Goal: Task Accomplishment & Management: Use online tool/utility

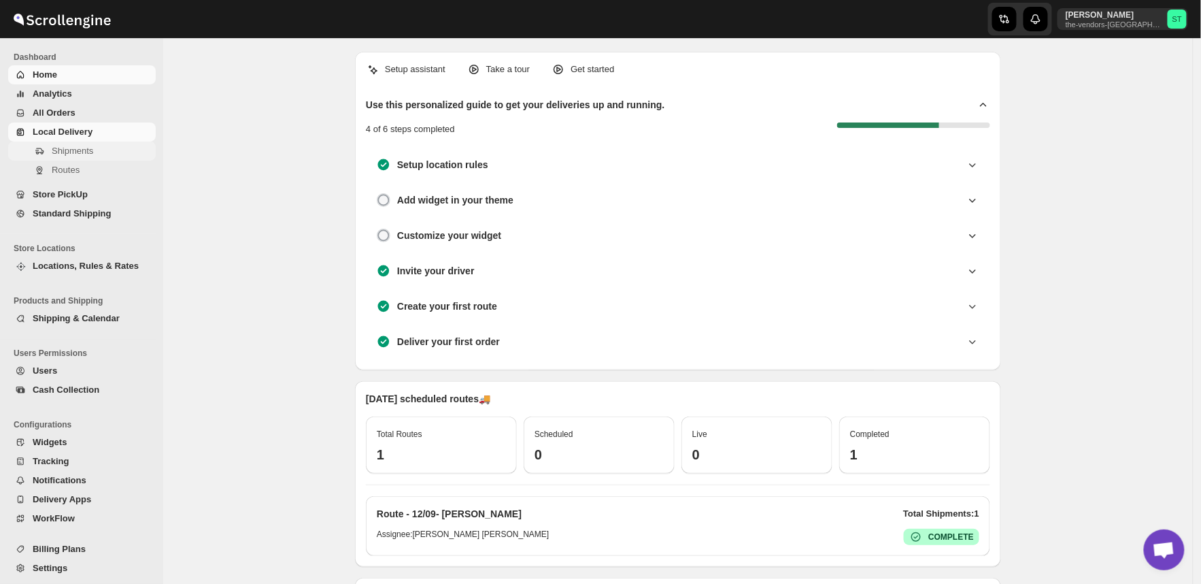
click at [76, 151] on span "Shipments" at bounding box center [72, 151] width 41 height 10
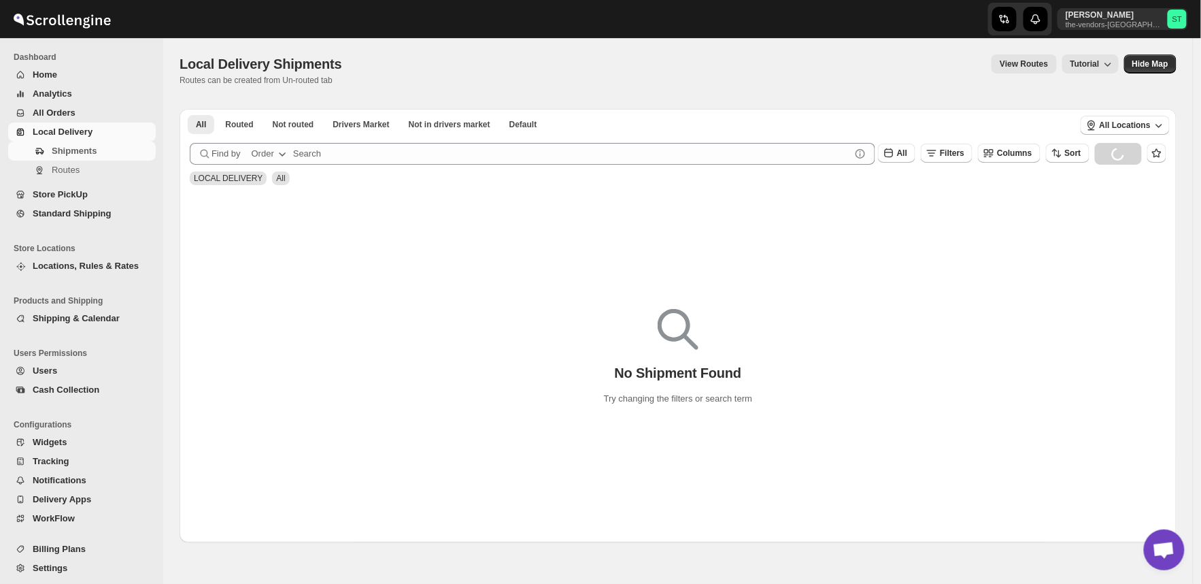
click at [59, 109] on span "All Orders" at bounding box center [54, 112] width 43 height 10
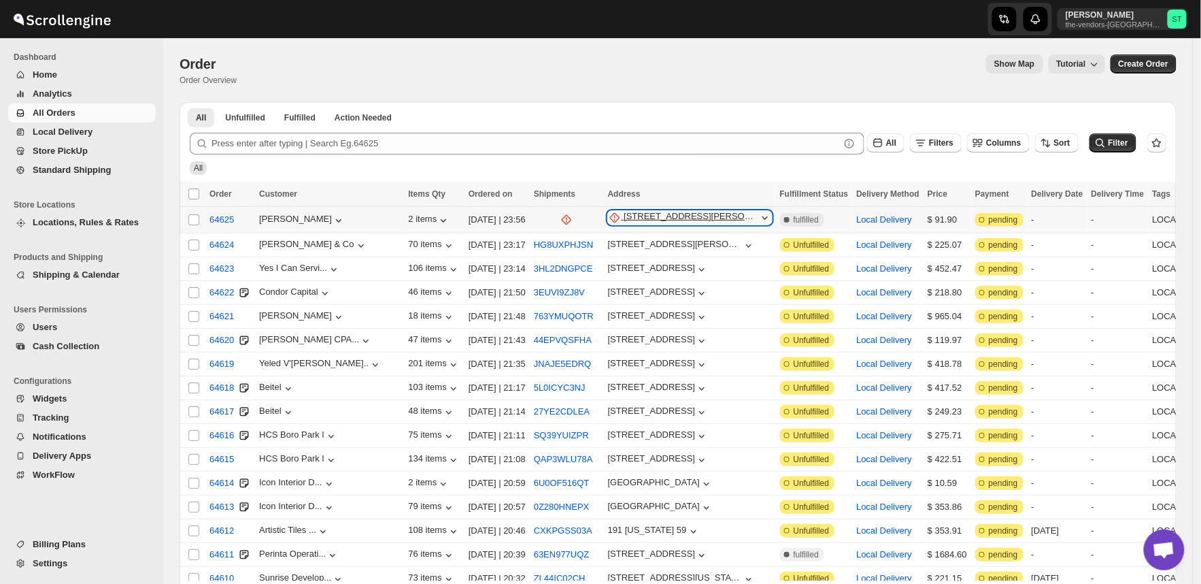
click at [624, 219] on div "[STREET_ADDRESS][PERSON_NAME]" at bounding box center [691, 218] width 134 height 14
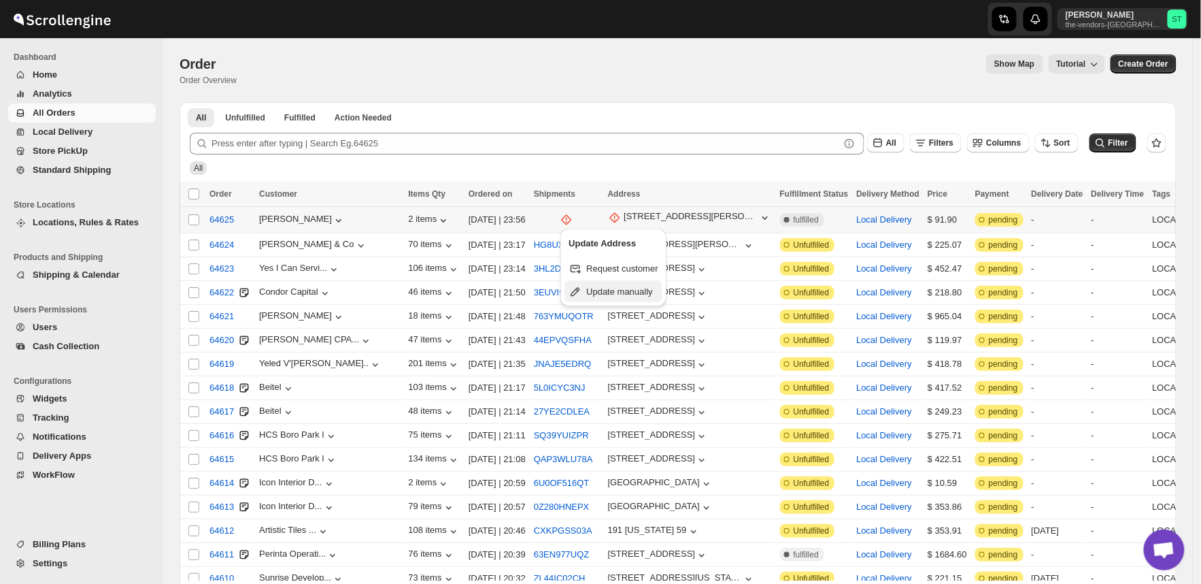
click at [624, 290] on span "Update manually" at bounding box center [619, 291] width 67 height 10
select select "US"
select select "[US_STATE]"
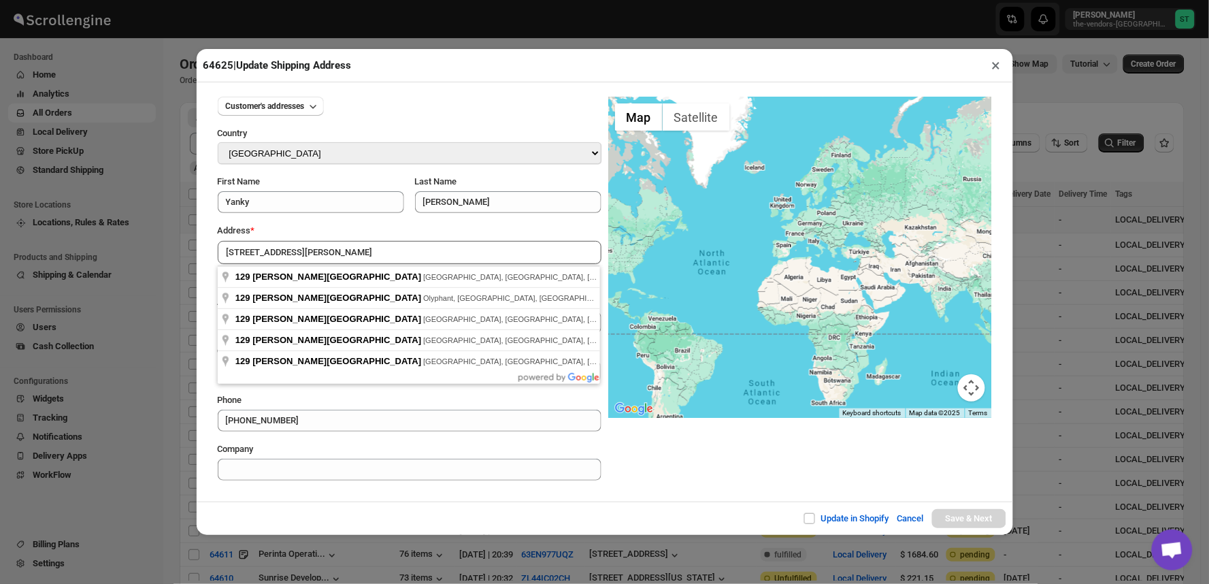
click at [406, 507] on div "Update in Shopify Cancel Save & Next" at bounding box center [605, 517] width 816 height 33
click at [331, 248] on input "[STREET_ADDRESS][PERSON_NAME]" at bounding box center [410, 252] width 384 height 23
type input "[STREET_ADDRESS][PERSON_NAME]"
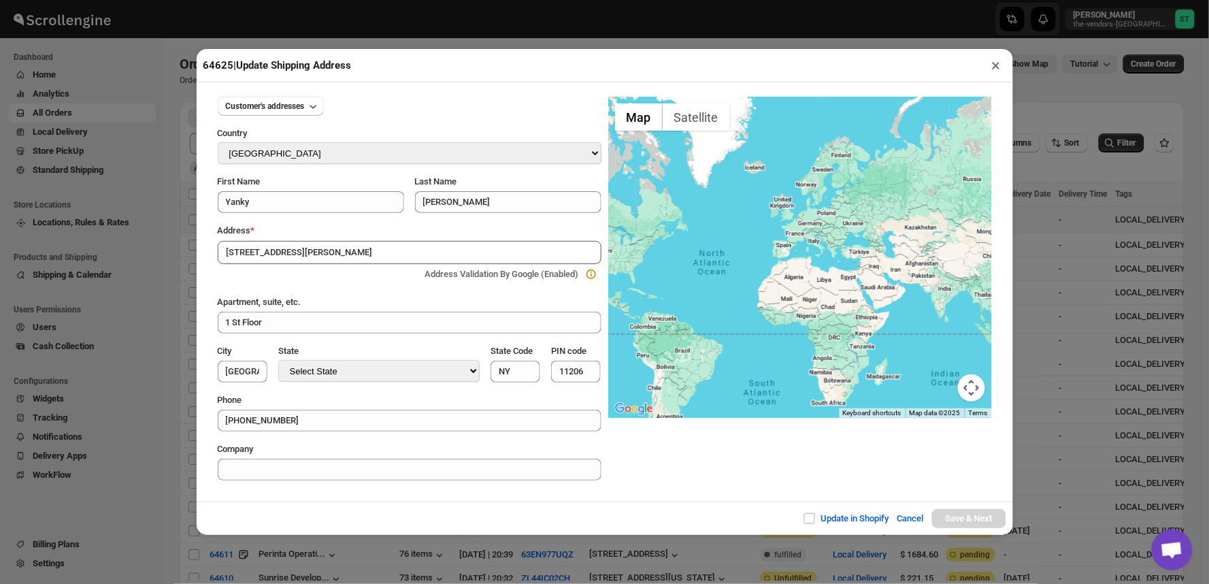
type input "[GEOGRAPHIC_DATA]"
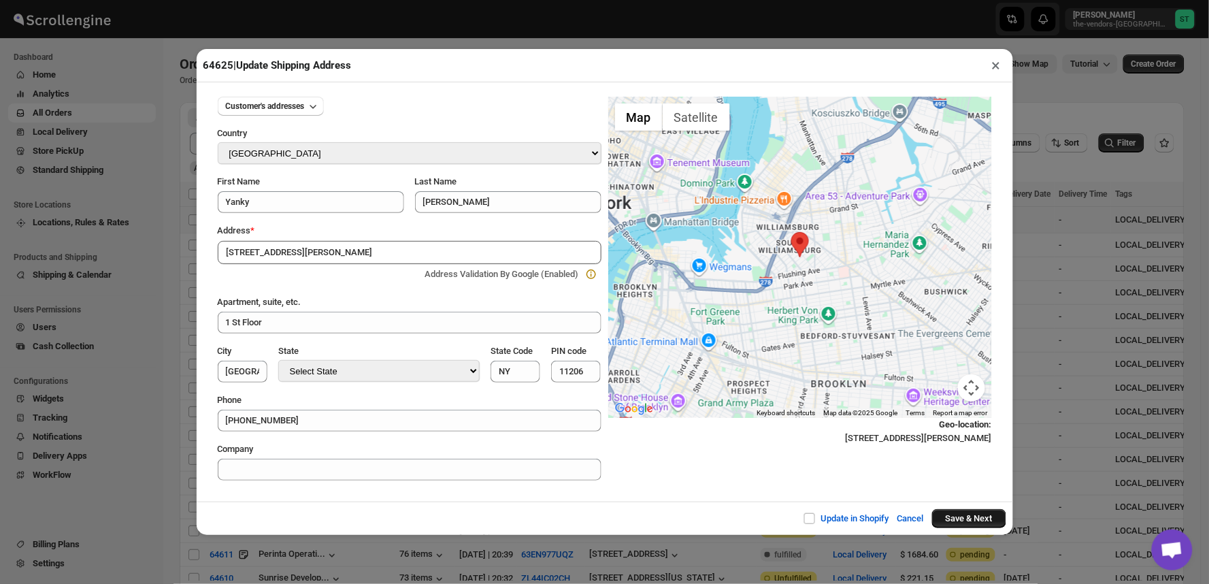
click at [957, 512] on button "Save & Next" at bounding box center [969, 518] width 74 height 19
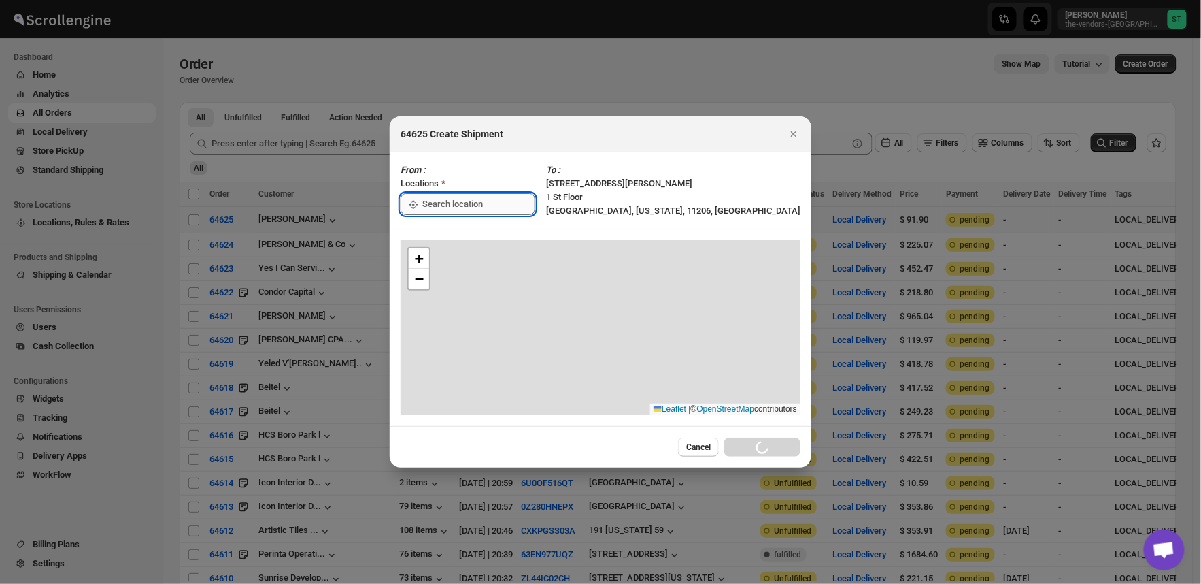
click at [467, 196] on input ":r6b:" at bounding box center [478, 204] width 113 height 22
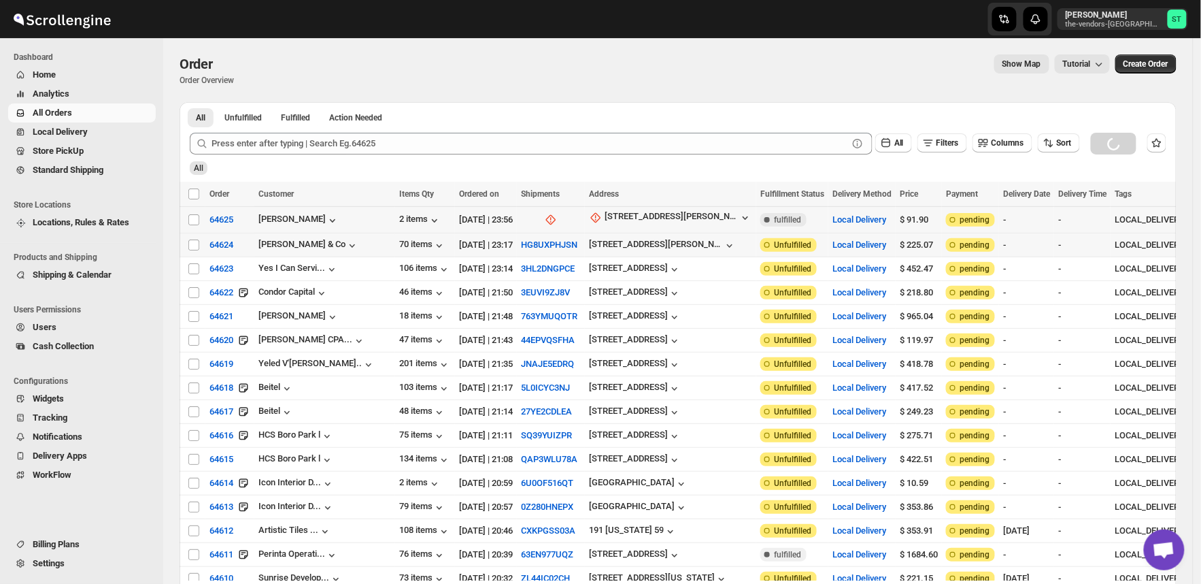
click at [466, 242] on div "[DATE] | 23:17" at bounding box center [486, 245] width 54 height 14
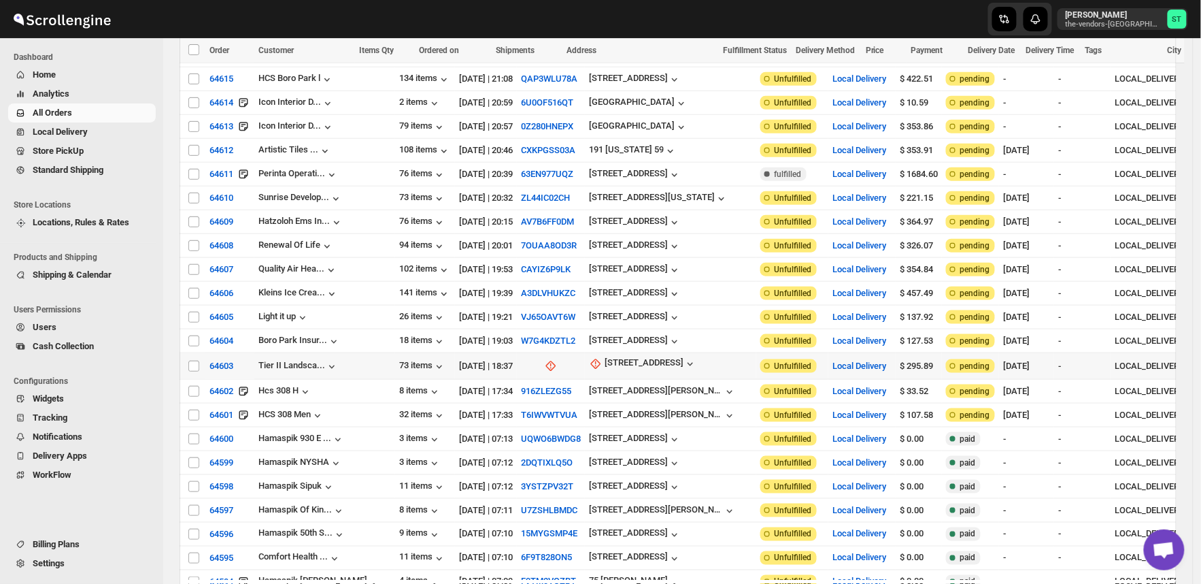
scroll to position [453, 0]
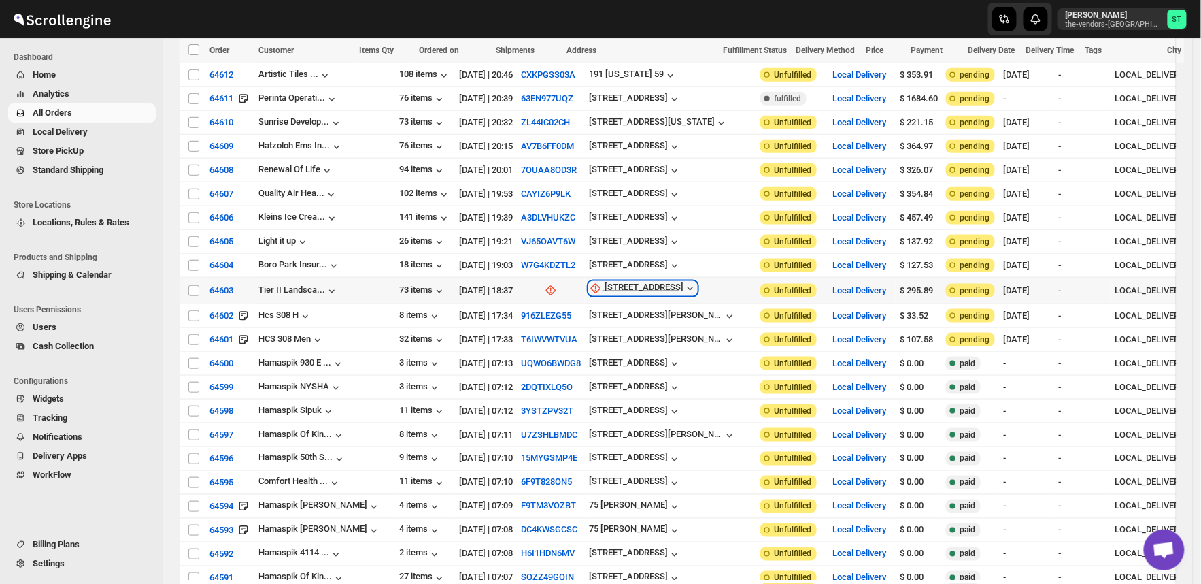
click at [614, 282] on div "[STREET_ADDRESS]" at bounding box center [644, 289] width 79 height 14
click at [612, 352] on span "Update manually" at bounding box center [615, 350] width 65 height 10
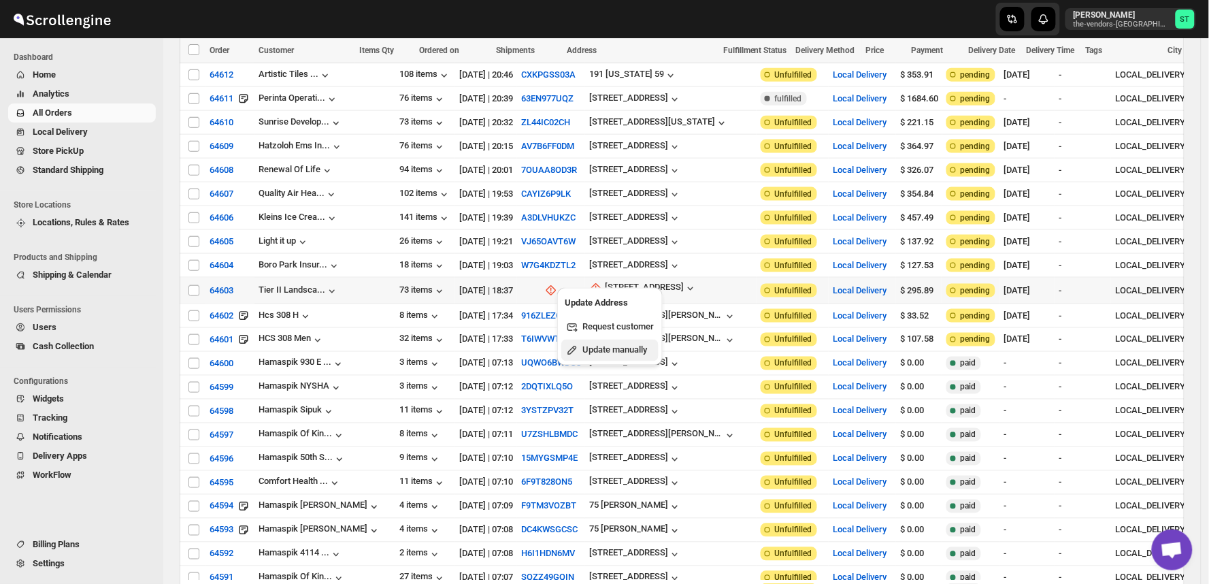
select select "US"
select select "[US_STATE]"
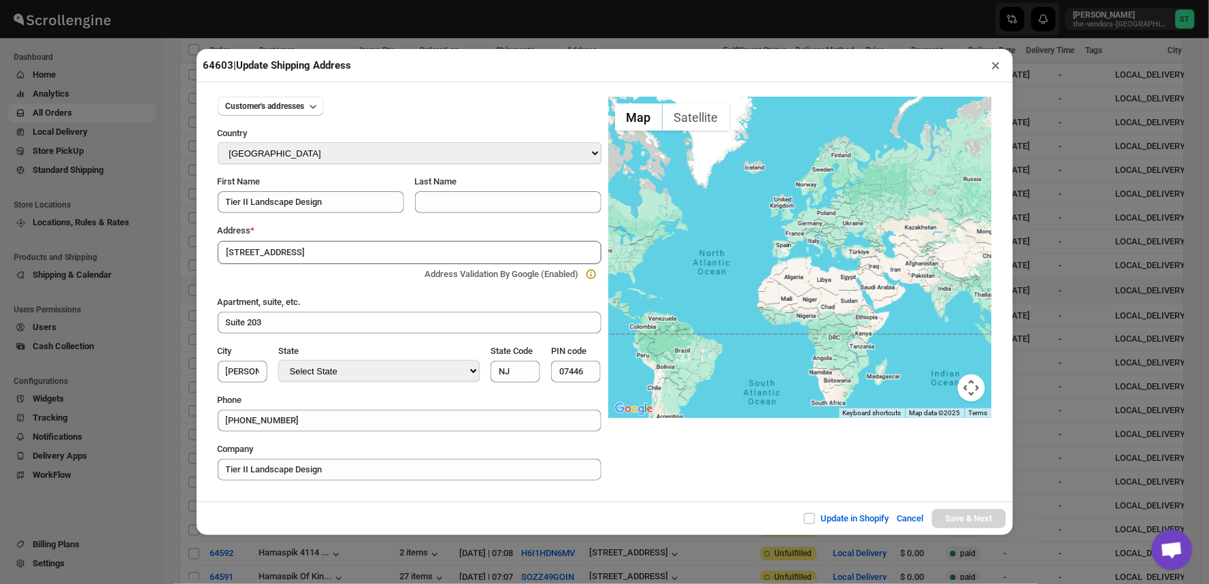
click at [478, 505] on div "Update in Shopify Cancel Save & Next" at bounding box center [605, 517] width 816 height 33
click at [355, 252] on input "[STREET_ADDRESS]" at bounding box center [410, 252] width 384 height 23
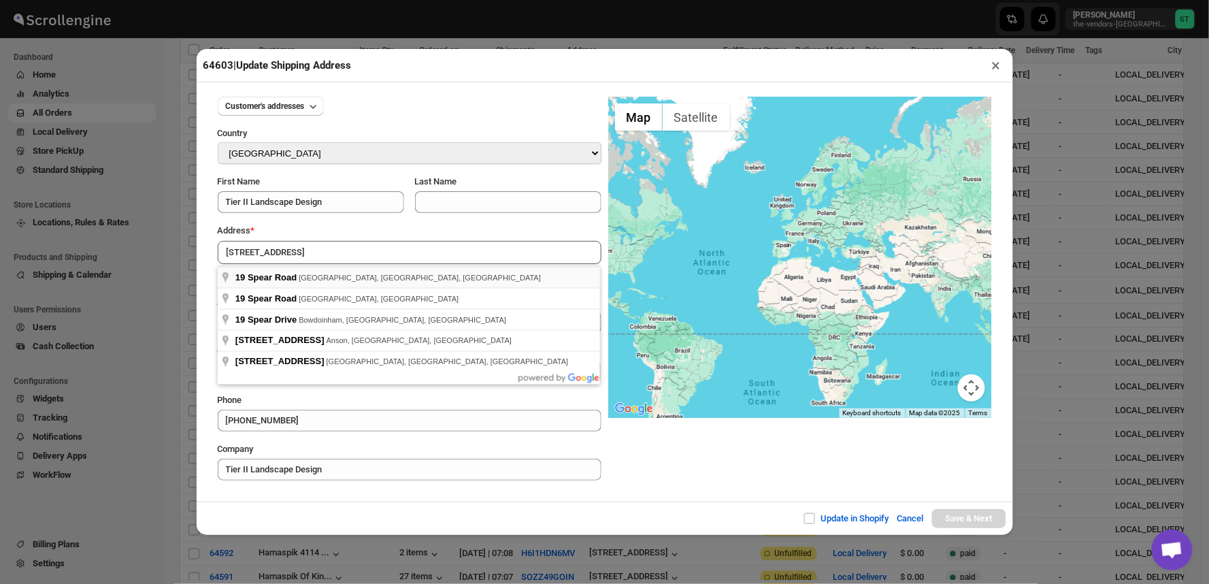
type input "[STREET_ADDRESS]"
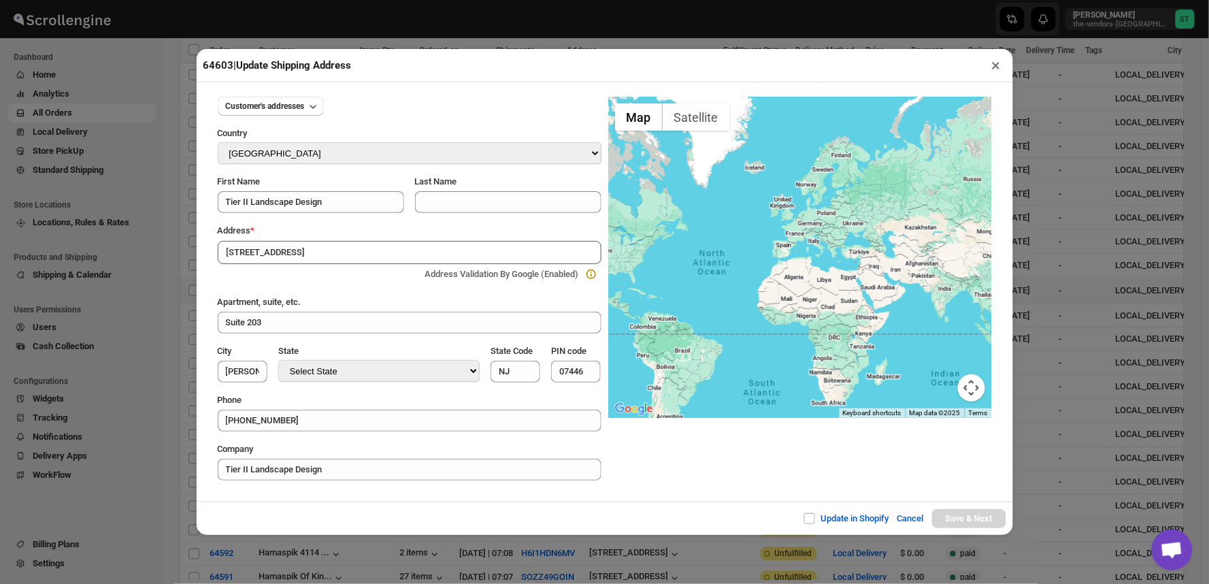
type input "[GEOGRAPHIC_DATA]"
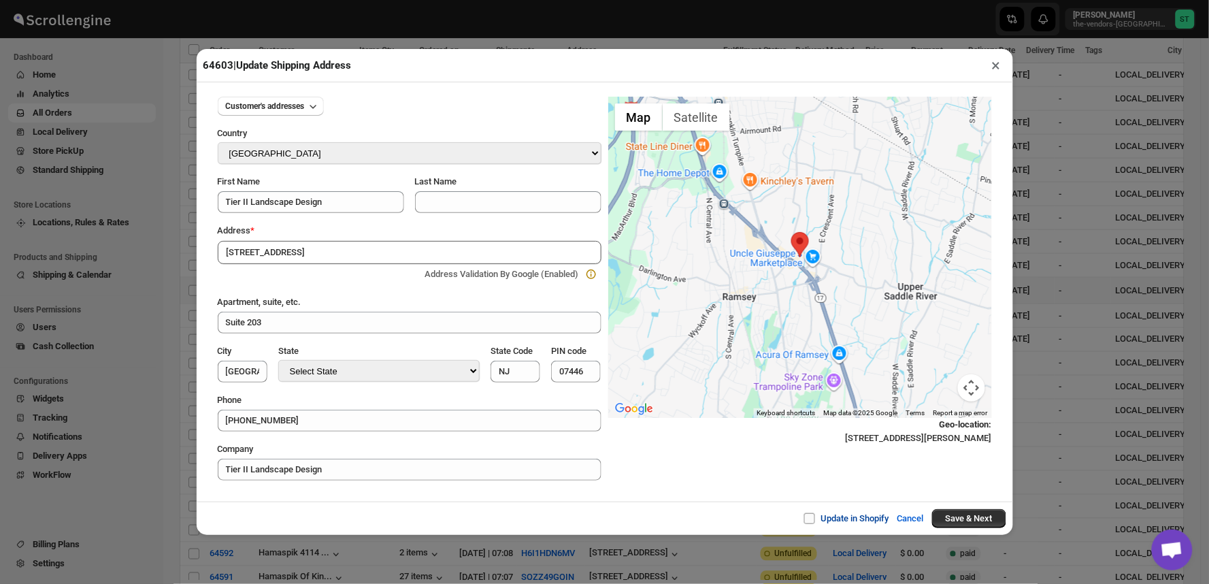
click at [858, 515] on span "Update in Shopify" at bounding box center [855, 518] width 68 height 10
click at [820, 515] on input "Update in Shopify" at bounding box center [814, 518] width 11 height 11
checkbox input "true"
click at [973, 515] on button "Save & Next" at bounding box center [969, 518] width 74 height 19
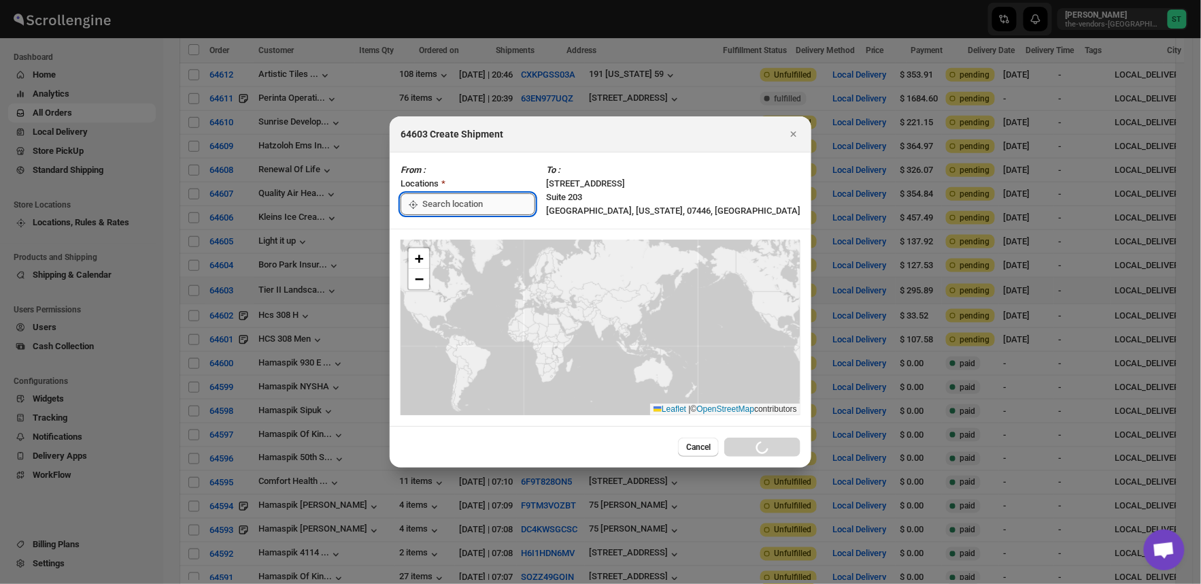
click at [486, 199] on input ":re4:" at bounding box center [478, 204] width 113 height 22
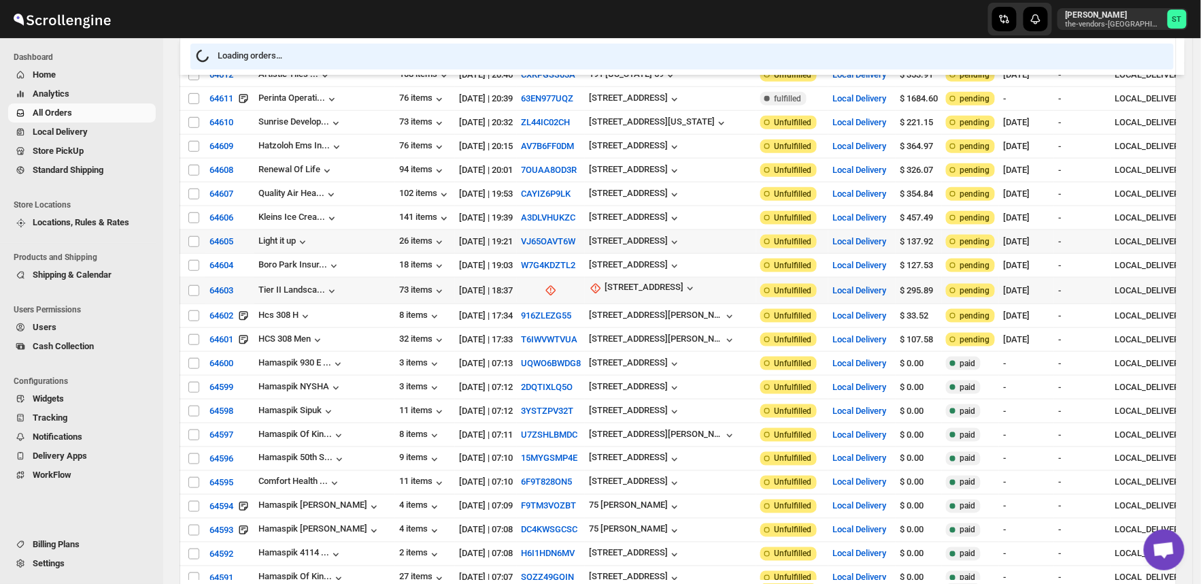
click at [459, 235] on div "[DATE] | 19:21" at bounding box center [486, 242] width 54 height 14
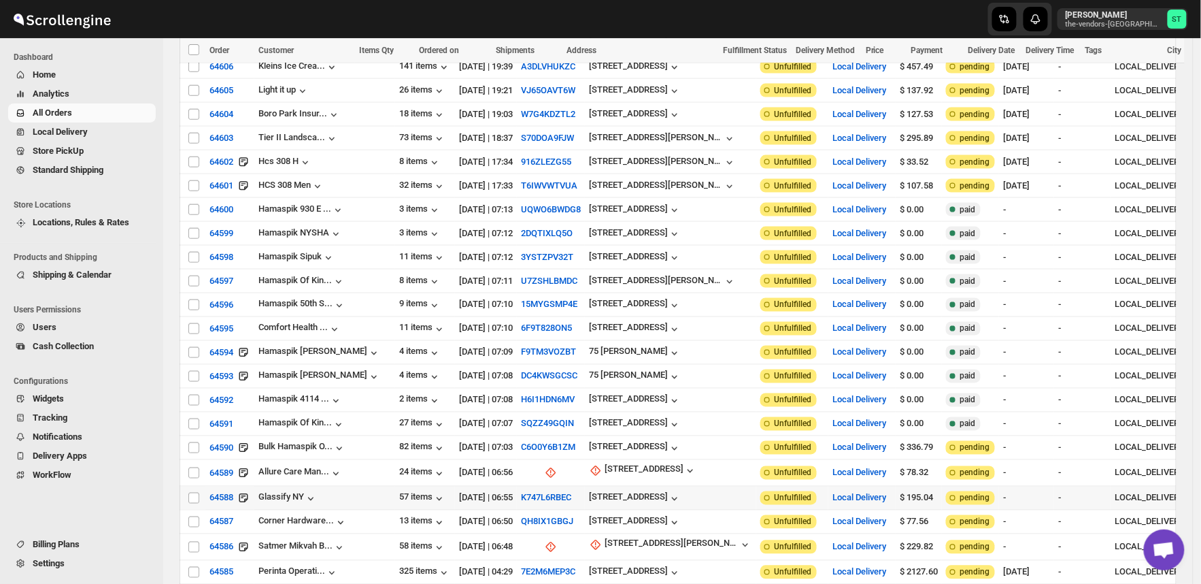
scroll to position [831, 0]
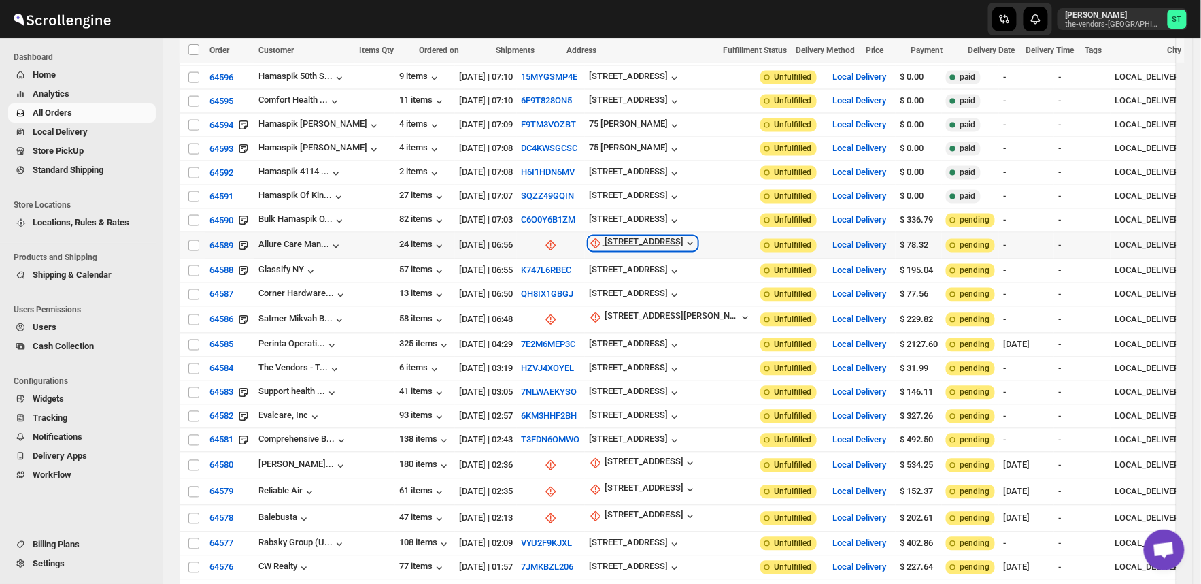
click at [615, 237] on div "[STREET_ADDRESS]" at bounding box center [644, 244] width 79 height 14
click at [623, 293] on span "Update manually" at bounding box center [619, 298] width 65 height 10
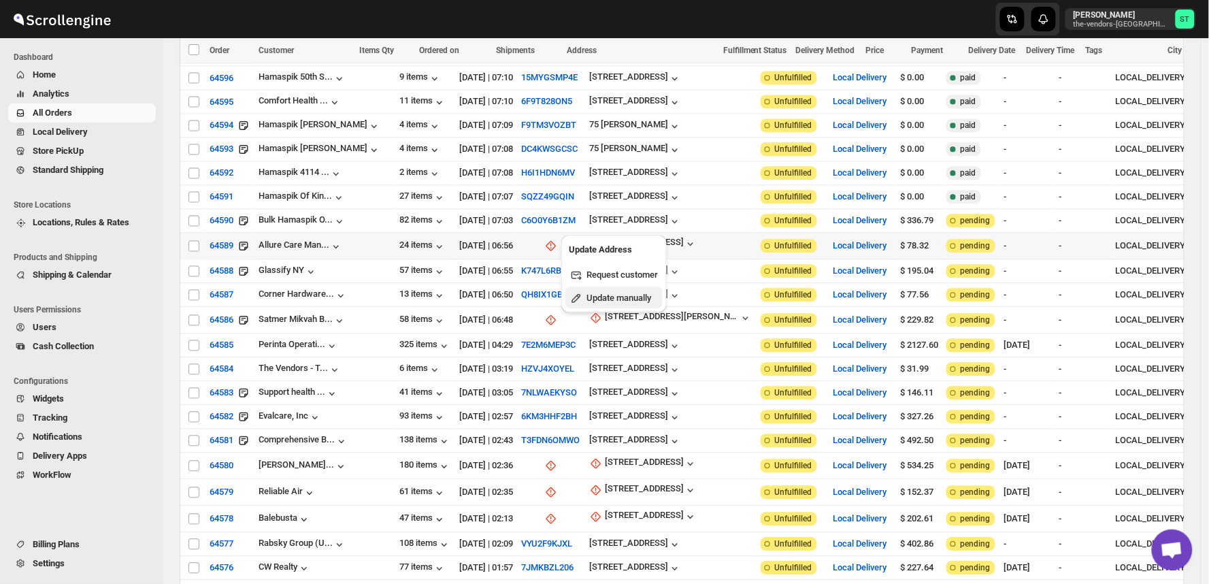
select select "US"
select select "[US_STATE]"
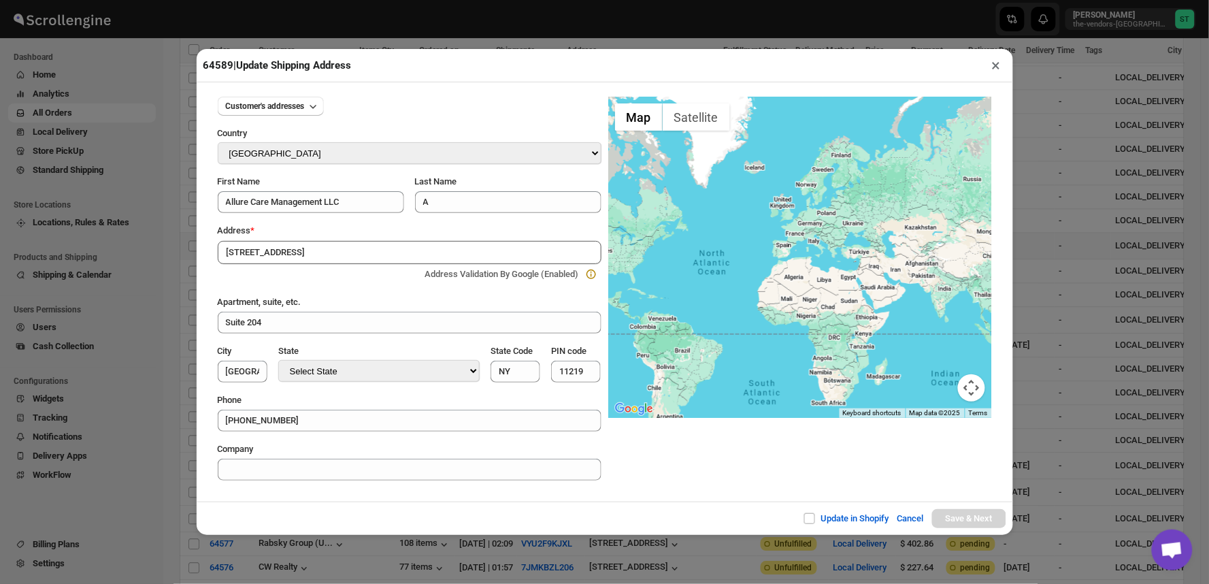
click at [424, 513] on div "Update in Shopify Cancel Save & Next" at bounding box center [605, 517] width 816 height 33
click at [320, 250] on input "[STREET_ADDRESS]" at bounding box center [410, 252] width 384 height 23
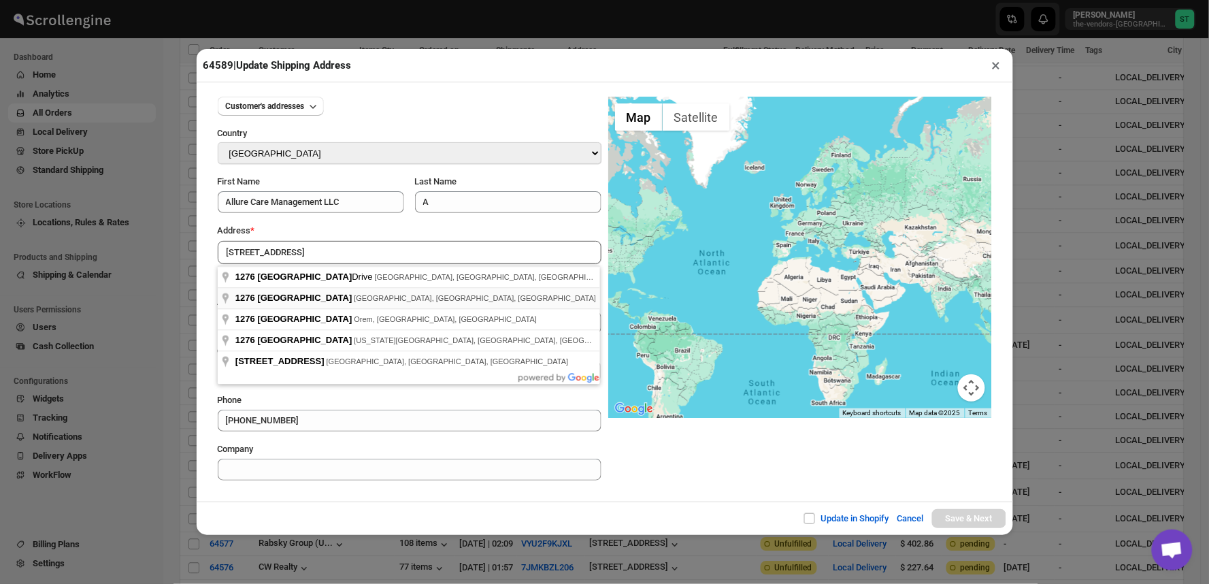
type input "[STREET_ADDRESS]"
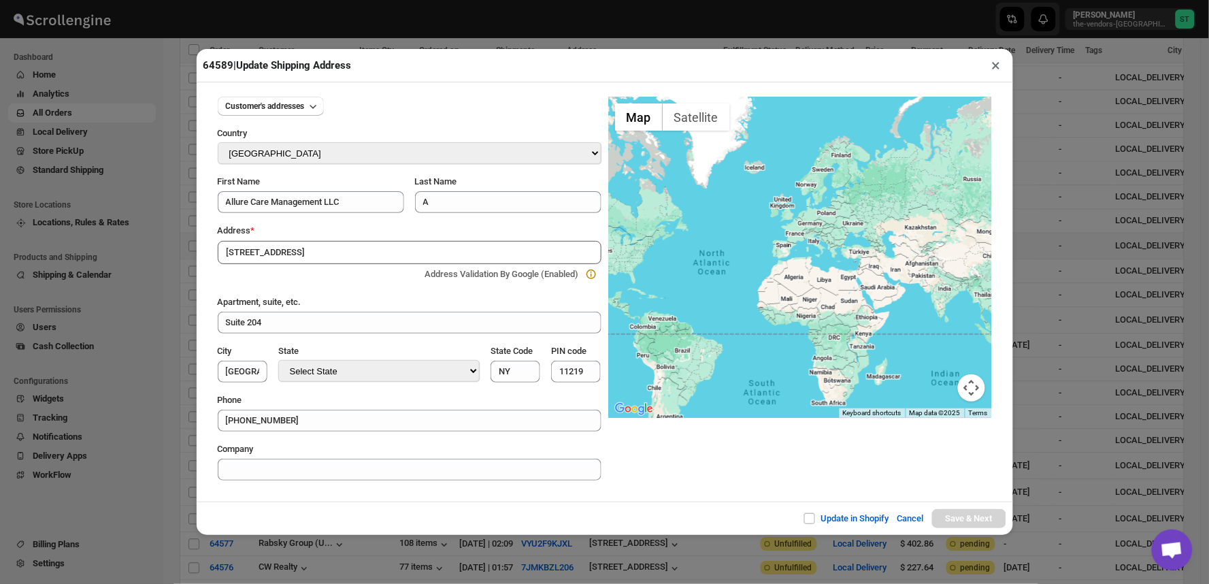
type input "[GEOGRAPHIC_DATA]"
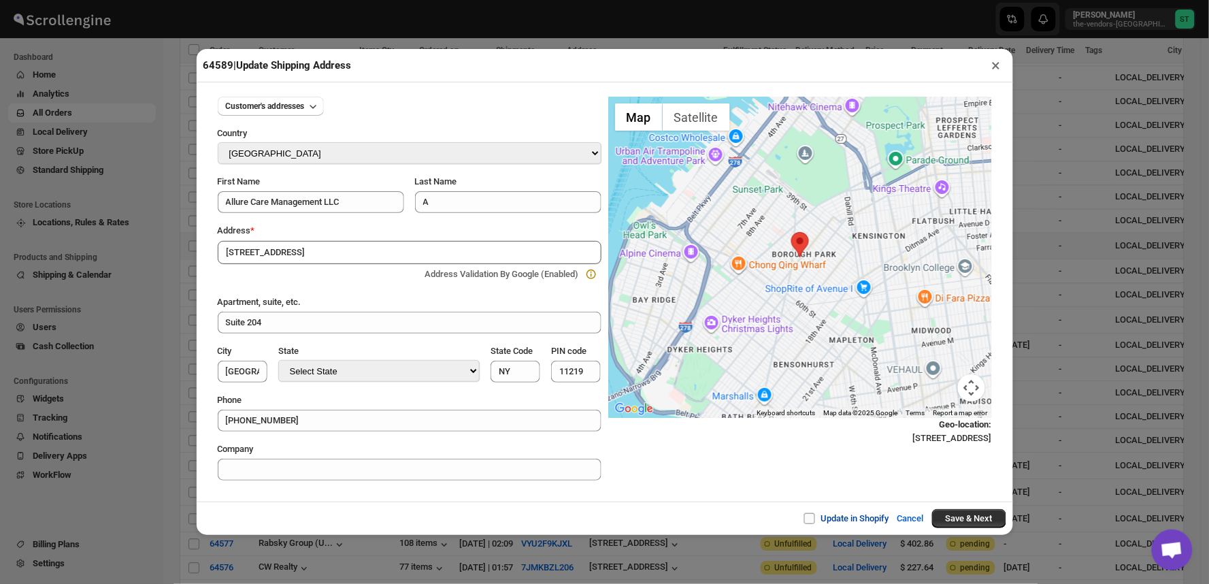
click at [850, 514] on span "Update in Shopify" at bounding box center [855, 518] width 68 height 10
click at [820, 514] on input "Update in Shopify" at bounding box center [814, 518] width 11 height 11
checkbox input "true"
click at [971, 518] on button "Save & Next" at bounding box center [969, 518] width 74 height 19
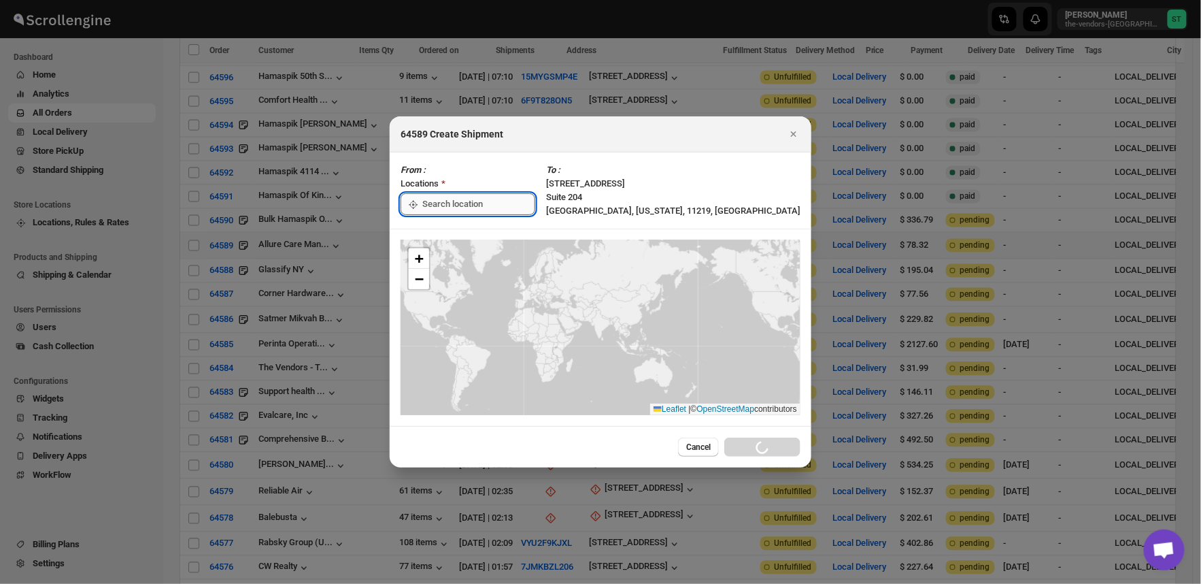
click at [476, 201] on input ":rj1:" at bounding box center [478, 204] width 113 height 22
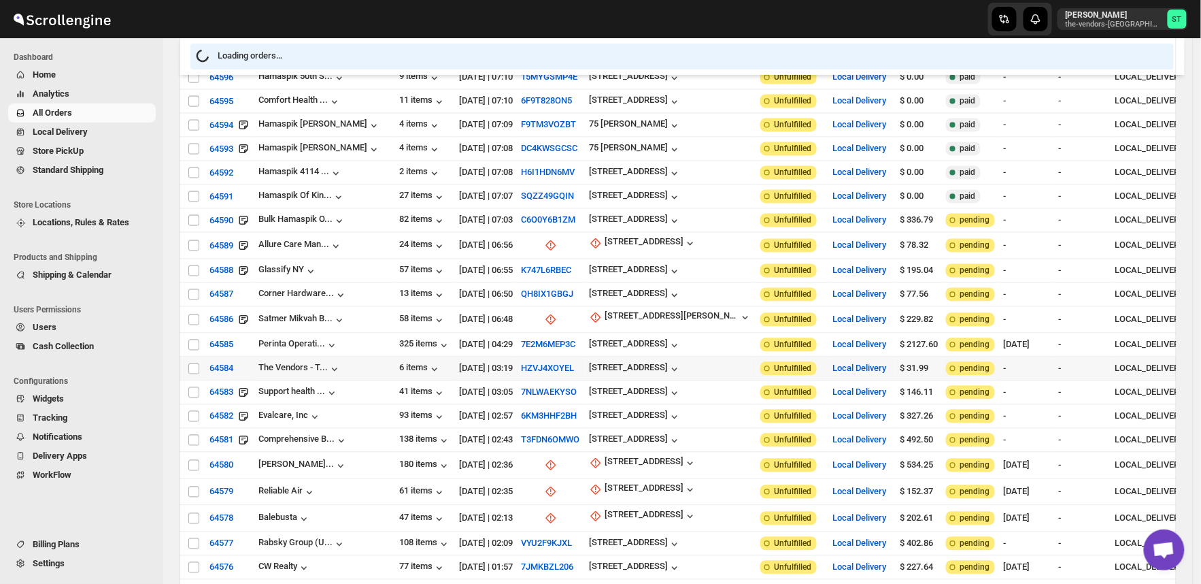
scroll to position [907, 0]
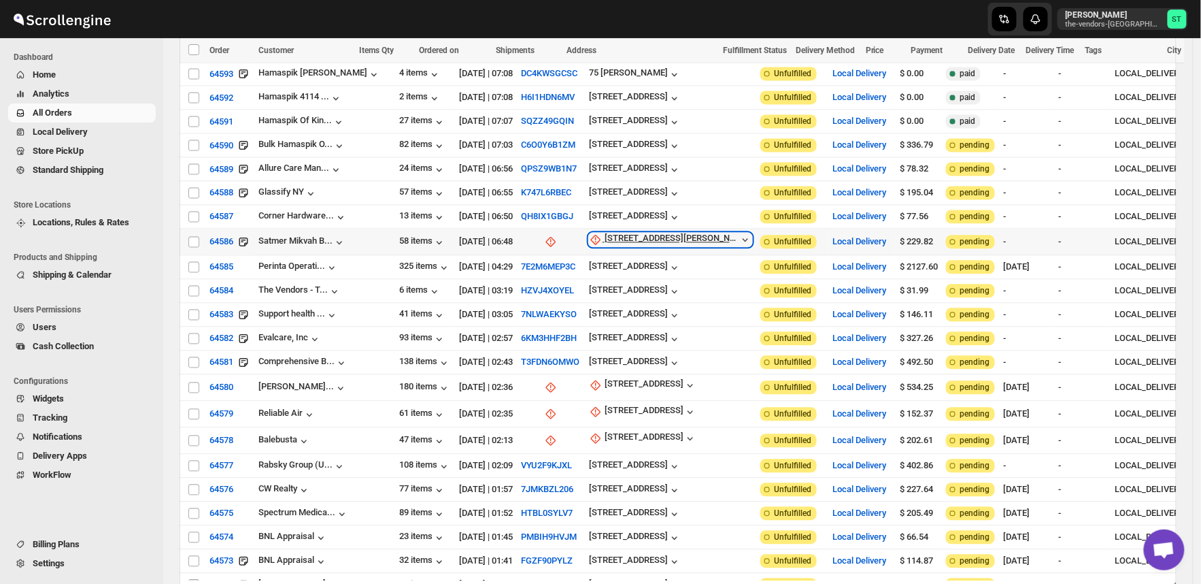
click at [606, 233] on div "[STREET_ADDRESS][PERSON_NAME]" at bounding box center [672, 240] width 134 height 14
click at [609, 287] on span "Update manually" at bounding box center [612, 292] width 65 height 10
select select "US"
select select "[US_STATE]"
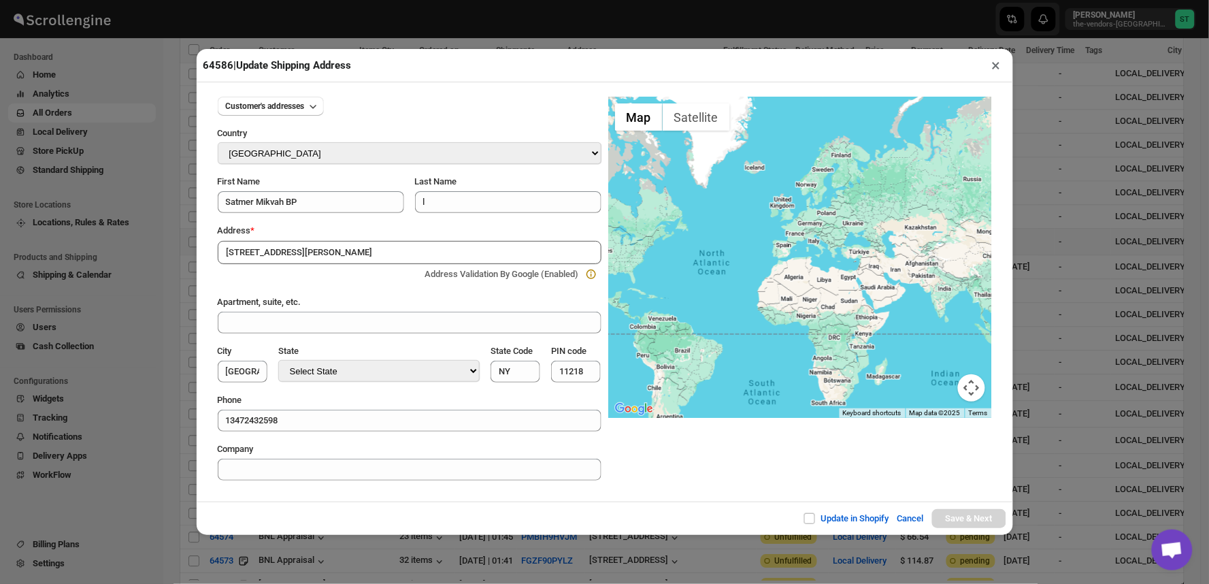
click at [475, 499] on div "Customer's addresses Country Select Country [GEOGRAPHIC_DATA] [GEOGRAPHIC_DATA]…" at bounding box center [605, 291] width 816 height 419
click at [348, 253] on input "[STREET_ADDRESS][PERSON_NAME]" at bounding box center [410, 252] width 384 height 23
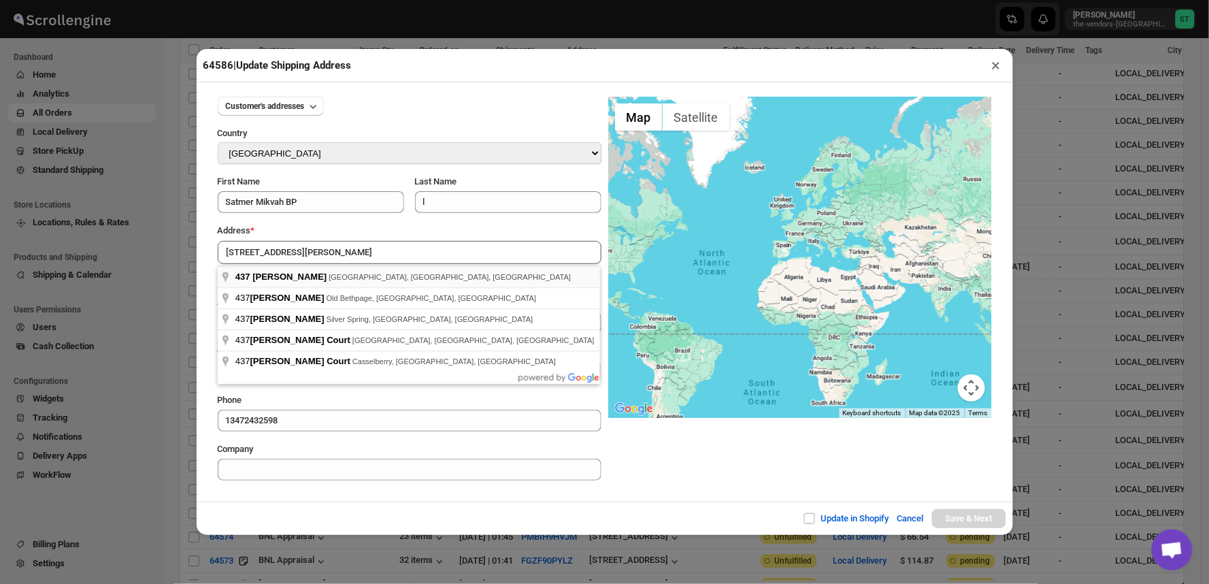
type input "[STREET_ADDRESS][PERSON_NAME]"
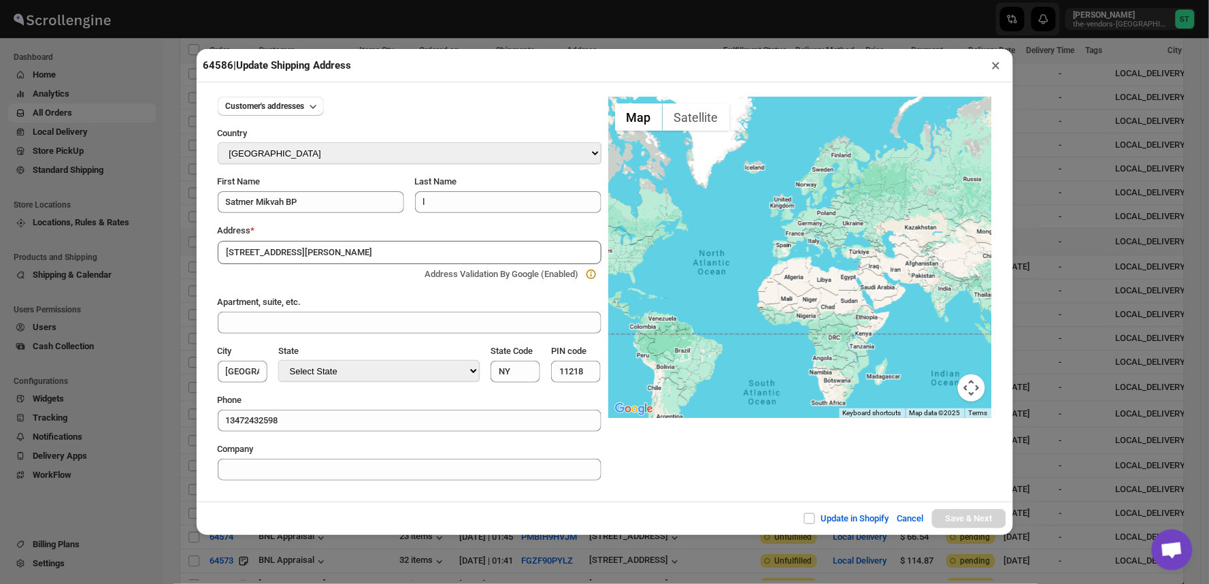
type input "[GEOGRAPHIC_DATA]"
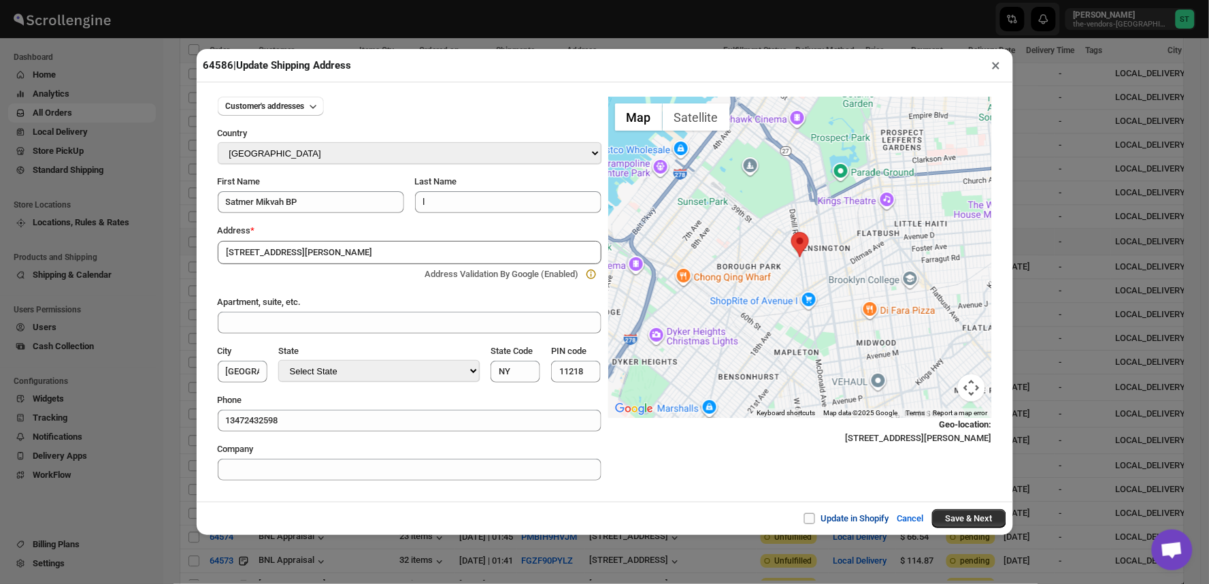
click at [857, 515] on span "Update in Shopify" at bounding box center [855, 518] width 68 height 10
click at [820, 515] on input "Update in Shopify" at bounding box center [814, 518] width 11 height 11
checkbox input "true"
click at [981, 515] on button "Save & Next" at bounding box center [969, 518] width 74 height 19
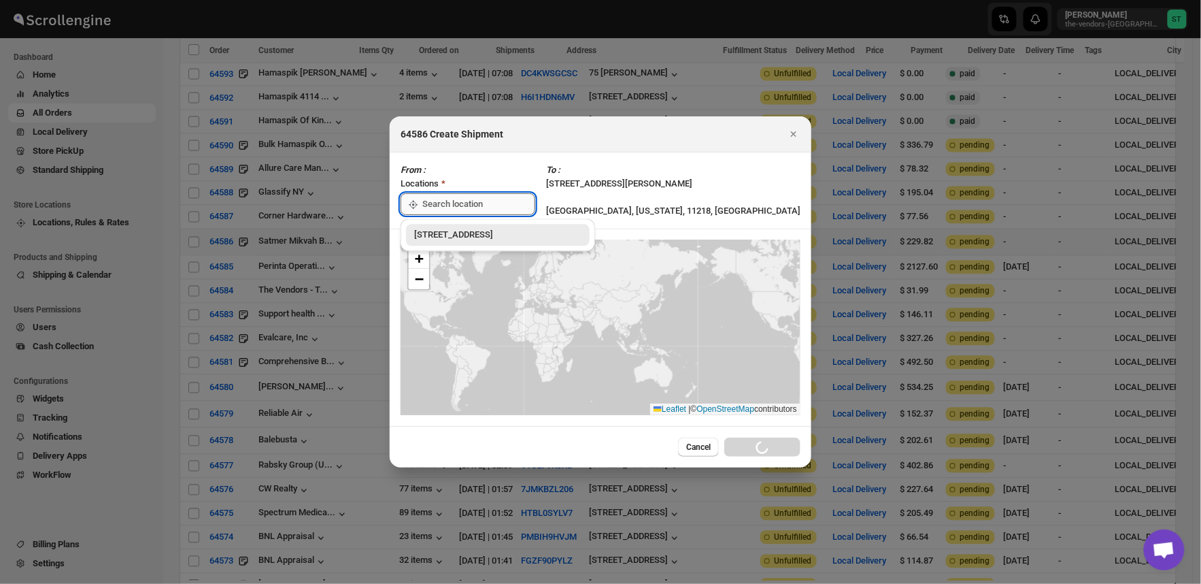
click at [518, 198] on input ":rk3:" at bounding box center [478, 204] width 113 height 22
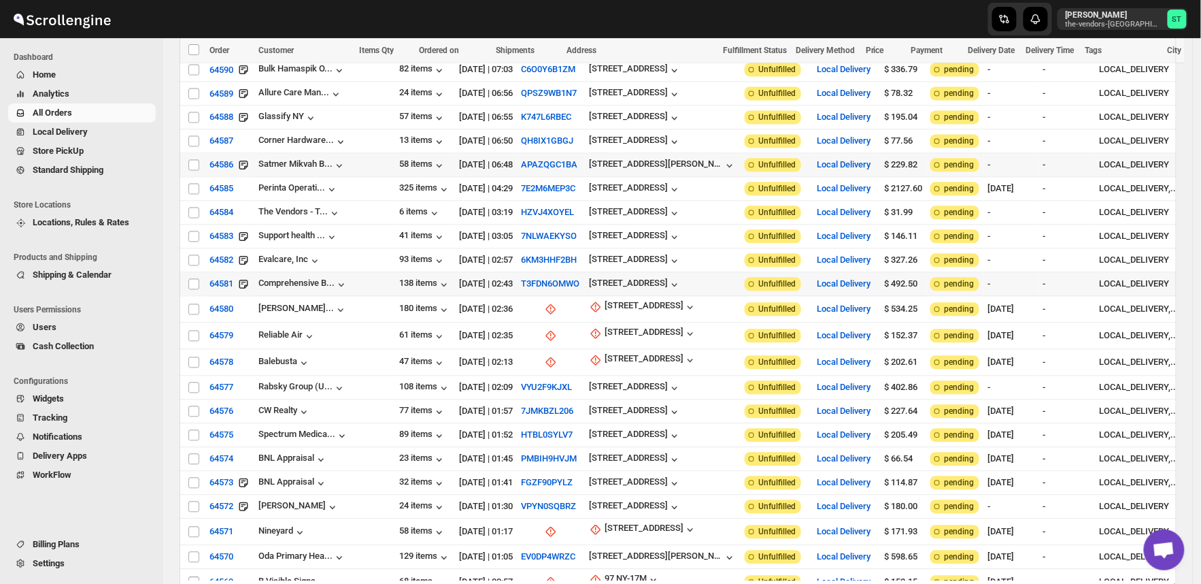
scroll to position [1058, 0]
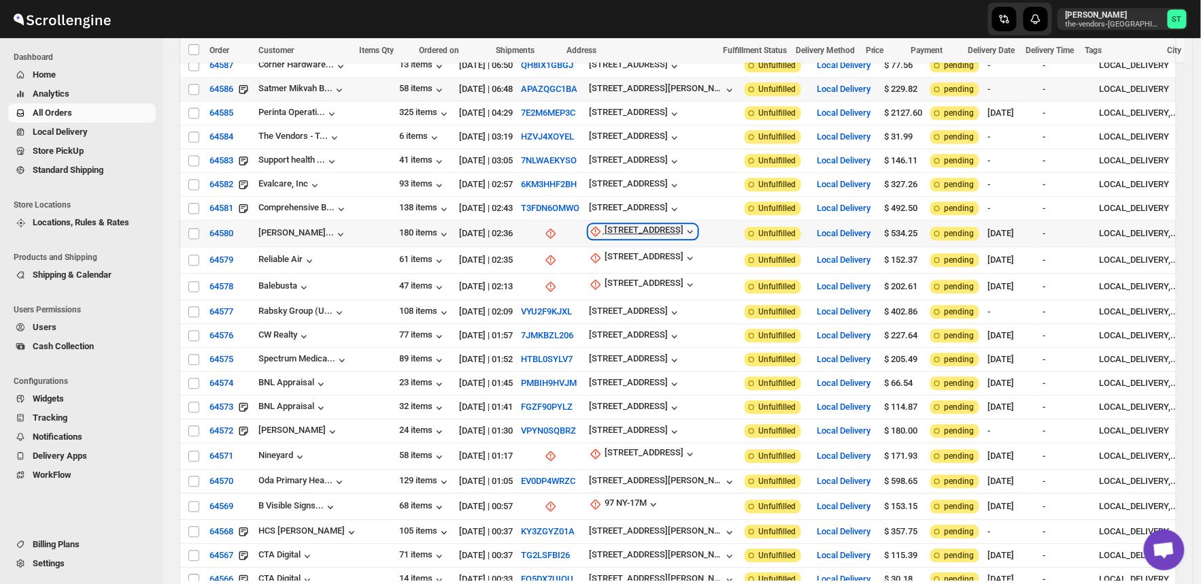
click at [607, 224] on div "[STREET_ADDRESS]" at bounding box center [644, 231] width 79 height 14
click at [622, 276] on span "Update manually" at bounding box center [616, 281] width 65 height 10
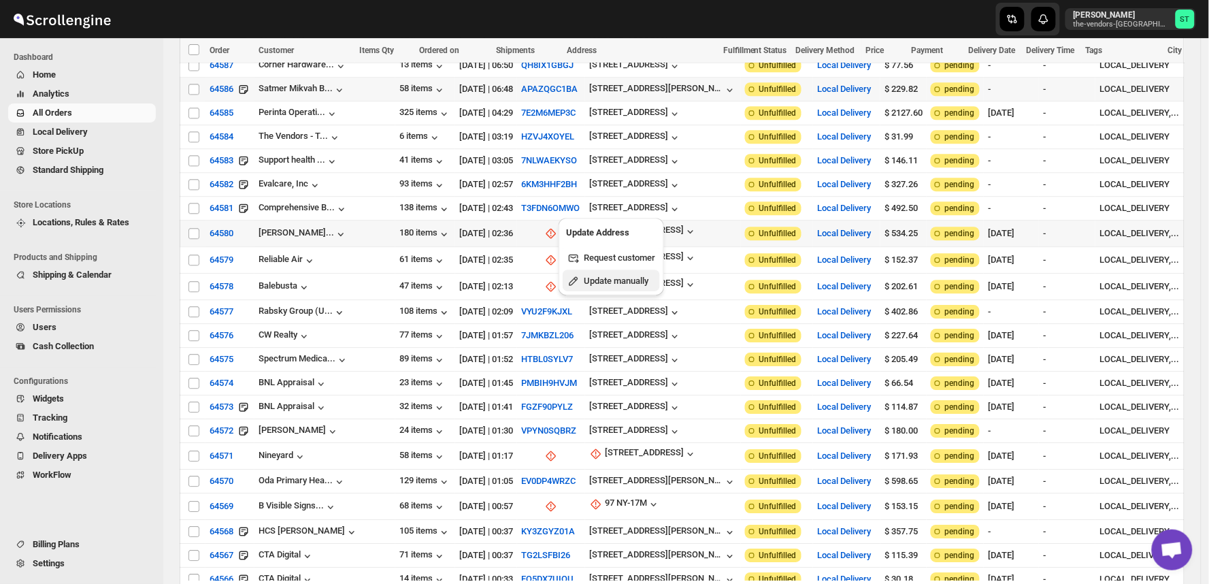
select select "US"
select select "[US_STATE]"
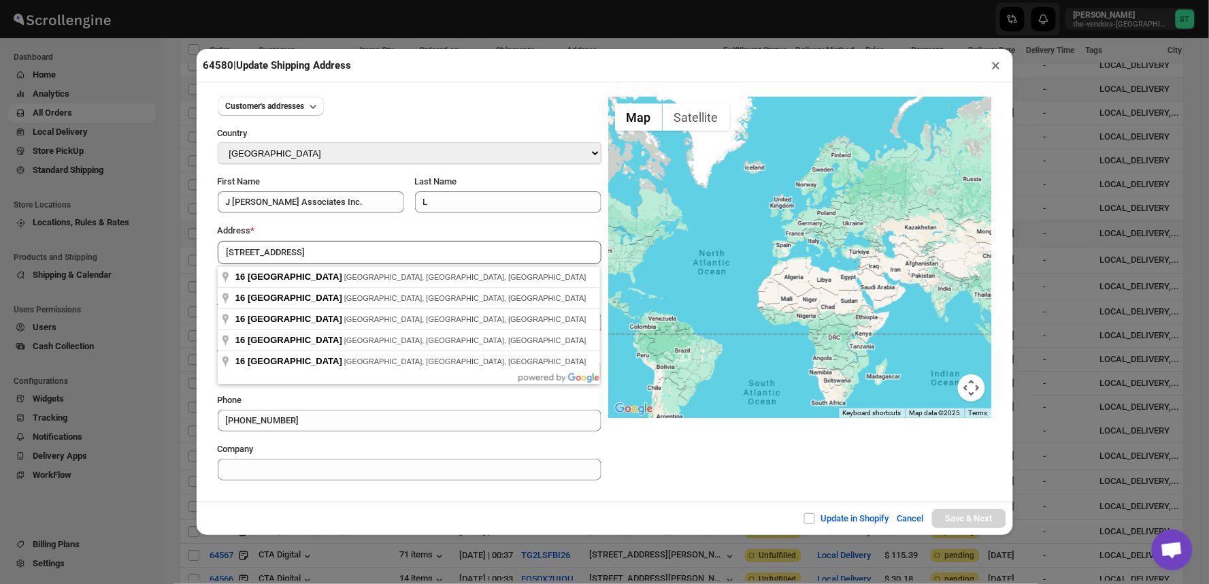
click at [481, 501] on div "Customer's addresses Country Select Country [GEOGRAPHIC_DATA] [GEOGRAPHIC_DATA]…" at bounding box center [605, 291] width 816 height 419
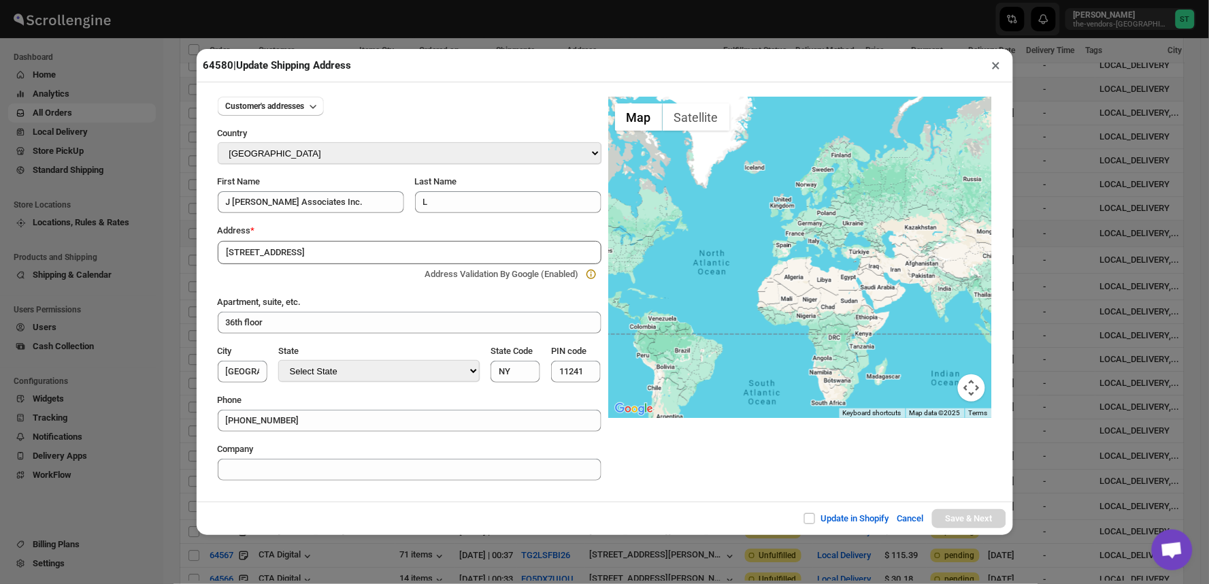
click at [375, 253] on input "[STREET_ADDRESS]" at bounding box center [410, 252] width 384 height 23
type input "[STREET_ADDRESS]"
type input "[GEOGRAPHIC_DATA]"
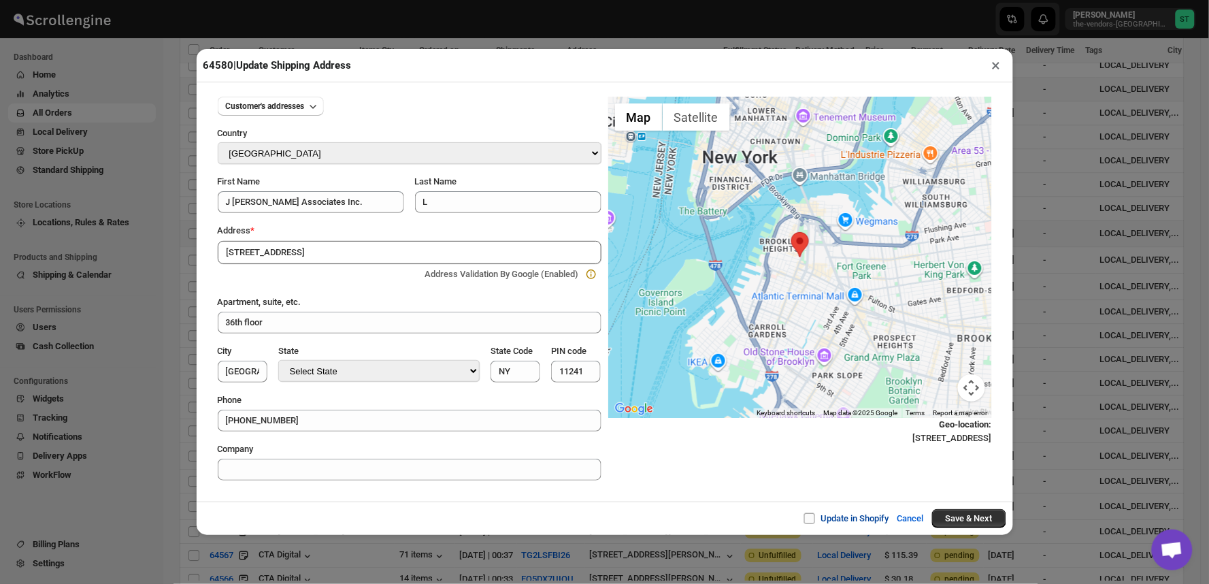
click at [848, 521] on span "Update in Shopify" at bounding box center [855, 518] width 68 height 10
click at [820, 521] on input "Update in Shopify" at bounding box center [814, 518] width 11 height 11
checkbox input "true"
click at [973, 515] on button "Save & Next" at bounding box center [969, 518] width 74 height 19
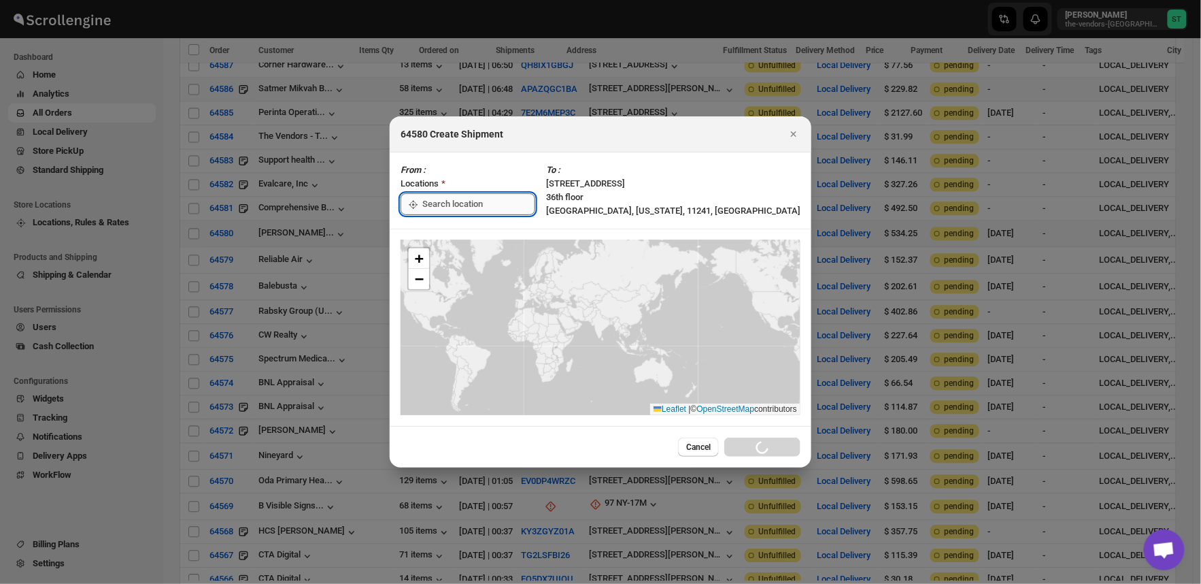
click at [516, 199] on input ":rm8:" at bounding box center [478, 204] width 113 height 22
click at [453, 234] on div "[STREET_ADDRESS]" at bounding box center [497, 236] width 167 height 14
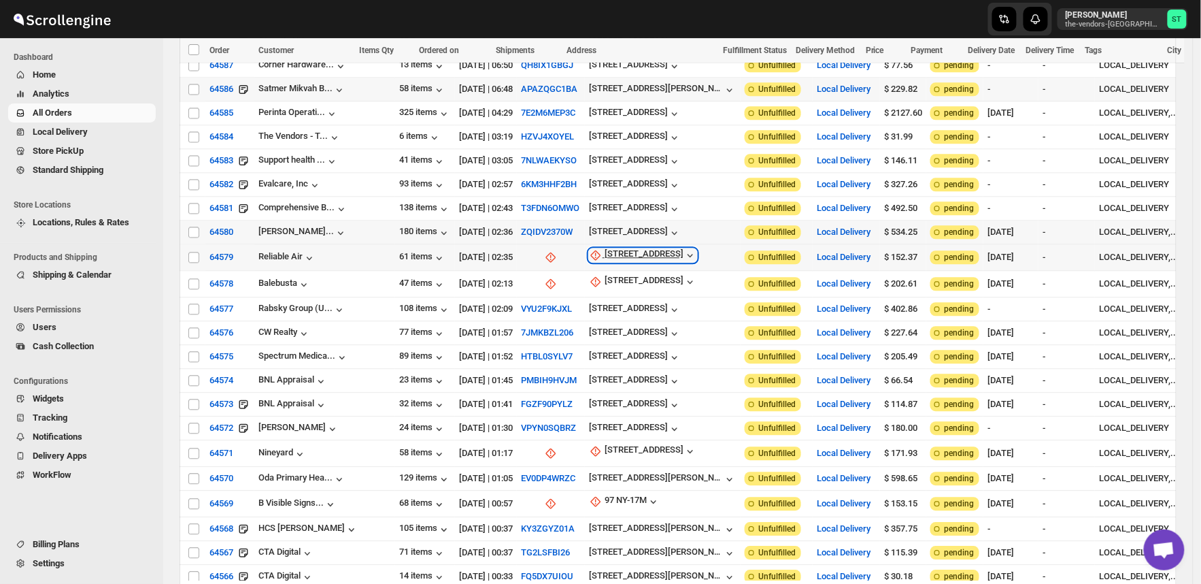
click at [617, 248] on div "[STREET_ADDRESS]" at bounding box center [644, 255] width 79 height 14
click at [616, 303] on span "Update manually" at bounding box center [620, 304] width 65 height 10
select select "US"
select select "[US_STATE]"
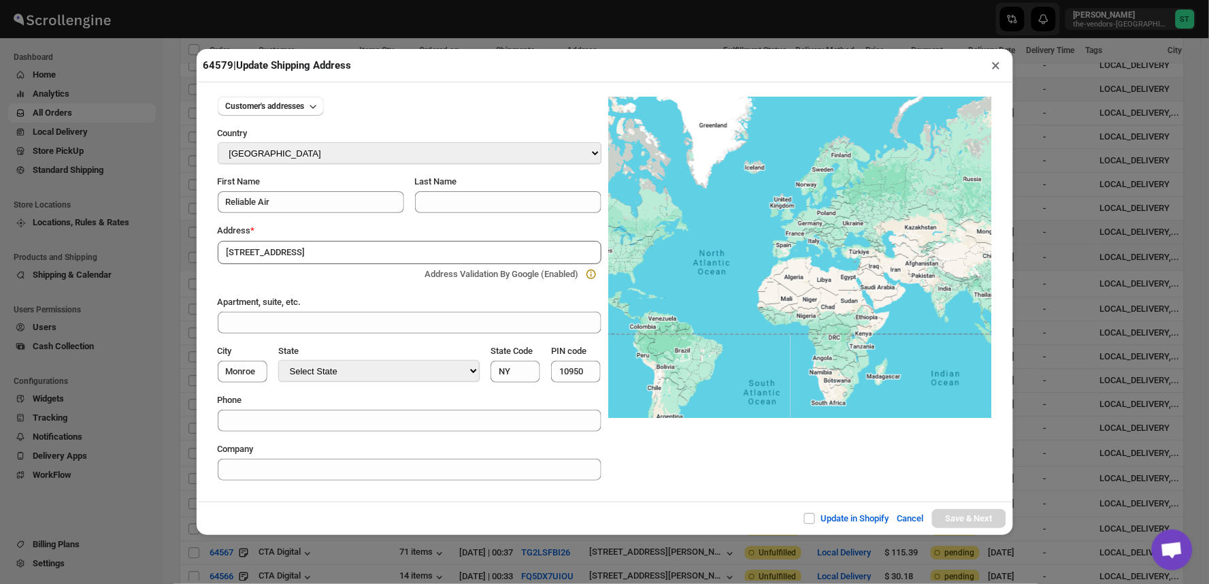
click at [439, 495] on div "Customer's addresses Country Select Country [GEOGRAPHIC_DATA] [GEOGRAPHIC_DATA]…" at bounding box center [605, 291] width 816 height 419
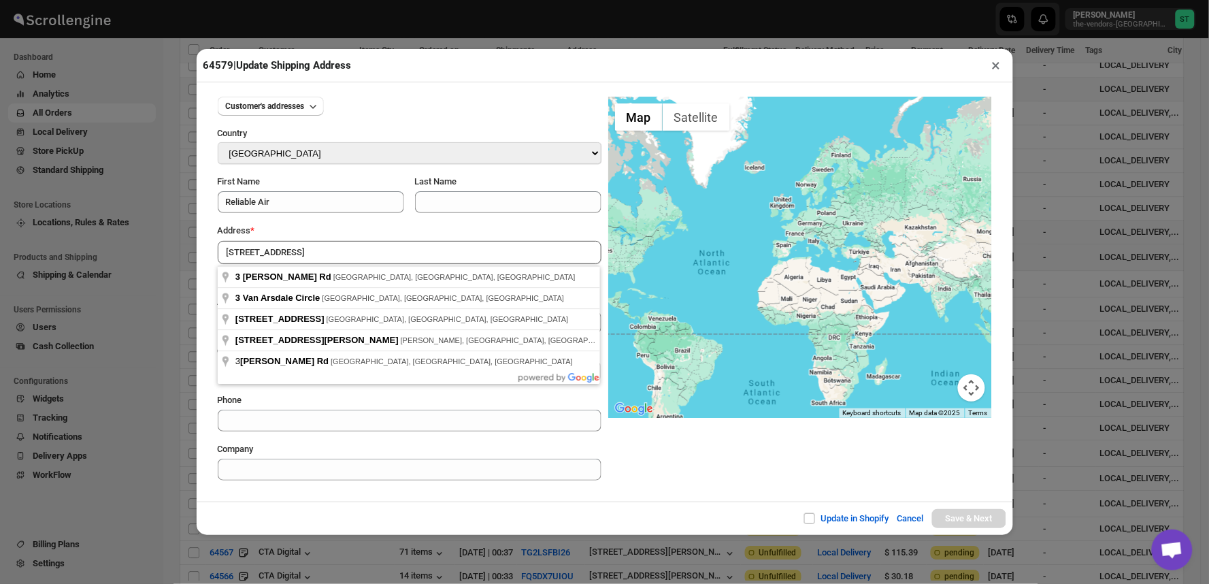
click at [347, 248] on input "[STREET_ADDRESS]" at bounding box center [410, 252] width 384 height 23
type input "[STREET_ADDRESS]"
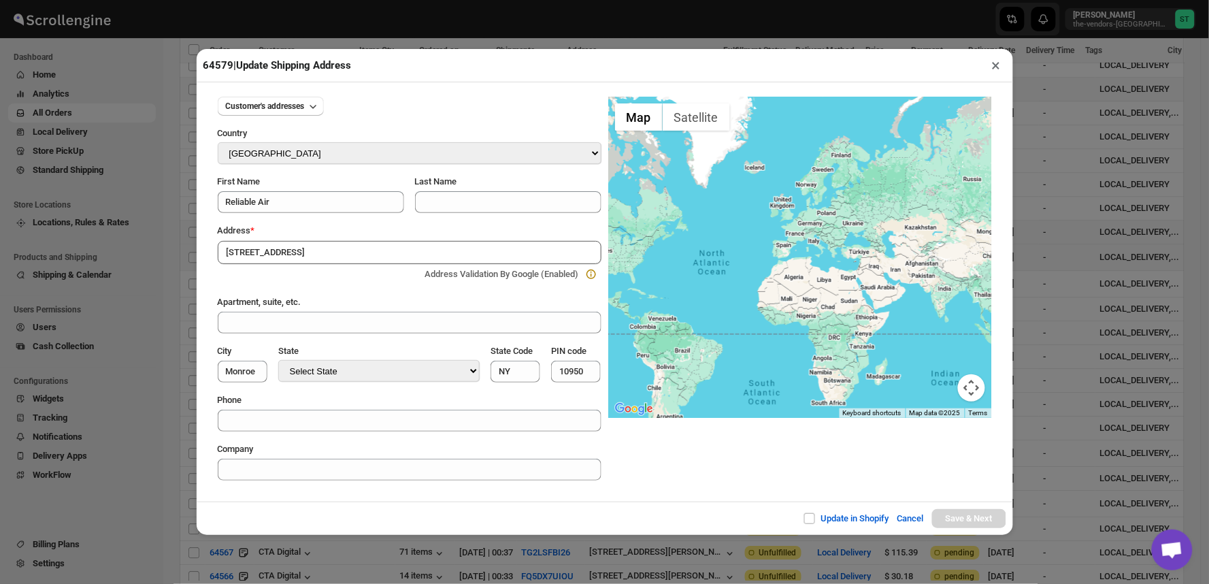
type input "[GEOGRAPHIC_DATA]"
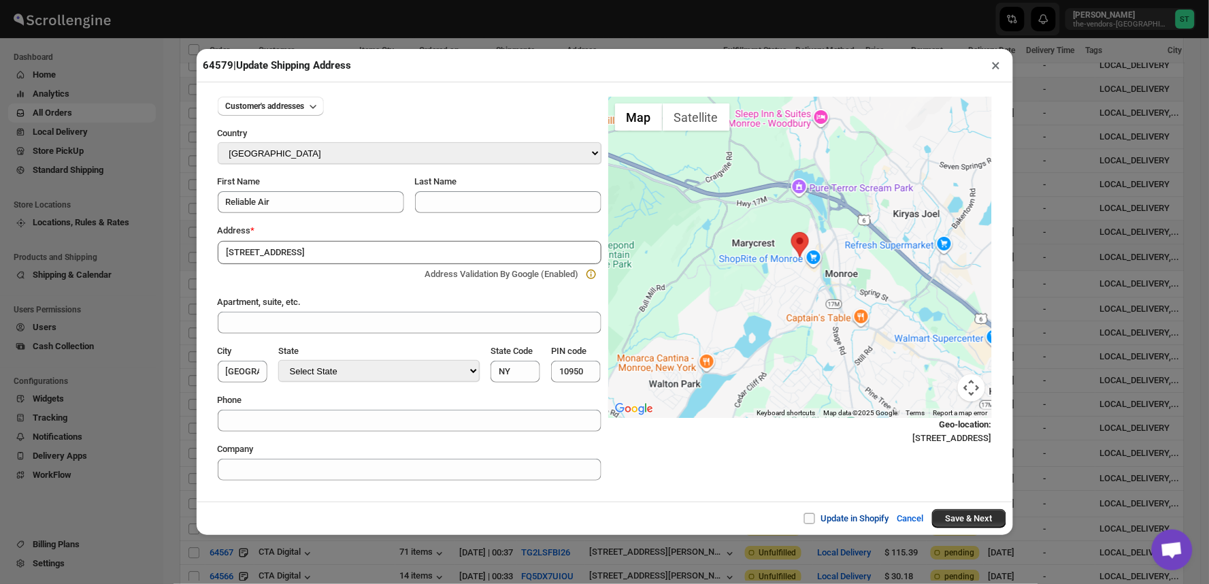
click at [809, 515] on input "Update in Shopify" at bounding box center [814, 518] width 11 height 11
checkbox input "true"
click at [980, 520] on button "Save & Next" at bounding box center [969, 518] width 74 height 19
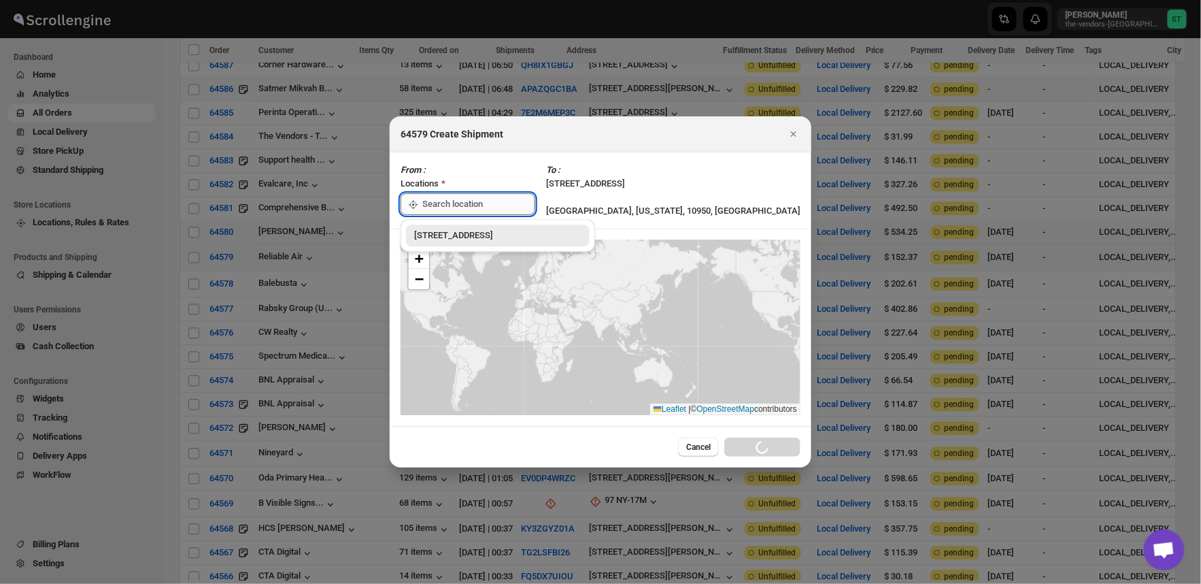
click at [491, 203] on input ":rmj:" at bounding box center [478, 204] width 113 height 22
click at [471, 233] on div "[STREET_ADDRESS]" at bounding box center [497, 236] width 167 height 14
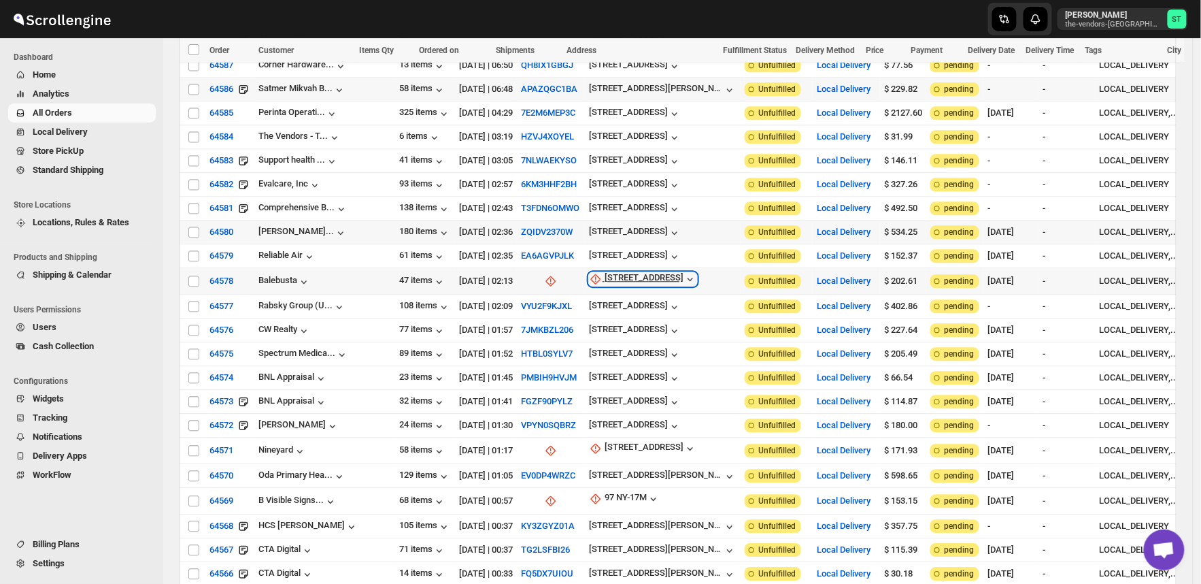
click at [616, 272] on div "[STREET_ADDRESS]" at bounding box center [644, 279] width 79 height 14
click at [604, 327] on span "Update manually" at bounding box center [620, 327] width 65 height 10
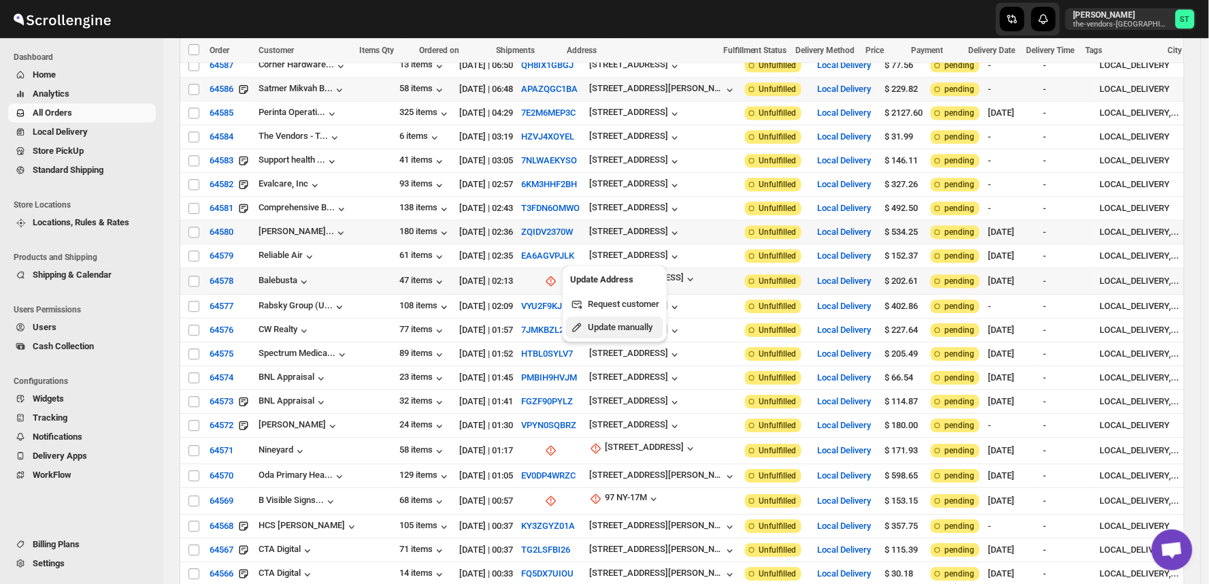
select select "US"
select select "[US_STATE]"
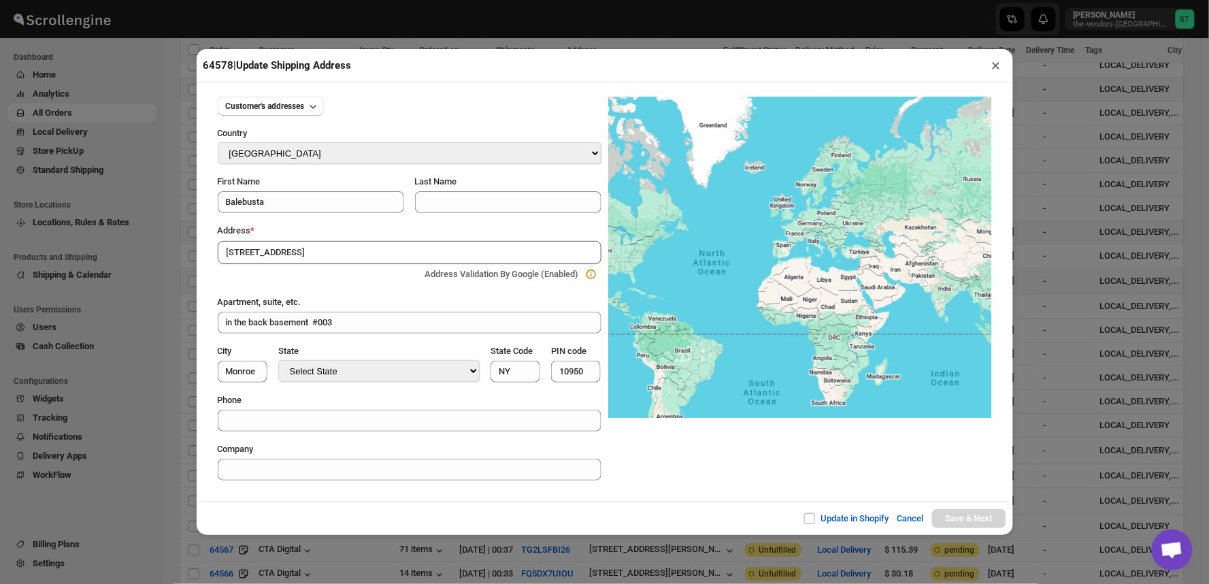
click at [400, 508] on div "Update in Shopify Cancel Save & Next" at bounding box center [605, 517] width 816 height 33
click at [342, 252] on input "[STREET_ADDRESS]" at bounding box center [410, 252] width 384 height 23
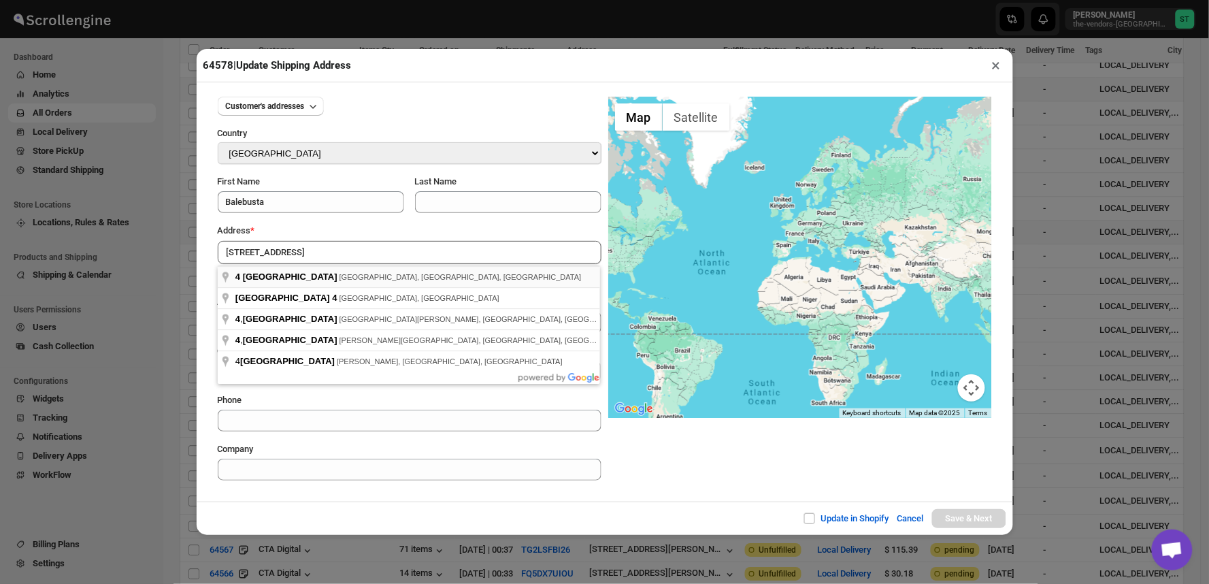
type input "[STREET_ADDRESS]"
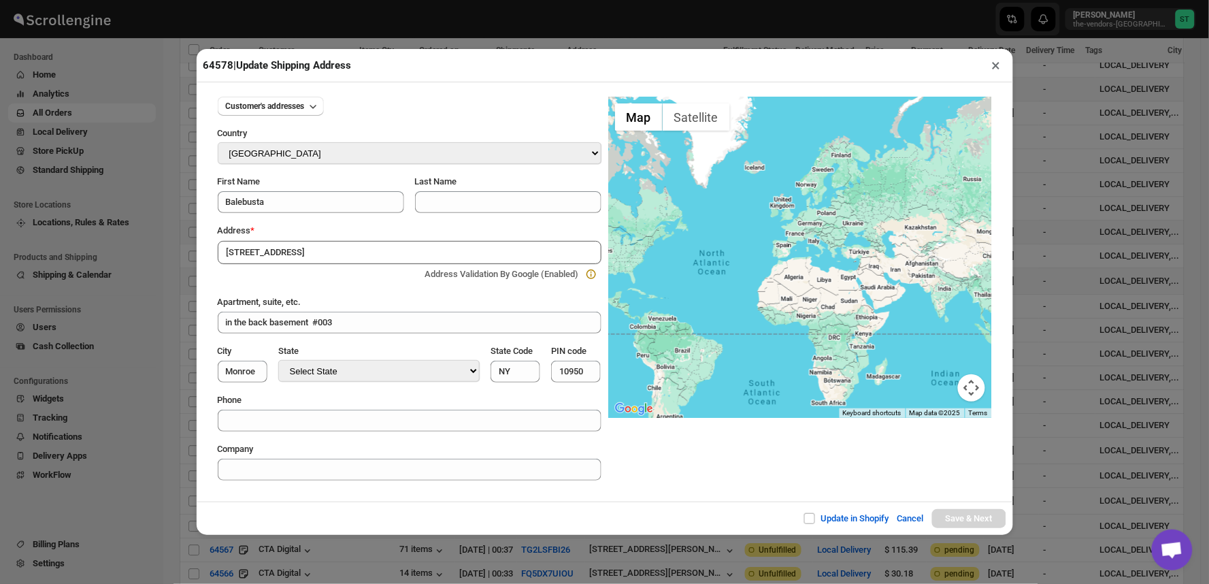
type input "[GEOGRAPHIC_DATA]"
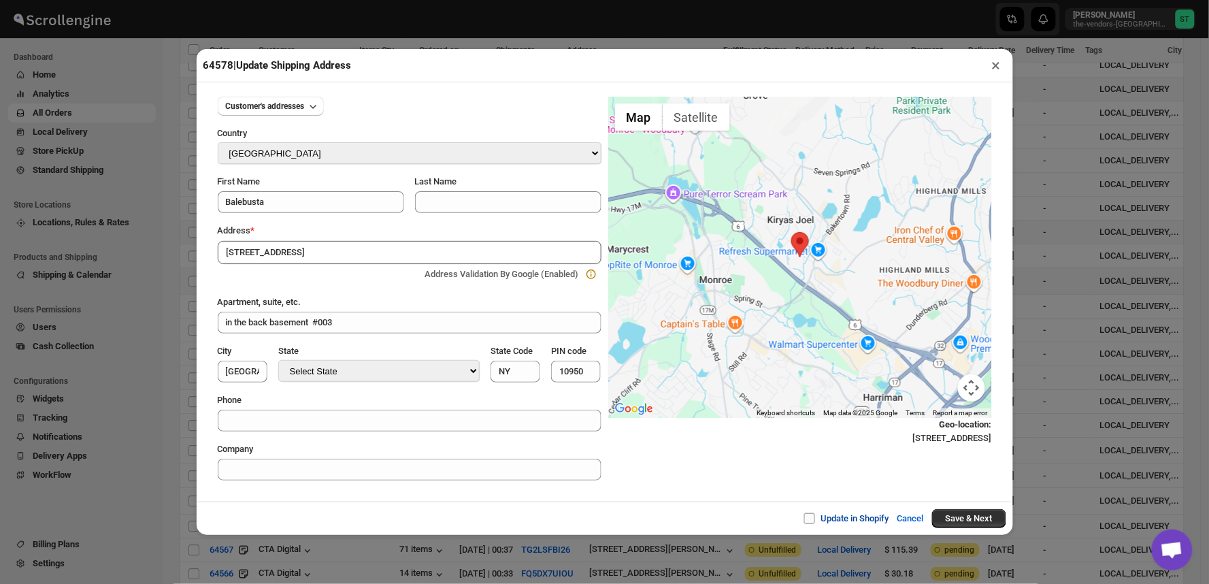
click at [804, 520] on span at bounding box center [809, 518] width 11 height 11
click at [809, 520] on input "Update in Shopify" at bounding box center [814, 518] width 11 height 11
checkbox input "true"
click at [978, 518] on button "Save & Next" at bounding box center [969, 518] width 74 height 19
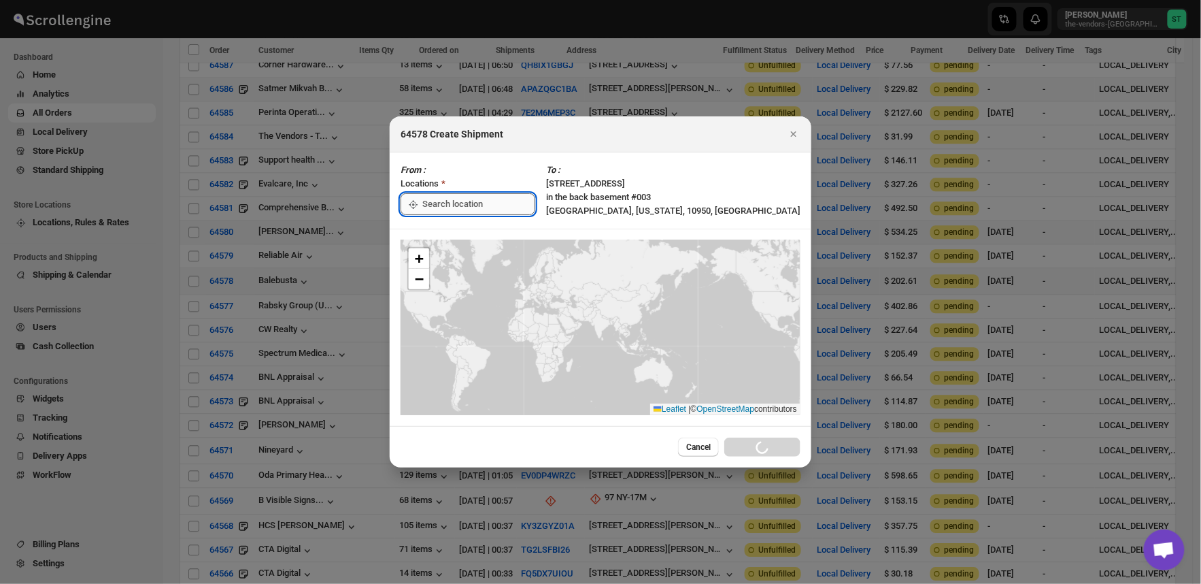
click at [483, 197] on input ":rmu:" at bounding box center [478, 204] width 113 height 22
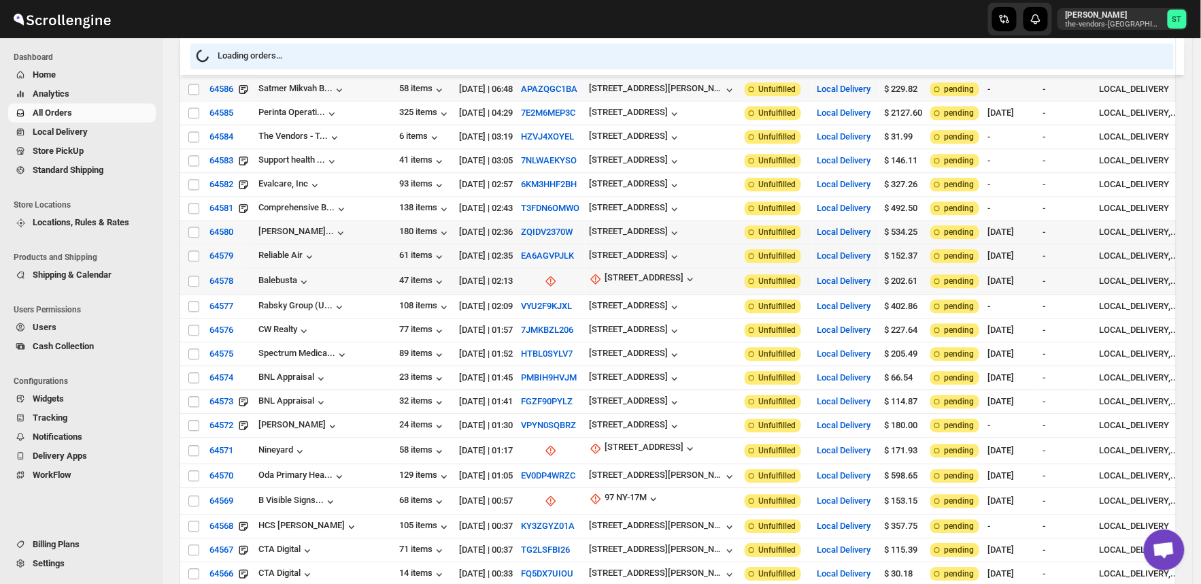
click at [465, 249] on div "[DATE] | 02:35" at bounding box center [486, 256] width 54 height 14
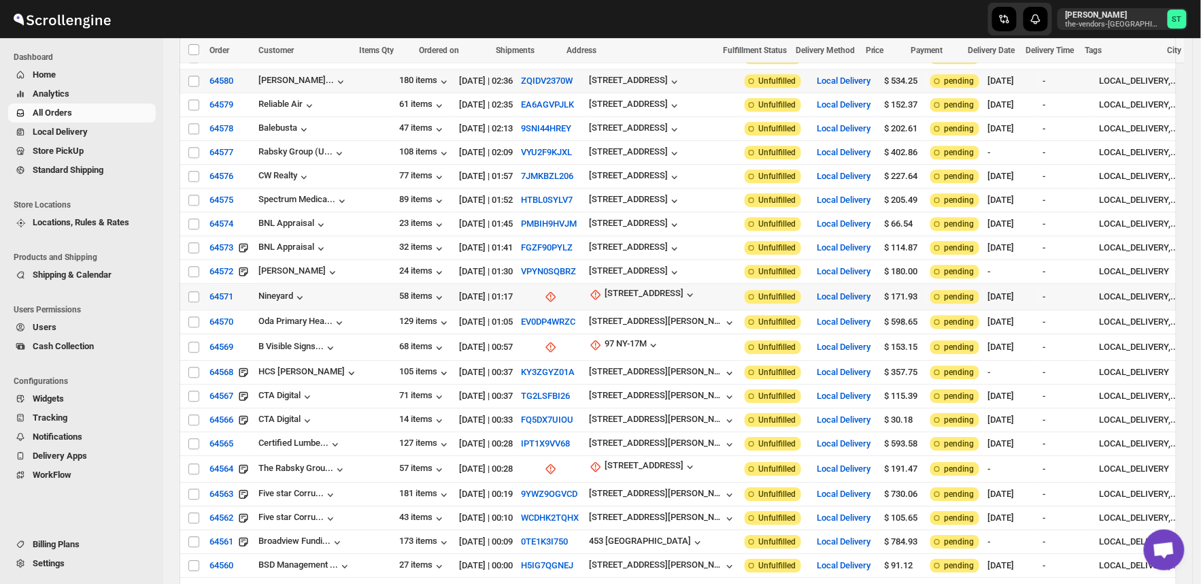
scroll to position [1284, 0]
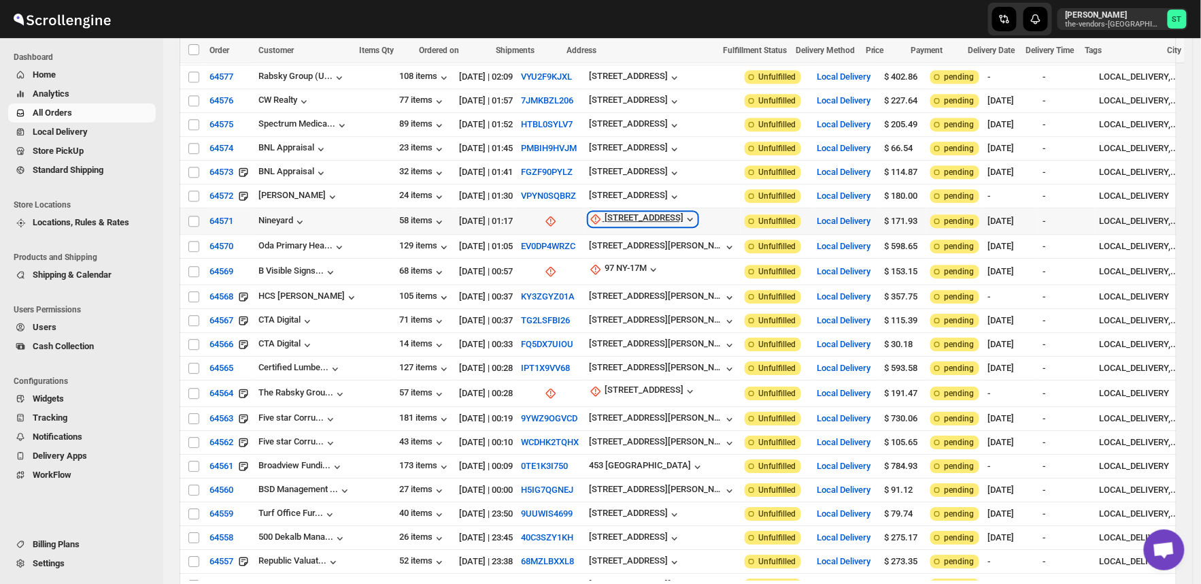
click at [614, 212] on div "[STREET_ADDRESS]" at bounding box center [644, 219] width 79 height 14
click at [622, 258] on span "Update manually" at bounding box center [617, 263] width 65 height 10
select select "US"
select select "[US_STATE]"
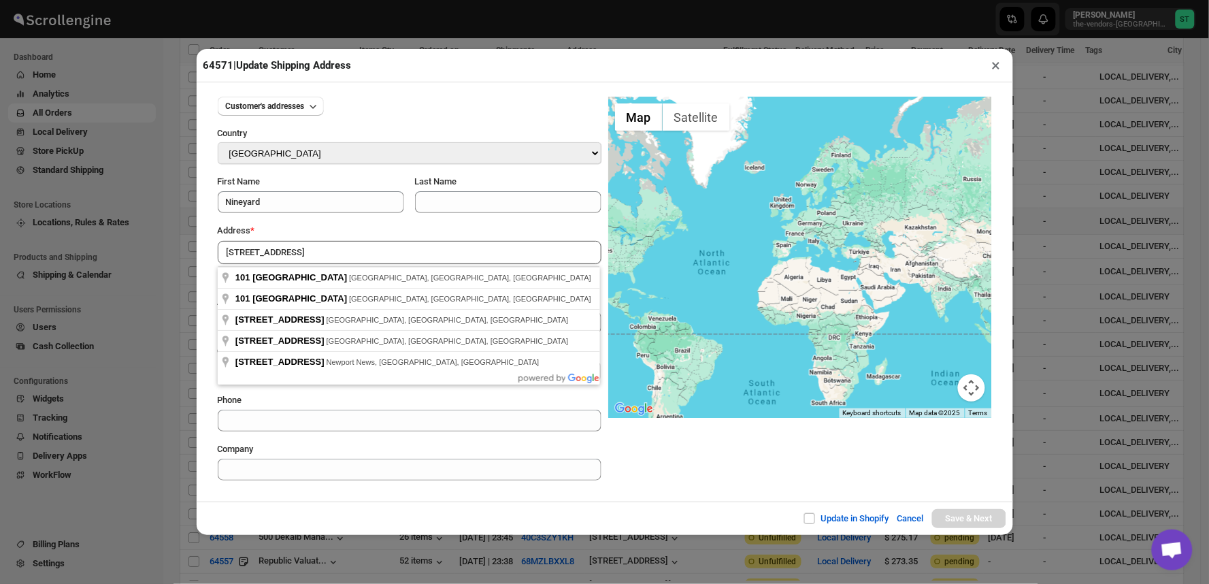
click at [349, 499] on div "Customer's addresses Country Select Country [GEOGRAPHIC_DATA] [GEOGRAPHIC_DATA]…" at bounding box center [605, 291] width 816 height 419
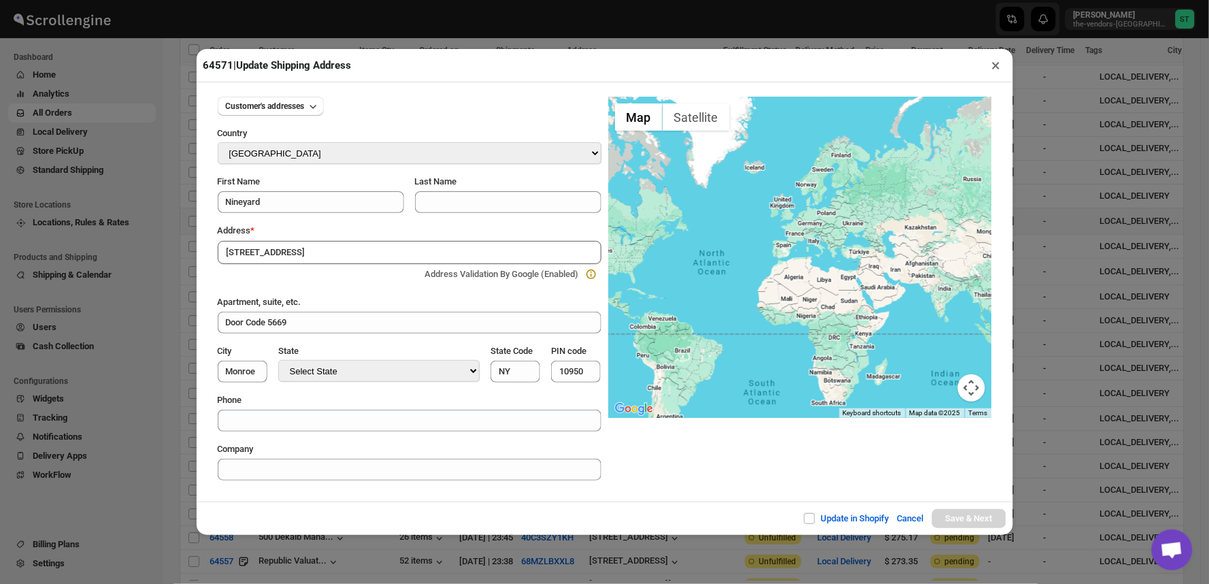
click at [316, 252] on input "[STREET_ADDRESS]" at bounding box center [410, 252] width 384 height 23
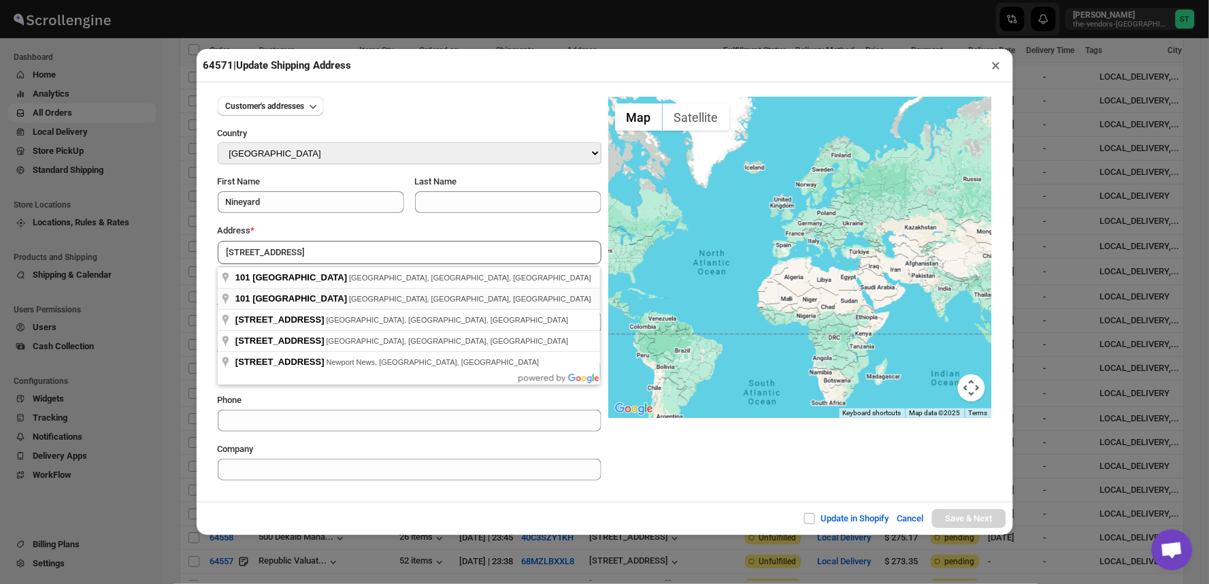
type input "[STREET_ADDRESS]"
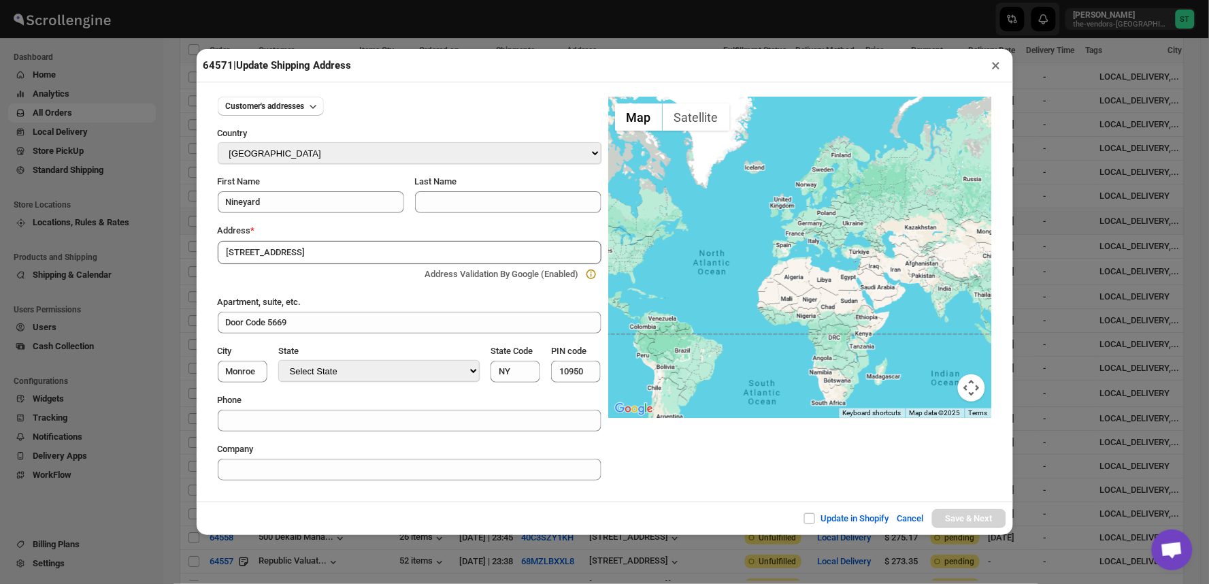
type input "[GEOGRAPHIC_DATA]"
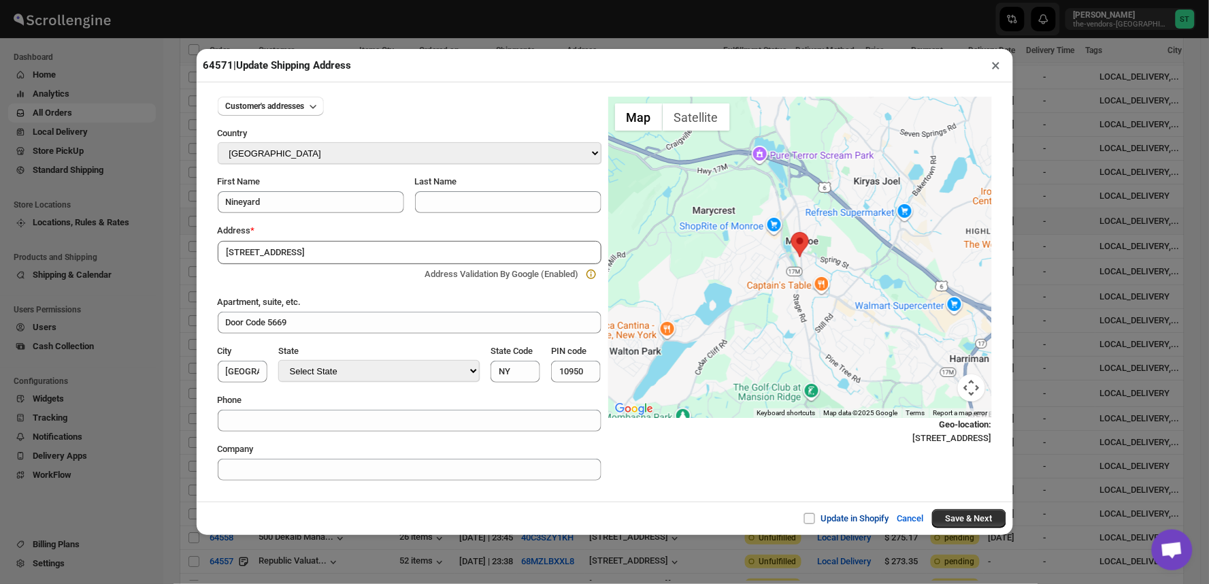
click at [804, 522] on span at bounding box center [809, 518] width 11 height 11
click at [809, 522] on input "Update in Shopify" at bounding box center [814, 518] width 11 height 11
checkbox input "true"
click at [962, 524] on button "Save & Next" at bounding box center [969, 518] width 74 height 19
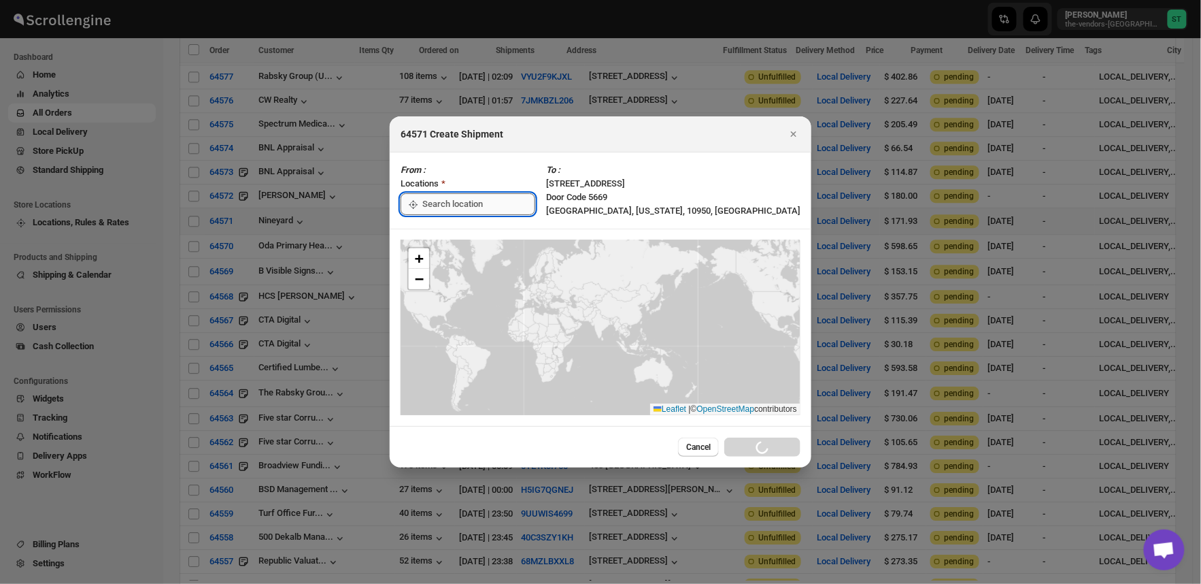
click at [495, 204] on input ":rpe:" at bounding box center [478, 204] width 113 height 22
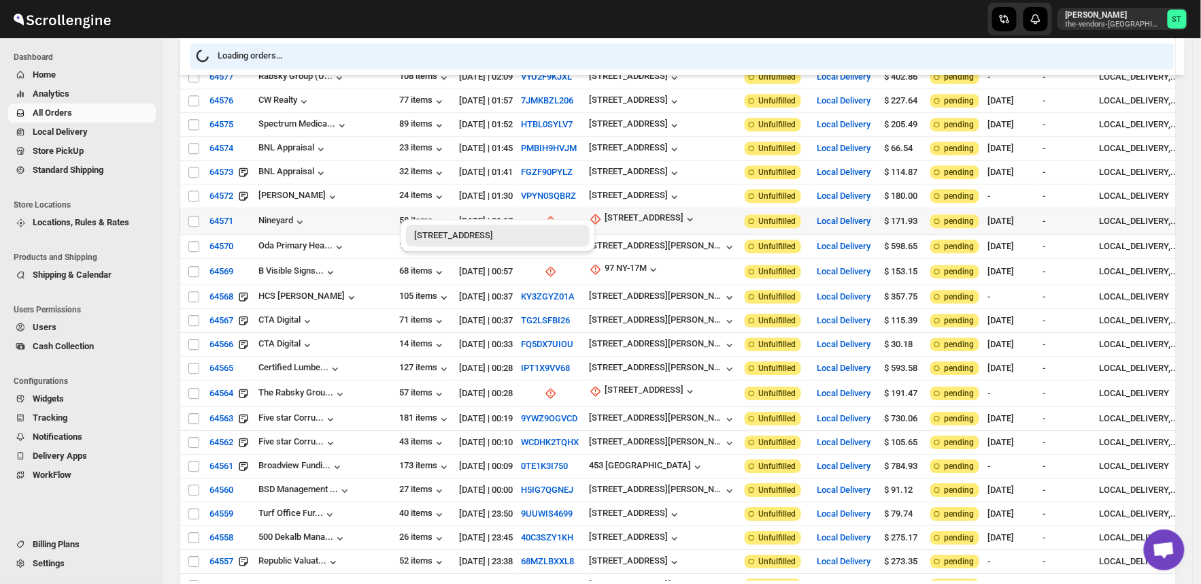
click at [473, 234] on div "[STREET_ADDRESS]" at bounding box center [497, 236] width 167 height 14
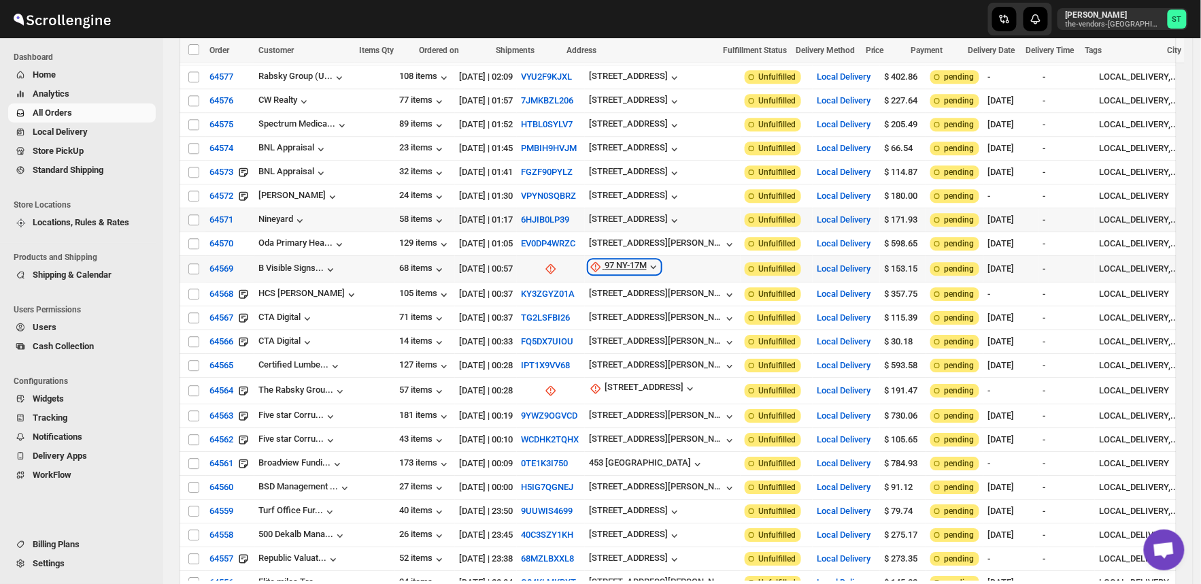
click at [610, 260] on div "97 NY-17M" at bounding box center [626, 267] width 42 height 14
click at [610, 311] on span "Update manually" at bounding box center [609, 310] width 65 height 10
select select "US"
select select "[US_STATE]"
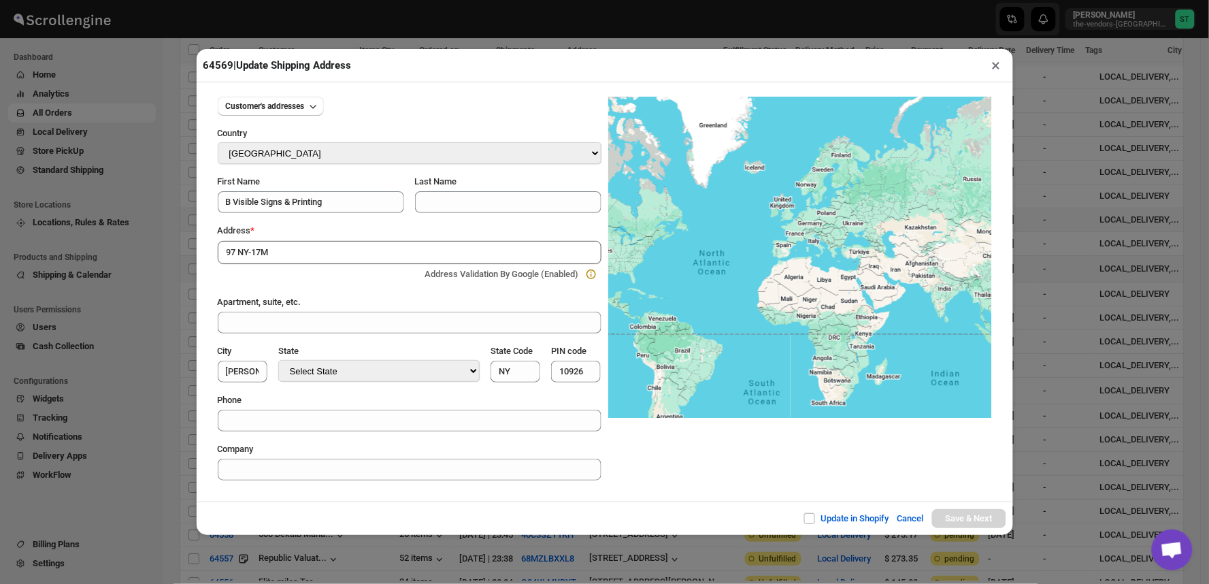
click at [433, 501] on div "Customer's addresses Country Select Country [GEOGRAPHIC_DATA] [GEOGRAPHIC_DATA]…" at bounding box center [605, 291] width 816 height 419
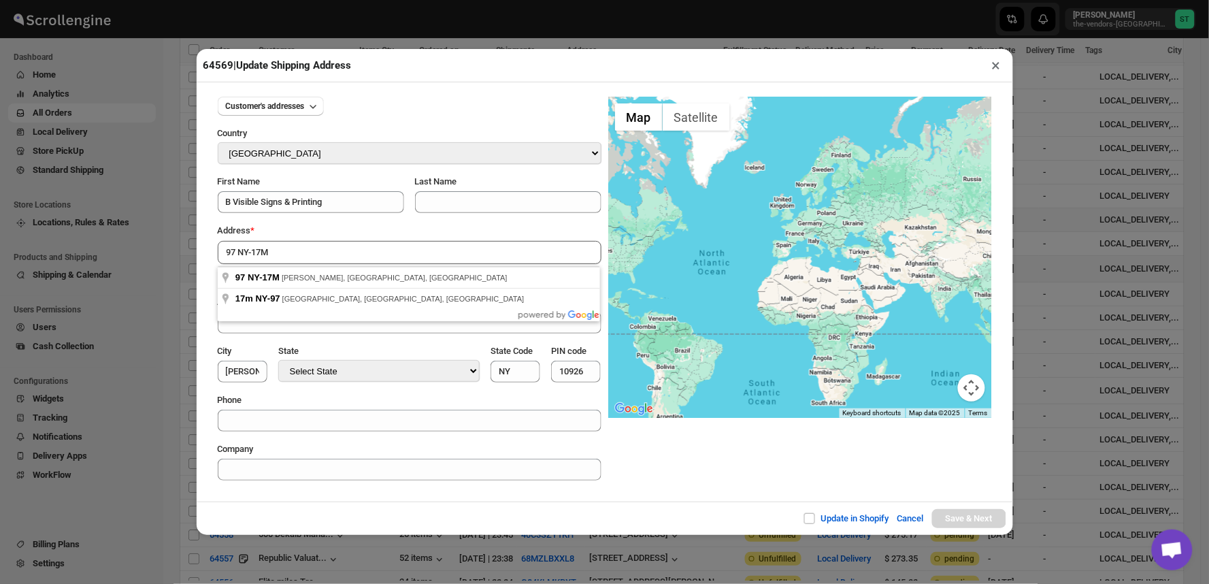
click at [307, 256] on input "97 NY-17M" at bounding box center [410, 252] width 384 height 23
type input "97 NY-17M, [GEOGRAPHIC_DATA], [GEOGRAPHIC_DATA], [GEOGRAPHIC_DATA]"
type input "[GEOGRAPHIC_DATA]"
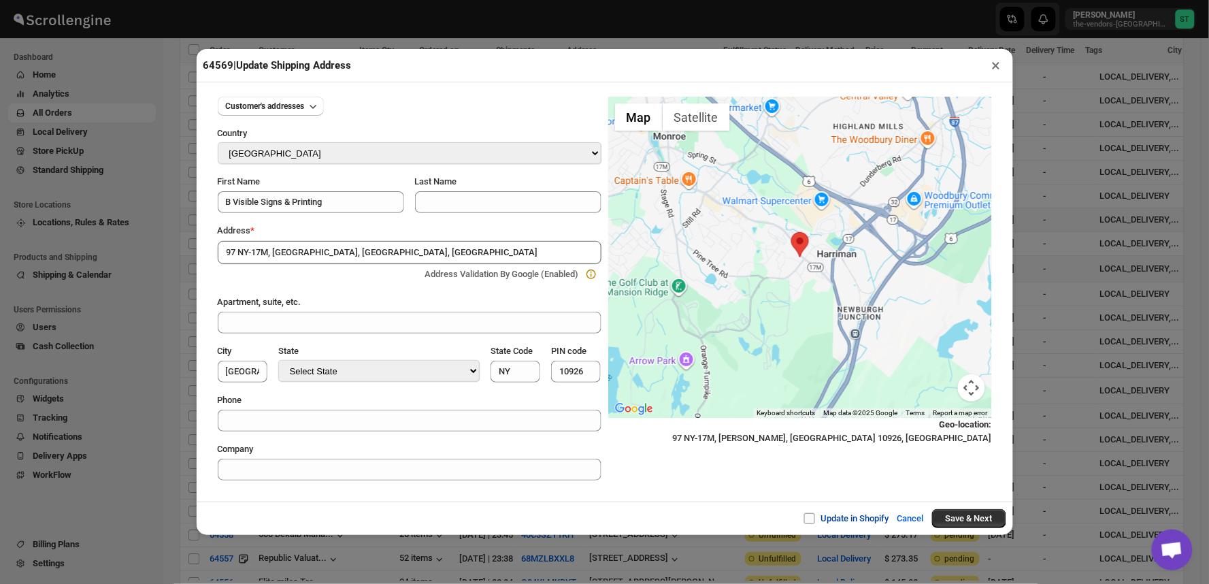
click at [805, 518] on span at bounding box center [809, 518] width 11 height 11
click at [809, 518] on input "Update in Shopify" at bounding box center [814, 518] width 11 height 11
checkbox input "true"
click at [982, 514] on button "Save & Next" at bounding box center [969, 518] width 74 height 19
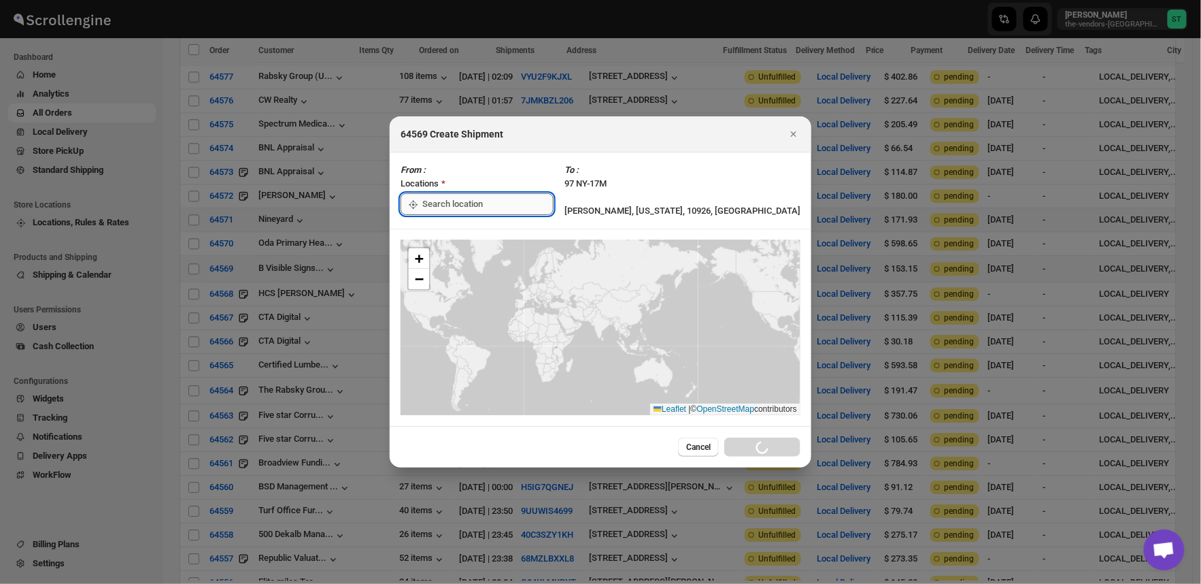
click at [541, 201] on input ":rq6:" at bounding box center [487, 204] width 131 height 22
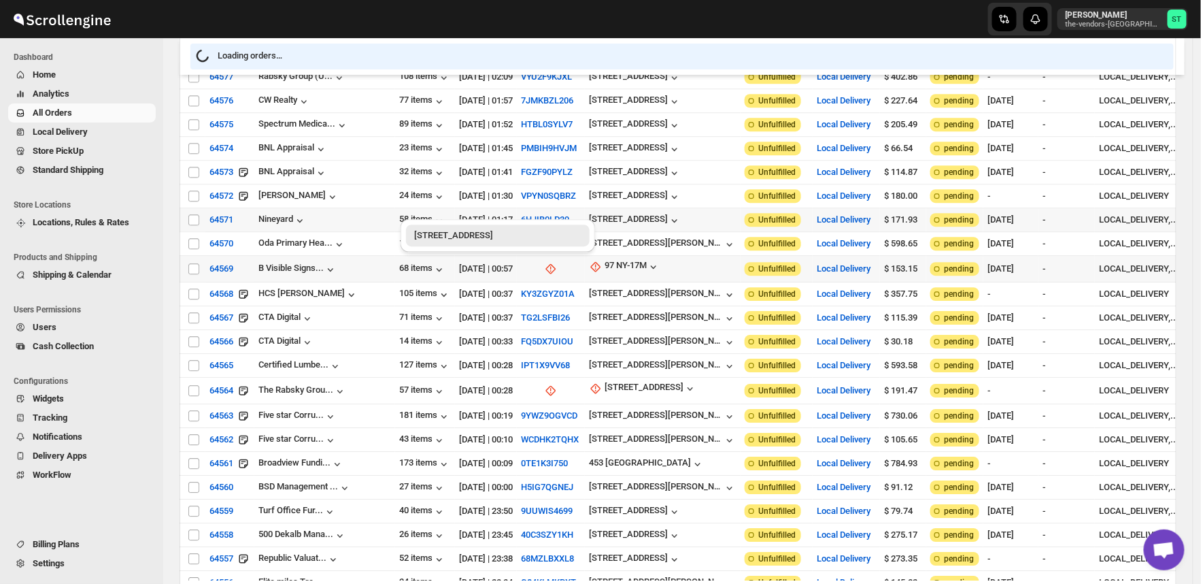
click at [461, 234] on div "[STREET_ADDRESS]" at bounding box center [497, 236] width 167 height 14
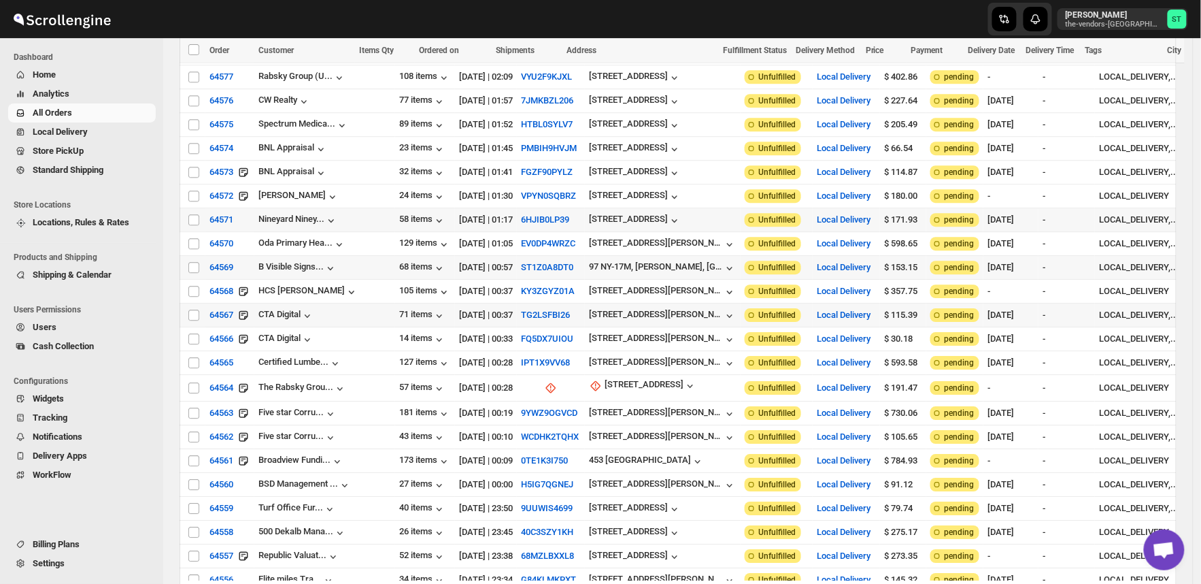
scroll to position [1436, 0]
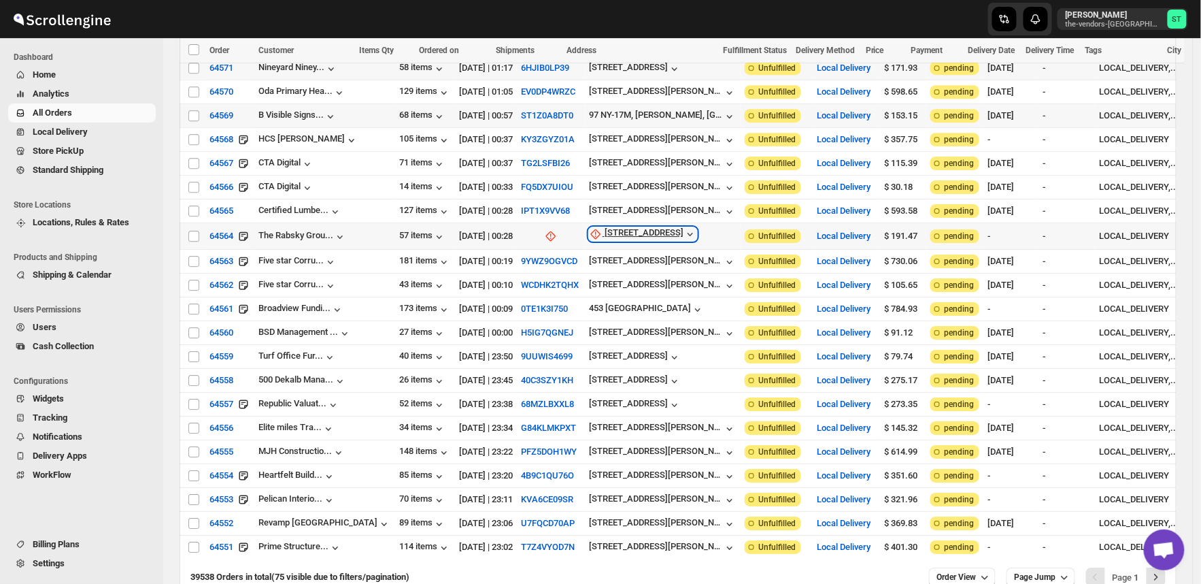
click at [616, 227] on div "[STREET_ADDRESS]" at bounding box center [644, 234] width 79 height 14
click at [636, 279] on span "Update manually" at bounding box center [614, 274] width 65 height 10
select select "US"
select select "[US_STATE]"
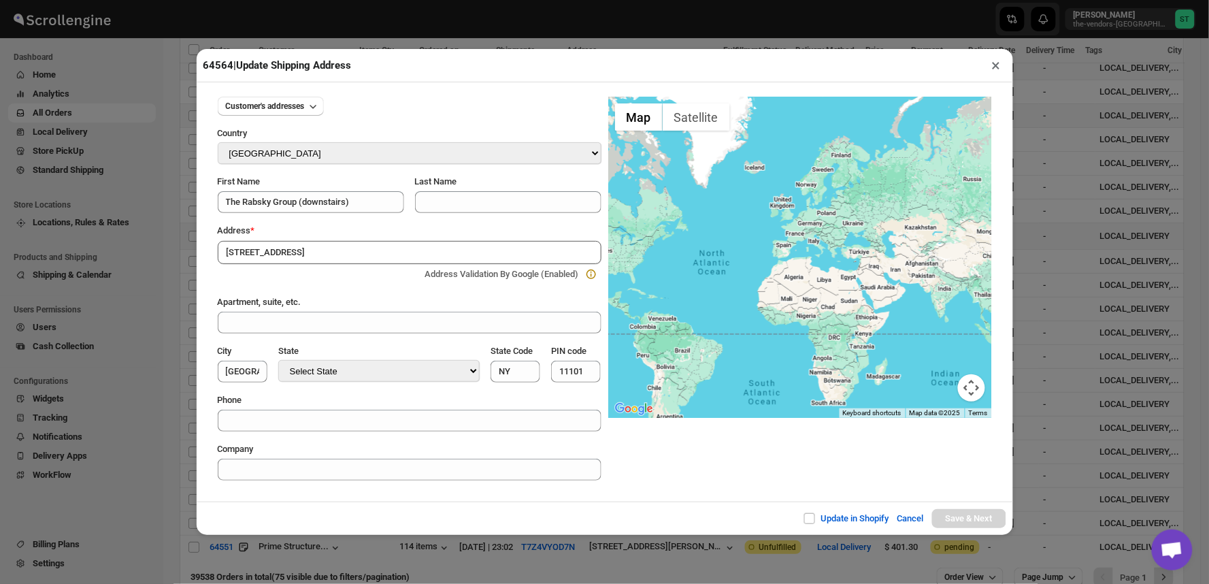
click at [446, 495] on div "Customer's addresses Country Select Country [GEOGRAPHIC_DATA] [GEOGRAPHIC_DATA]…" at bounding box center [605, 291] width 816 height 419
click at [322, 248] on input "[STREET_ADDRESS]" at bounding box center [410, 252] width 384 height 23
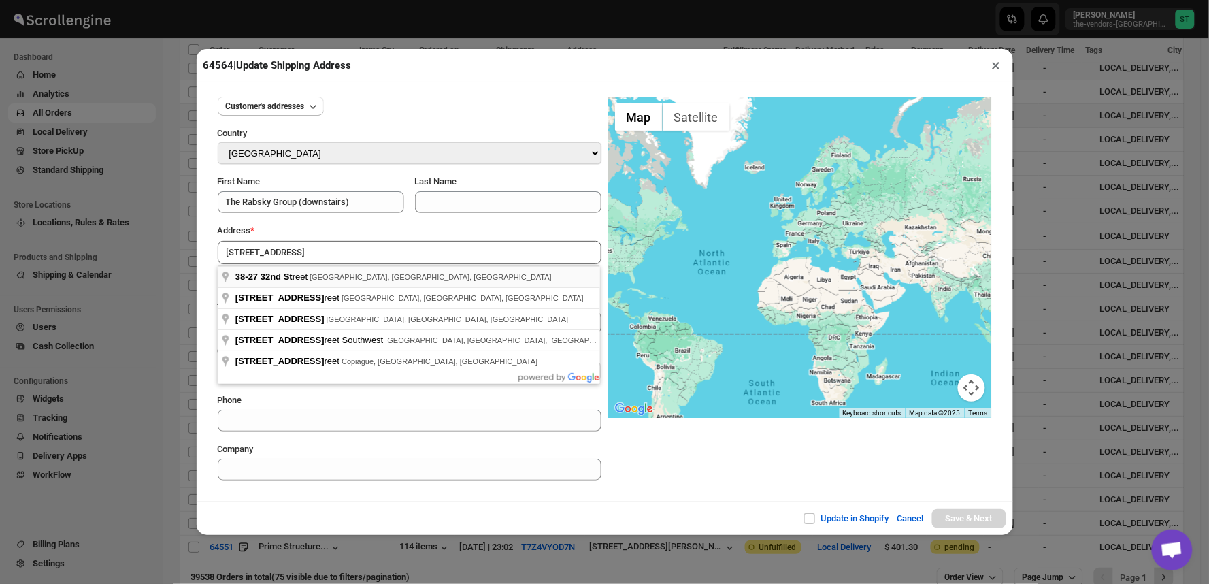
type input "[STREET_ADDRESS]"
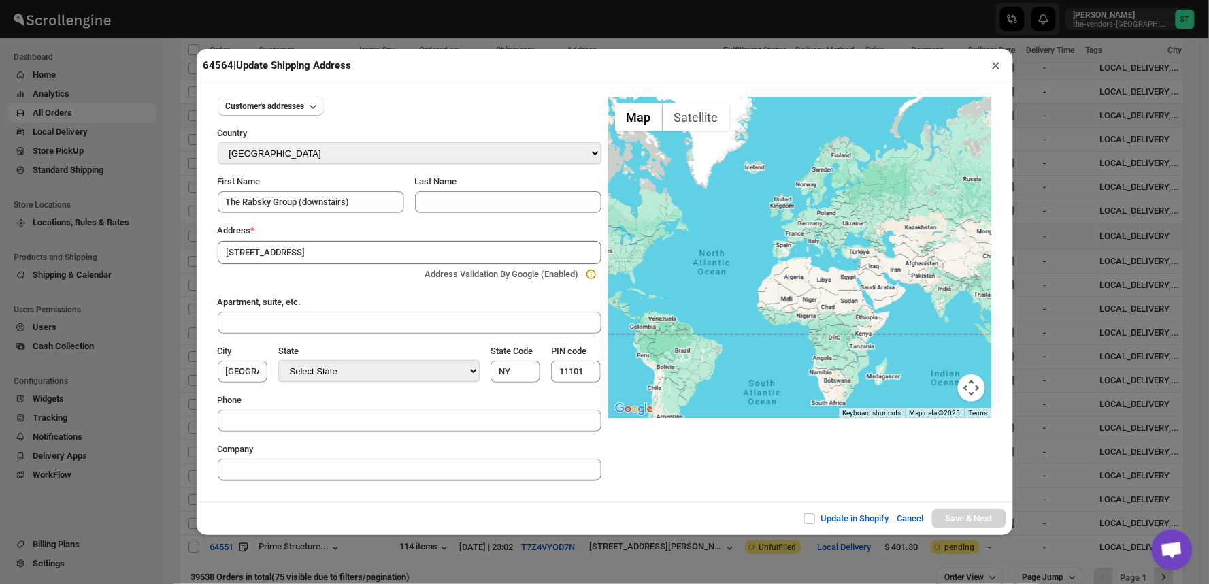
type input "[GEOGRAPHIC_DATA]"
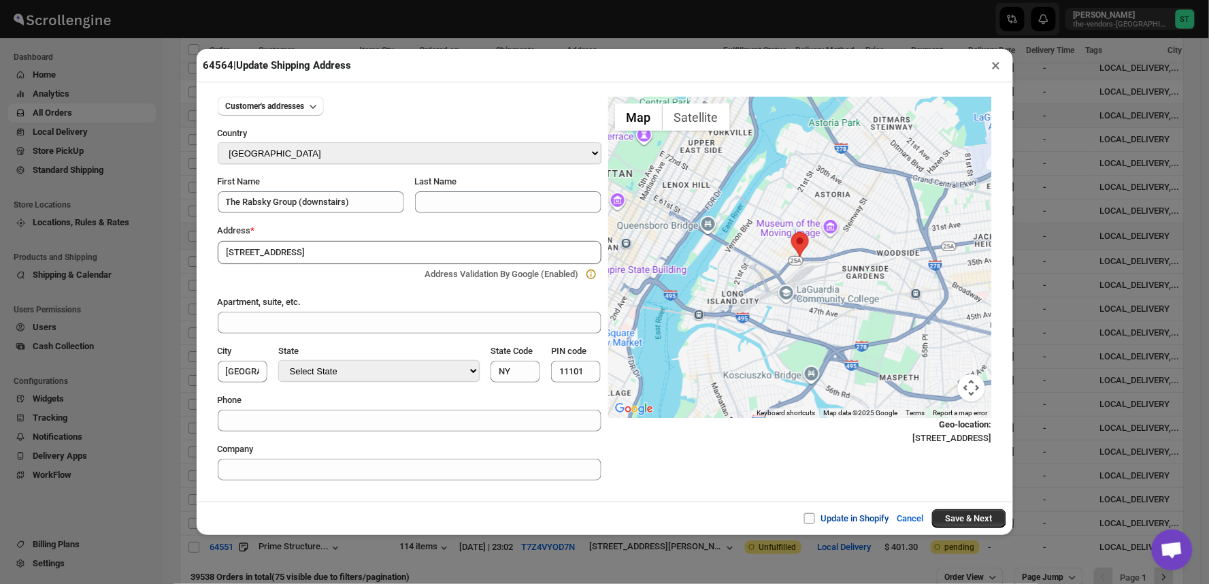
click at [804, 522] on span at bounding box center [809, 518] width 11 height 11
click at [809, 522] on input "Update in Shopify" at bounding box center [814, 518] width 11 height 11
checkbox input "true"
click at [978, 521] on button "Save & Next" at bounding box center [969, 518] width 74 height 19
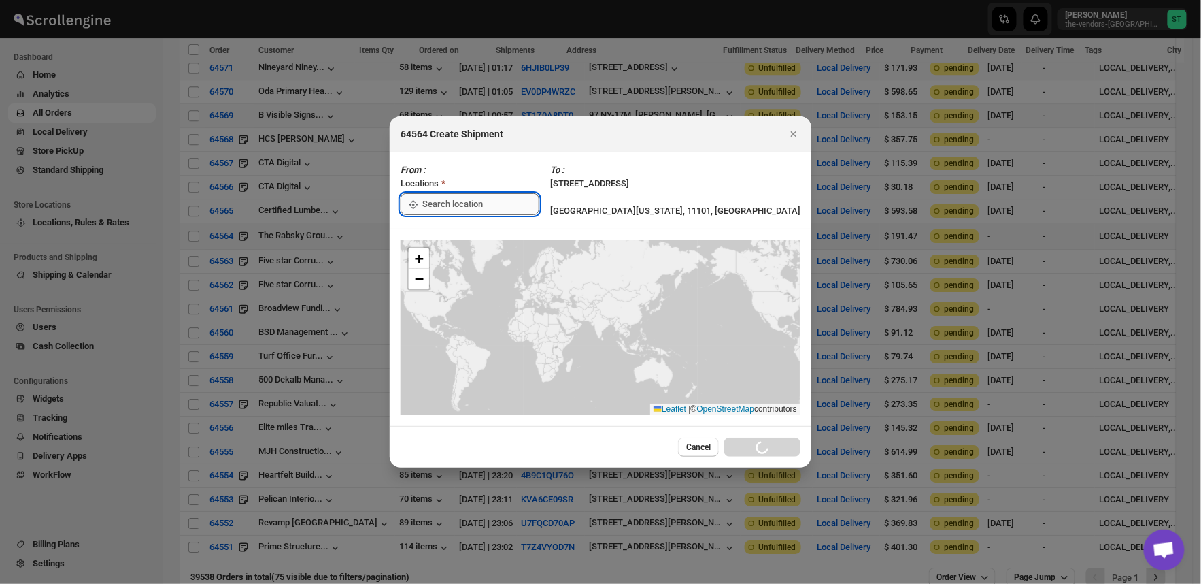
click at [493, 206] on input ":rs2:" at bounding box center [480, 204] width 117 height 22
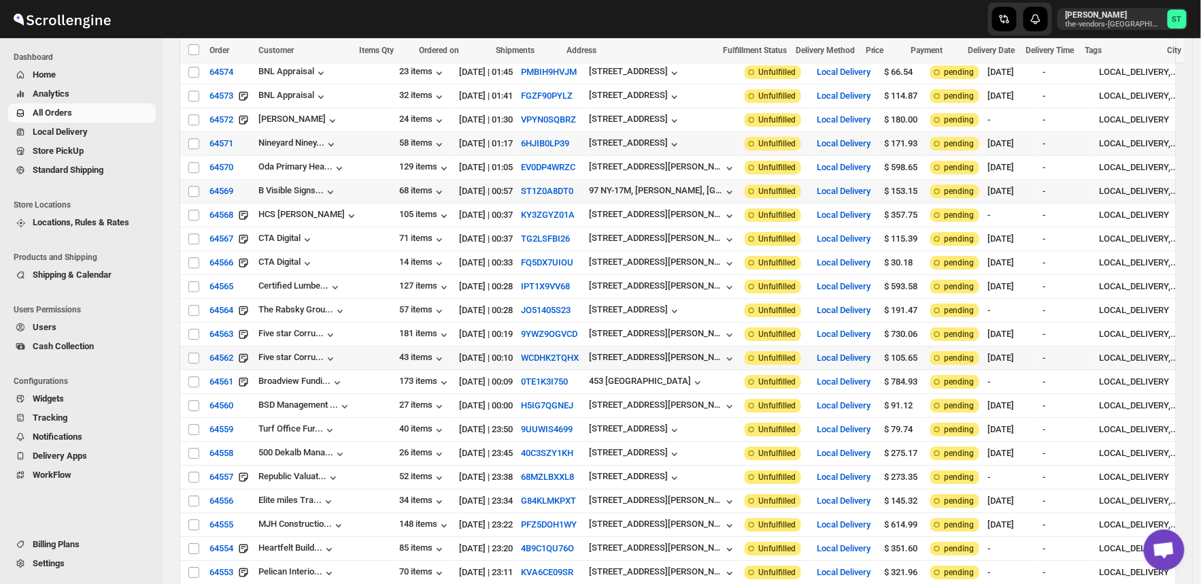
scroll to position [1479, 0]
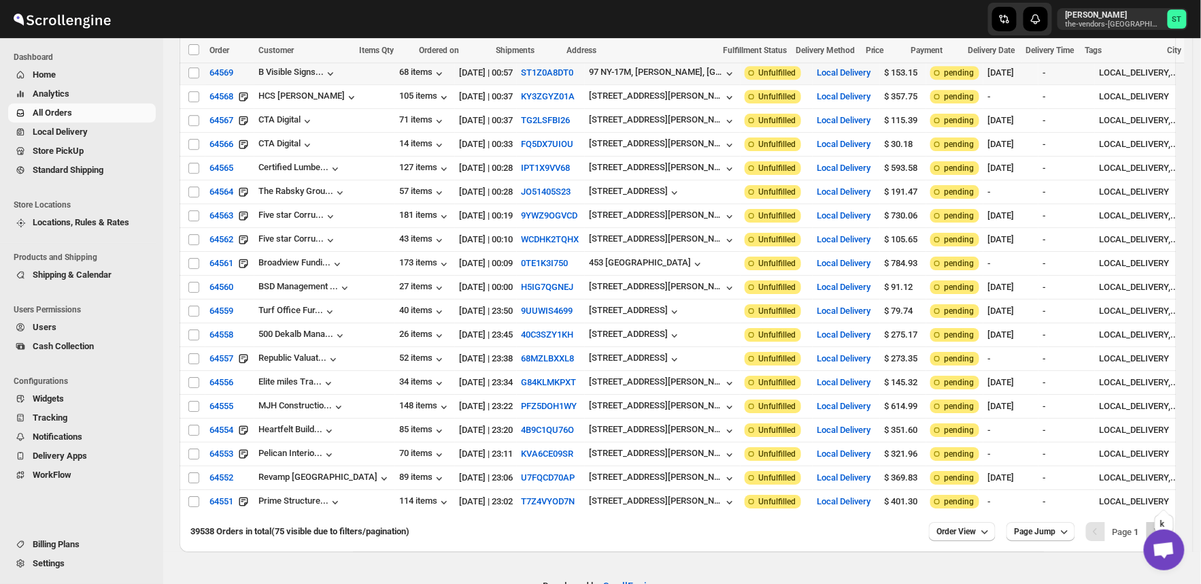
click at [1160, 524] on icon "Next" at bounding box center [1157, 531] width 14 height 14
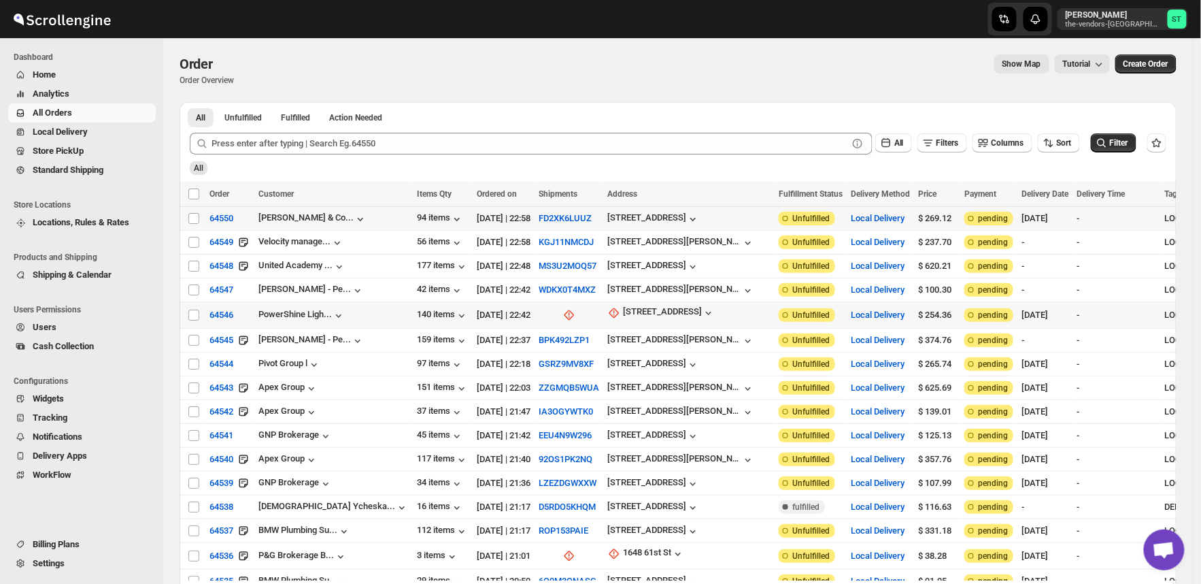
scroll to position [151, 0]
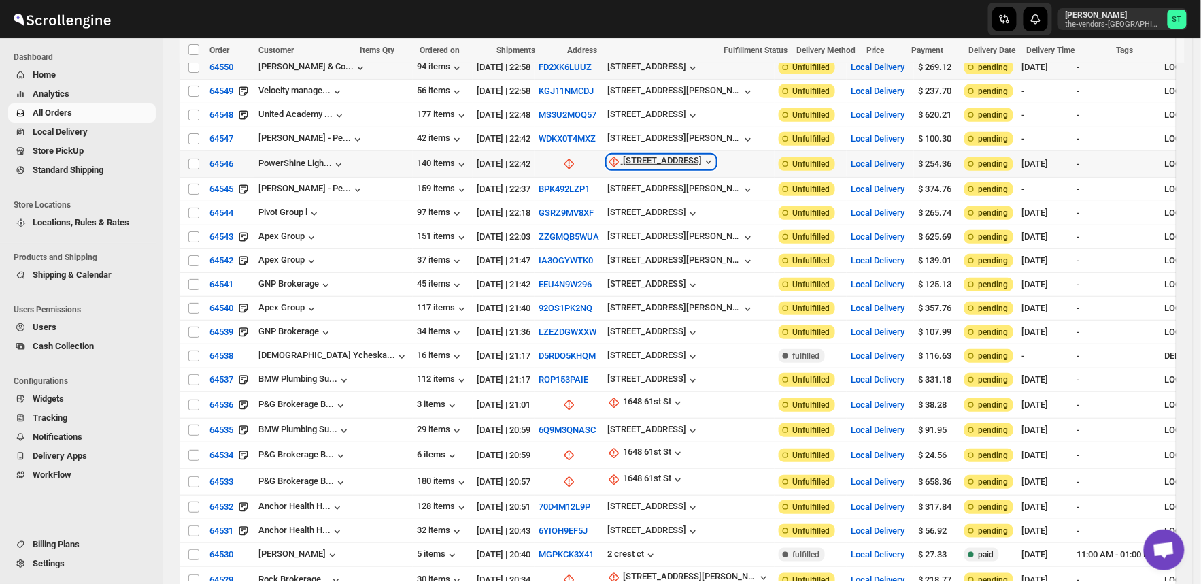
click at [626, 161] on div "[STREET_ADDRESS]" at bounding box center [662, 162] width 79 height 14
click at [626, 237] on span "Update manually" at bounding box center [627, 233] width 65 height 10
select select "US"
select select "[US_STATE]"
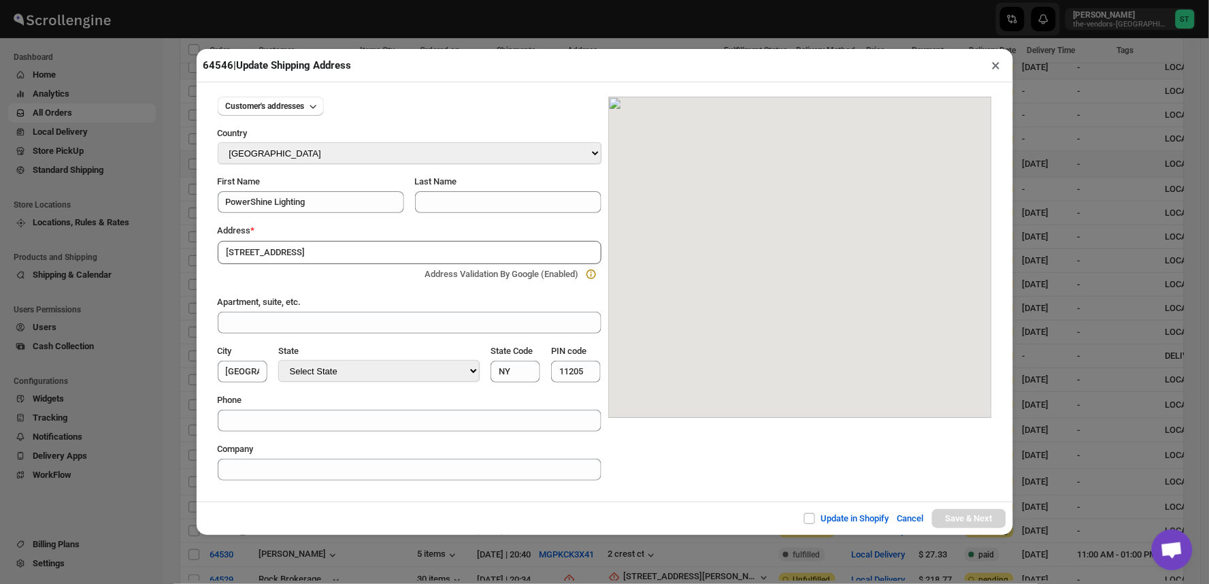
click at [365, 516] on div "Update in Shopify Cancel Save & Next" at bounding box center [605, 517] width 816 height 33
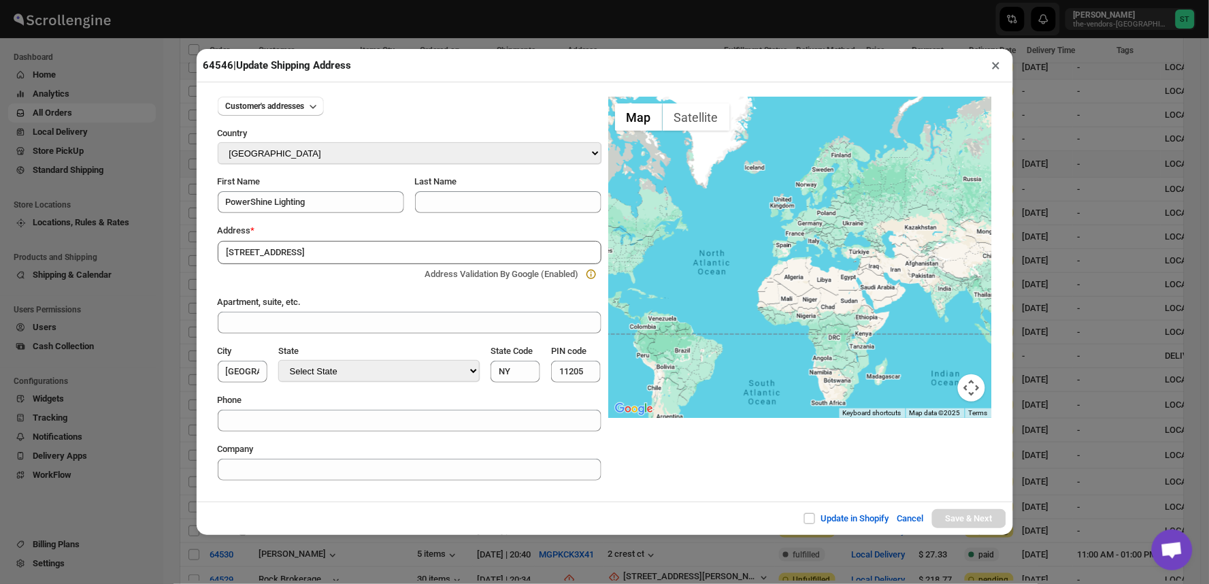
click at [337, 252] on input "[STREET_ADDRESS]" at bounding box center [410, 252] width 384 height 23
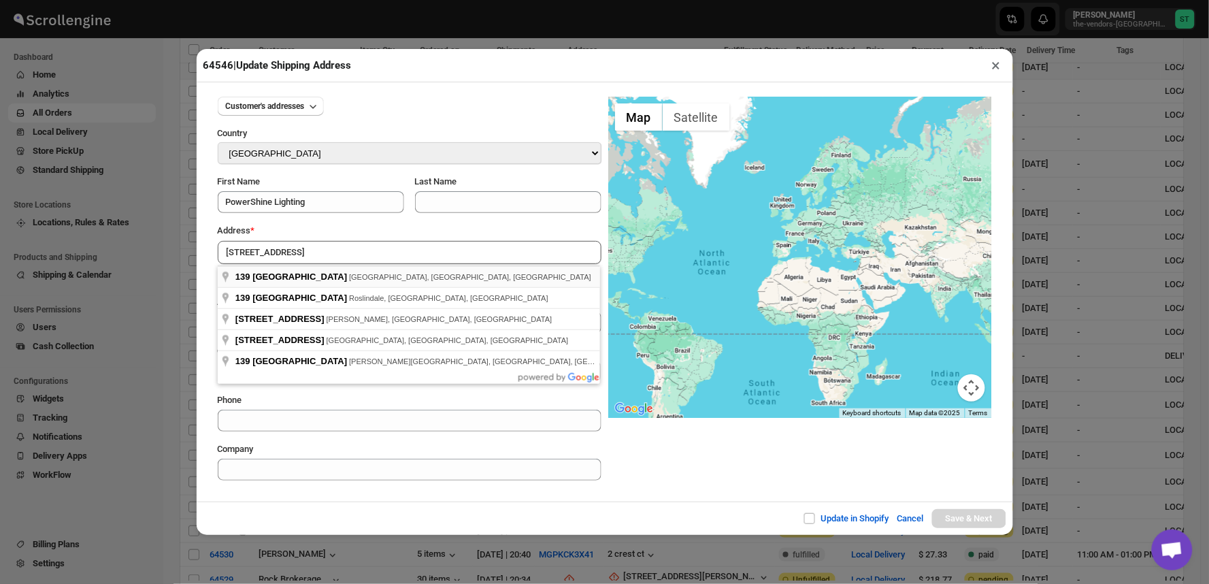
type input "[STREET_ADDRESS]"
type input "[GEOGRAPHIC_DATA]"
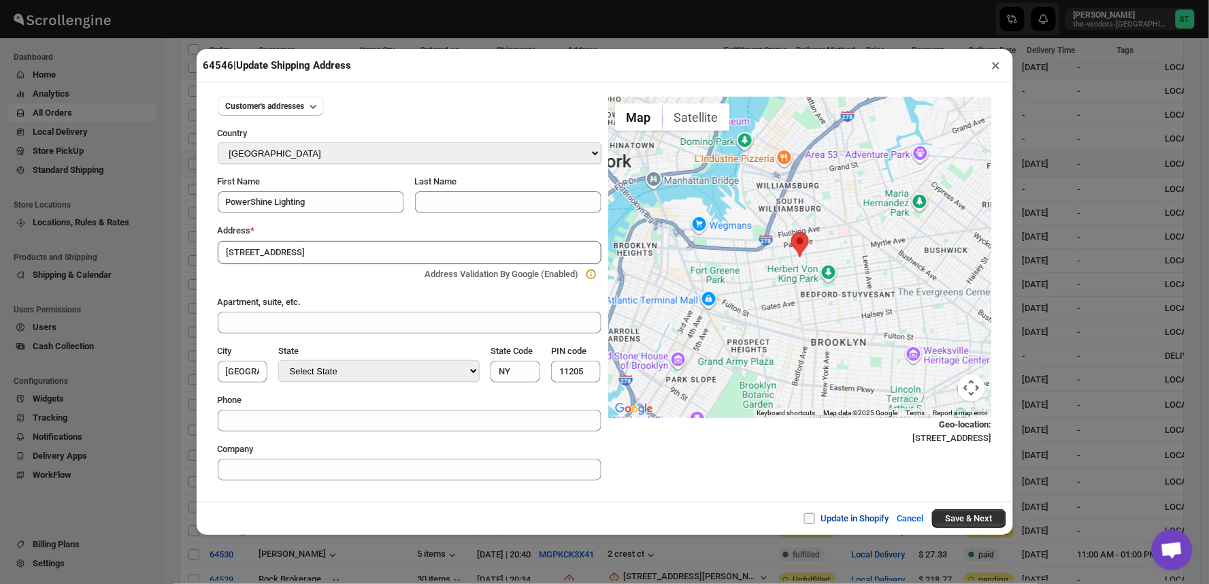
click at [814, 519] on input "Update in Shopify" at bounding box center [814, 518] width 11 height 11
checkbox input "true"
click at [952, 522] on button "Save & Next" at bounding box center [969, 518] width 74 height 19
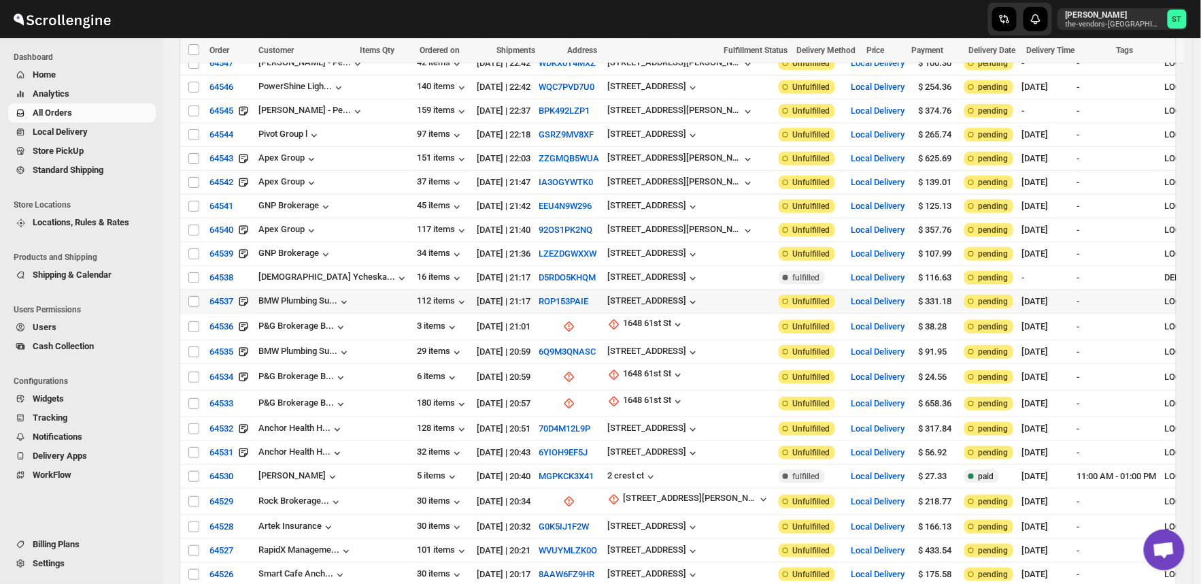
scroll to position [302, 0]
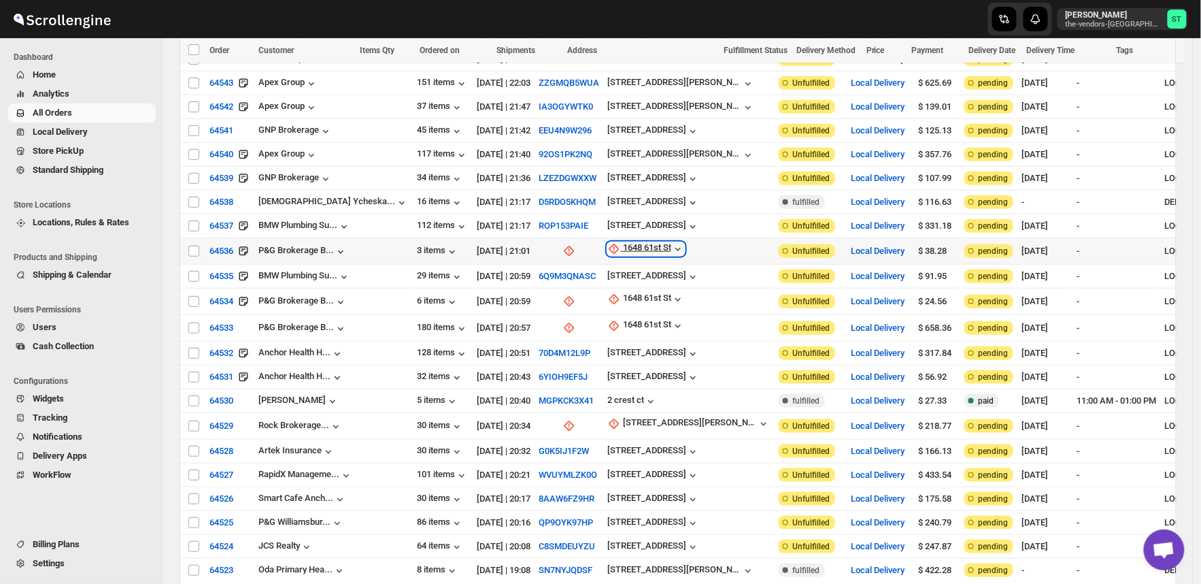
click at [623, 242] on div "1648 61st St" at bounding box center [647, 249] width 48 height 14
click at [607, 313] on span "Update manually" at bounding box center [612, 315] width 65 height 10
select select "US"
select select "[US_STATE]"
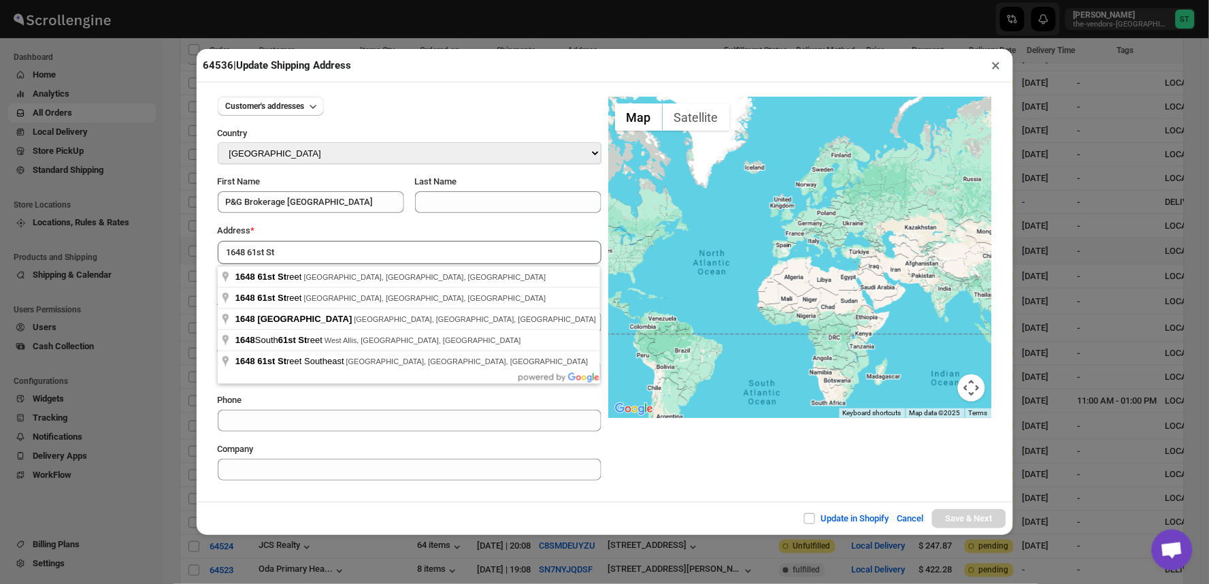
click at [327, 505] on div "Update in Shopify Cancel Save & Next" at bounding box center [605, 517] width 816 height 33
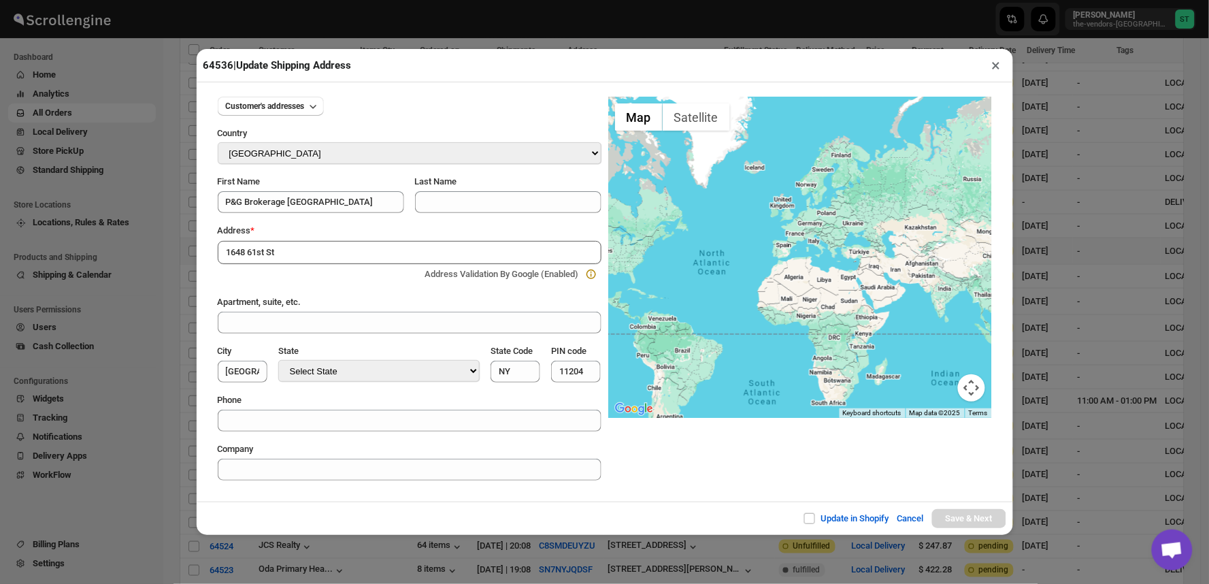
click at [312, 257] on input "1648 61st St" at bounding box center [410, 252] width 384 height 23
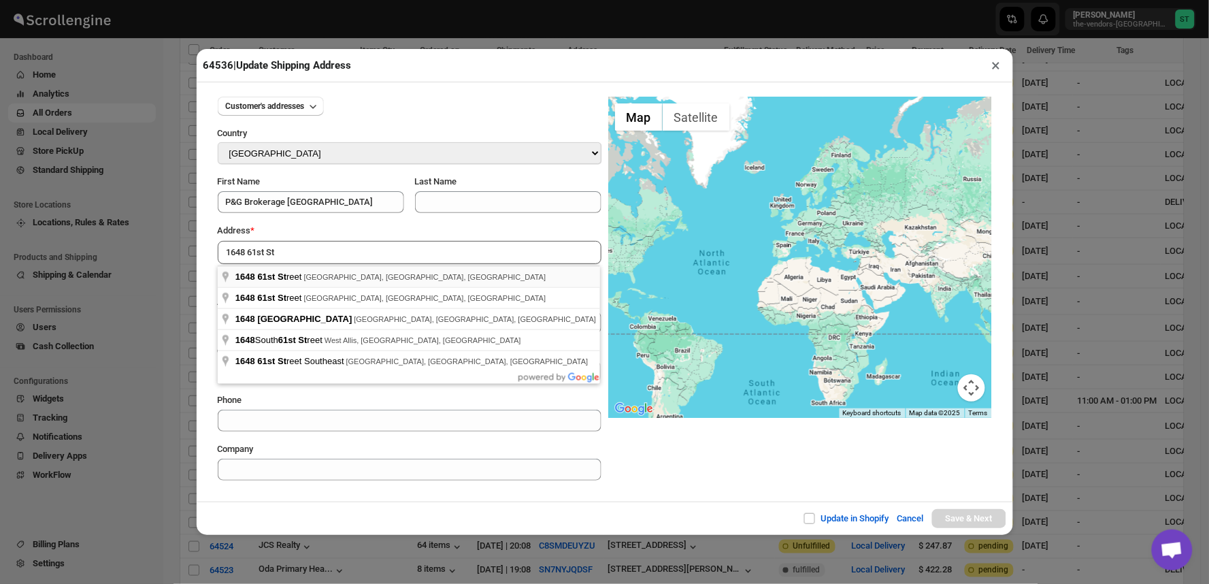
type input "[STREET_ADDRESS]"
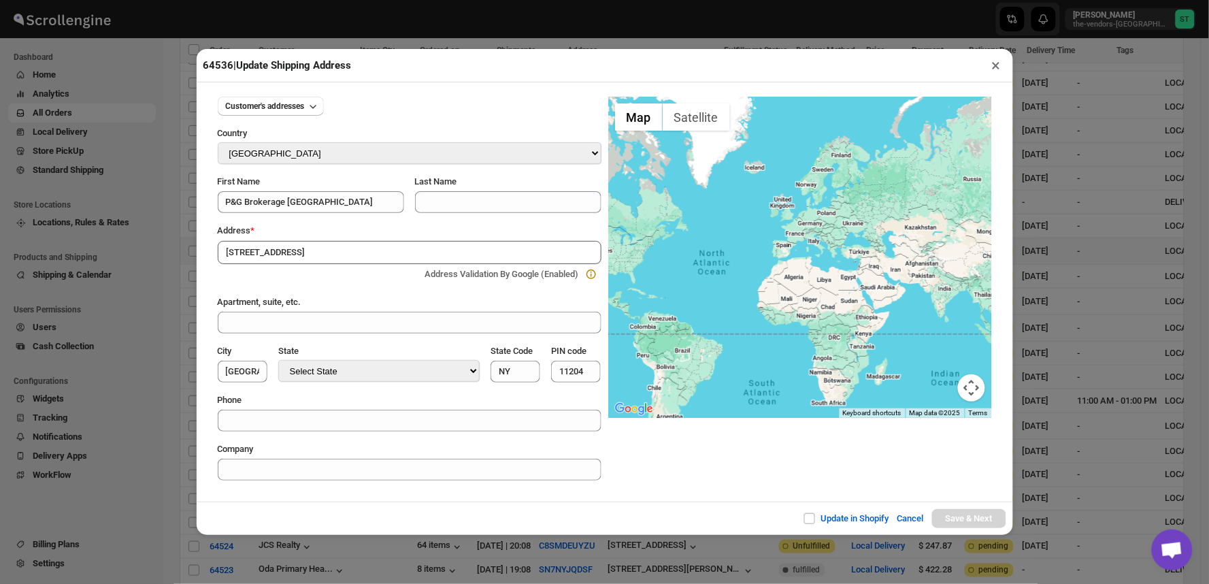
type input "[GEOGRAPHIC_DATA]"
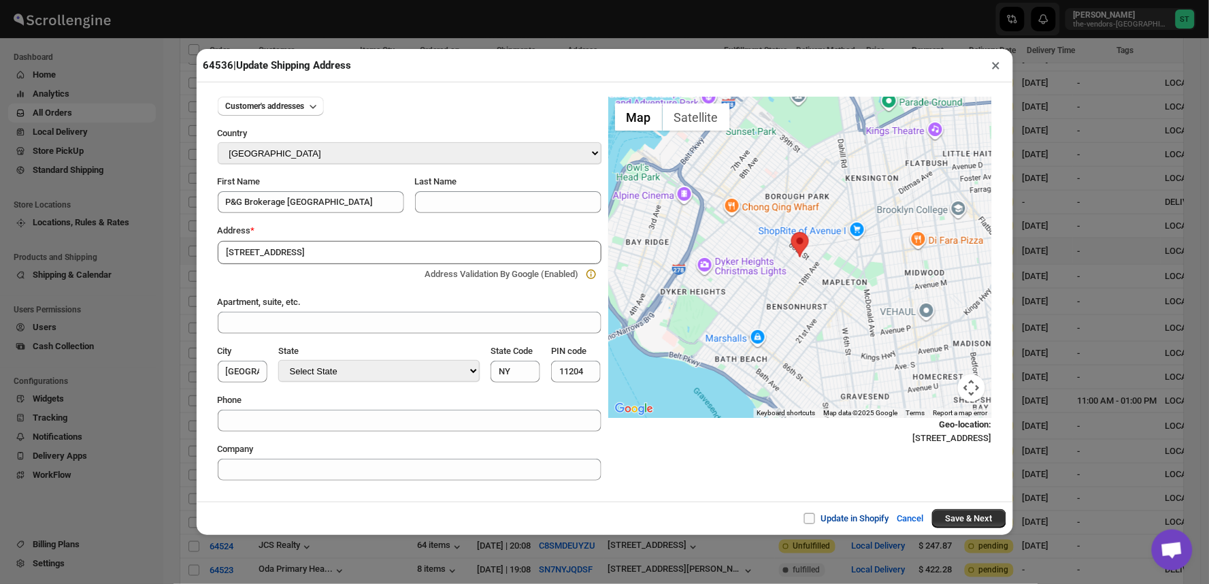
click at [809, 521] on input "Update in Shopify" at bounding box center [814, 518] width 11 height 11
checkbox input "true"
click at [969, 518] on button "Save & Next" at bounding box center [969, 518] width 74 height 19
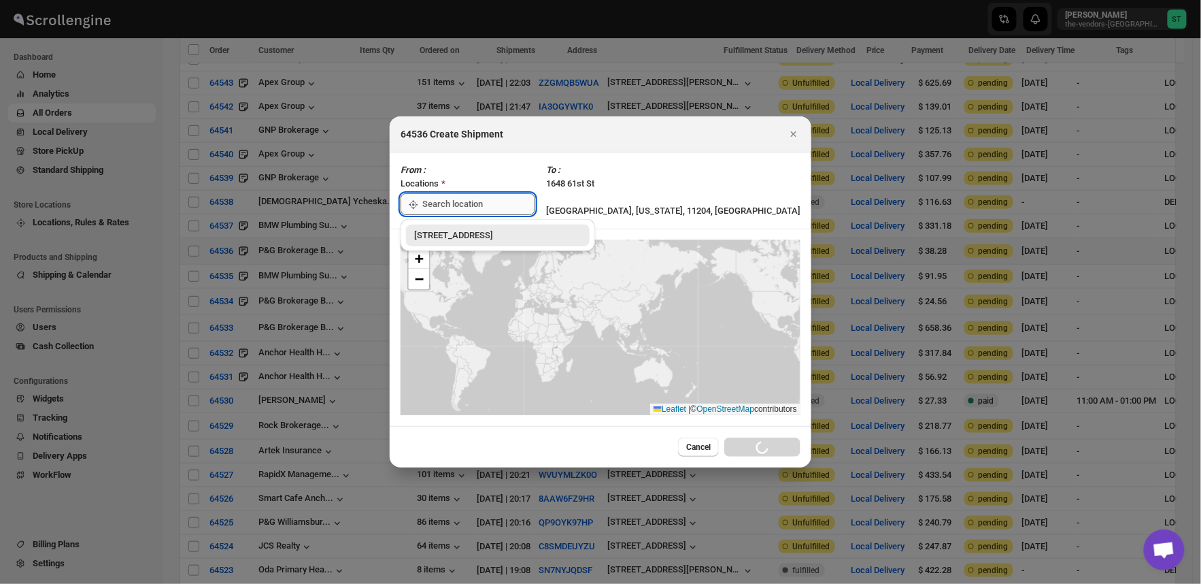
click at [500, 199] on input ":r1sq:" at bounding box center [478, 204] width 113 height 22
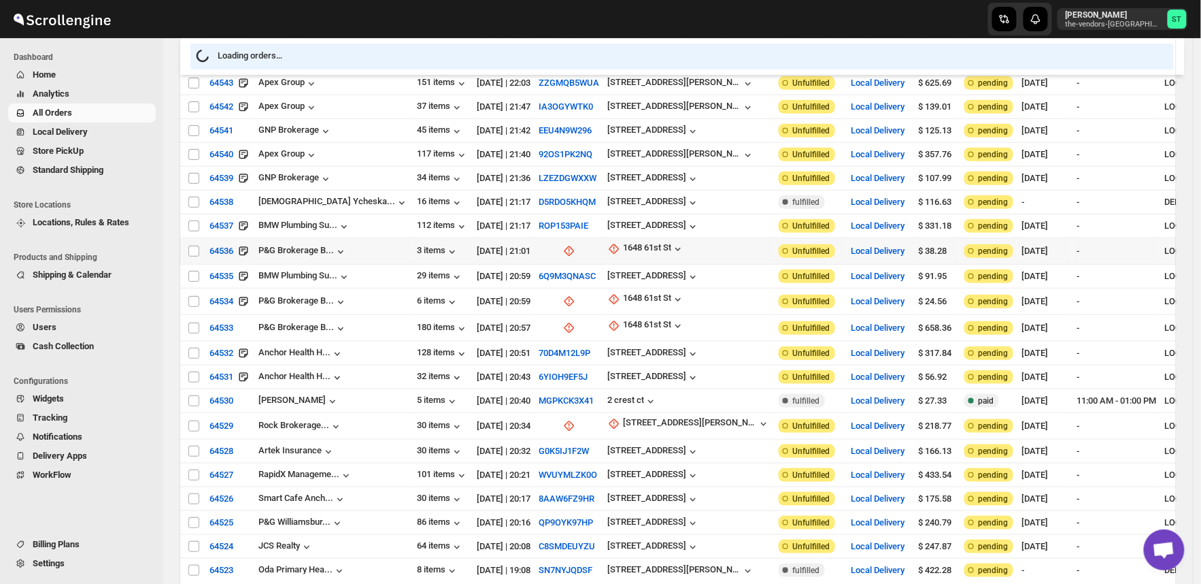
click at [481, 238] on td "[DATE] | 21:01" at bounding box center [504, 251] width 62 height 27
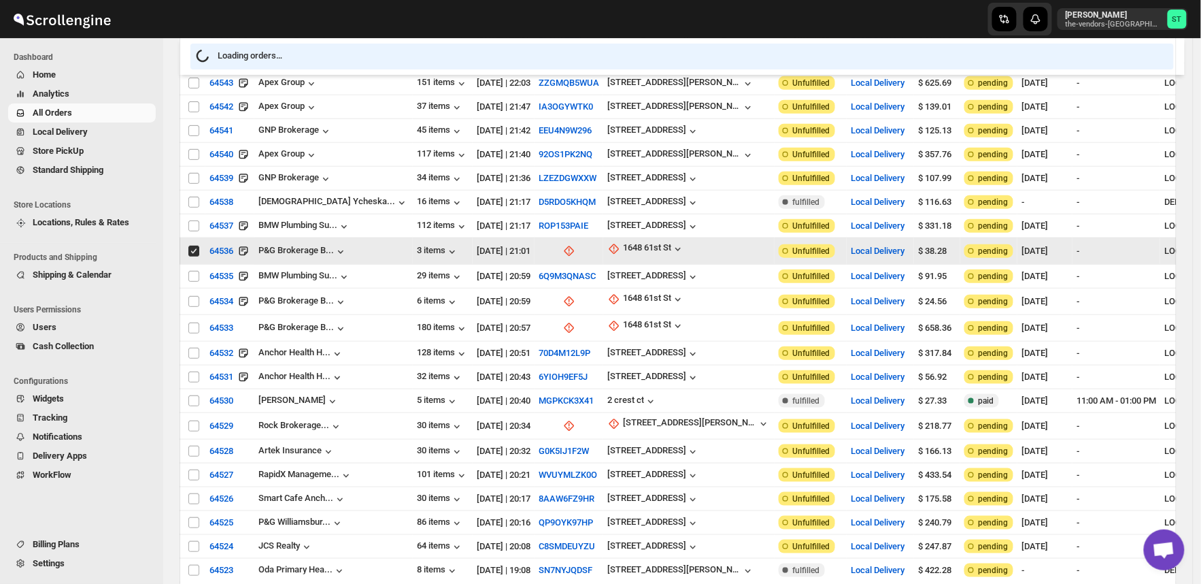
click at [193, 246] on input "Select order" at bounding box center [193, 251] width 11 height 11
checkbox input "false"
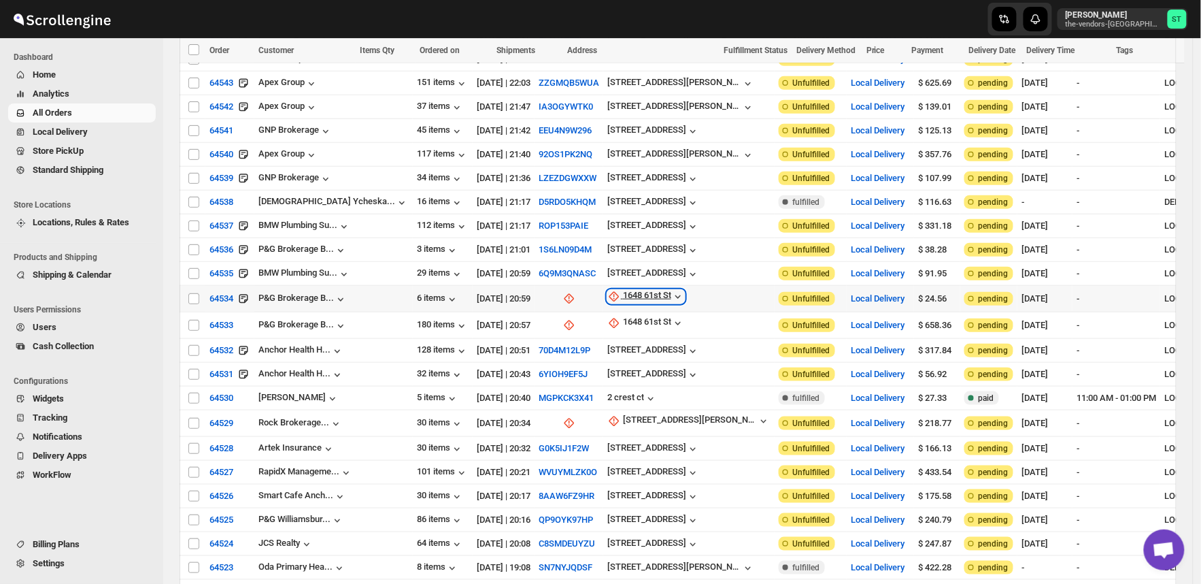
click at [623, 291] on div "1648 61st St" at bounding box center [647, 297] width 48 height 14
click at [614, 356] on span "Update manually" at bounding box center [612, 361] width 65 height 10
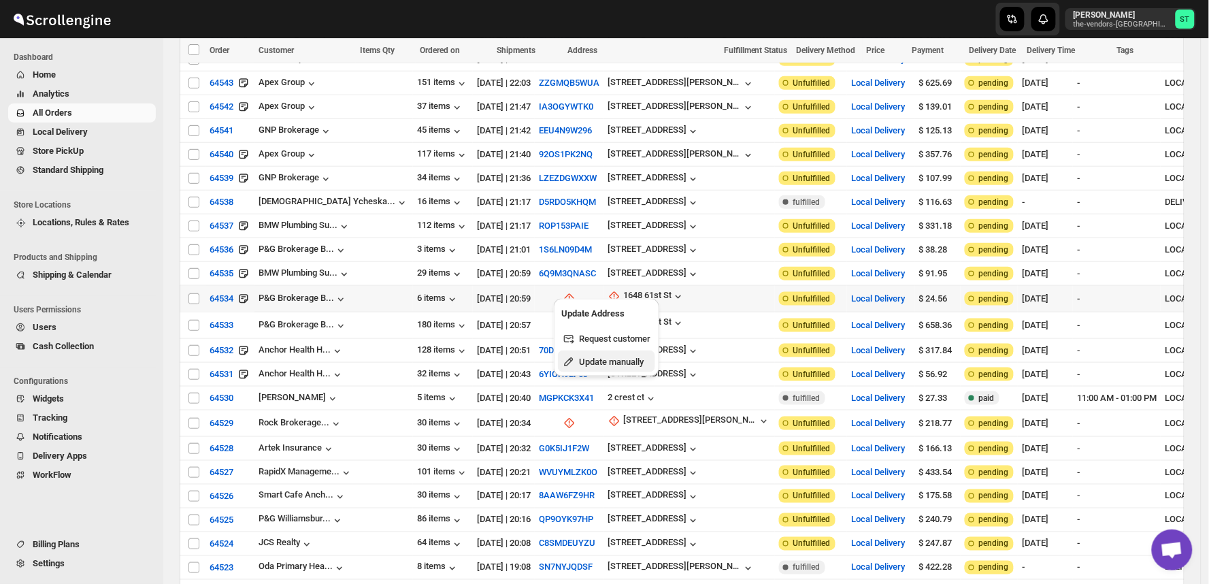
select select "US"
select select "[US_STATE]"
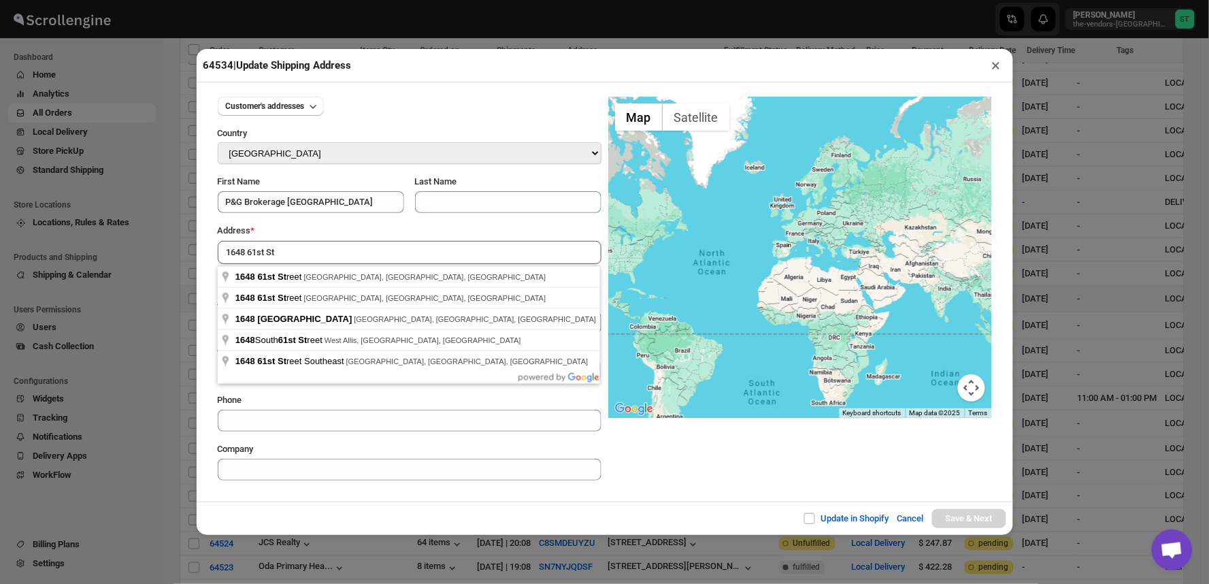
click at [367, 514] on div "Update in Shopify Cancel Save & Next" at bounding box center [605, 517] width 816 height 33
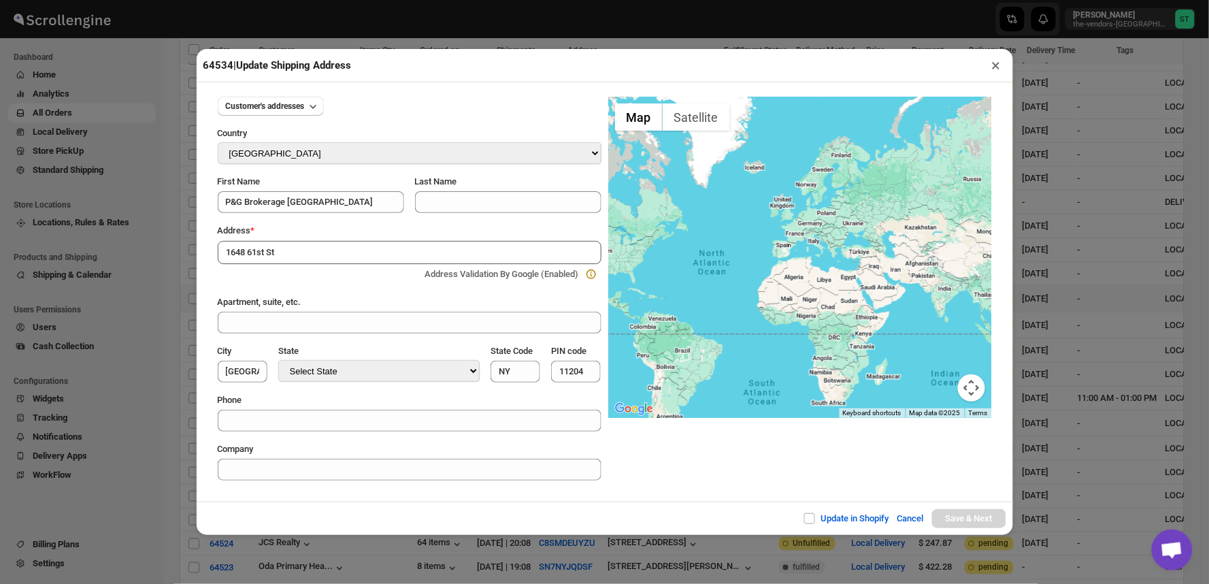
click at [317, 250] on input "1648 61st St" at bounding box center [410, 252] width 384 height 23
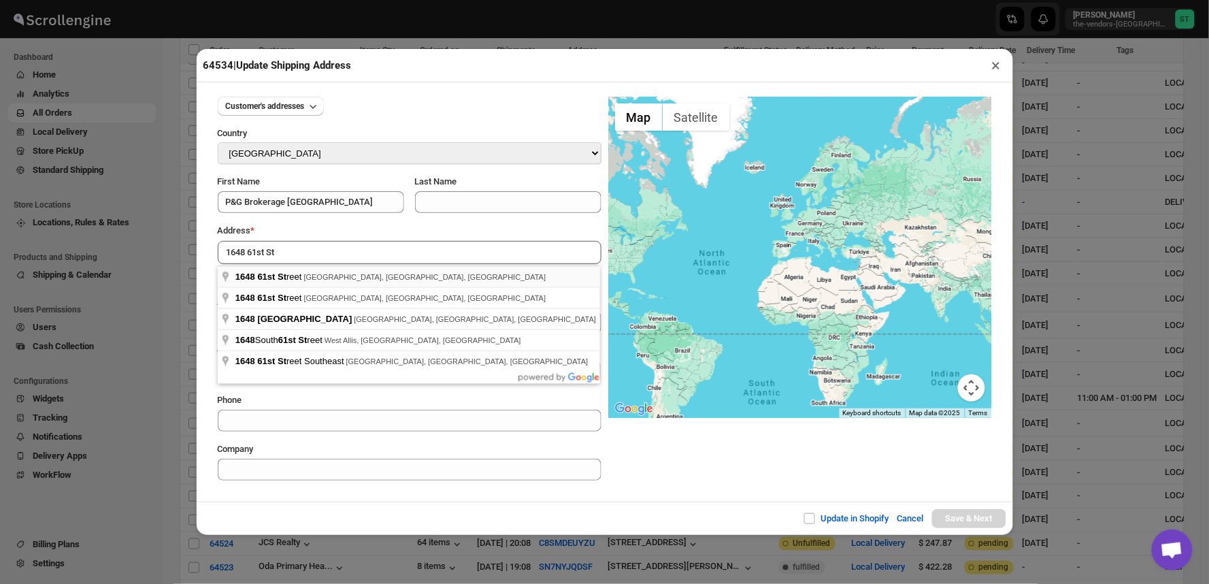
type input "[STREET_ADDRESS]"
type input "[GEOGRAPHIC_DATA]"
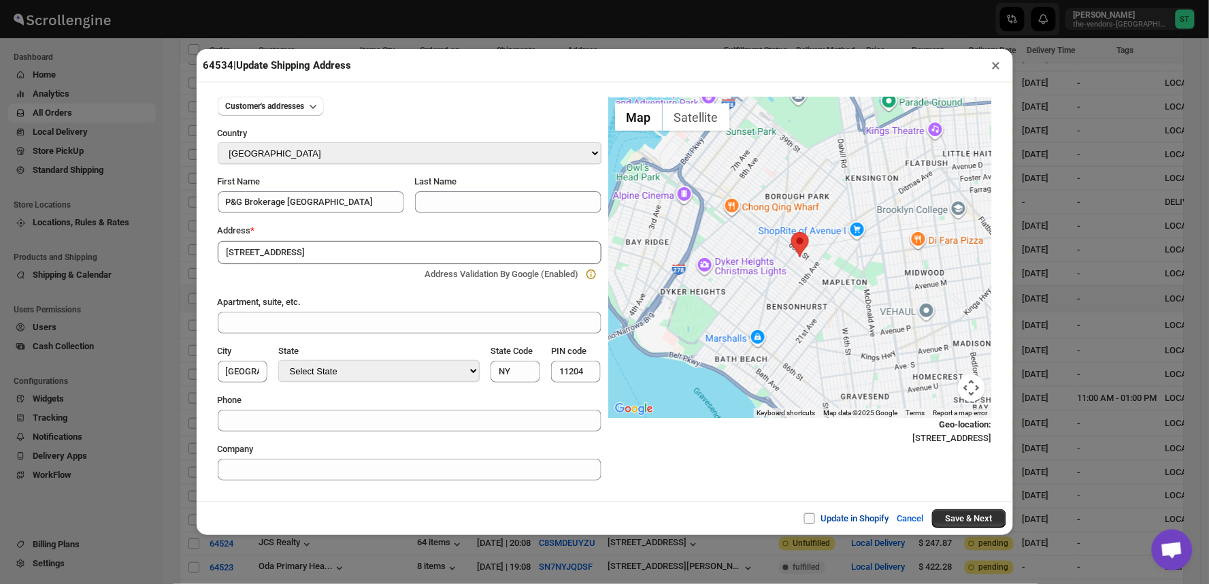
click at [811, 520] on input "Update in Shopify" at bounding box center [814, 518] width 11 height 11
checkbox input "true"
click at [985, 520] on button "Save & Next" at bounding box center [969, 518] width 74 height 19
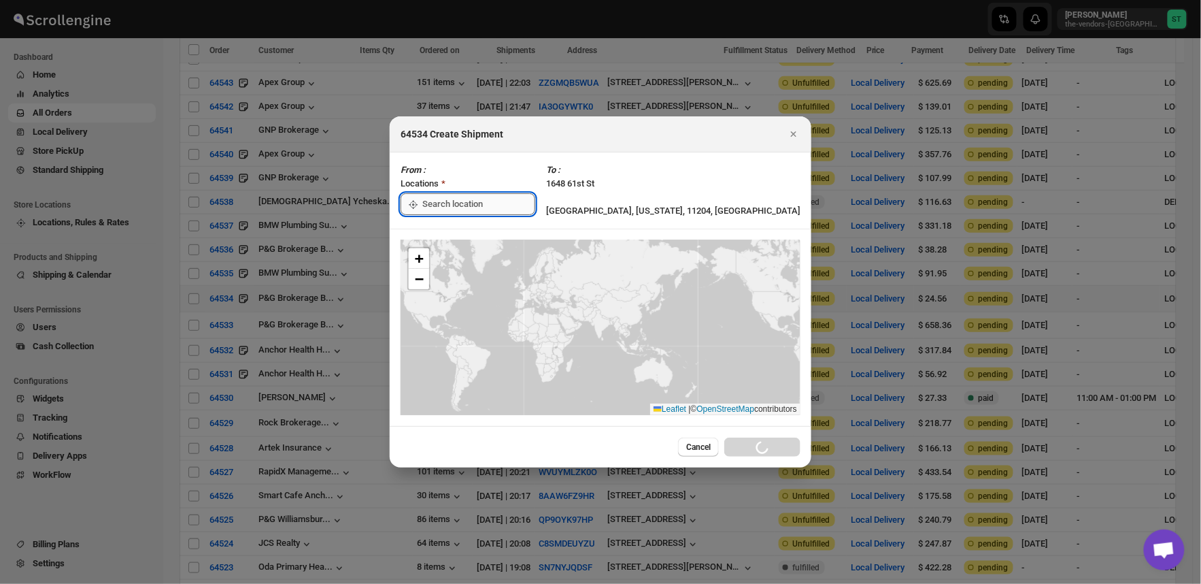
click at [478, 201] on input ":r1tk:" at bounding box center [478, 204] width 113 height 22
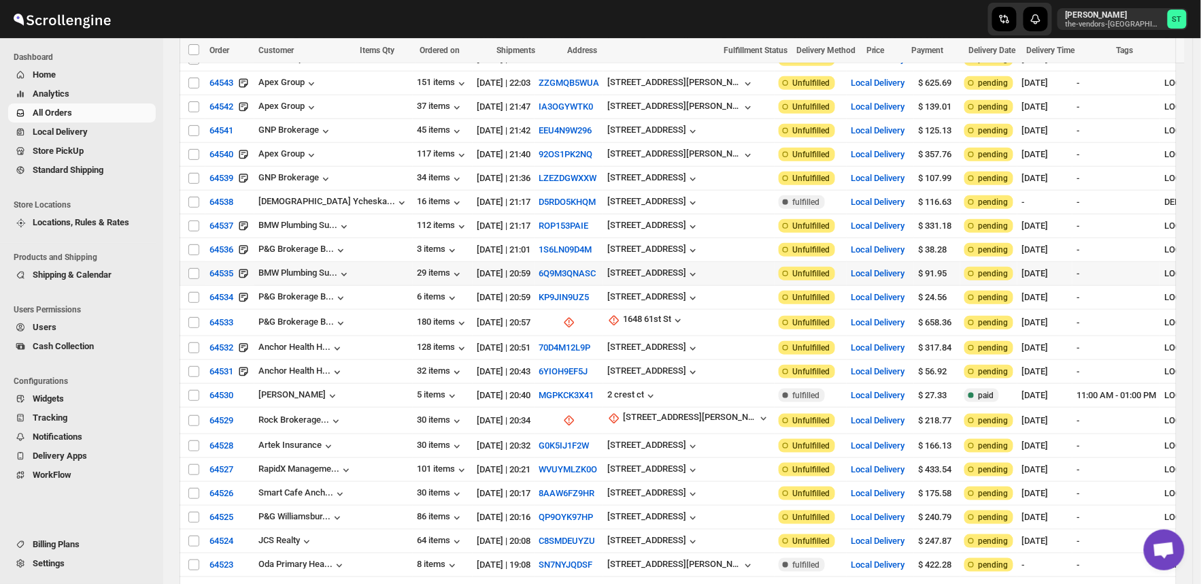
scroll to position [378, 0]
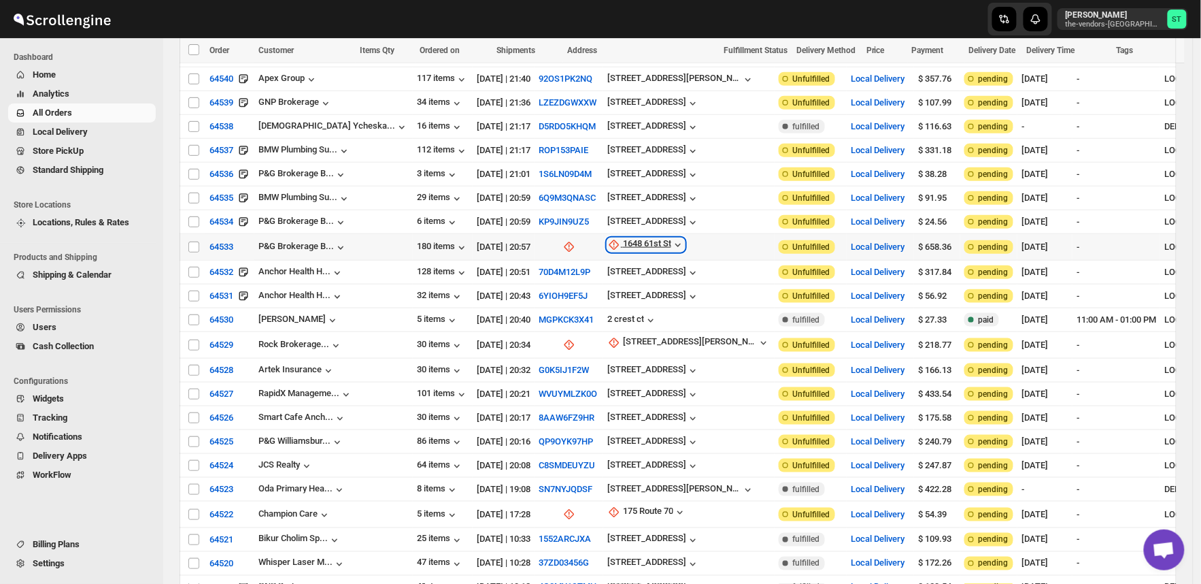
click at [623, 238] on div "1648 61st St" at bounding box center [647, 245] width 48 height 14
click at [605, 311] on span "Update manually" at bounding box center [612, 309] width 65 height 10
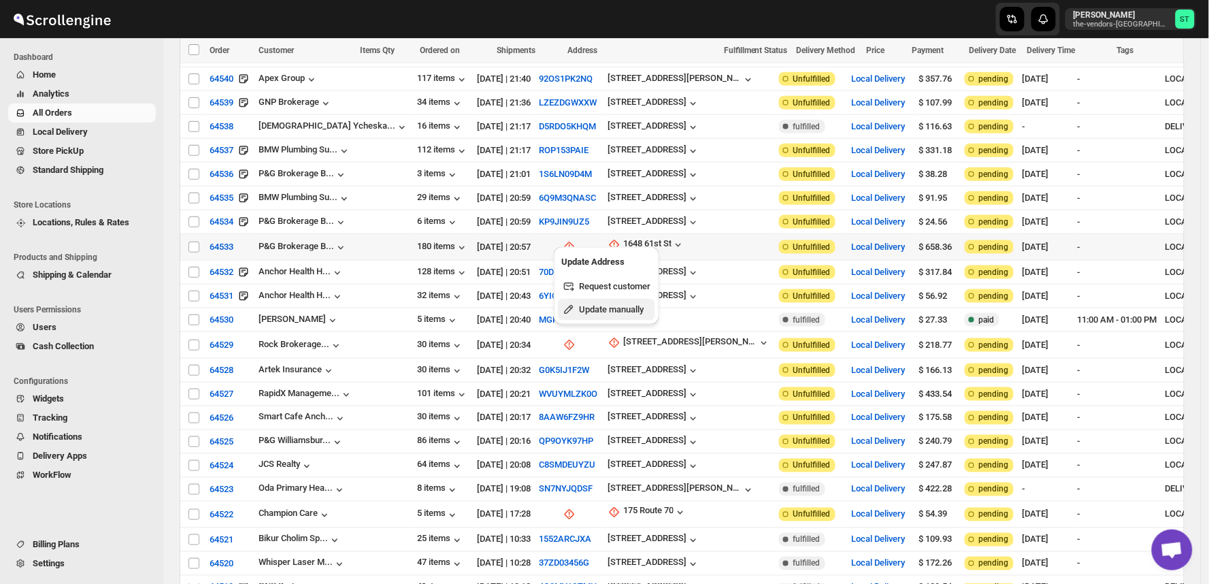
select select "US"
select select "[US_STATE]"
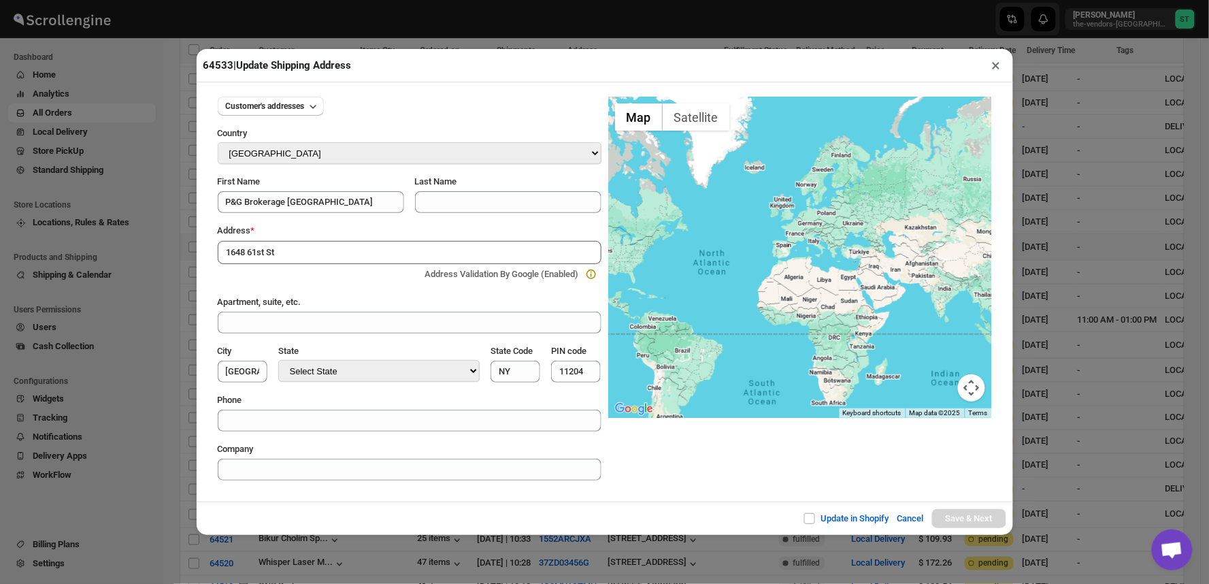
click at [358, 490] on section "Customer's addresses Country Select Country [GEOGRAPHIC_DATA] [GEOGRAPHIC_DATA]…" at bounding box center [605, 288] width 796 height 405
click at [309, 246] on input "1648 61st St" at bounding box center [410, 252] width 384 height 23
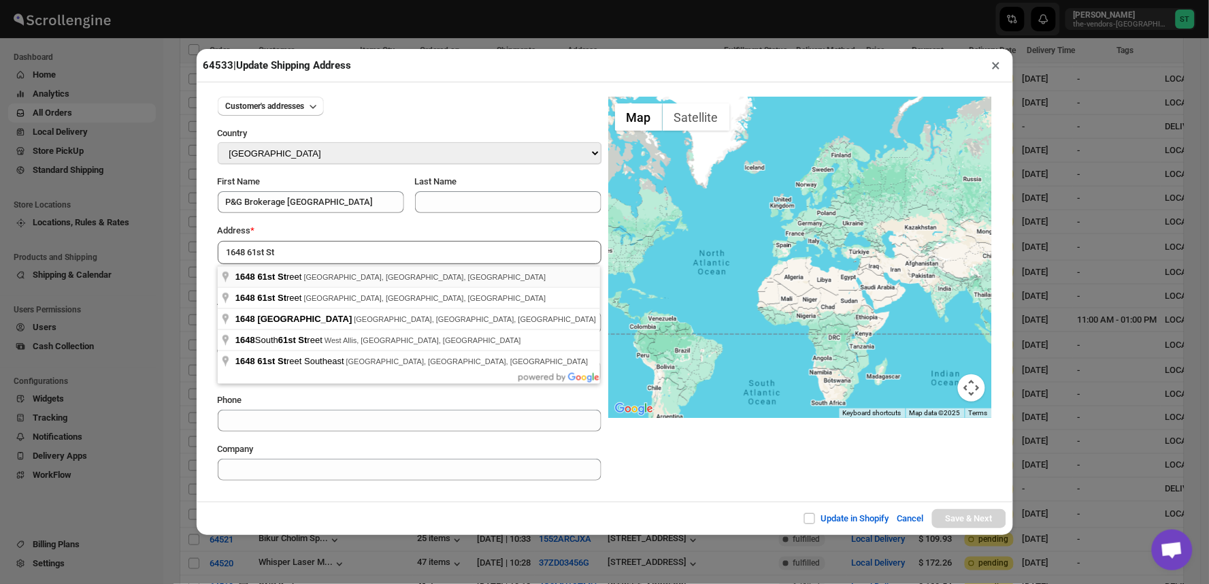
type input "[STREET_ADDRESS]"
type input "[GEOGRAPHIC_DATA]"
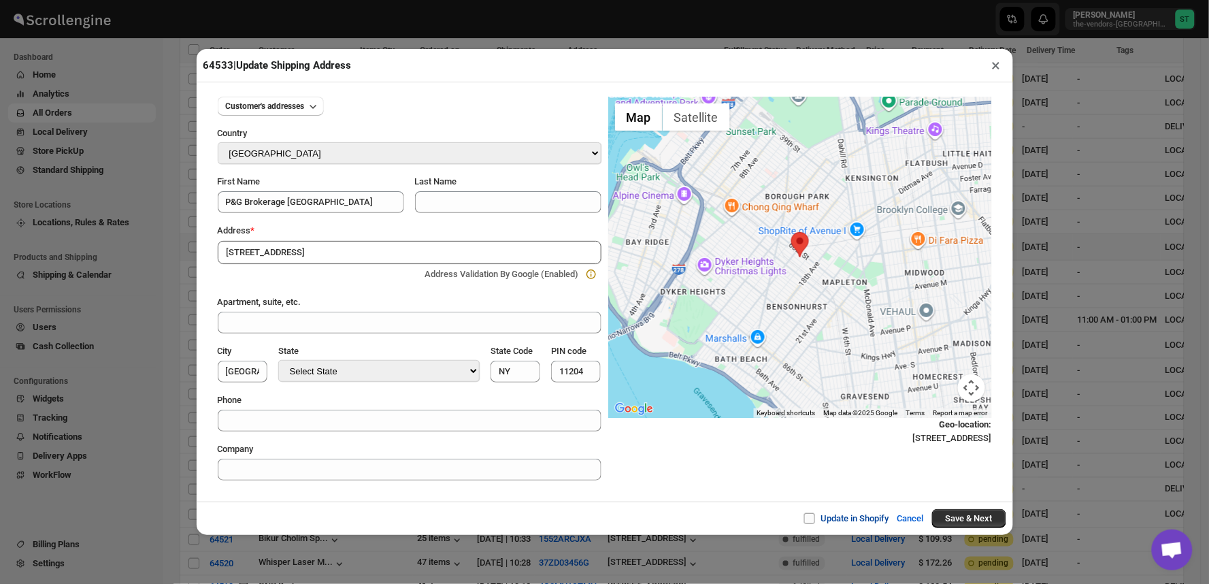
click at [857, 518] on span "Update in Shopify" at bounding box center [855, 518] width 68 height 10
click at [820, 518] on input "Update in Shopify" at bounding box center [814, 518] width 11 height 11
checkbox input "true"
click at [982, 515] on button "Save & Next" at bounding box center [969, 518] width 74 height 19
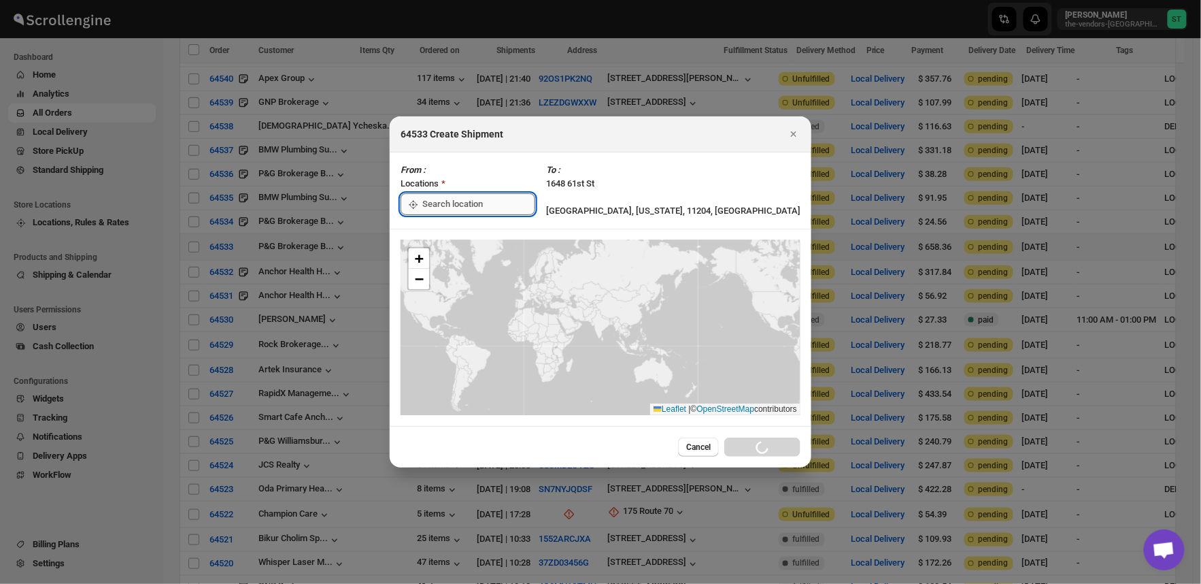
click at [535, 205] on input ":r1u0:" at bounding box center [478, 204] width 113 height 22
click at [468, 242] on div "[STREET_ADDRESS]" at bounding box center [498, 235] width 184 height 22
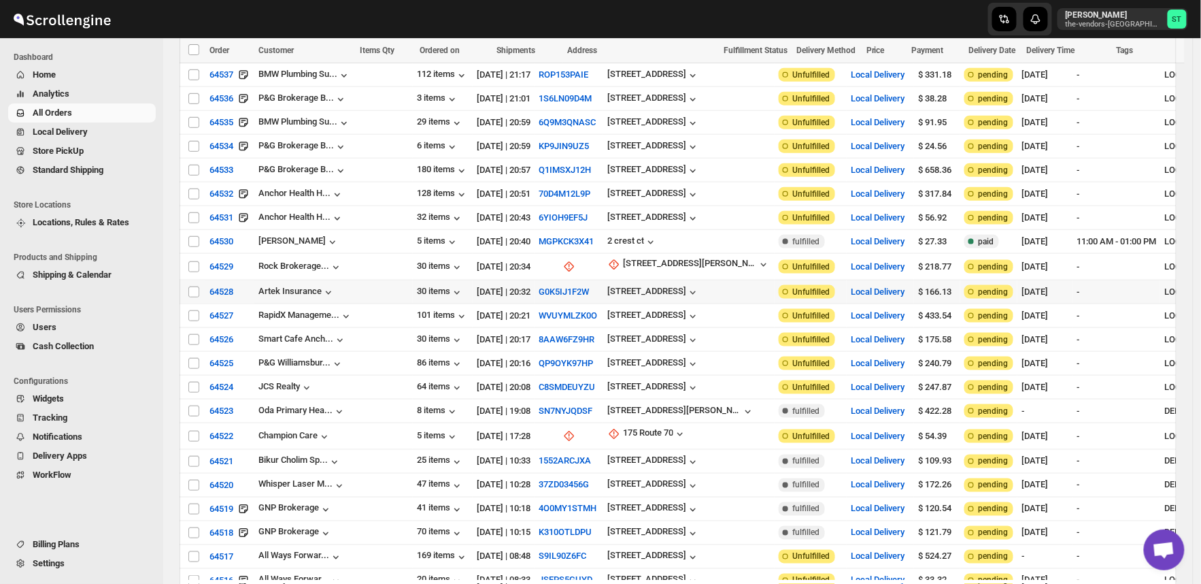
scroll to position [529, 0]
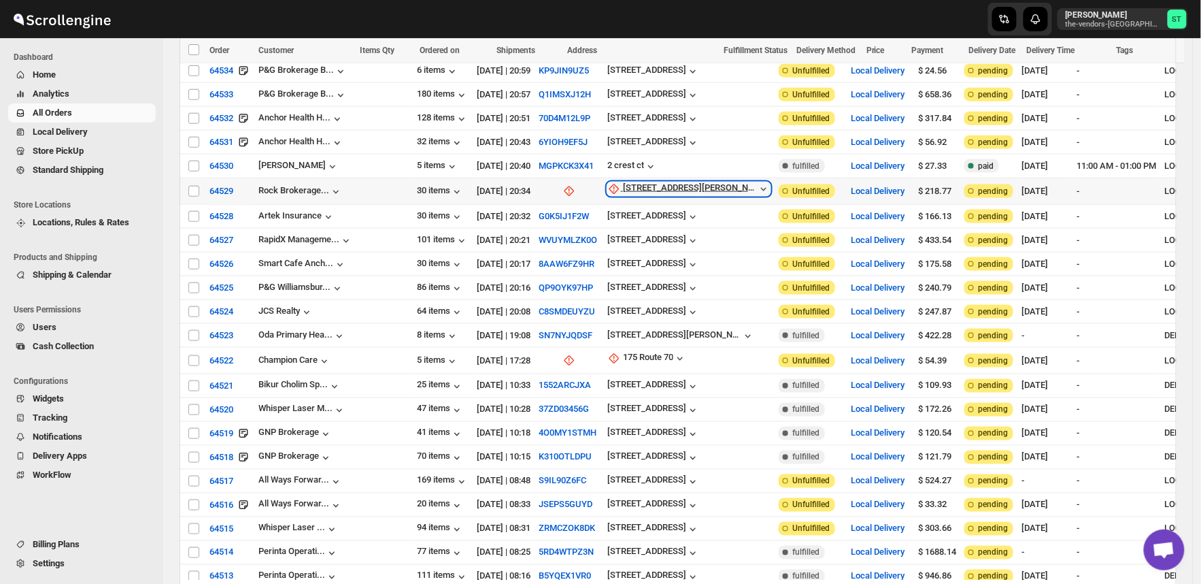
click at [623, 182] on div "[STREET_ADDRESS][PERSON_NAME]" at bounding box center [690, 189] width 134 height 14
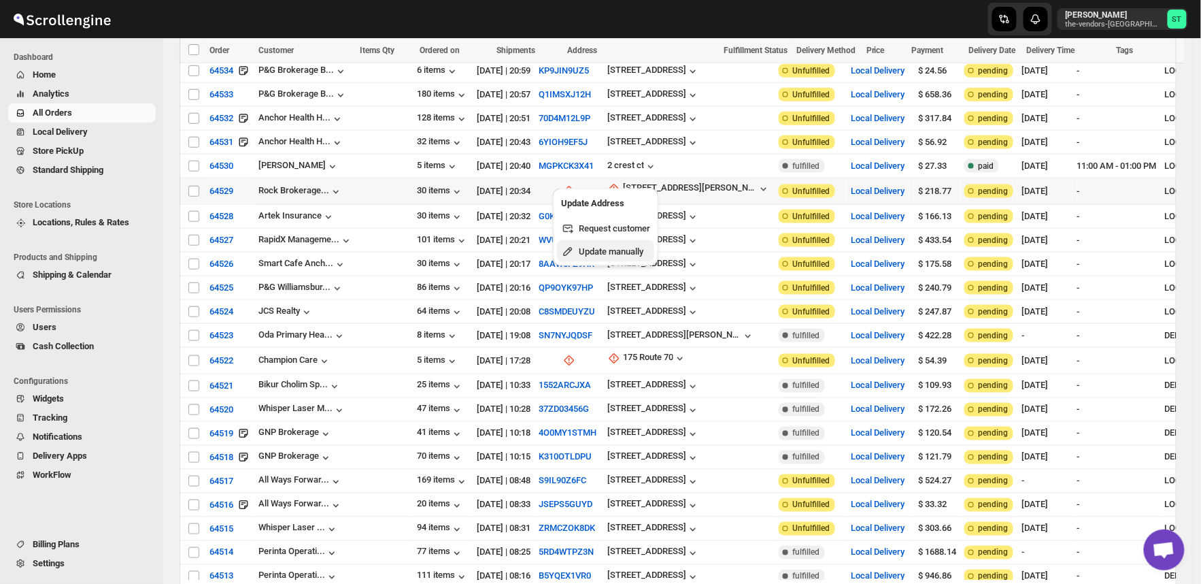
click at [614, 250] on span "Update manually" at bounding box center [611, 251] width 65 height 10
select select "US"
select select "[US_STATE]"
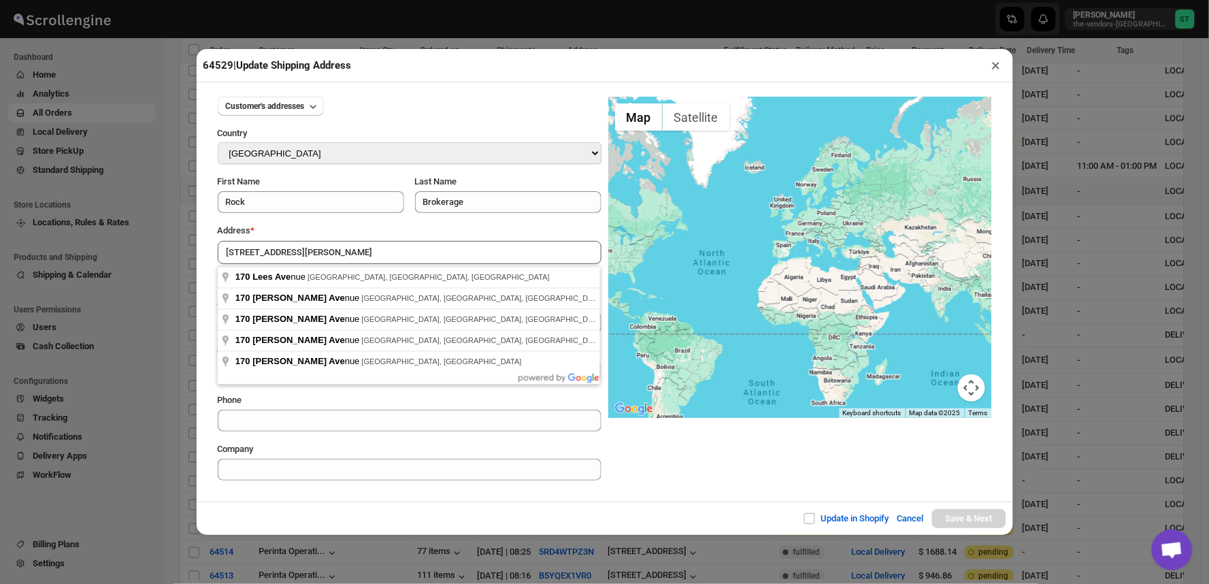
click at [352, 500] on div "Customer's addresses Country Select Country [GEOGRAPHIC_DATA] [GEOGRAPHIC_DATA]…" at bounding box center [605, 291] width 816 height 419
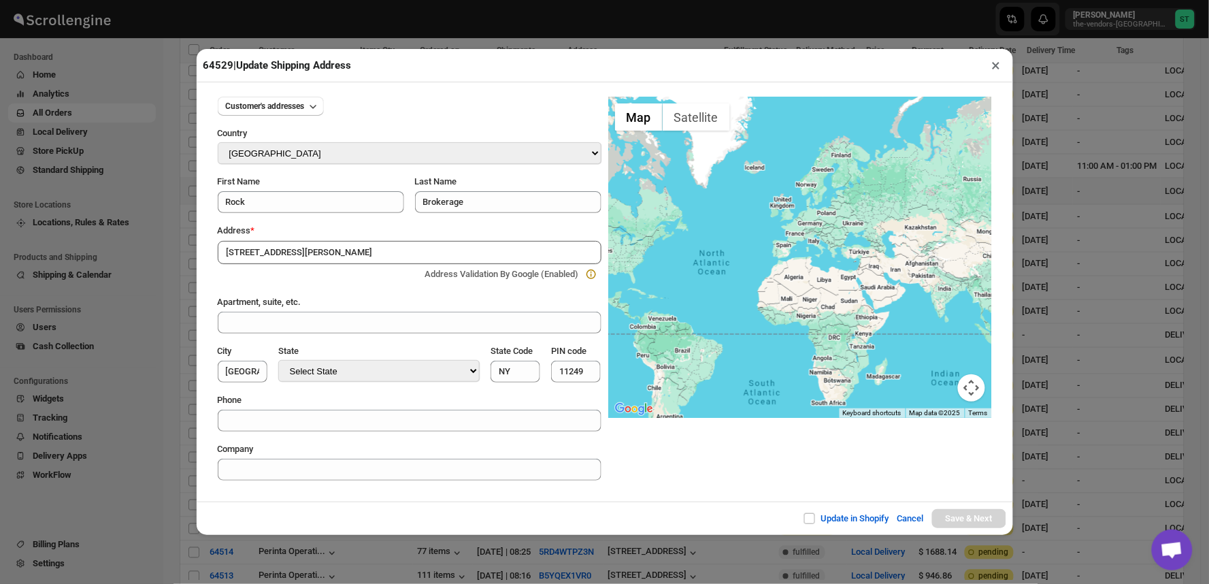
click at [297, 254] on input "[STREET_ADDRESS][PERSON_NAME]" at bounding box center [410, 252] width 384 height 23
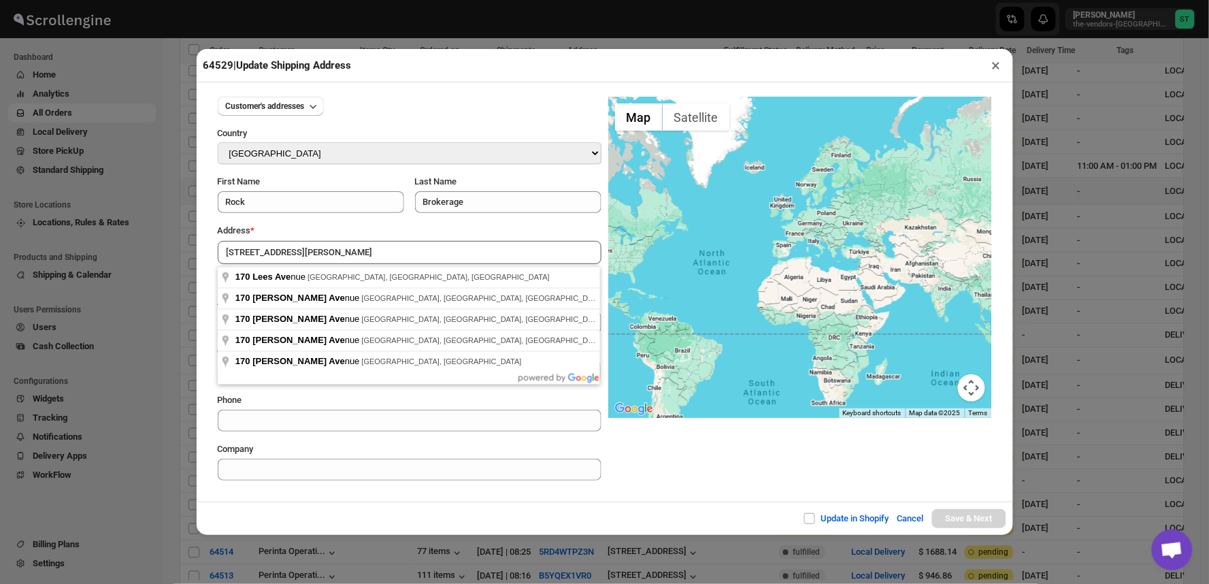
click at [349, 495] on div "Customer's addresses Country Select Country [GEOGRAPHIC_DATA] [GEOGRAPHIC_DATA]…" at bounding box center [605, 291] width 816 height 419
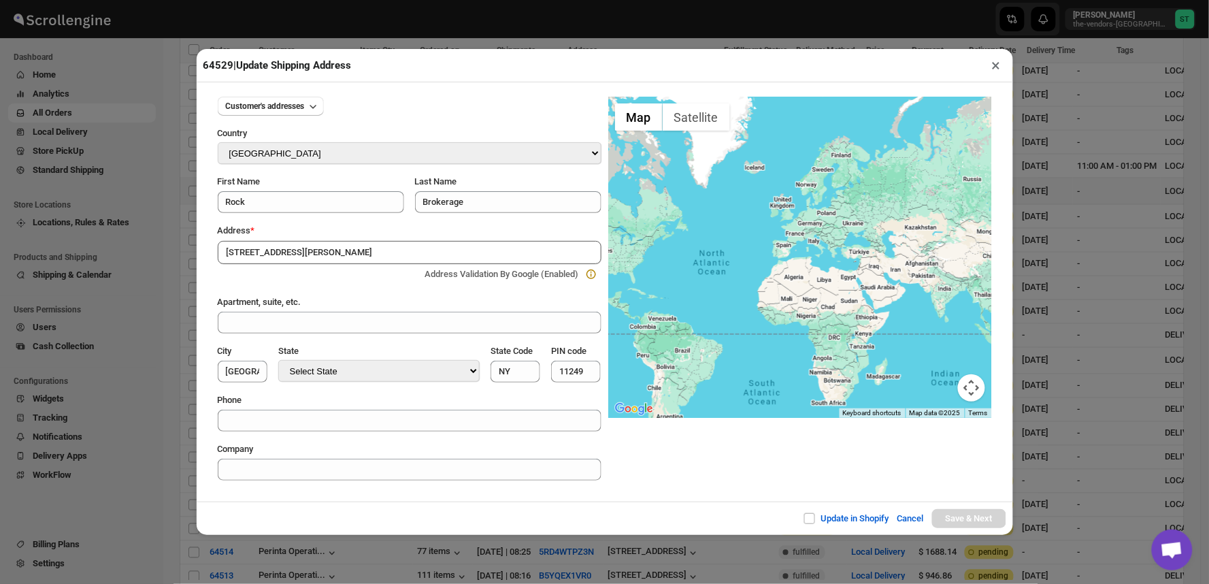
click at [313, 253] on input "[STREET_ADDRESS][PERSON_NAME]" at bounding box center [410, 252] width 384 height 23
click at [420, 488] on section "Customer's addresses Country Select Country [GEOGRAPHIC_DATA] [GEOGRAPHIC_DATA]…" at bounding box center [605, 288] width 796 height 405
click at [324, 252] on input "[STREET_ADDRESS][PERSON_NAME]" at bounding box center [410, 252] width 384 height 23
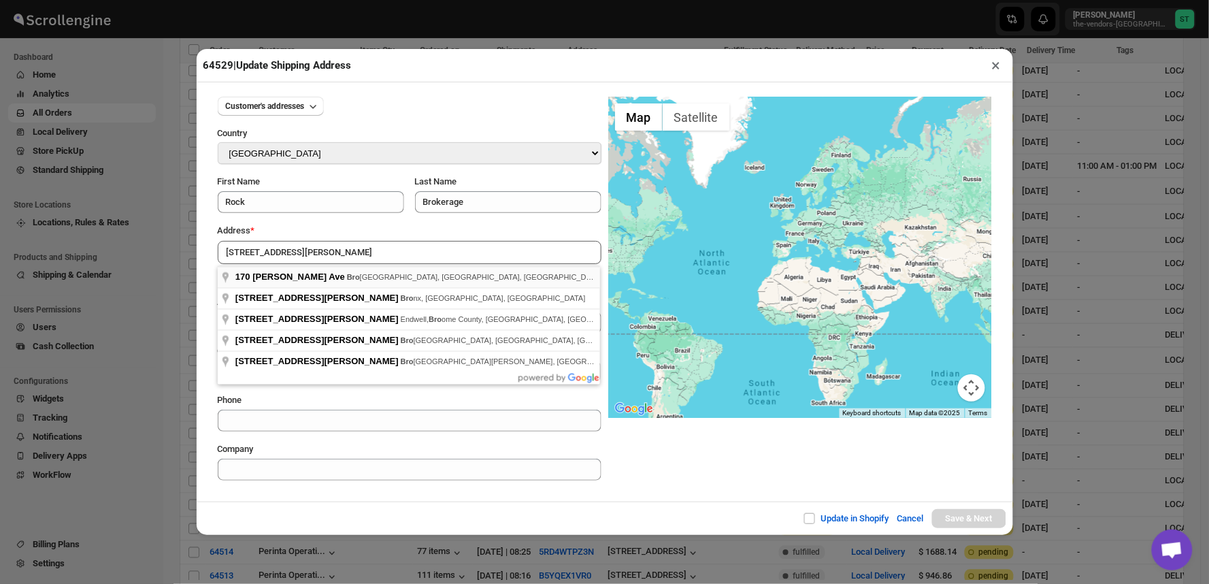
type input "[STREET_ADDRESS][PERSON_NAME]"
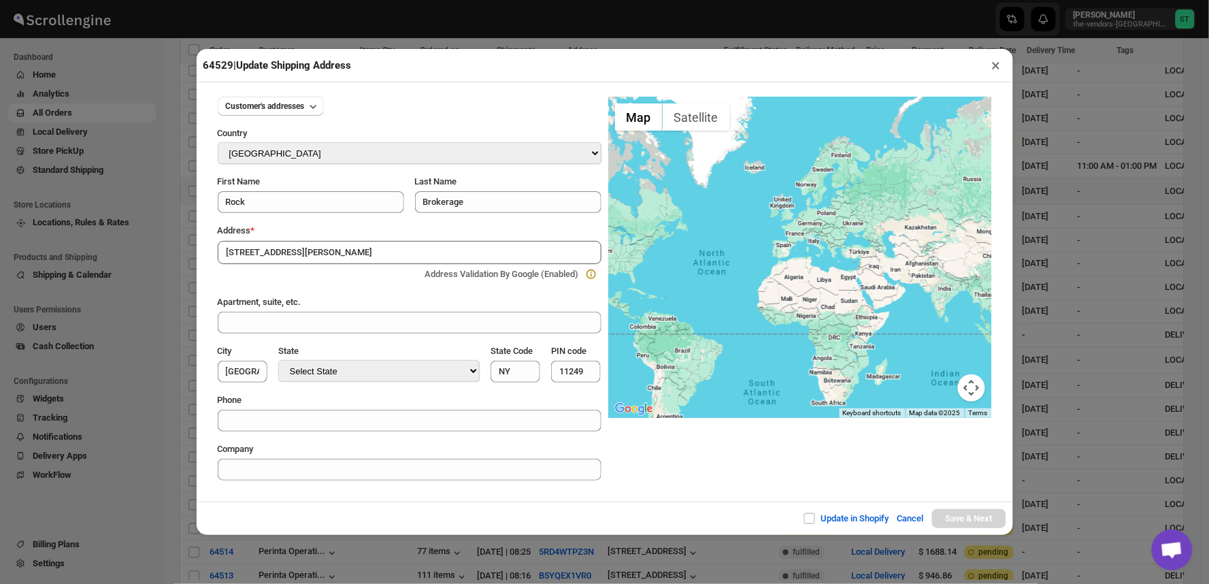
type input "[GEOGRAPHIC_DATA]"
type input "11211"
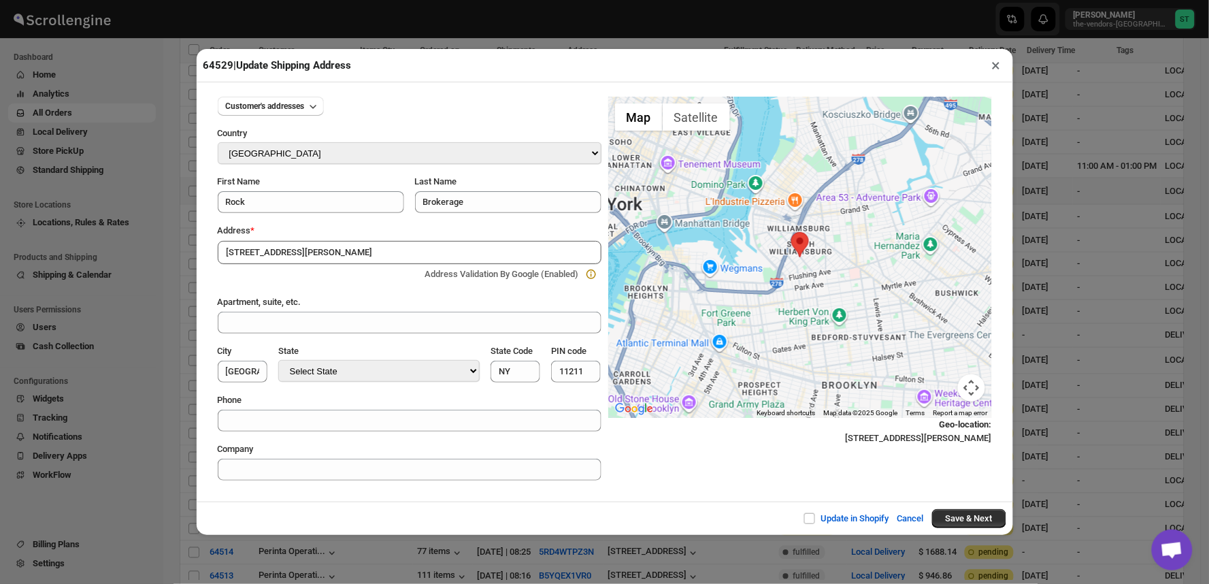
click at [995, 67] on button "×" at bounding box center [996, 65] width 20 height 19
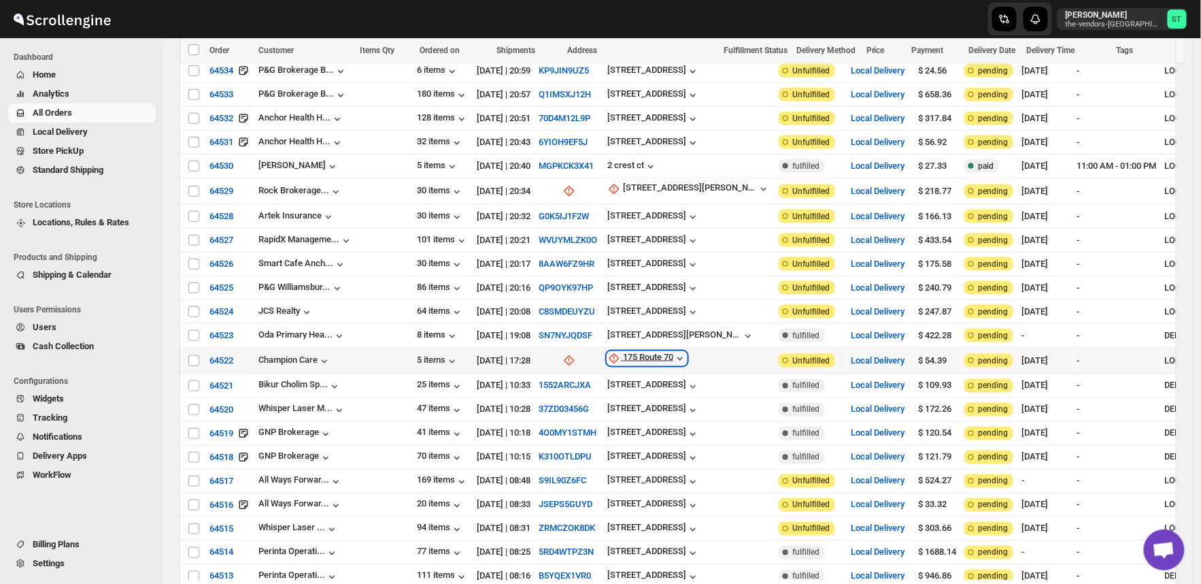
click at [623, 352] on div "175 Route 70" at bounding box center [648, 359] width 50 height 14
click at [607, 419] on span "Update manually" at bounding box center [614, 417] width 65 height 10
select select "US"
select select "[US_STATE]"
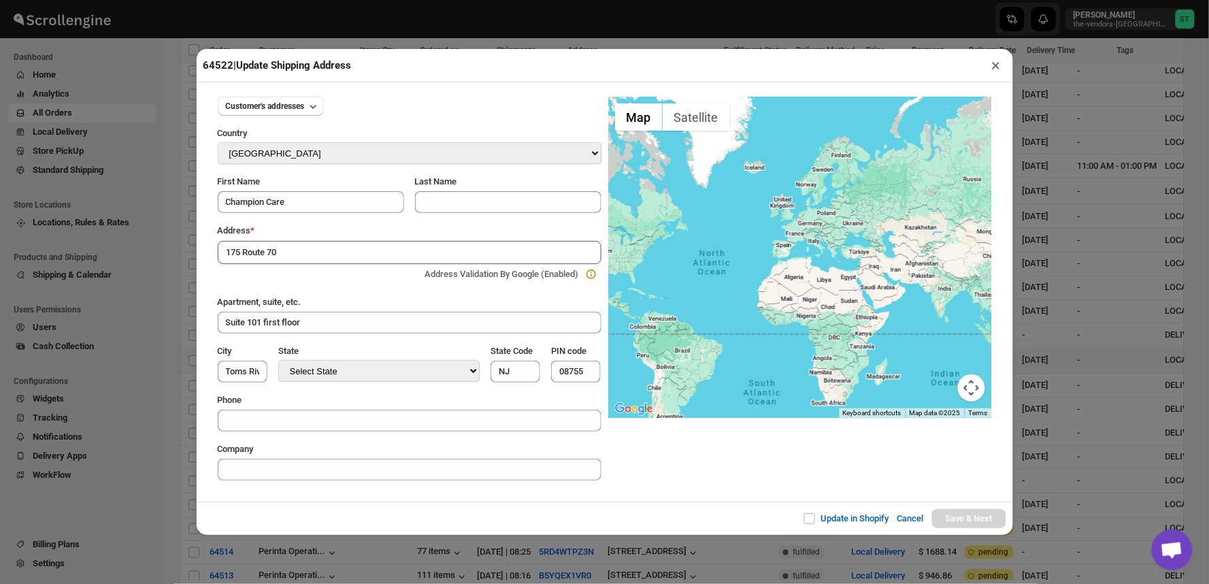
click at [384, 502] on div "Update in Shopify Cancel Save & Next" at bounding box center [605, 517] width 816 height 33
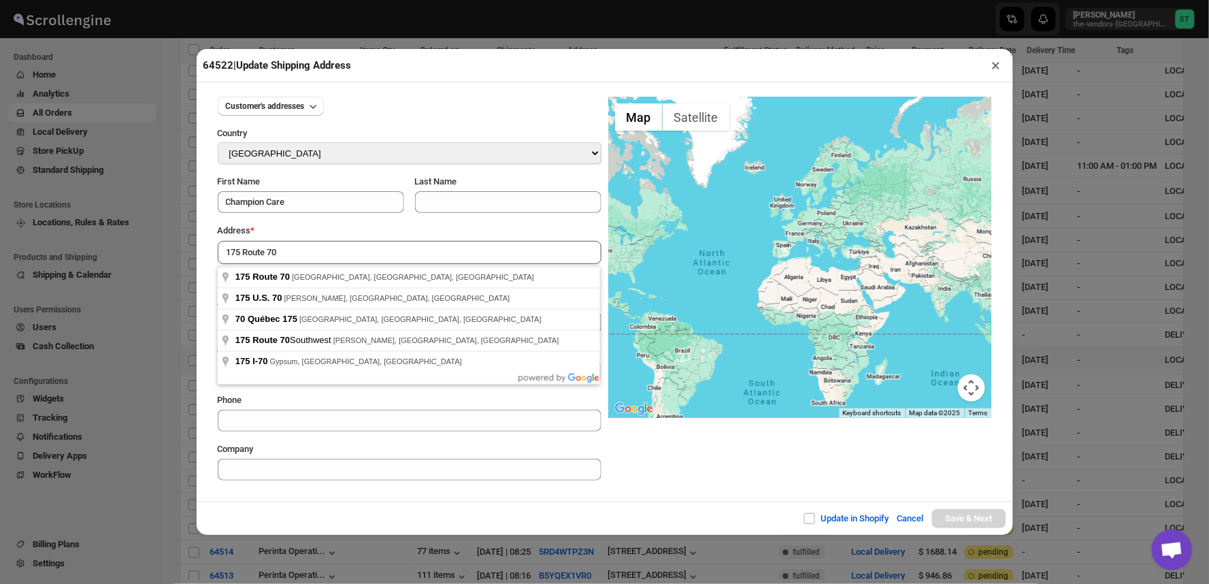
click at [306, 244] on input "175 Route 70" at bounding box center [410, 252] width 384 height 23
click at [375, 506] on div "Update in Shopify Cancel Save & Next" at bounding box center [605, 517] width 816 height 33
click at [335, 252] on input "175 Route 70" at bounding box center [410, 252] width 384 height 23
type input "[STREET_ADDRESS]"
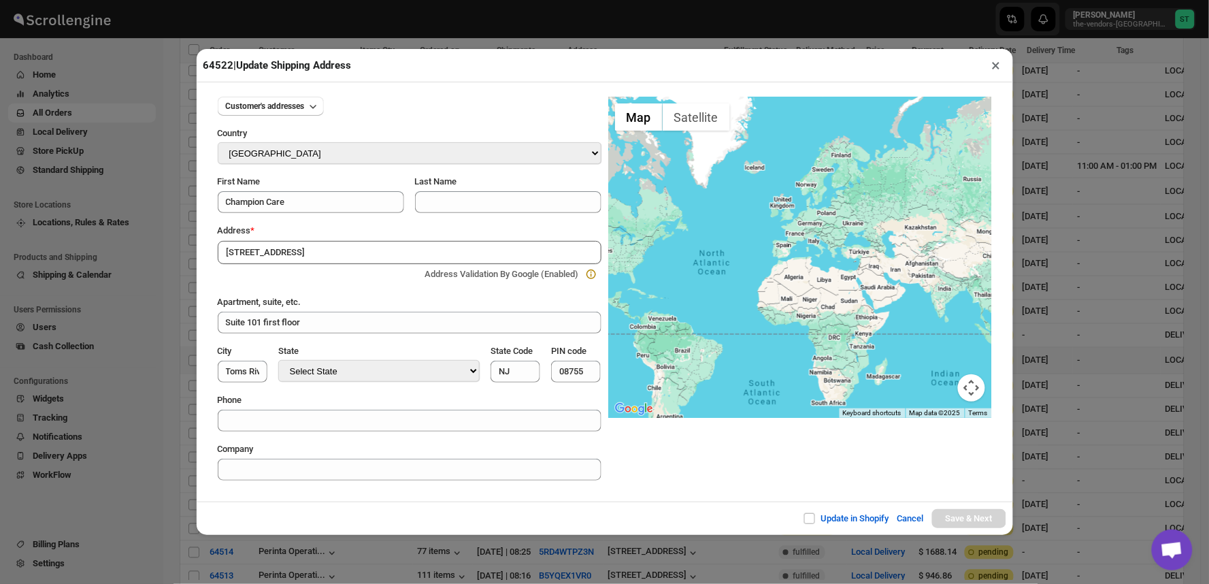
type input "[GEOGRAPHIC_DATA]"
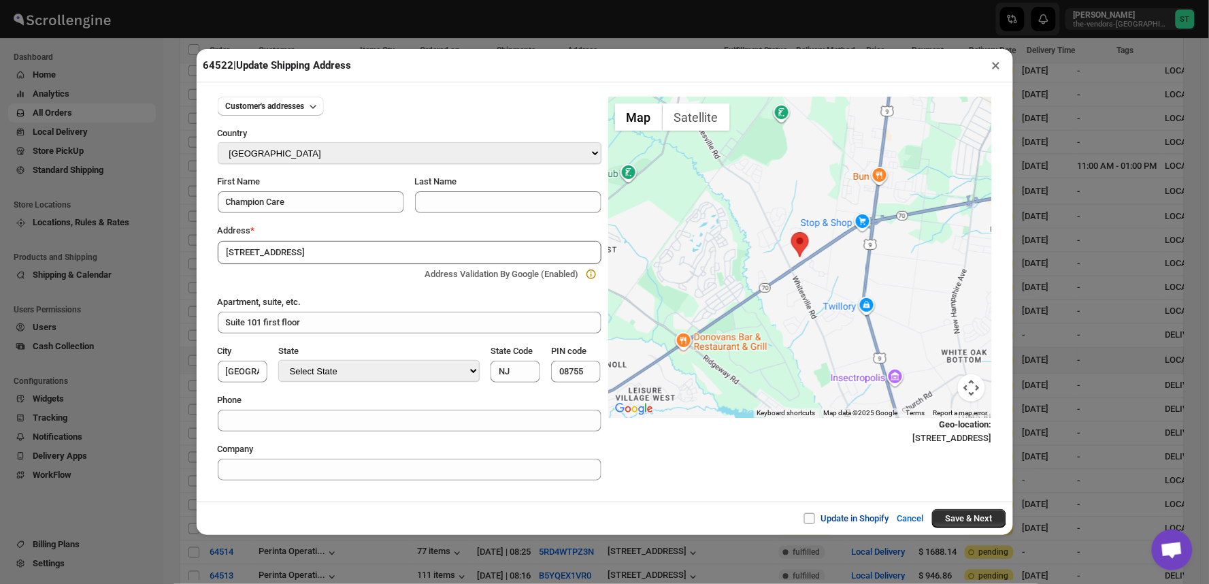
click at [804, 520] on span at bounding box center [809, 518] width 11 height 11
click at [809, 520] on input "Update in Shopify" at bounding box center [814, 518] width 11 height 11
checkbox input "true"
click at [982, 516] on button "Save & Next" at bounding box center [969, 518] width 74 height 19
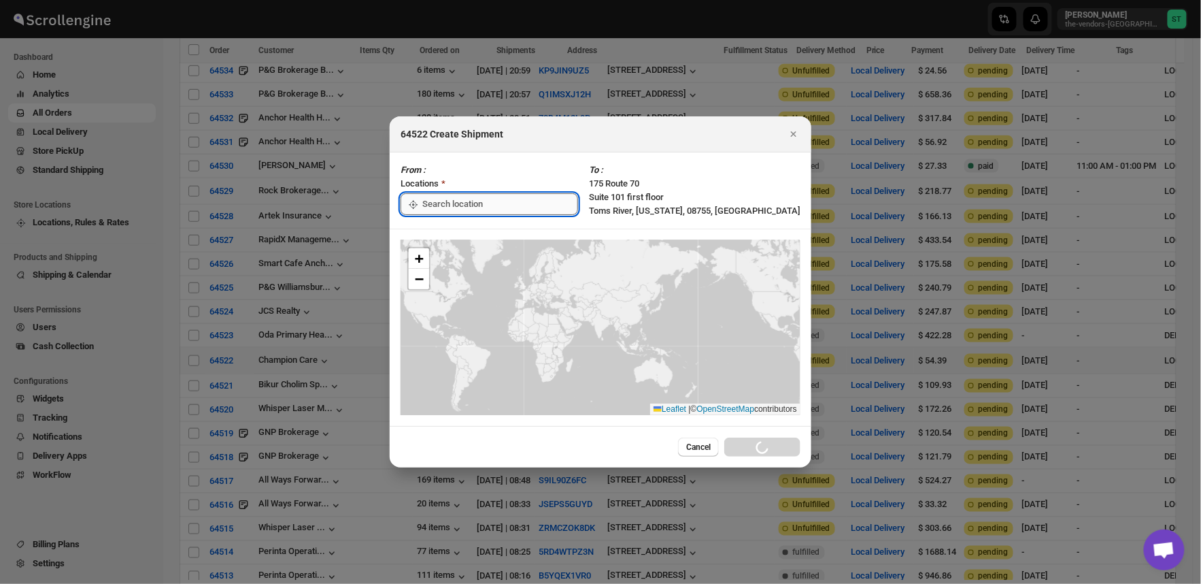
click at [487, 211] on input ":r222:" at bounding box center [500, 204] width 156 height 22
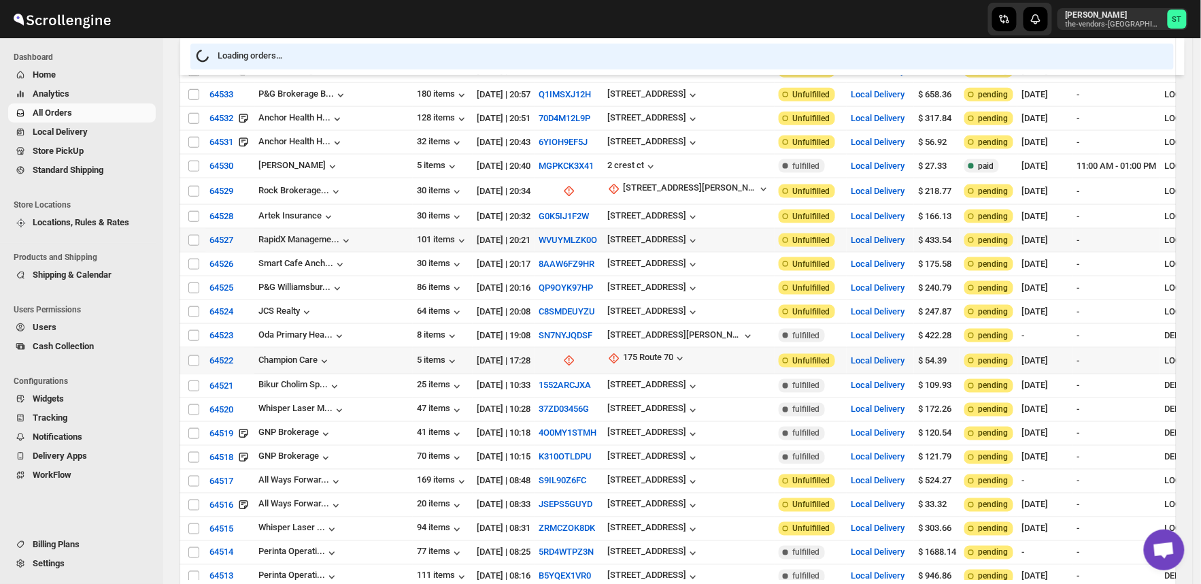
click at [483, 233] on div "[DATE] | 20:21" at bounding box center [504, 240] width 54 height 14
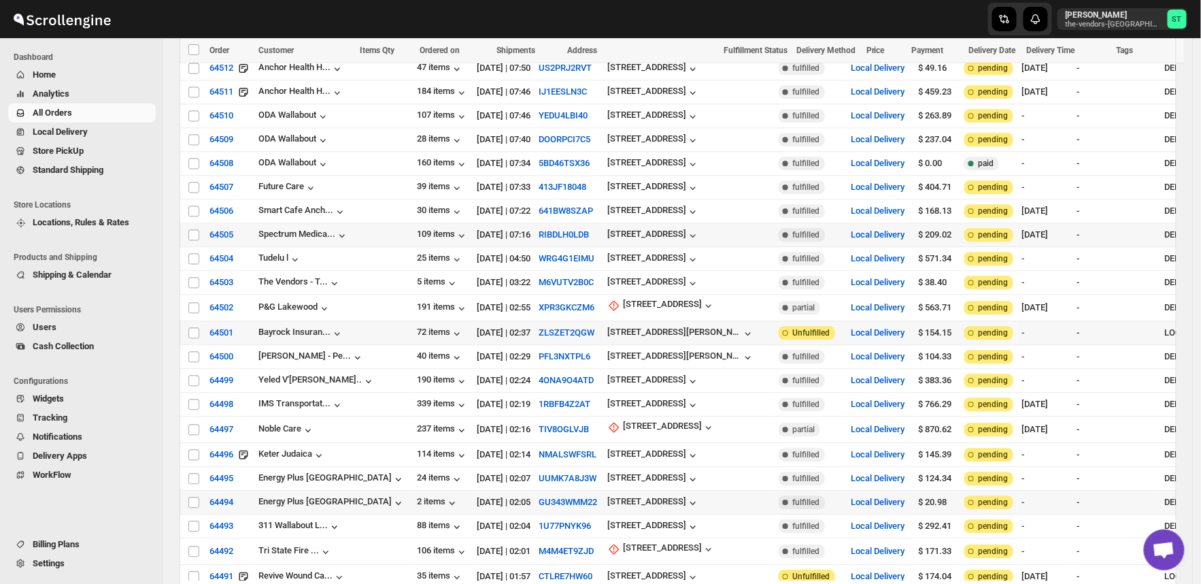
scroll to position [1209, 0]
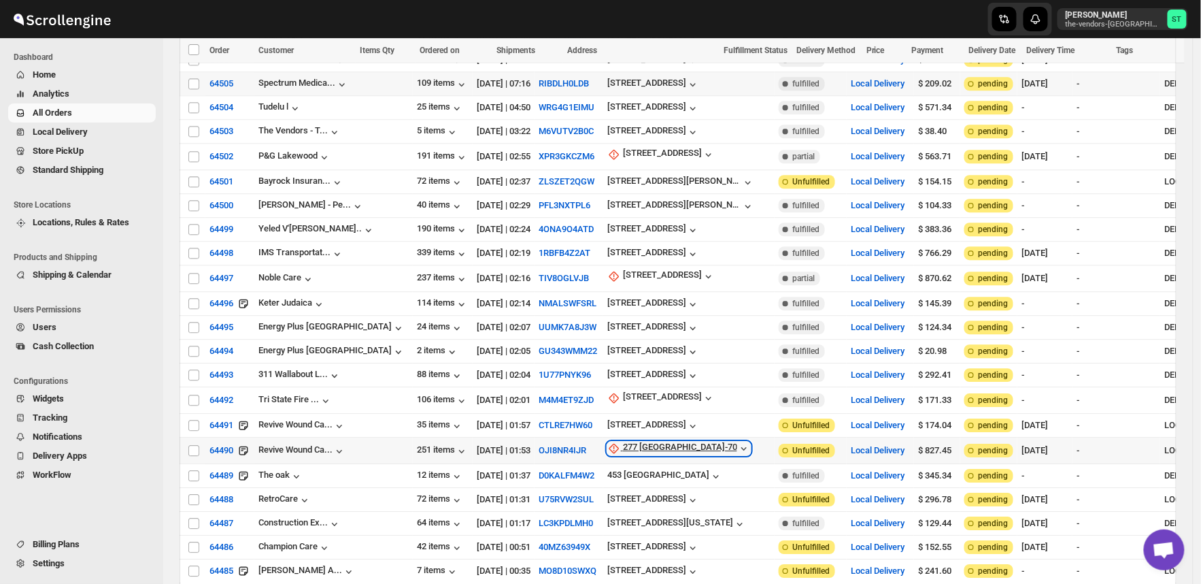
click at [623, 441] on div "277 [GEOGRAPHIC_DATA]-70" at bounding box center [680, 448] width 114 height 14
click at [602, 483] on span "Update manually" at bounding box center [607, 487] width 65 height 10
select select "US"
select select "[US_STATE]"
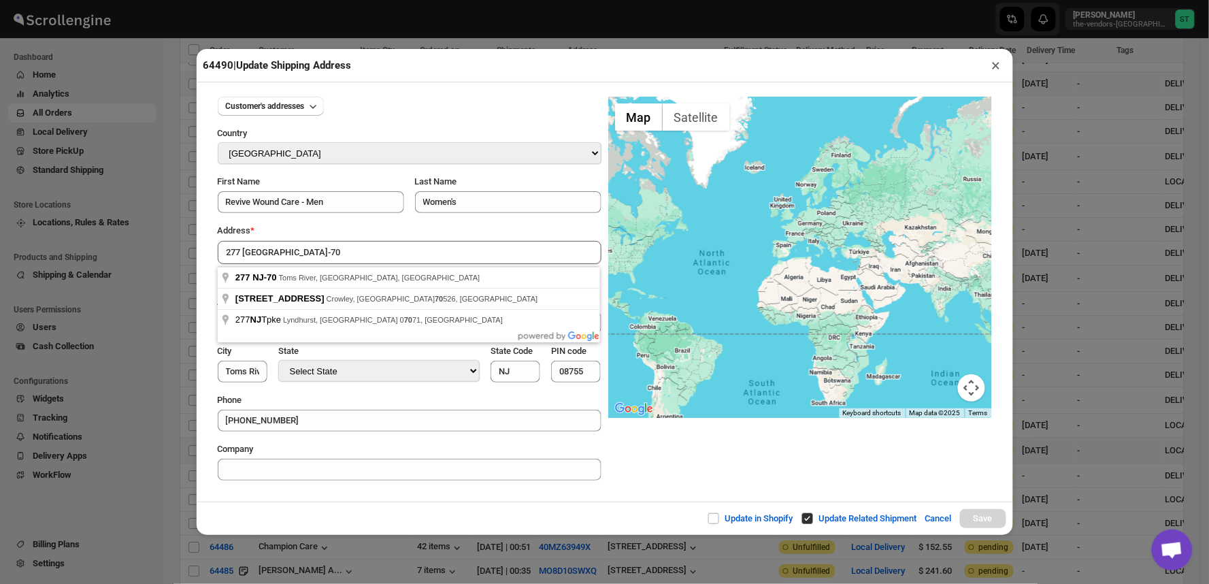
click at [395, 494] on div "Customer's addresses Country Select Country [GEOGRAPHIC_DATA] [GEOGRAPHIC_DATA]…" at bounding box center [605, 291] width 816 height 419
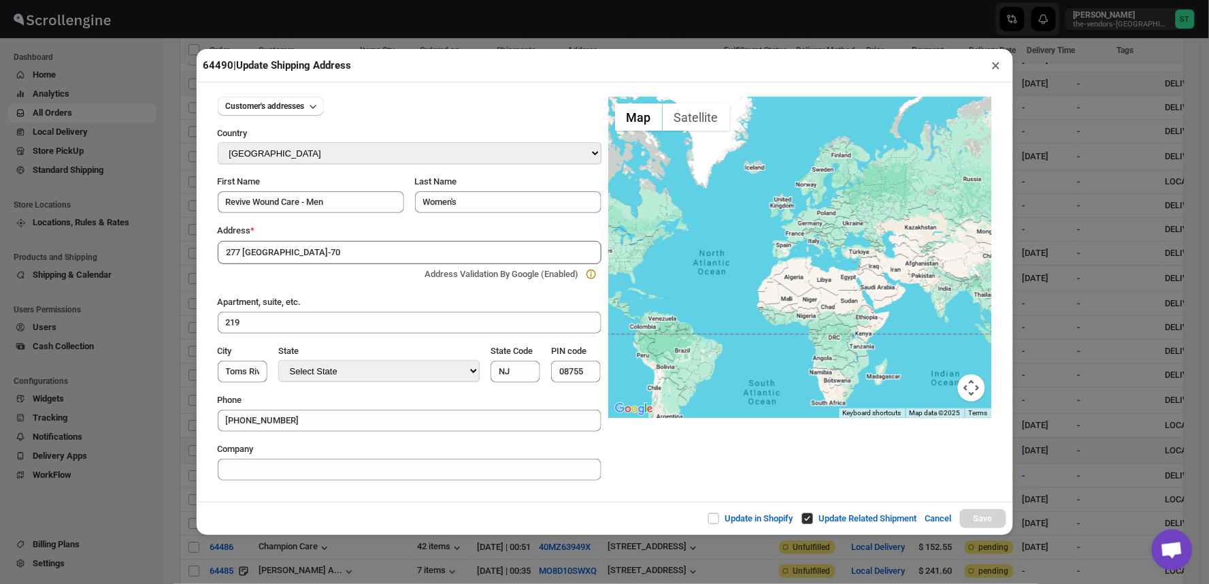
click at [314, 255] on input "277 [GEOGRAPHIC_DATA]-70" at bounding box center [410, 252] width 384 height 23
type input "277 NJ-70, [GEOGRAPHIC_DATA], [GEOGRAPHIC_DATA], [GEOGRAPHIC_DATA]"
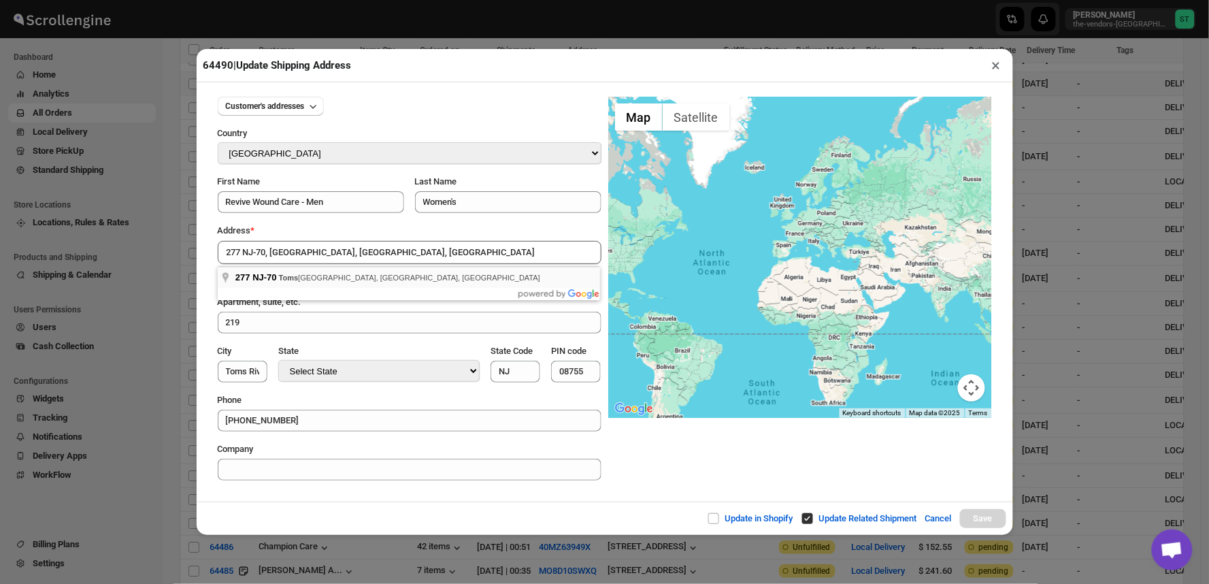
type input "[GEOGRAPHIC_DATA]"
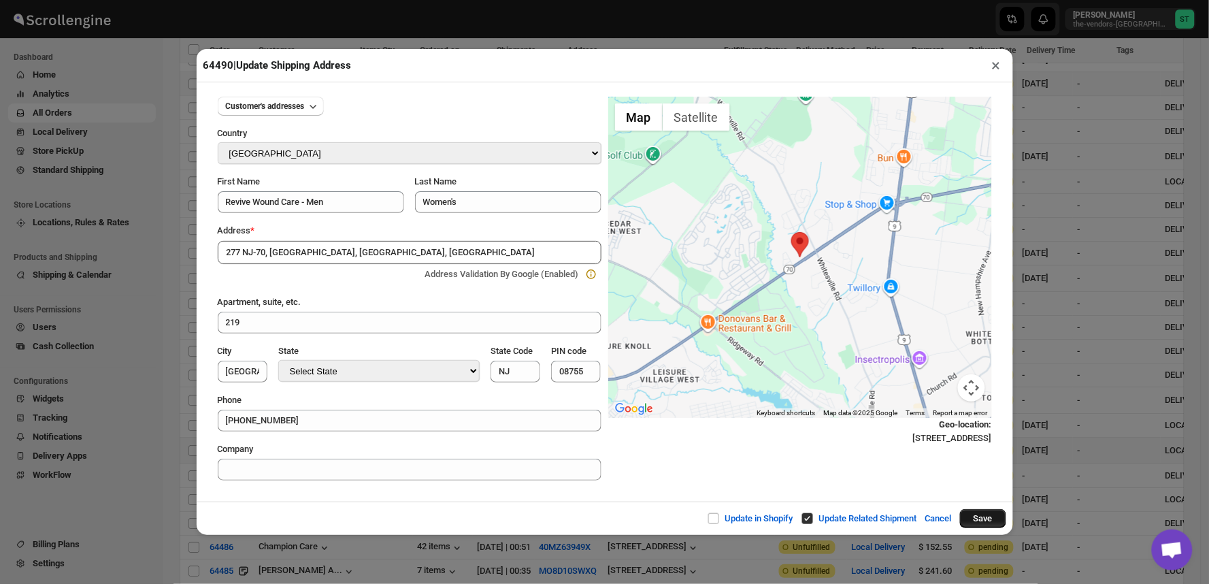
click at [987, 522] on button "Save" at bounding box center [983, 518] width 46 height 19
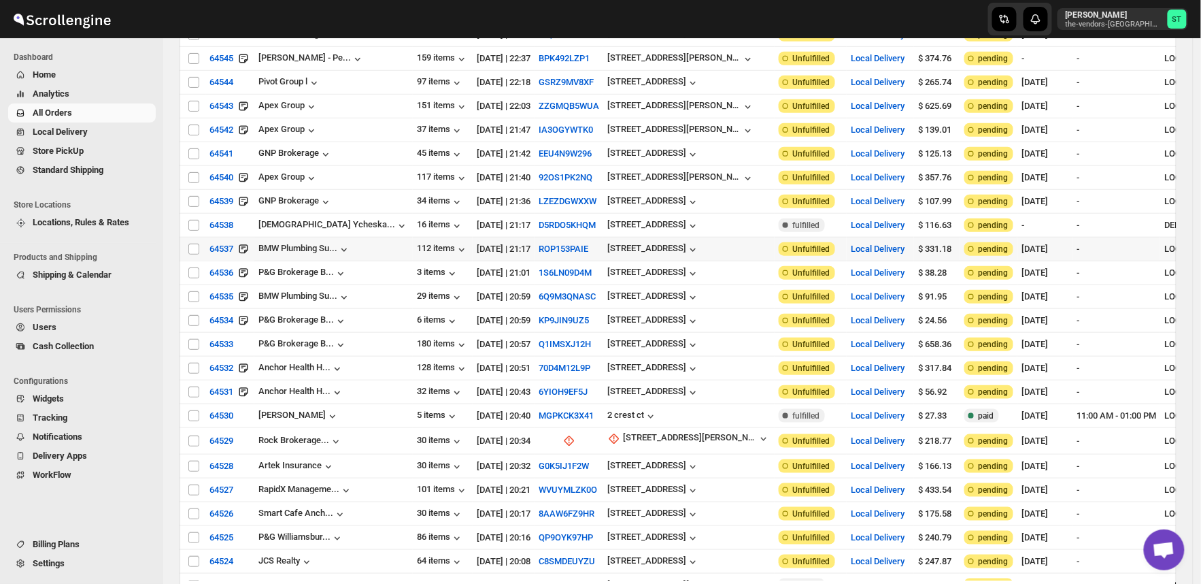
scroll to position [0, 0]
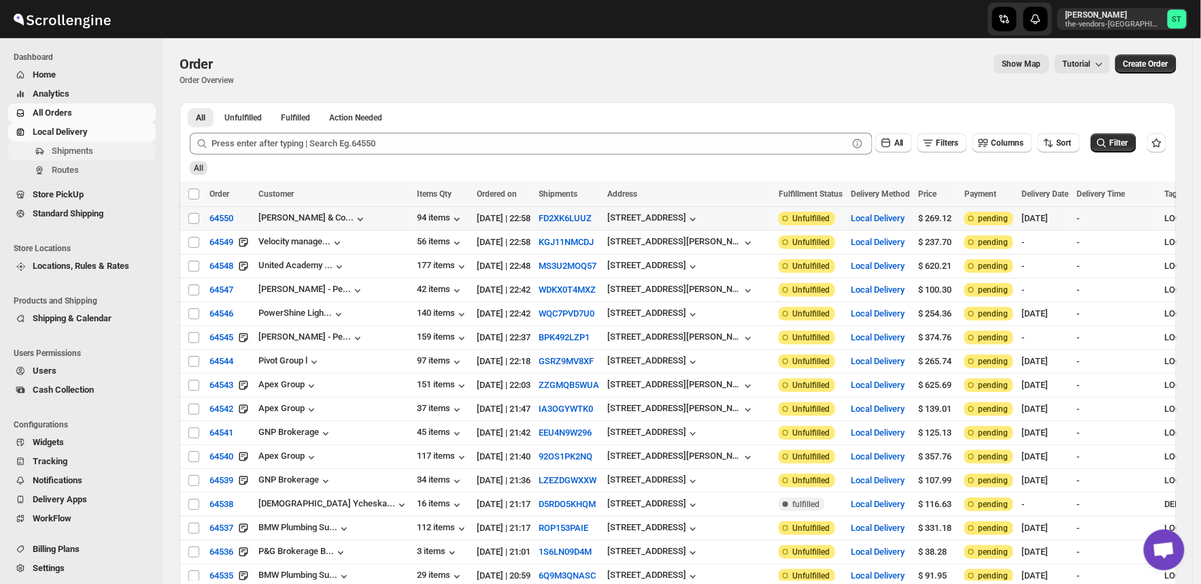
click at [60, 150] on span "Shipments" at bounding box center [72, 151] width 41 height 10
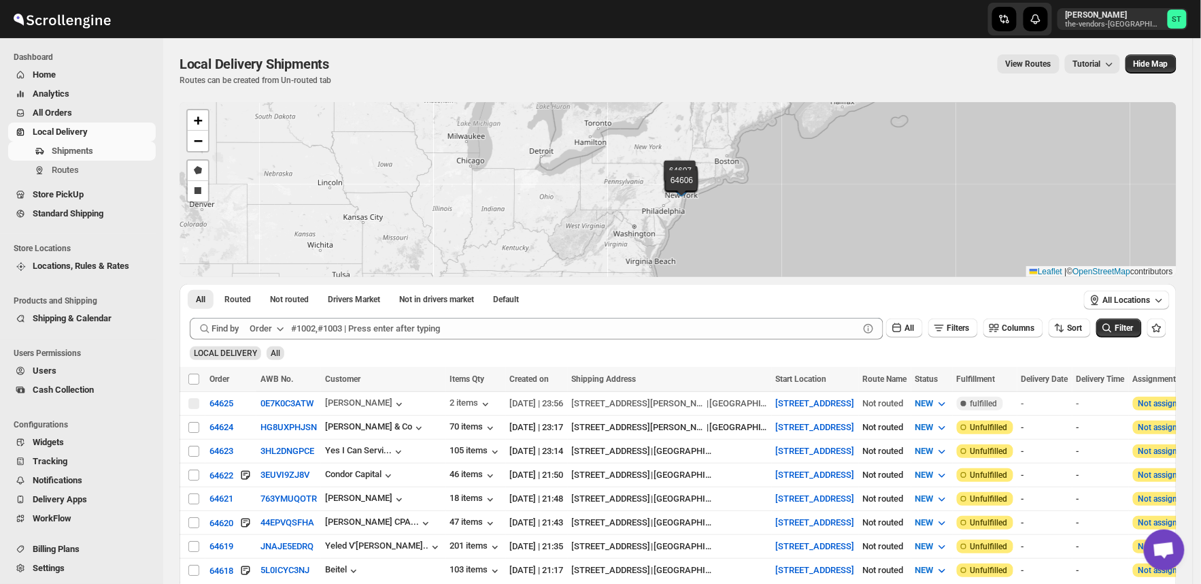
click at [267, 331] on div "Order" at bounding box center [261, 329] width 22 height 14
click at [269, 425] on div "Customer Name" at bounding box center [269, 431] width 63 height 14
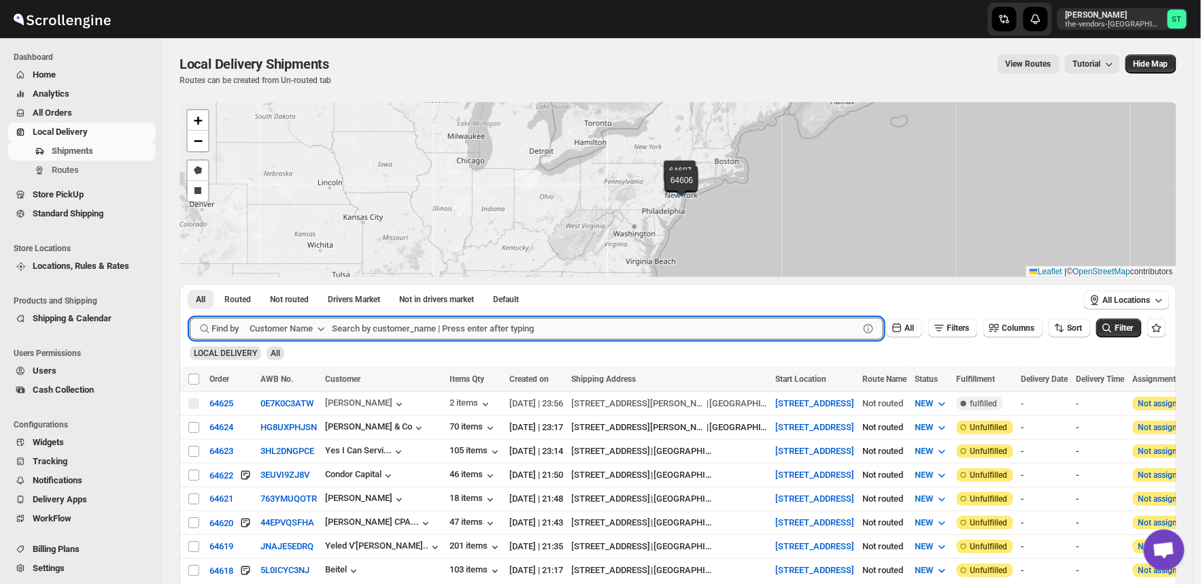
click at [412, 332] on input "text" at bounding box center [595, 329] width 527 height 22
paste input "ODA Wallabout"
click at [190, 284] on button "Submit" at bounding box center [209, 291] width 39 height 14
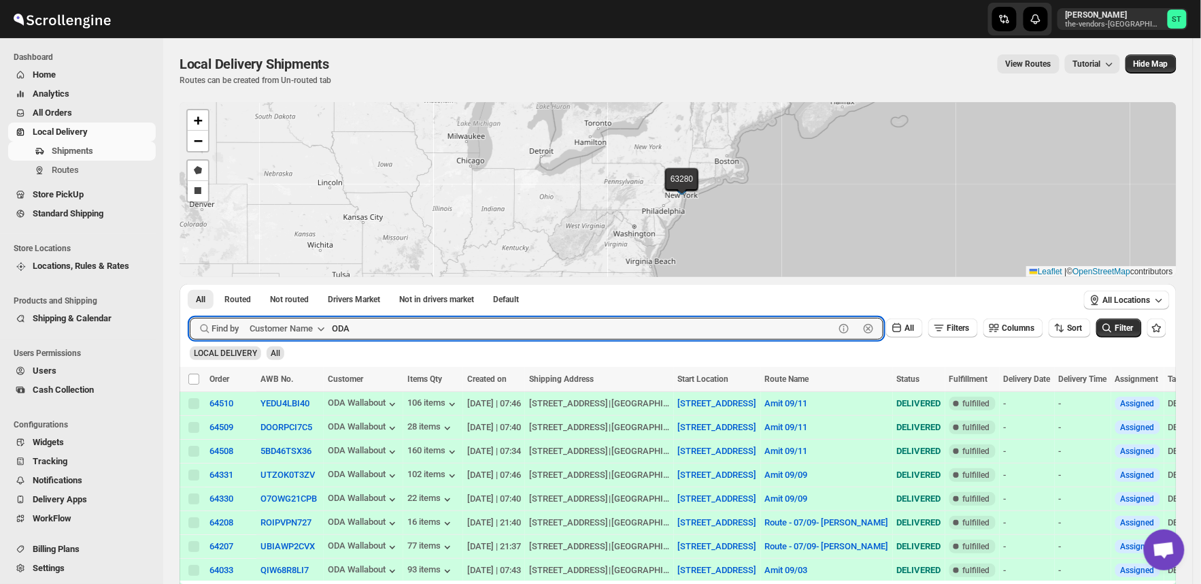
click at [190, 284] on button "Submit" at bounding box center [209, 291] width 39 height 14
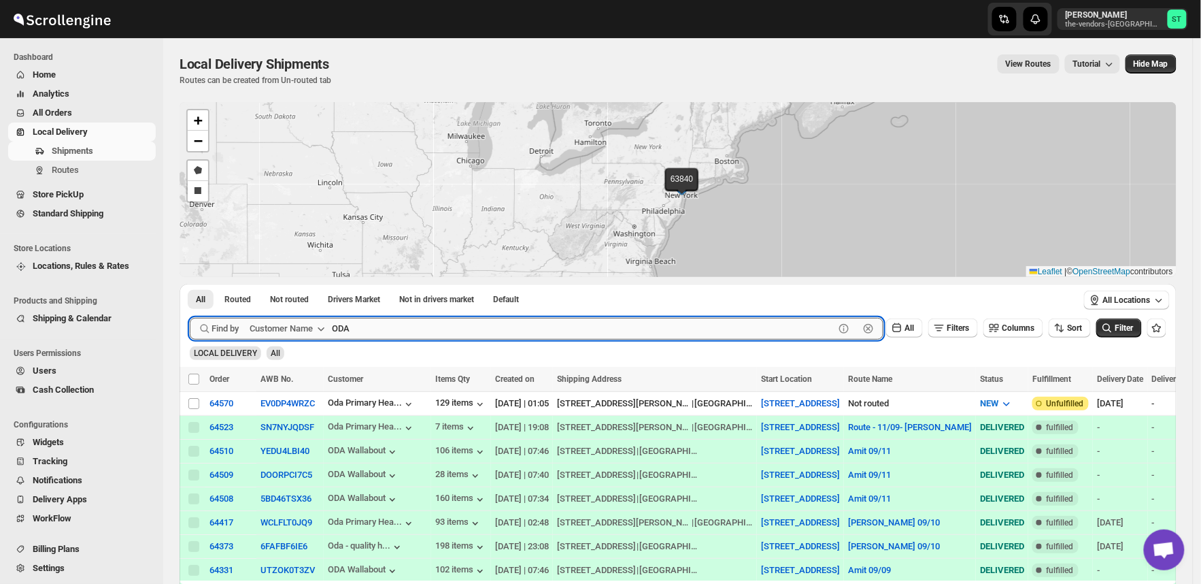
paste input "Warehouse"
click at [190, 284] on button "Submit" at bounding box center [209, 291] width 39 height 14
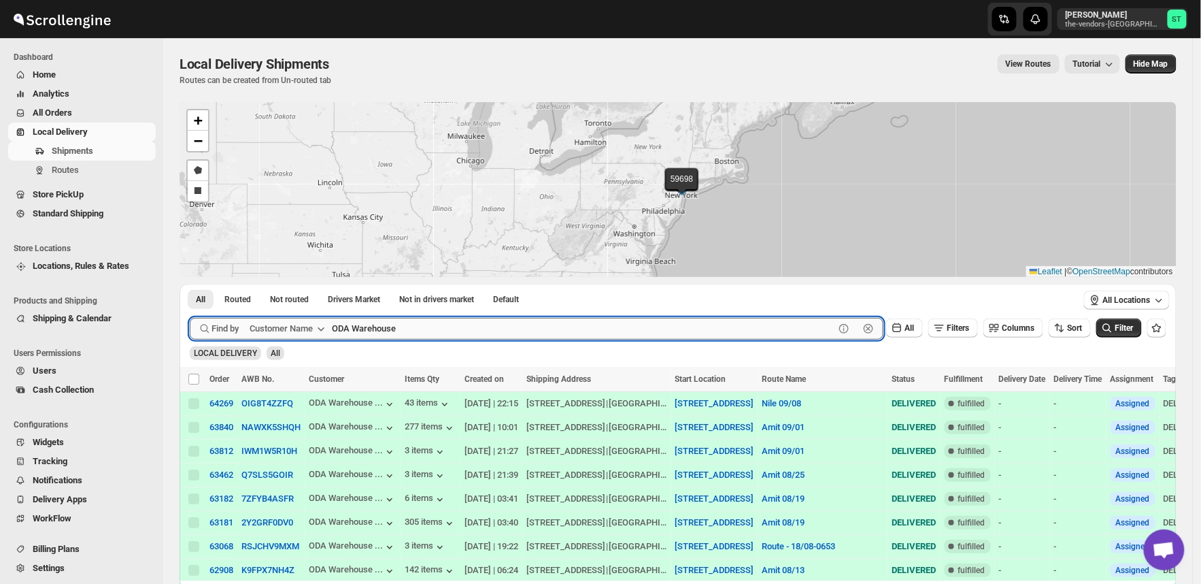
click at [437, 328] on input "ODA Warehouse" at bounding box center [583, 329] width 503 height 22
paste input "P&G Brokerage [GEOGRAPHIC_DATA]"
click at [190, 284] on button "Submit" at bounding box center [209, 291] width 39 height 14
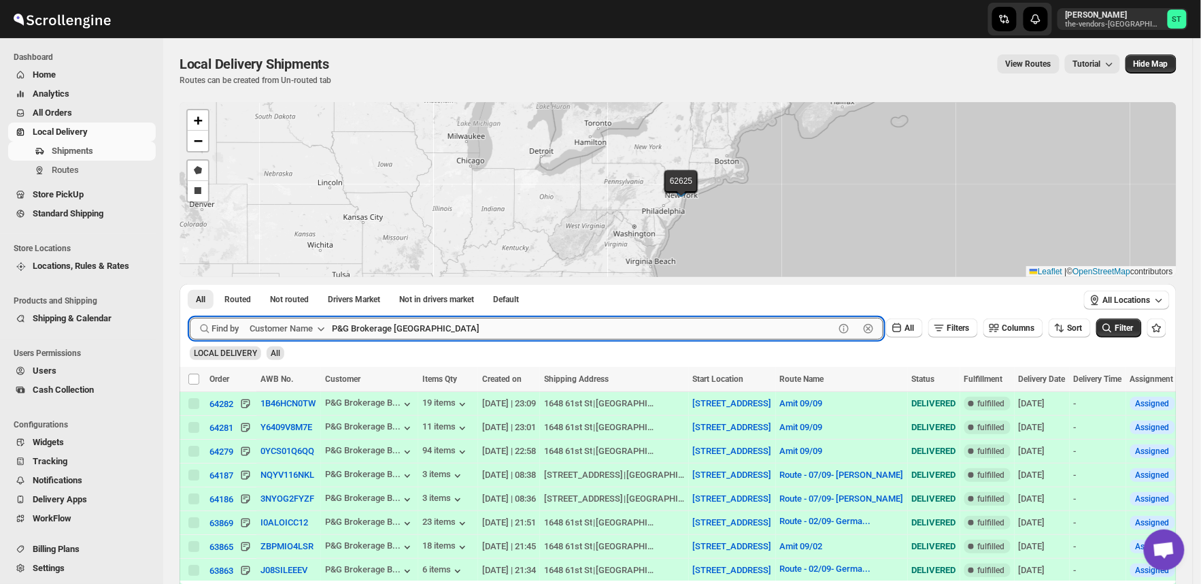
click at [483, 320] on input "P&G Brokerage [GEOGRAPHIC_DATA]" at bounding box center [583, 329] width 503 height 22
click at [190, 284] on button "Submit" at bounding box center [209, 291] width 39 height 14
click at [463, 322] on input "P&G Brokerage [GEOGRAPHIC_DATA]" at bounding box center [583, 329] width 503 height 22
paste input "Kleins Ice Cream"
type input "Kleins Ice Cream"
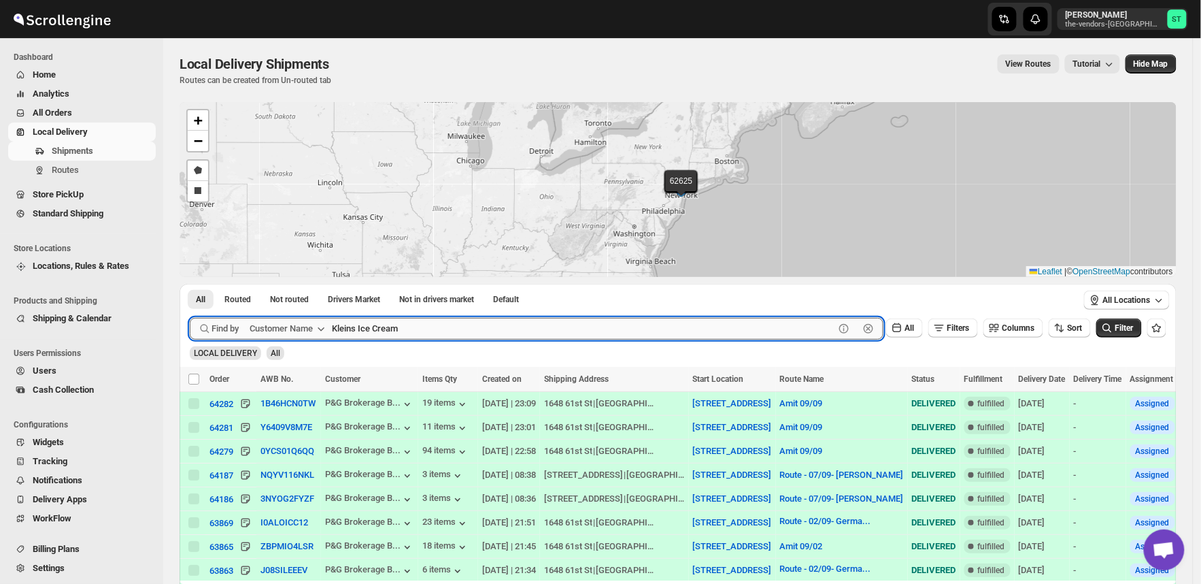
click at [190, 284] on button "Submit" at bounding box center [209, 291] width 39 height 14
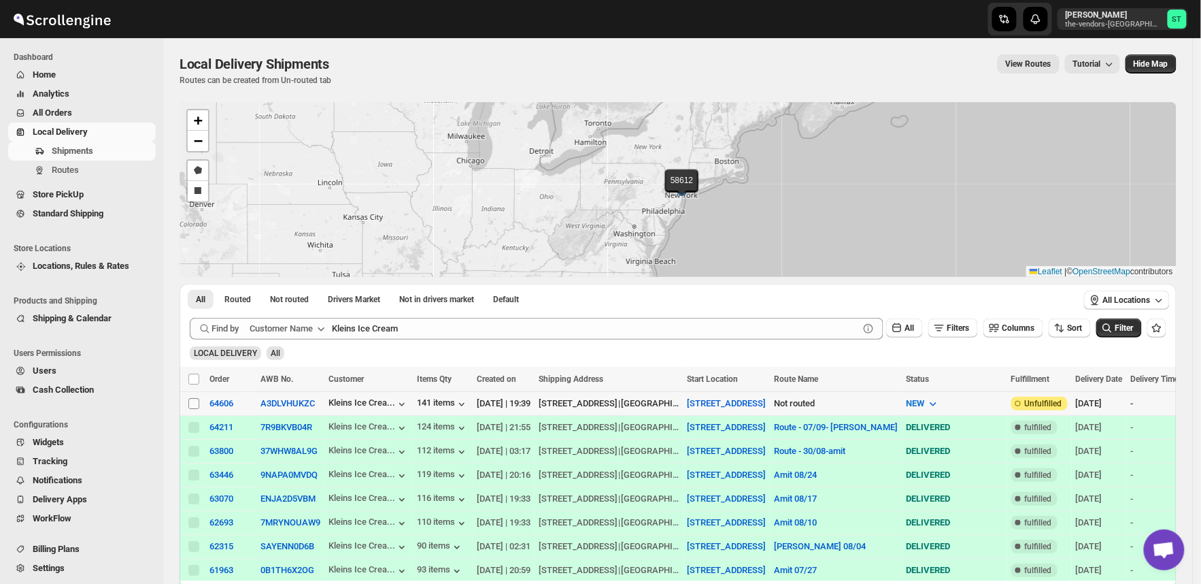
click at [193, 403] on input "Select shipment" at bounding box center [193, 403] width 11 height 11
checkbox input "true"
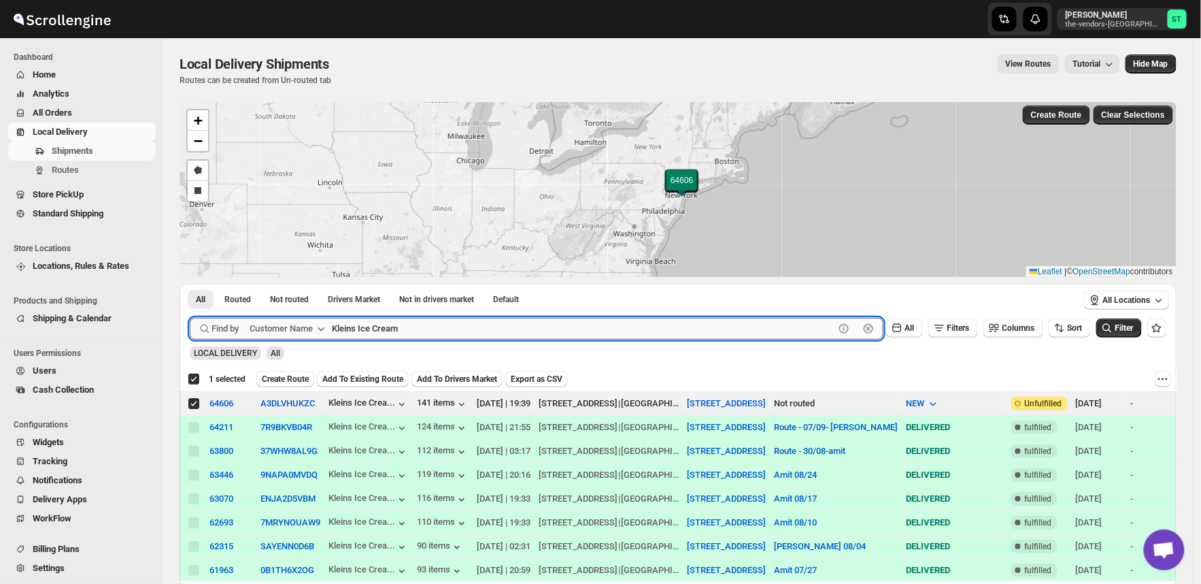
drag, startPoint x: 416, startPoint y: 329, endPoint x: 480, endPoint y: 344, distance: 65.0
click at [416, 329] on input "Kleins Ice Cream" at bounding box center [583, 329] width 503 height 22
paste input "Yeled V'[PERSON_NAME] ECC Inc"
type input "Yeled"
click at [190, 284] on button "Submit" at bounding box center [209, 291] width 39 height 14
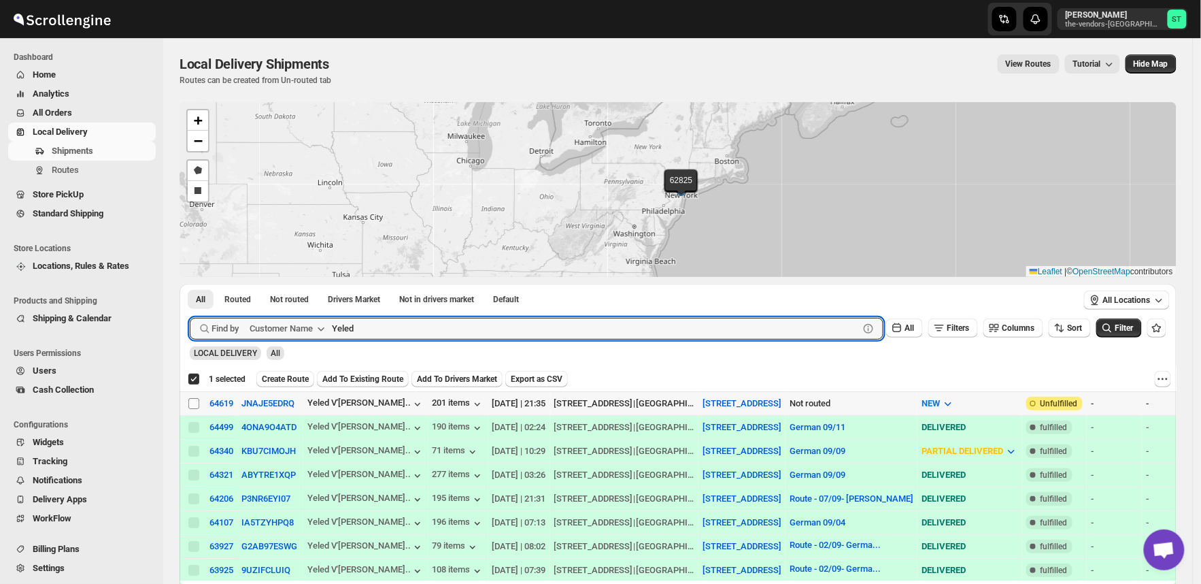
click at [193, 405] on input "Select shipment" at bounding box center [193, 403] width 11 height 11
checkbox input "true"
checkbox input "false"
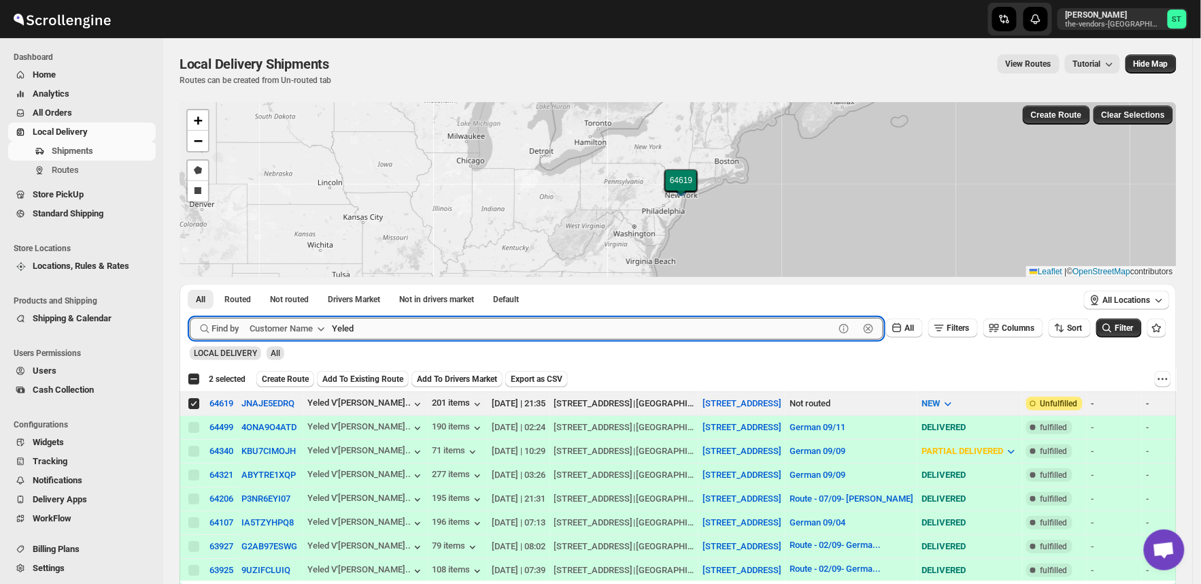
click at [470, 323] on input "Yeled" at bounding box center [583, 329] width 503 height 22
paste input "Support Health LLC"
type input "Support Health LLC"
click at [190, 284] on button "Submit" at bounding box center [209, 291] width 39 height 14
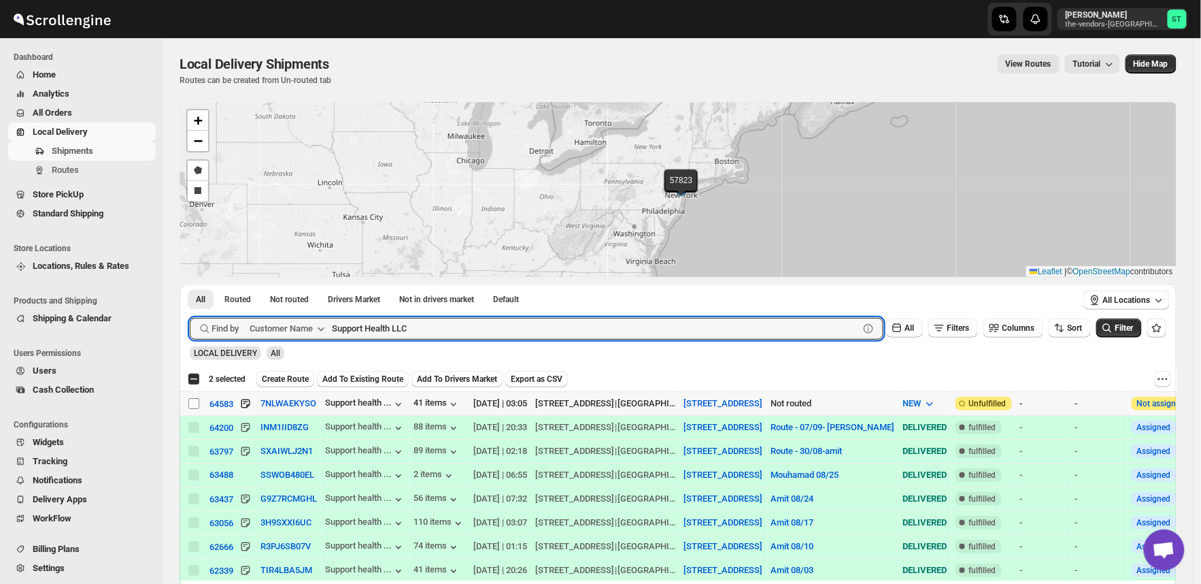
click at [191, 403] on input "Select shipment" at bounding box center [193, 403] width 11 height 11
checkbox input "true"
click at [430, 325] on input "Support Health LLC" at bounding box center [583, 329] width 503 height 22
paste input "Evalcare, Inc"
type input "Evalcare"
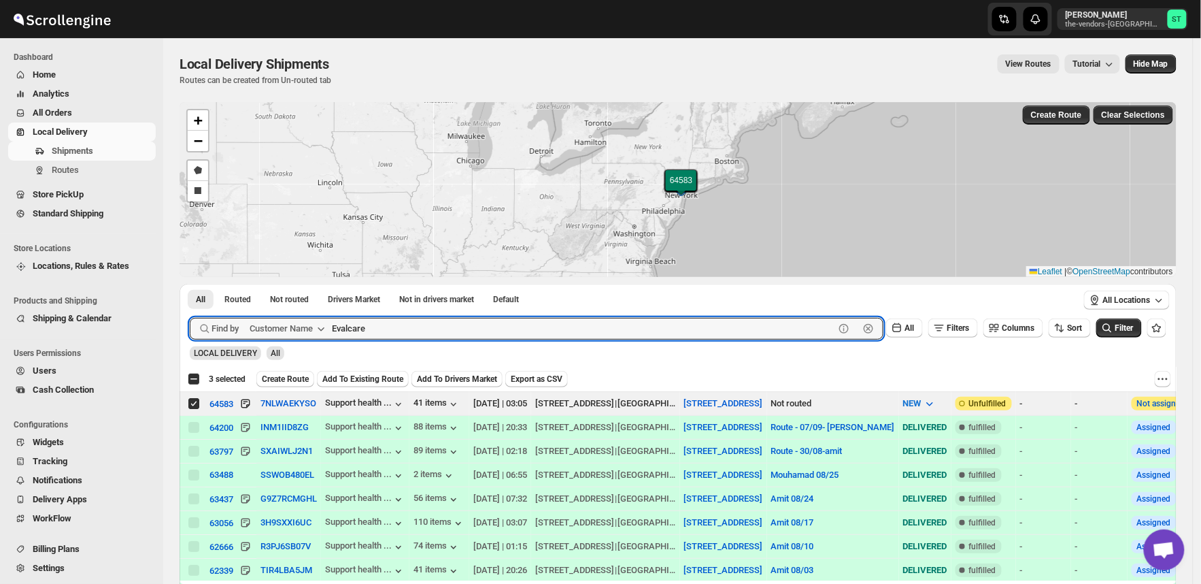
click at [190, 284] on button "Submit" at bounding box center [209, 291] width 39 height 14
click at [191, 399] on input "Select shipment" at bounding box center [193, 403] width 11 height 11
checkbox input "true"
click at [449, 320] on input "Evalcare" at bounding box center [583, 329] width 503 height 22
paste input "ODA Wallabout"
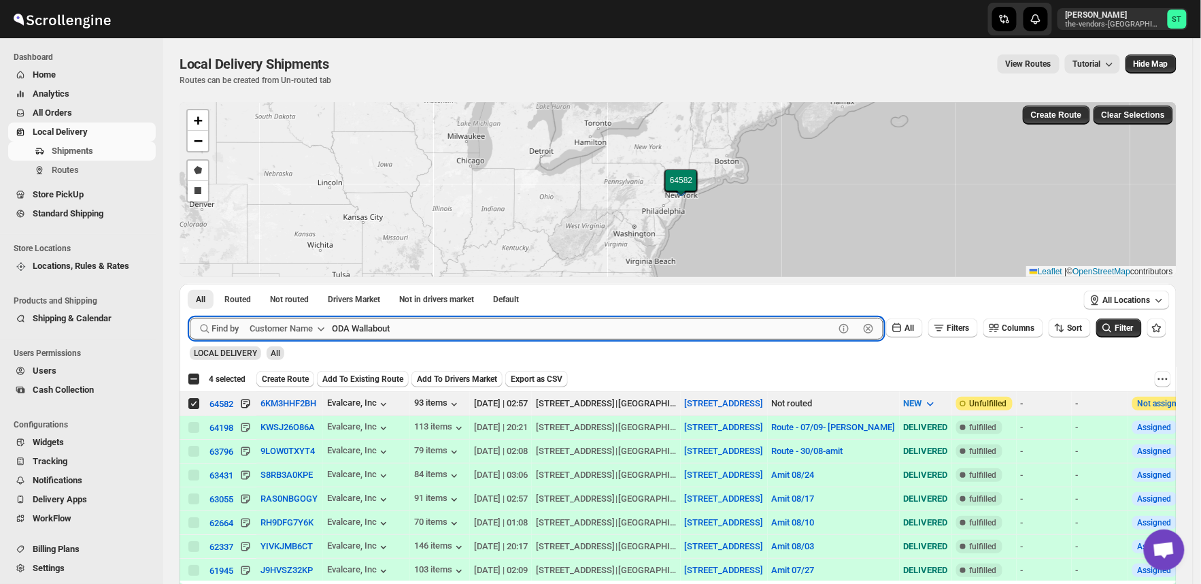
click at [190, 284] on button "Submit" at bounding box center [209, 291] width 39 height 14
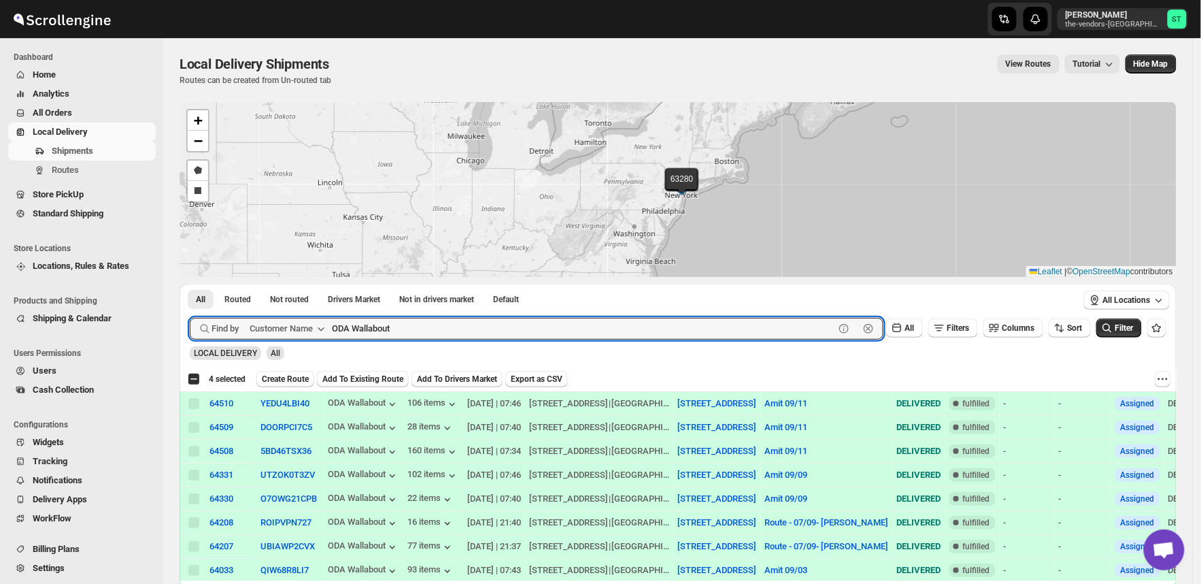
paste input "Comprehensive Behavior Supports"
type input "Comprehensive Behavior"
click at [190, 284] on button "Submit" at bounding box center [209, 291] width 39 height 14
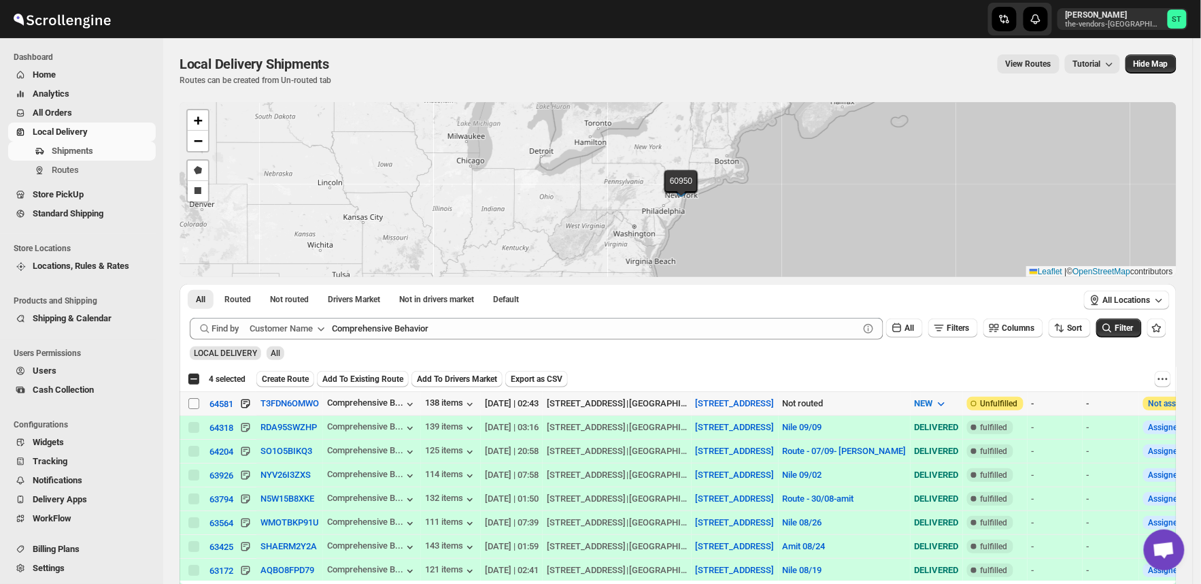
click at [193, 406] on input "Select shipment" at bounding box center [193, 403] width 11 height 11
checkbox input "true"
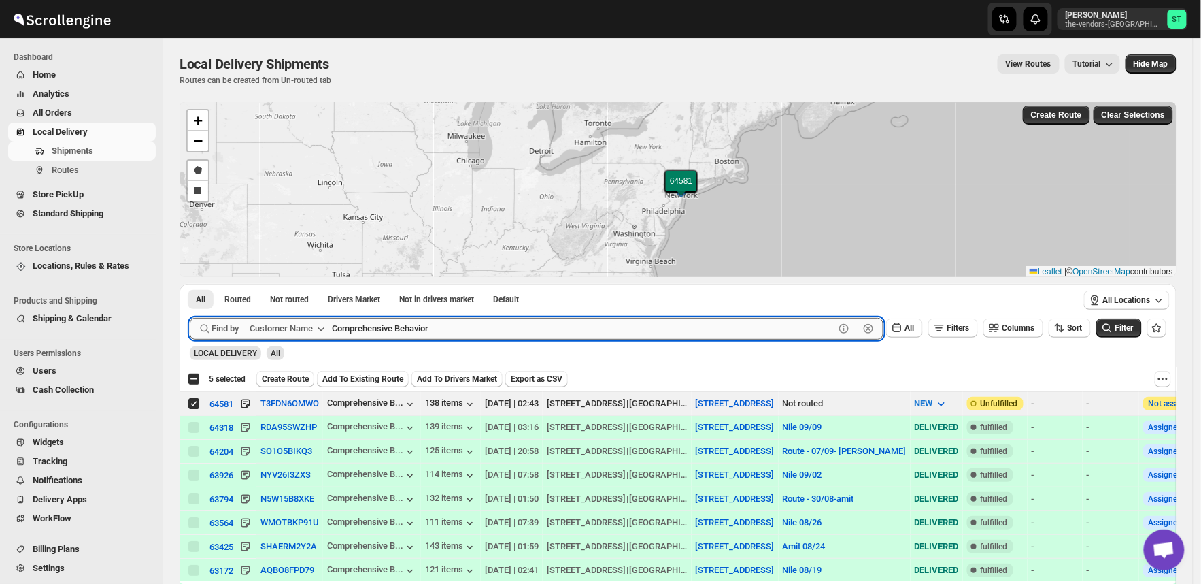
click at [444, 325] on input "Comprehensive Behavior" at bounding box center [583, 329] width 503 height 22
paste input "Yes I Can Services"
type input "Yes I Can Services"
click at [190, 284] on button "Submit" at bounding box center [209, 291] width 39 height 14
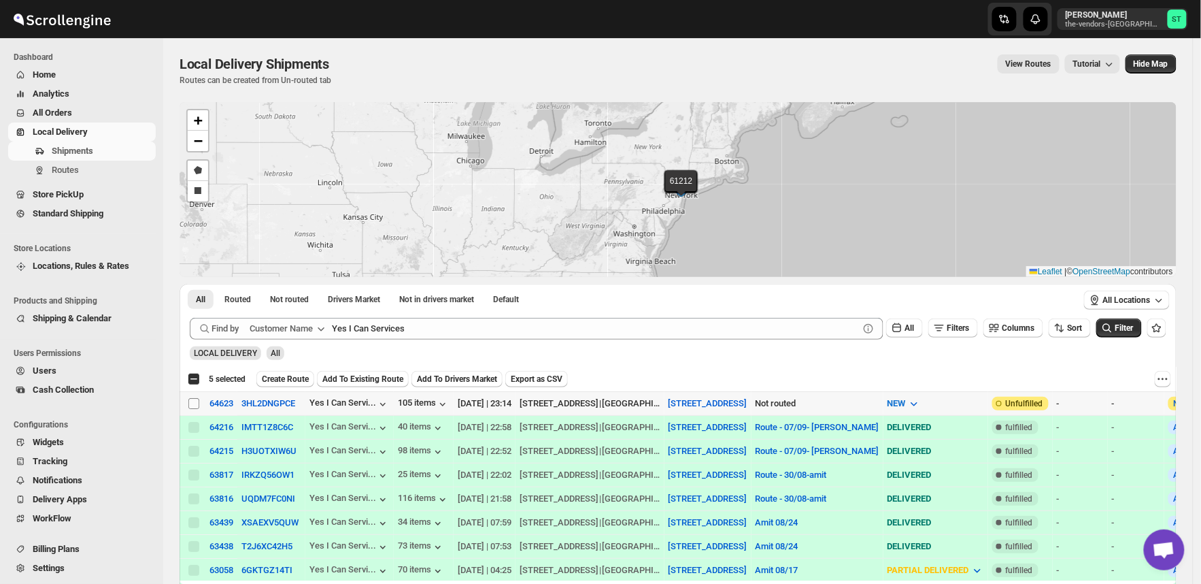
click at [195, 405] on input "Select shipment" at bounding box center [193, 403] width 11 height 11
checkbox input "true"
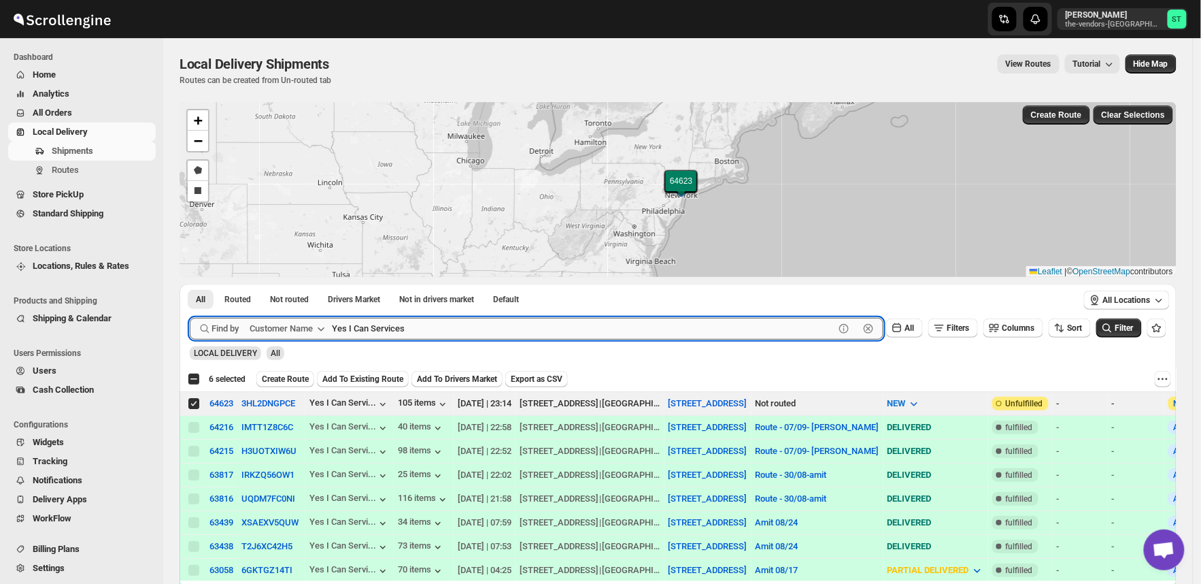
click at [420, 329] on input "Yes I Can Services" at bounding box center [583, 329] width 503 height 22
paste input "Pivot Group"
type input "Pivot Group"
click at [190, 284] on button "Submit" at bounding box center [209, 291] width 39 height 14
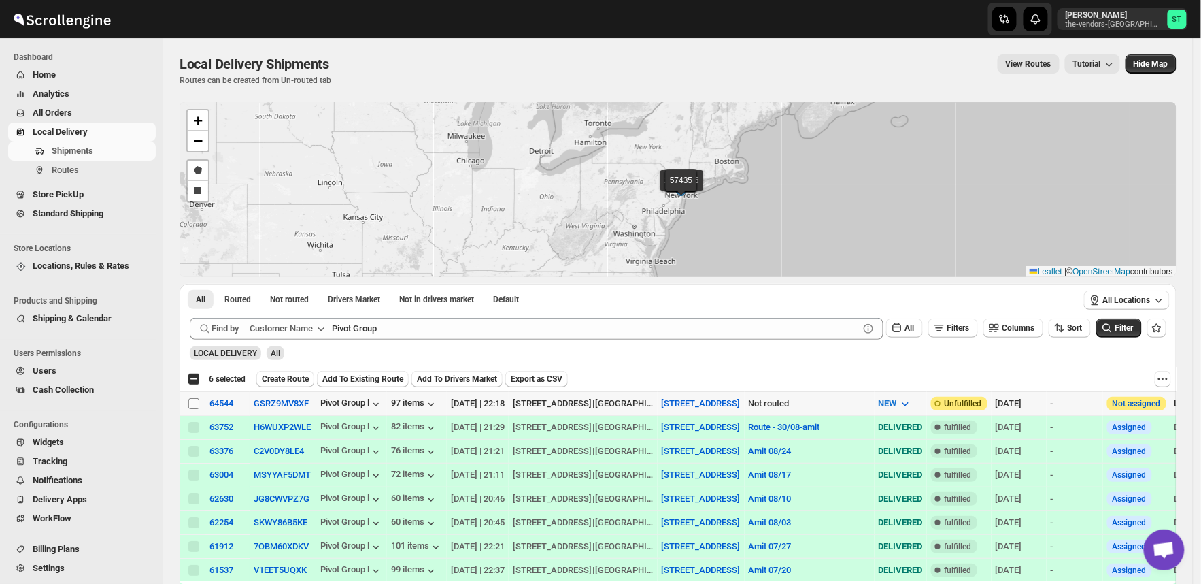
click at [195, 404] on input "Select shipment" at bounding box center [193, 403] width 11 height 11
checkbox input "true"
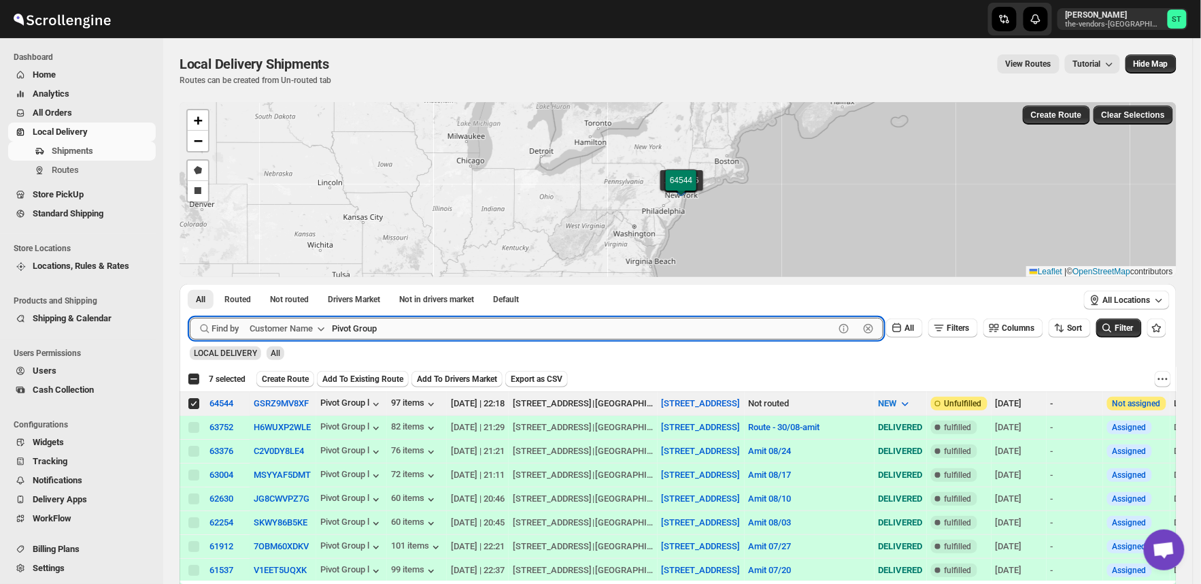
click at [472, 322] on input "Pivot Group" at bounding box center [583, 329] width 503 height 22
paste input "RapidX Management LLC"
type input "RapidX Management LLC"
click at [190, 284] on button "Submit" at bounding box center [209, 291] width 39 height 14
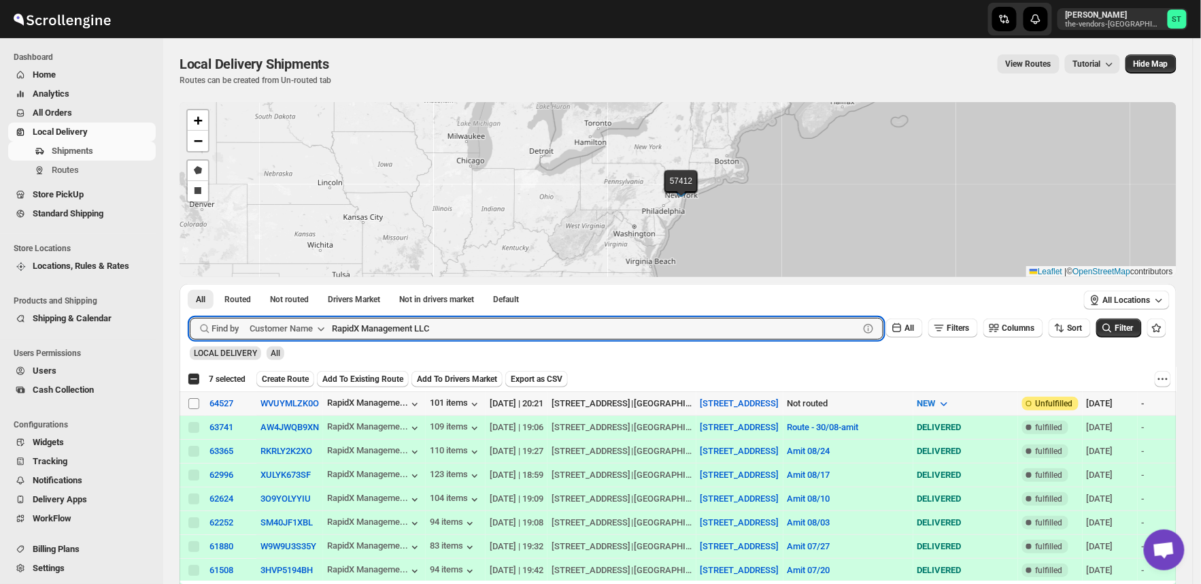
click at [193, 405] on input "Select shipment" at bounding box center [193, 403] width 11 height 11
checkbox input "true"
click at [490, 323] on input "RapidX Management LLC" at bounding box center [583, 329] width 503 height 22
paste input "Yes I Can Services 6th Floor"
type input "Yes I Can Services 6th Floor"
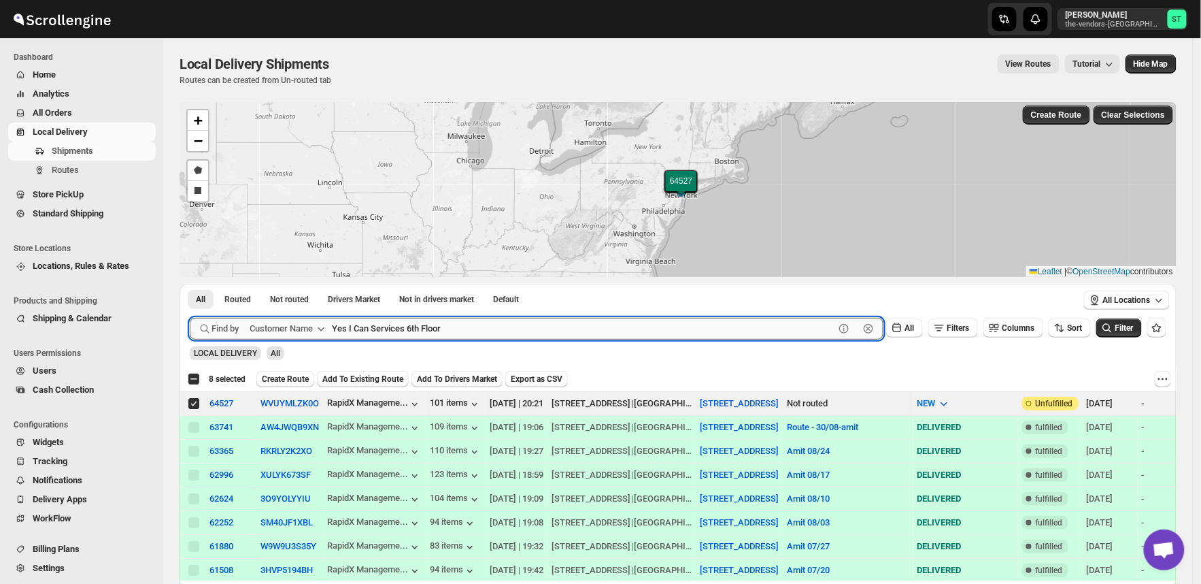
click at [190, 284] on button "Submit" at bounding box center [209, 291] width 39 height 14
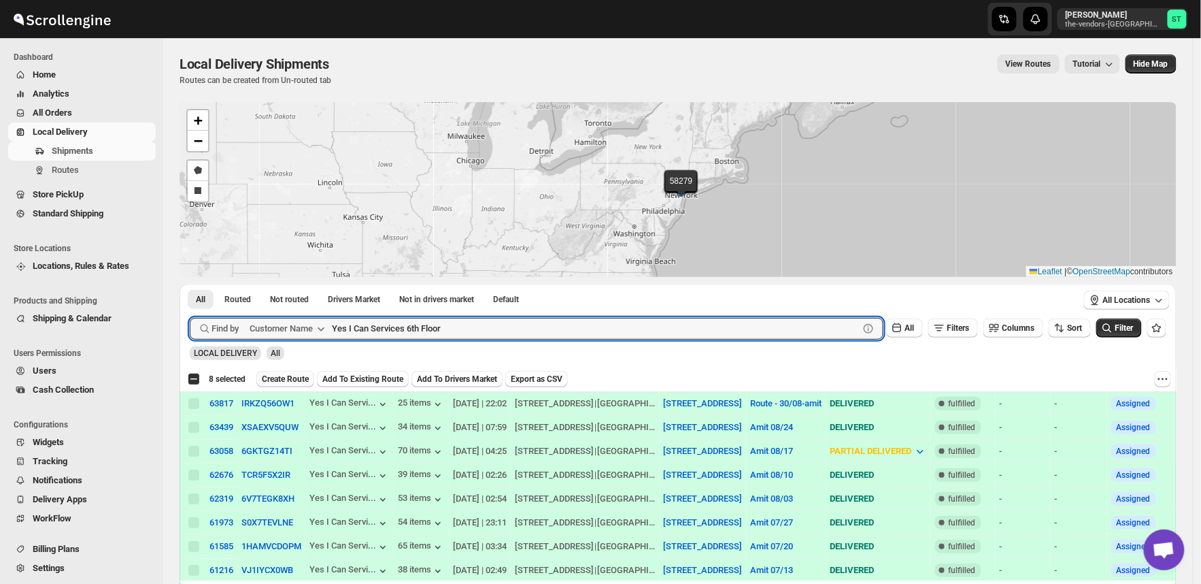
click at [293, 378] on span "Create Route" at bounding box center [285, 378] width 47 height 11
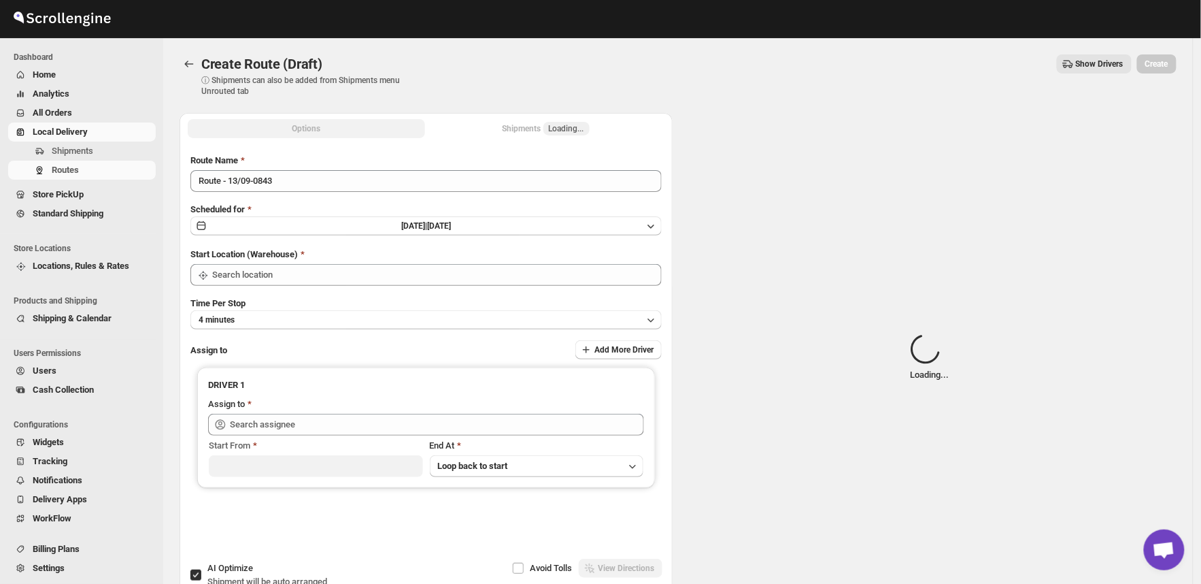
type input "[STREET_ADDRESS]"
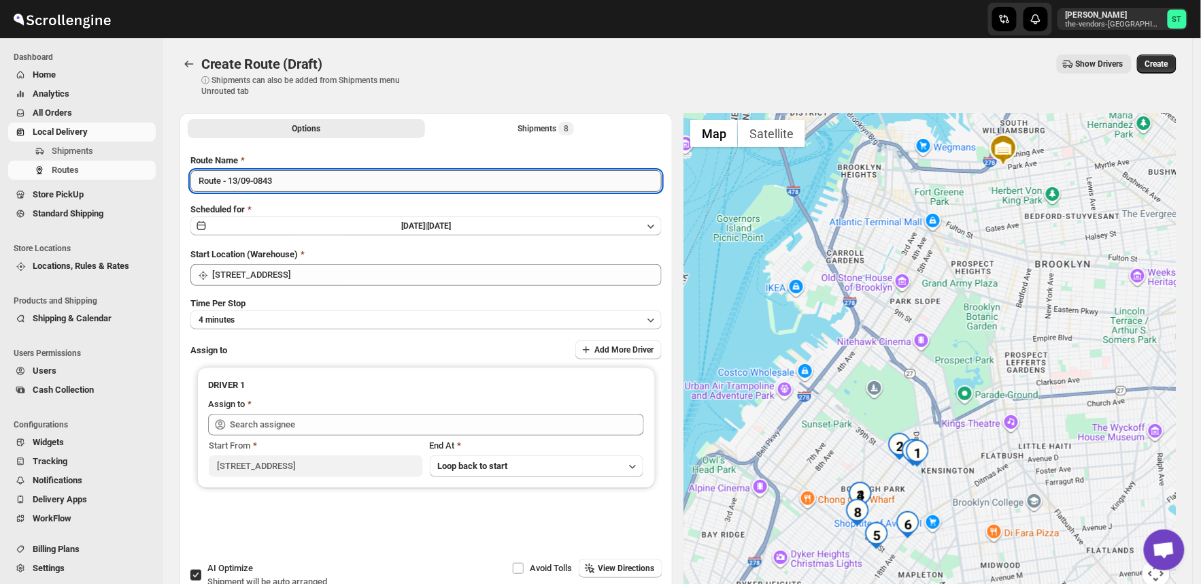
click at [294, 180] on input "Route - 13/09-0843" at bounding box center [425, 181] width 471 height 22
paste input "Amit"
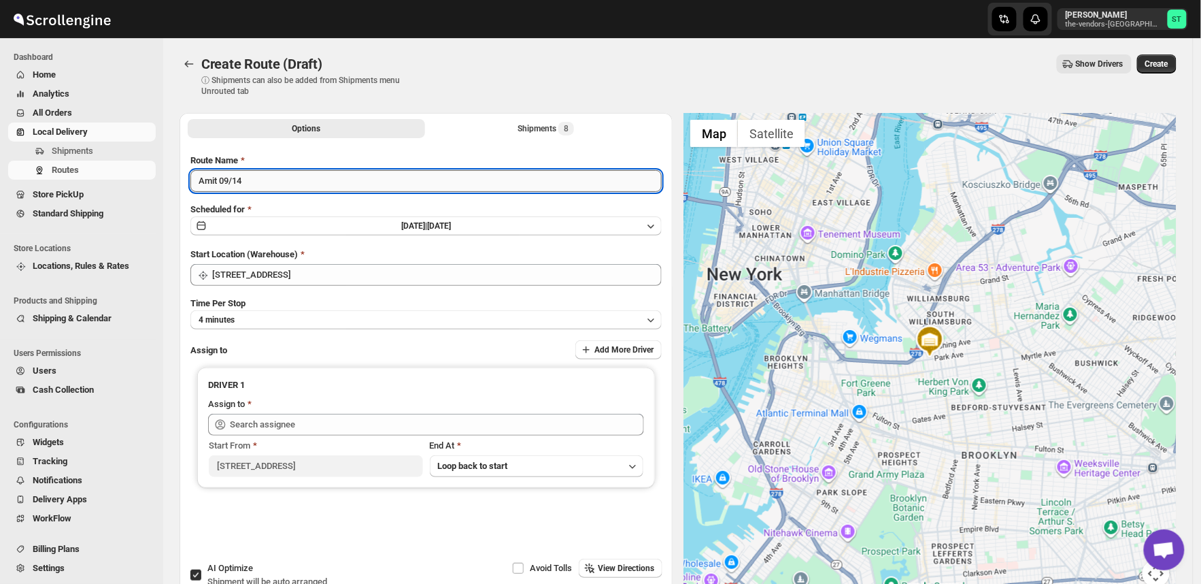
type input "Amit 09/14"
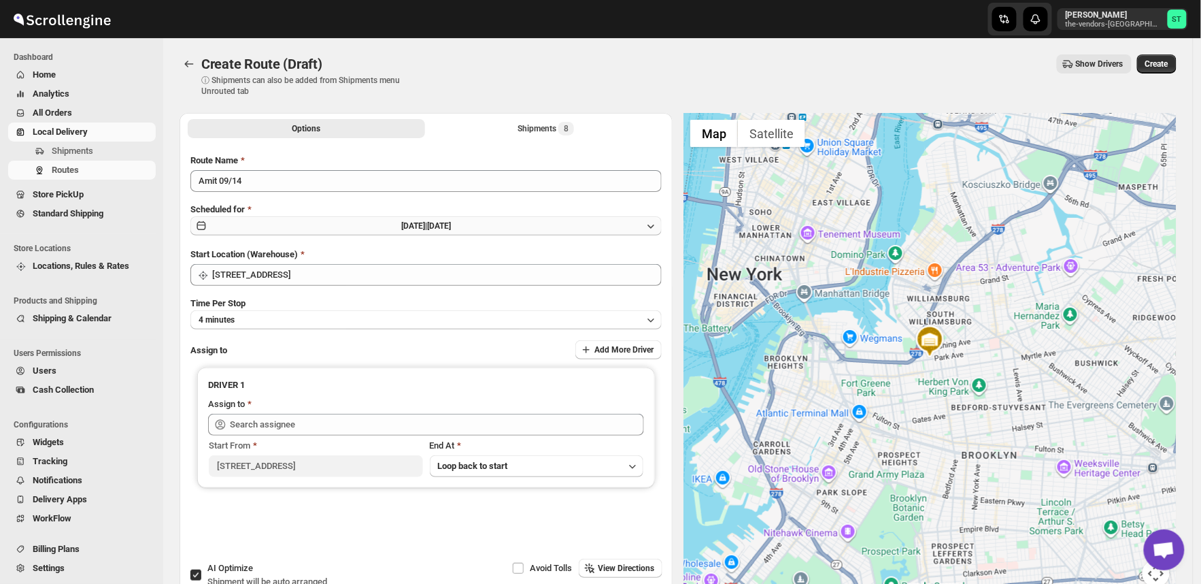
click at [361, 233] on button "[DATE] | [DATE]" at bounding box center [425, 225] width 471 height 19
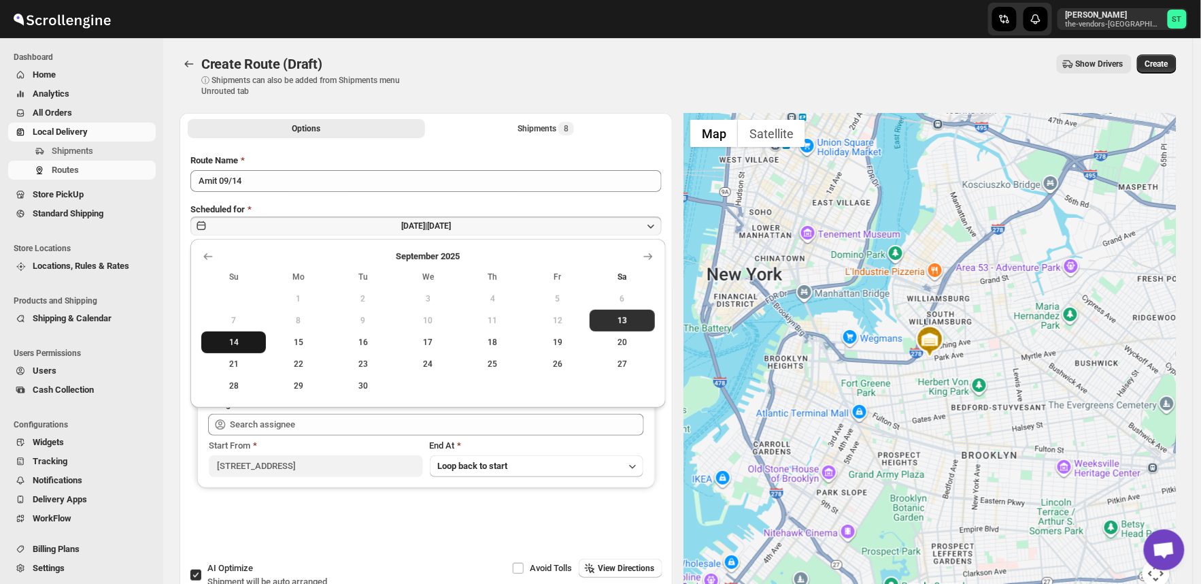
click at [239, 337] on span "14" at bounding box center [234, 342] width 54 height 11
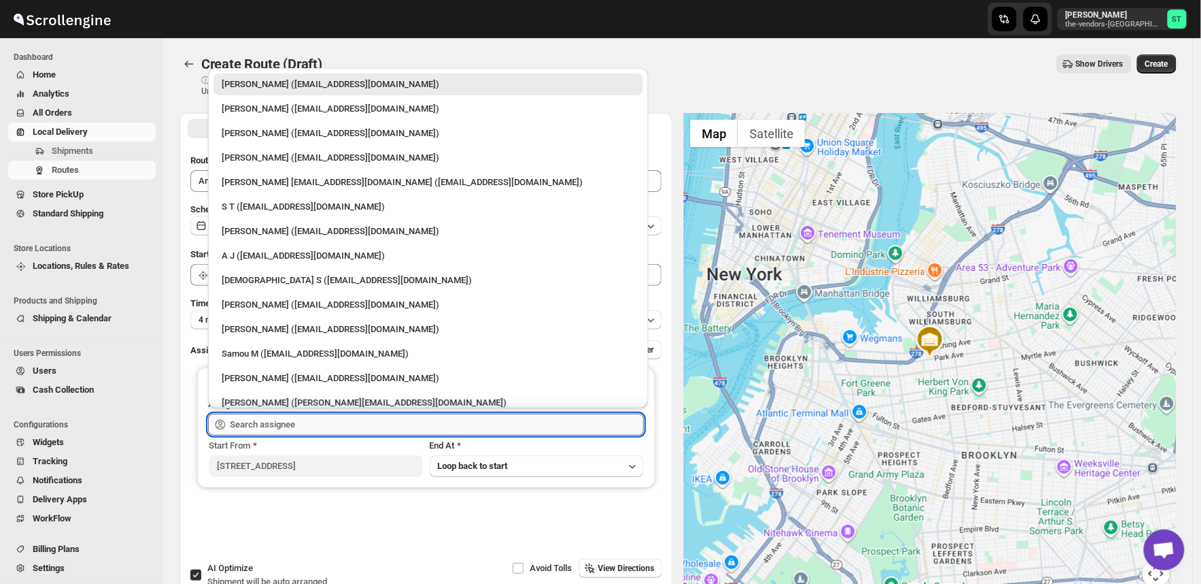
click at [264, 422] on input "text" at bounding box center [437, 425] width 414 height 22
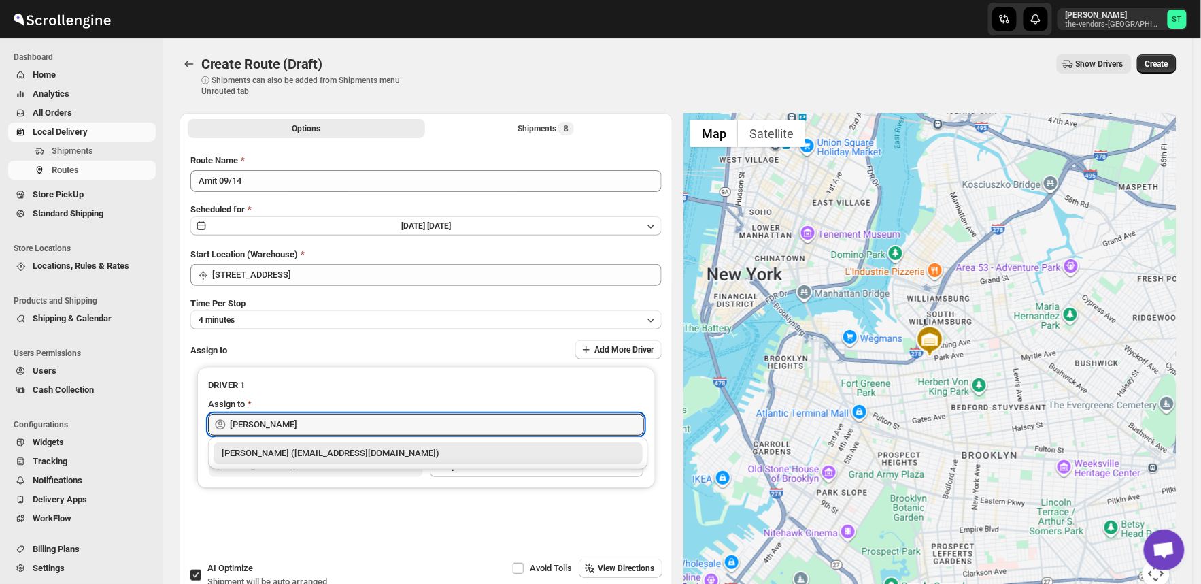
click at [269, 452] on div "[PERSON_NAME] ([EMAIL_ADDRESS][DOMAIN_NAME])" at bounding box center [428, 453] width 413 height 14
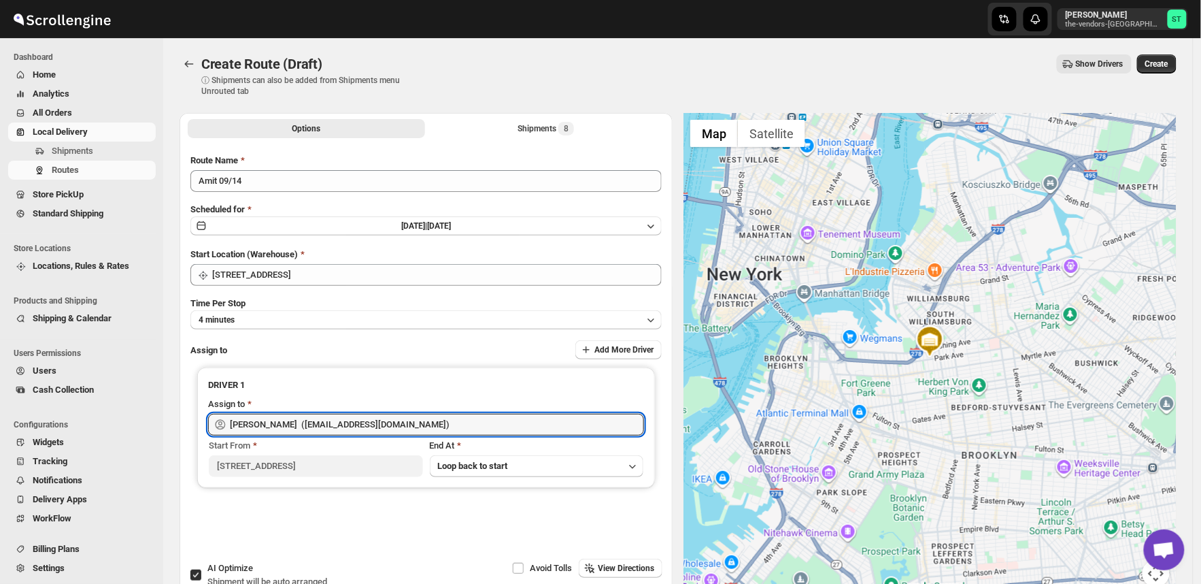
type input "[PERSON_NAME] ([EMAIL_ADDRESS][DOMAIN_NAME])"
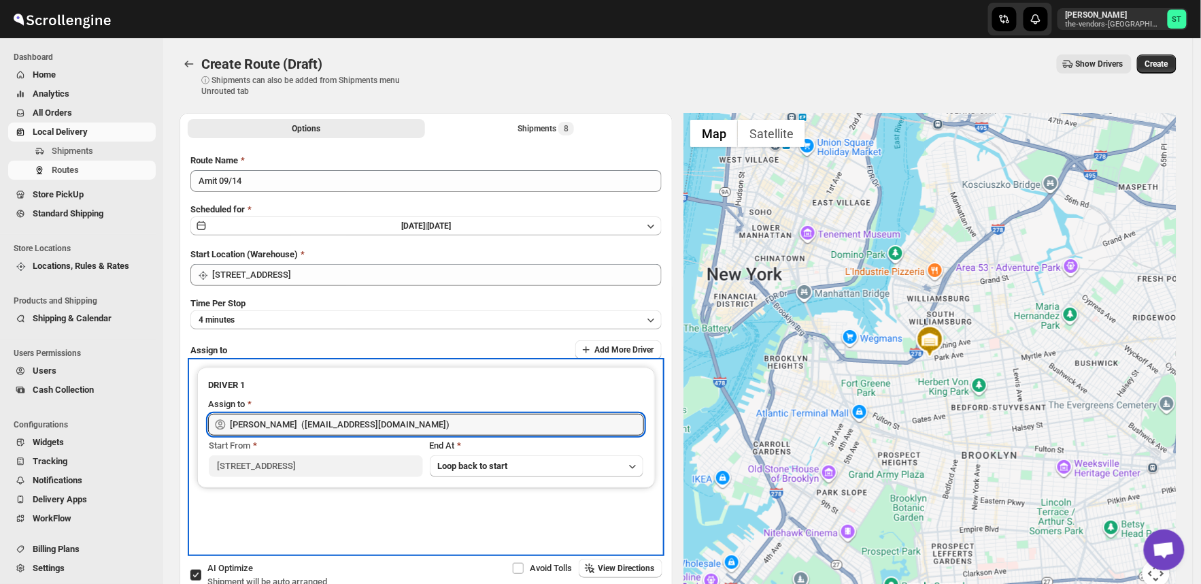
click at [332, 507] on div "DRIVER 1 Assign to [PERSON_NAME] ([EMAIL_ADDRESS][DOMAIN_NAME]) Start From [STR…" at bounding box center [425, 457] width 471 height 193
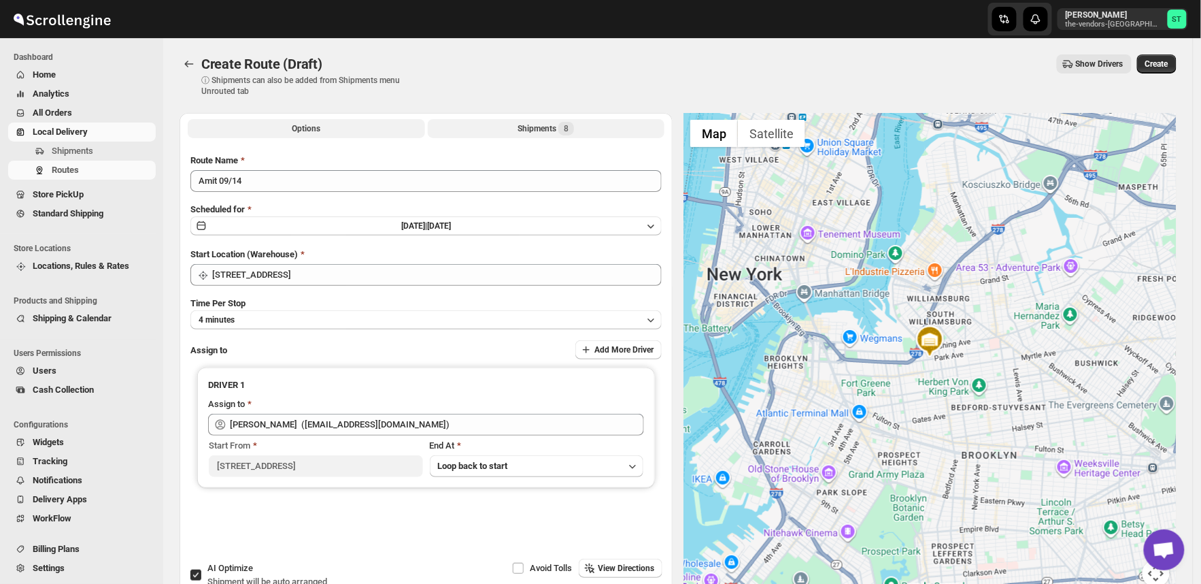
click at [524, 129] on div "Shipments 8" at bounding box center [546, 129] width 56 height 14
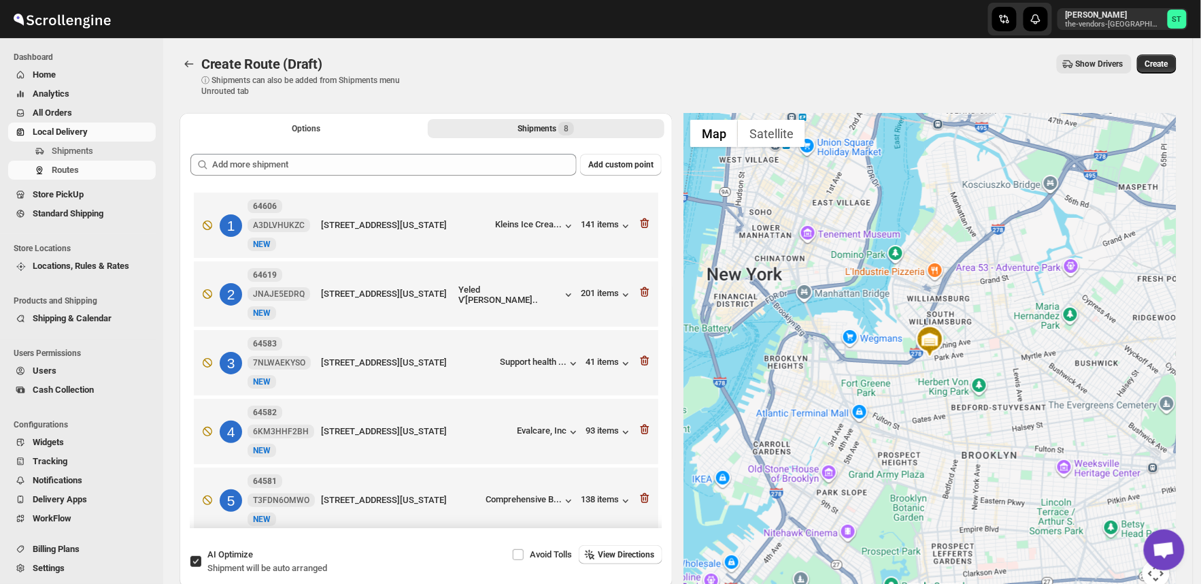
click at [190, 558] on input "AI Optimize Shipment will be auto arranged" at bounding box center [195, 561] width 11 height 11
checkbox input "false"
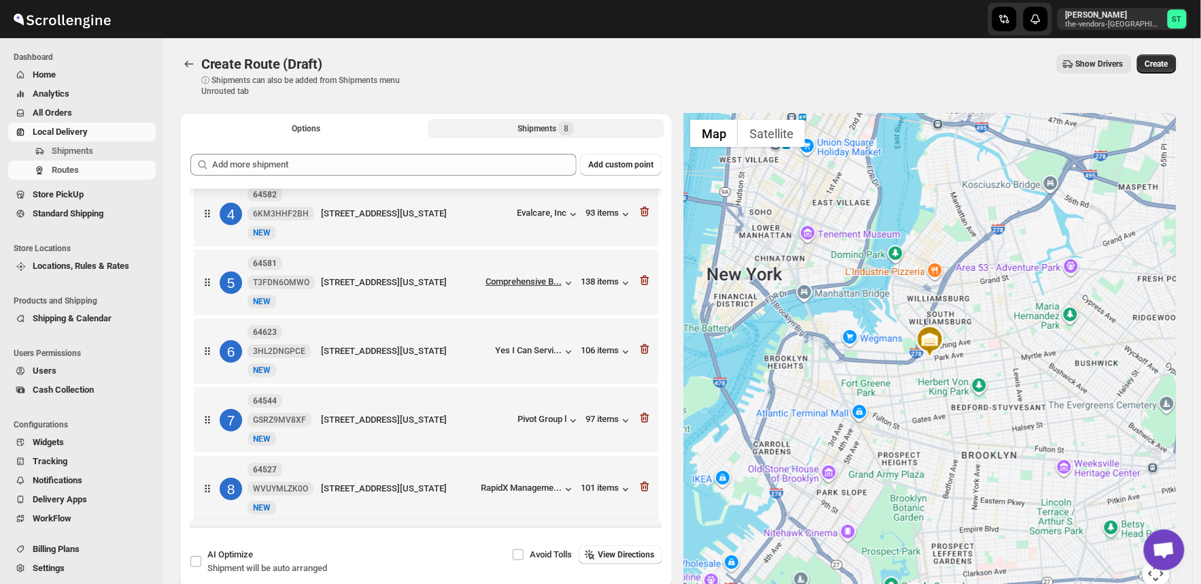
scroll to position [239, 0]
click at [624, 552] on span "View Directions" at bounding box center [626, 554] width 56 height 11
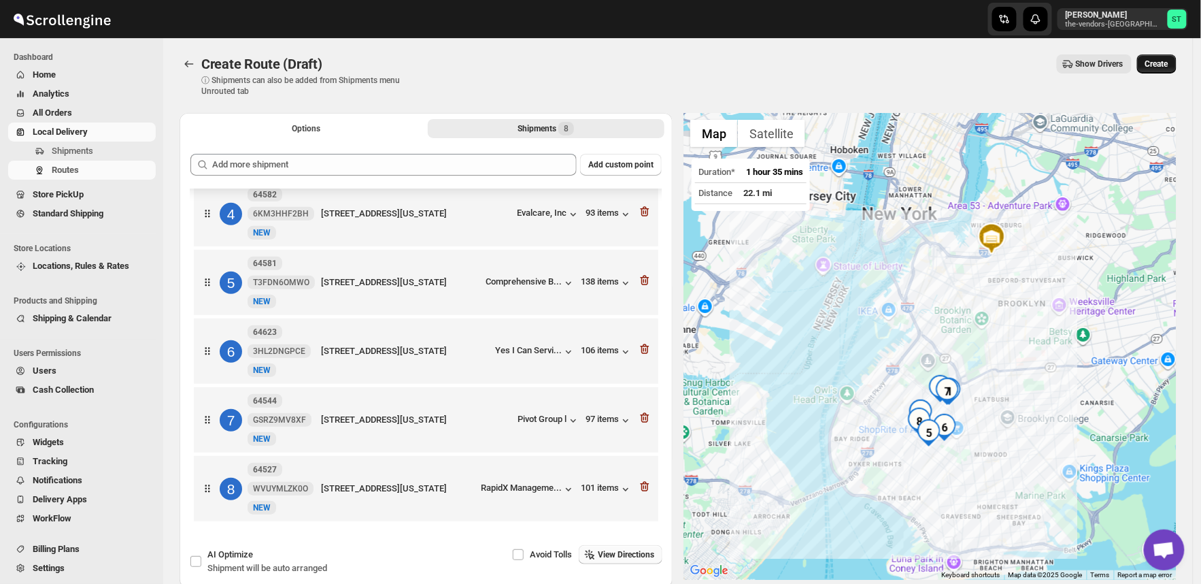
click at [1164, 64] on span "Create" at bounding box center [1157, 64] width 23 height 11
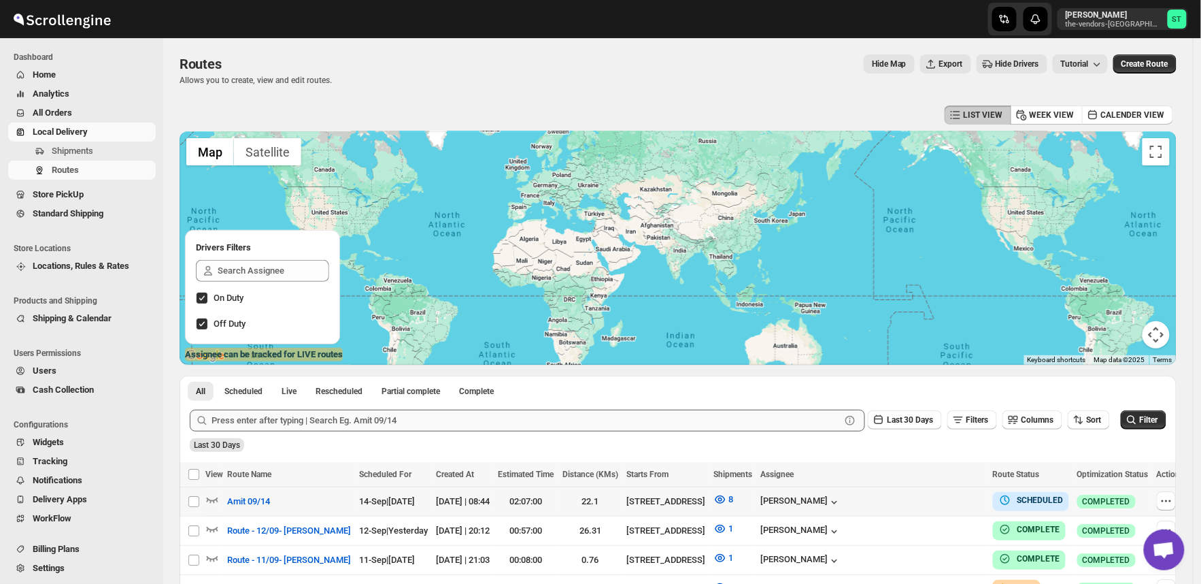
scroll to position [76, 0]
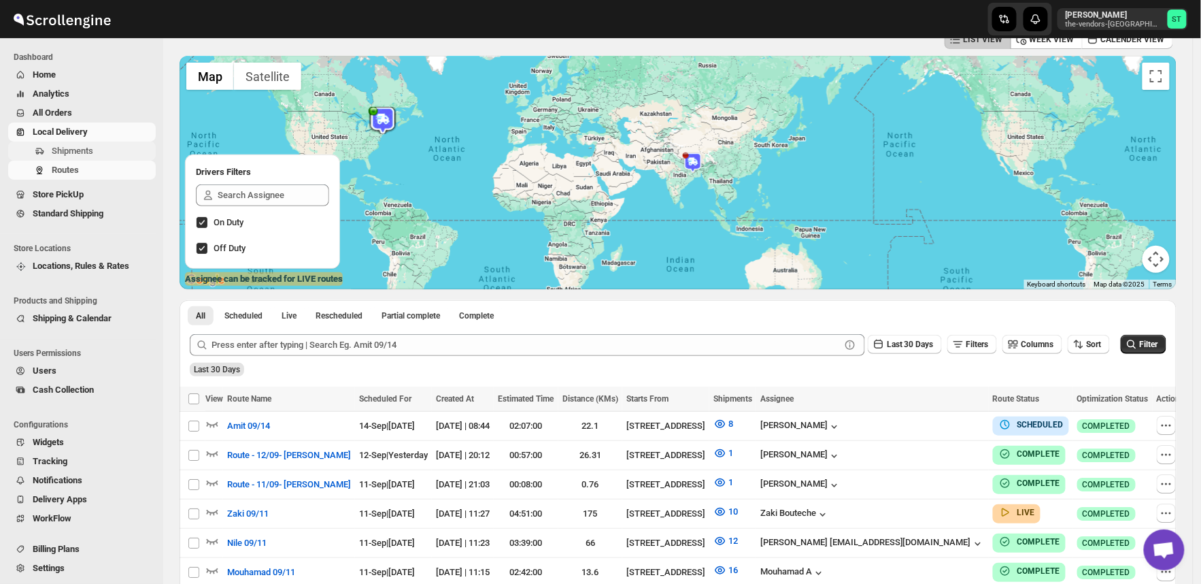
click at [85, 146] on span "Shipments" at bounding box center [72, 151] width 41 height 10
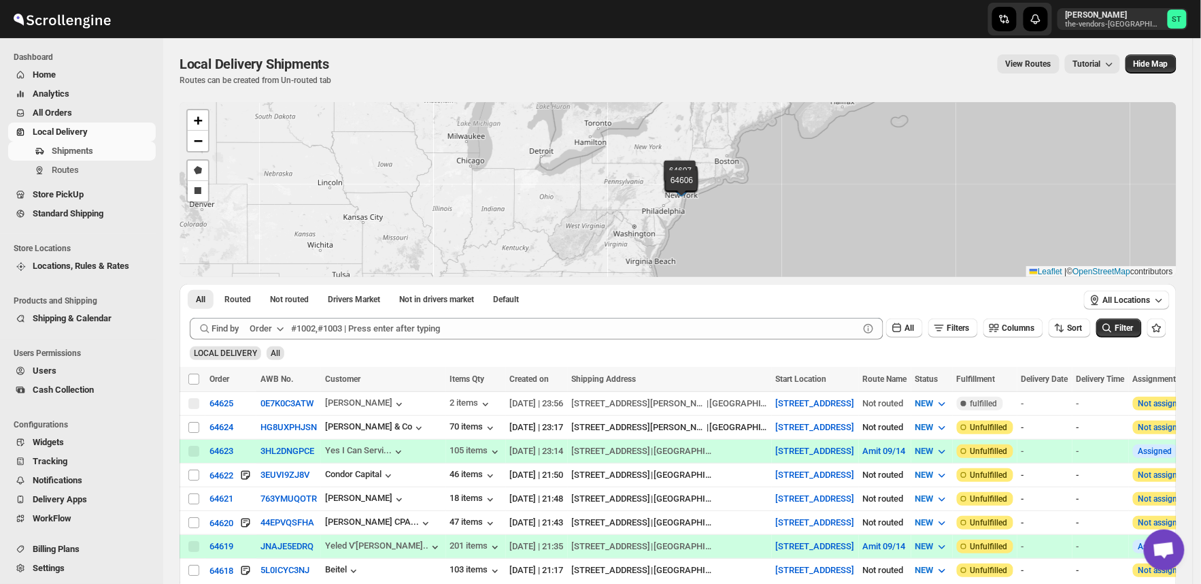
click at [267, 331] on div "Order" at bounding box center [261, 329] width 22 height 14
click at [276, 433] on div "Customer Name" at bounding box center [269, 431] width 63 height 14
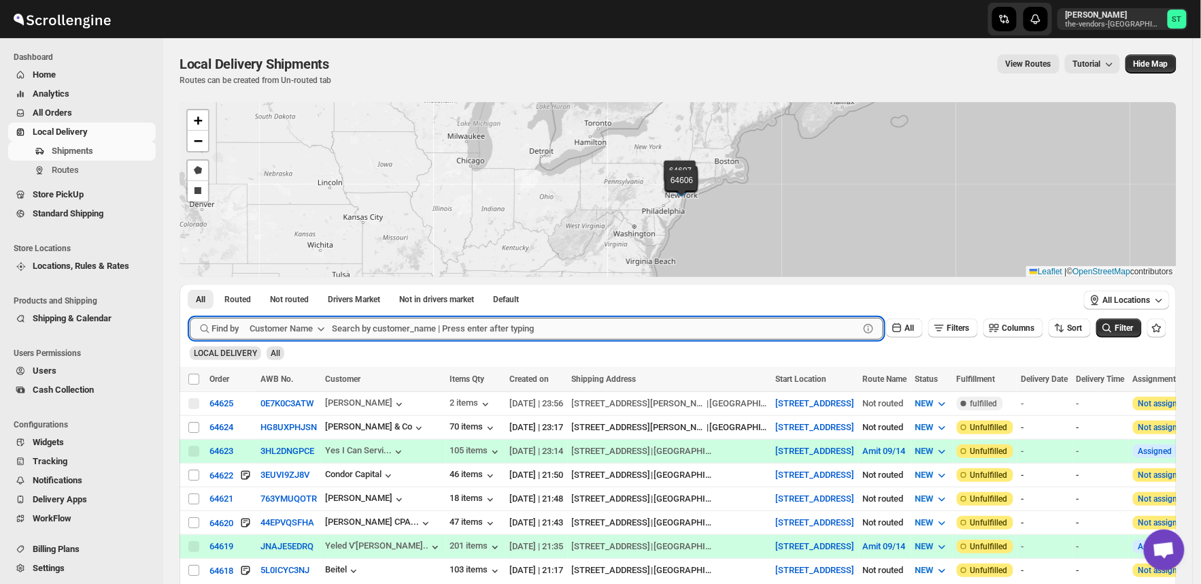
click at [436, 327] on input "text" at bounding box center [595, 329] width 527 height 22
paste input "Prime Structure"
type input "Prime Structure"
click at [190, 284] on button "Submit" at bounding box center [209, 291] width 39 height 14
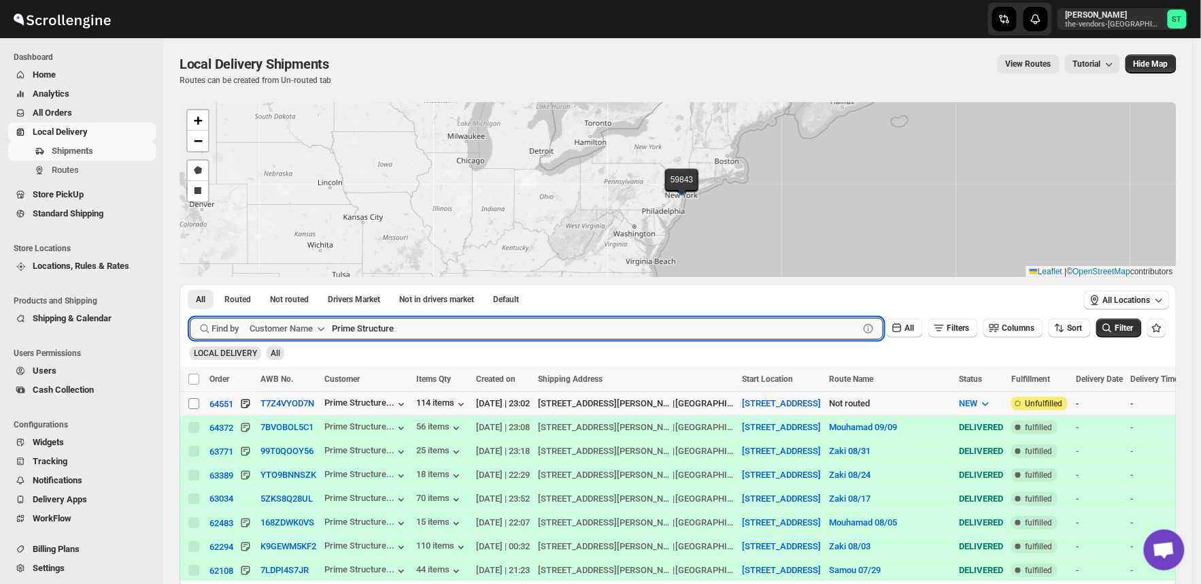
click at [192, 404] on input "Select shipment" at bounding box center [193, 403] width 11 height 11
checkbox input "true"
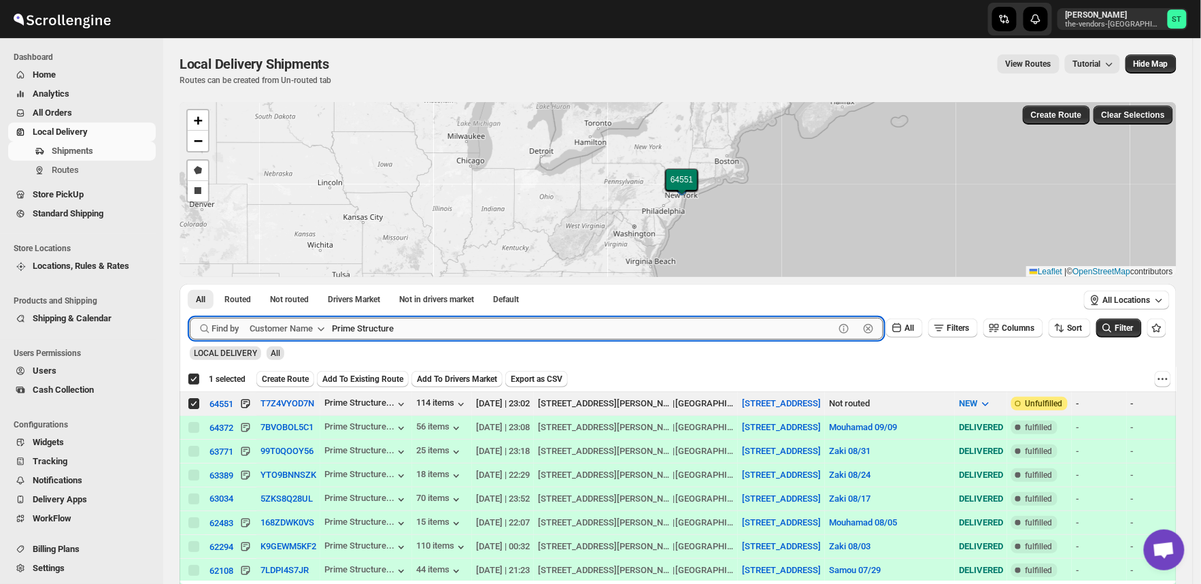
click at [448, 324] on input "Prime Structure" at bounding box center [583, 329] width 503 height 22
paste input "Heartfelt Builders"
type input "Heartfelt Builders"
click at [190, 284] on button "Submit" at bounding box center [209, 291] width 39 height 14
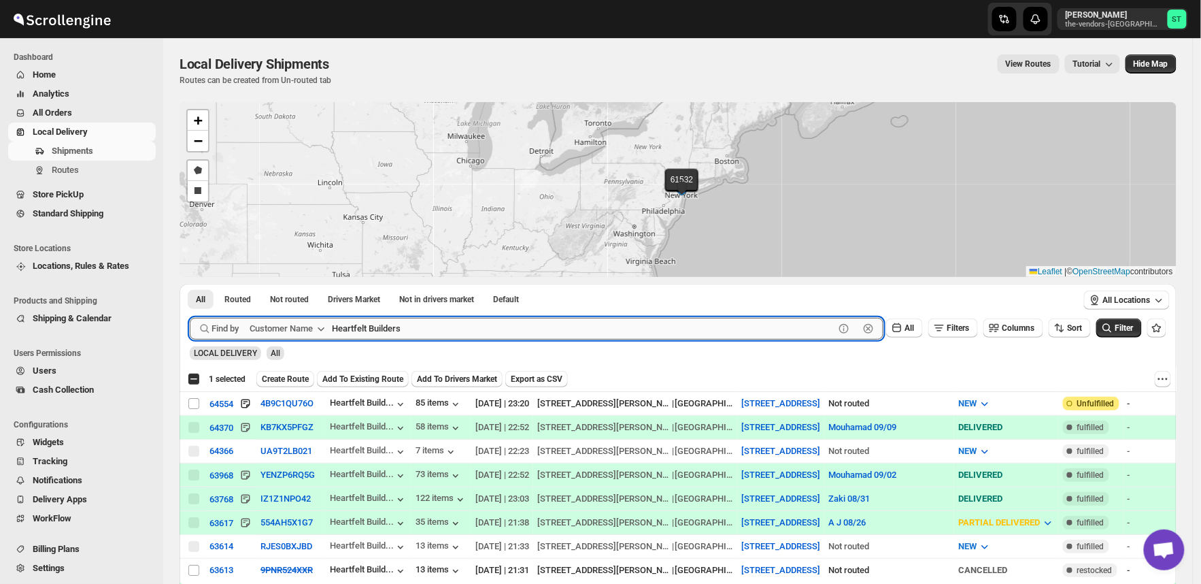
checkbox input "false"
click at [192, 401] on input "Select shipment" at bounding box center [193, 403] width 11 height 11
checkbox input "true"
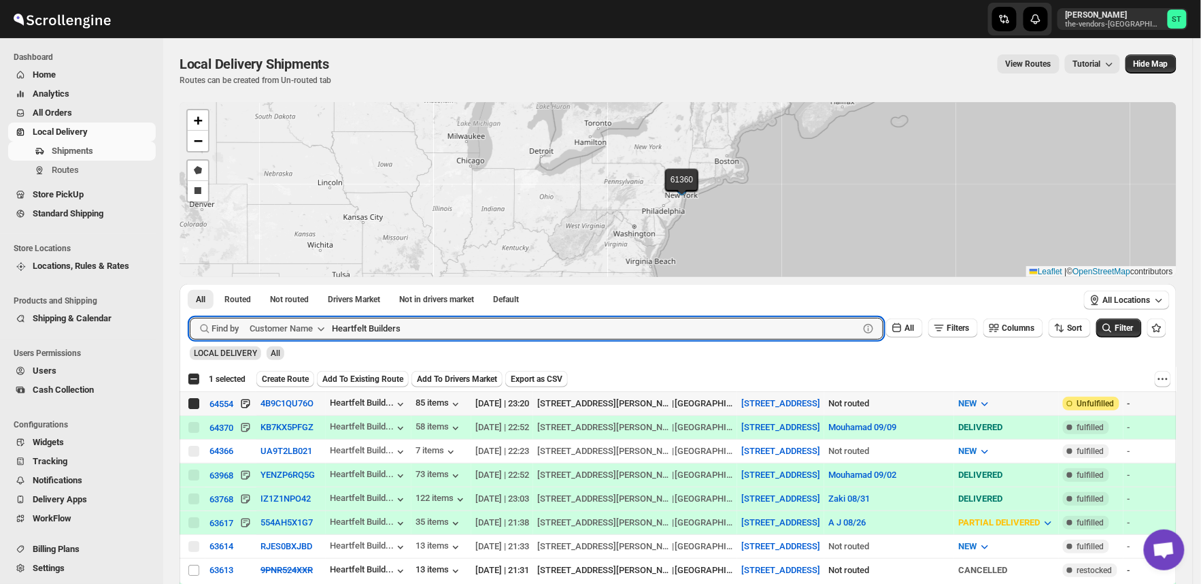
checkbox input "true"
click at [416, 332] on input "Heartfelt Builders" at bounding box center [583, 329] width 503 height 22
paste input "Pelican Interio"
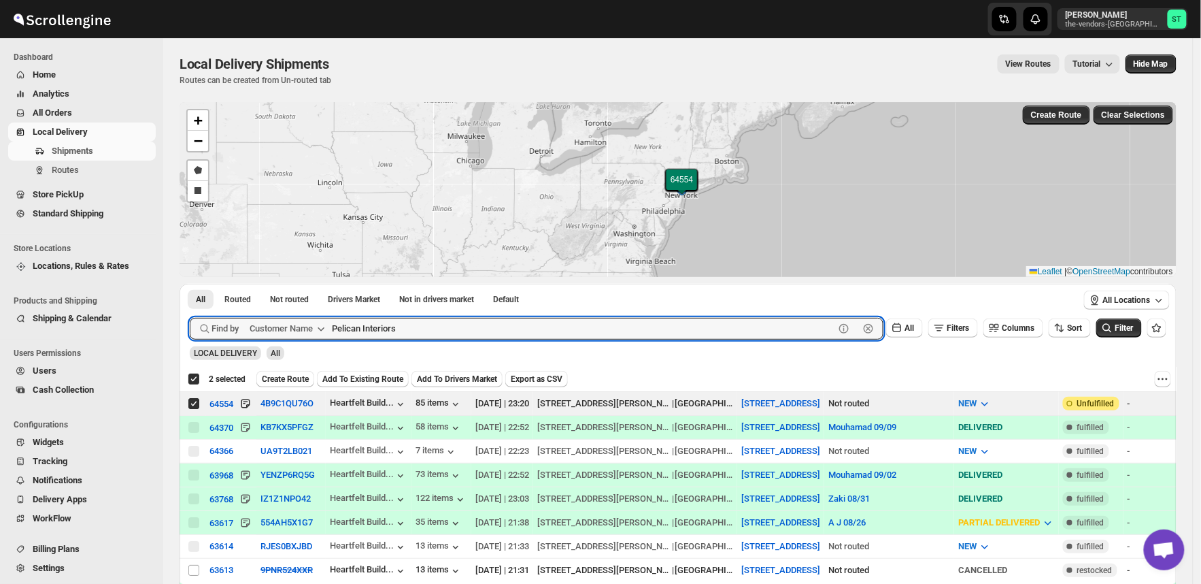
type input "Pelican Interiors"
click at [190, 284] on button "Submit" at bounding box center [209, 291] width 39 height 14
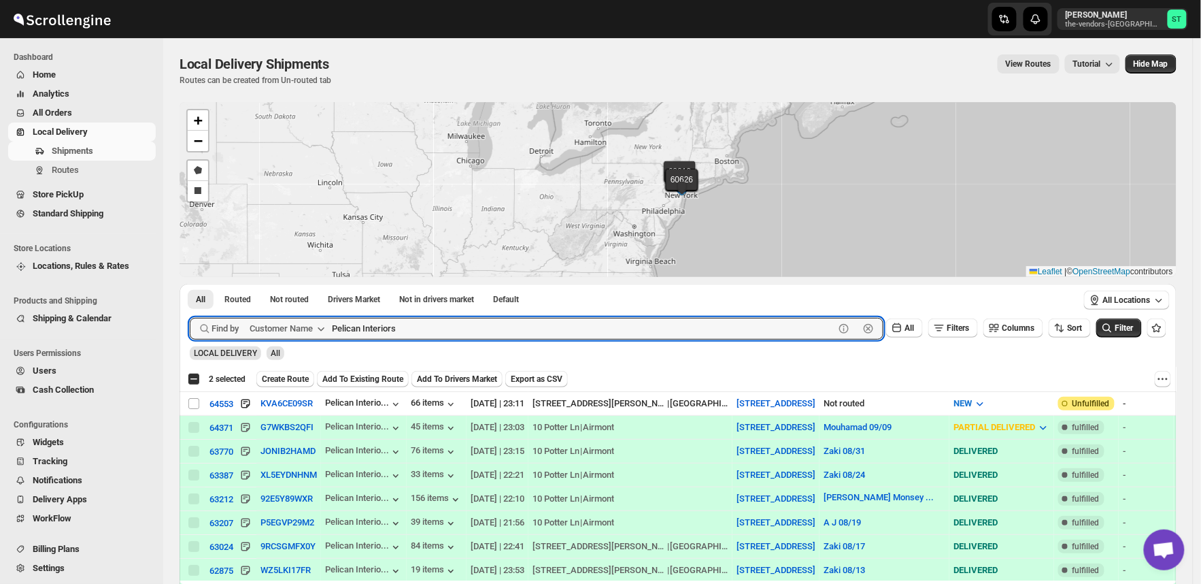
checkbox input "false"
click at [195, 399] on input "Select shipment" at bounding box center [193, 403] width 11 height 11
checkbox input "true"
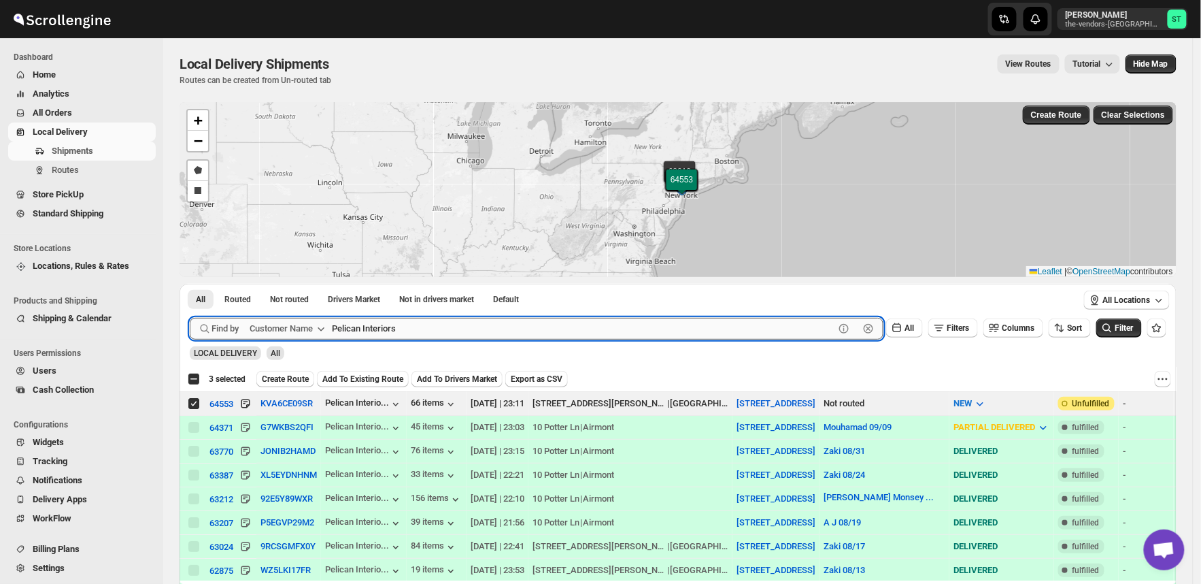
click at [453, 324] on input "Pelican Interiors" at bounding box center [583, 329] width 503 height 22
paste input "Revamp [GEOGRAPHIC_DATA]"
type input "Revamp [GEOGRAPHIC_DATA]"
click at [190, 284] on button "Submit" at bounding box center [209, 291] width 39 height 14
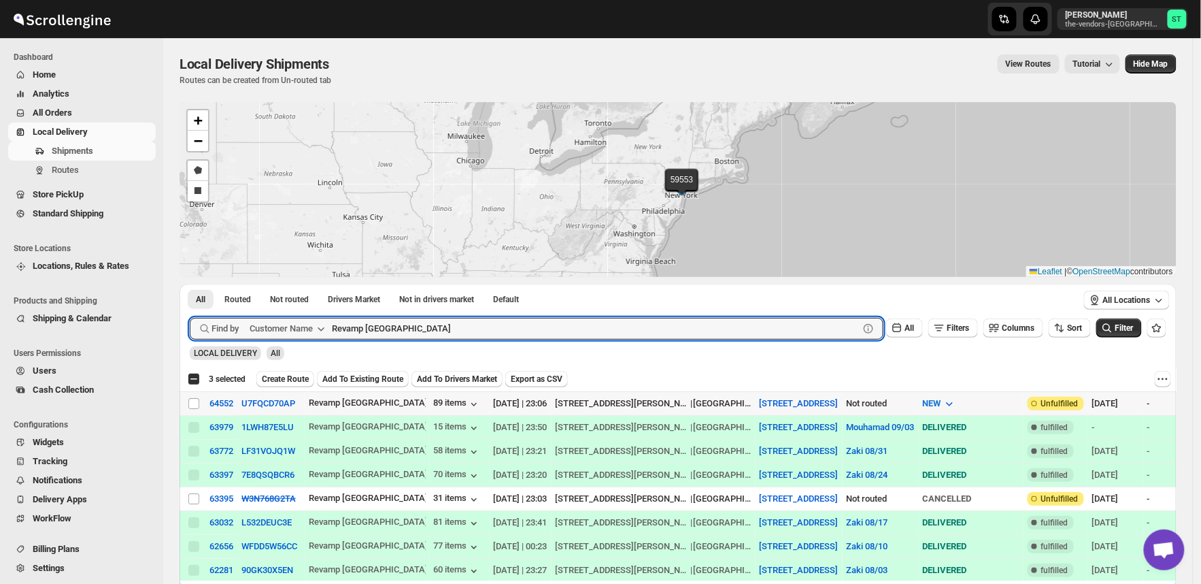
click at [195, 403] on input "Select shipment" at bounding box center [193, 403] width 11 height 11
checkbox input "true"
click at [487, 324] on input "Revamp [GEOGRAPHIC_DATA]" at bounding box center [583, 329] width 503 height 22
paste input "Velocity management"
type input "Velocity management"
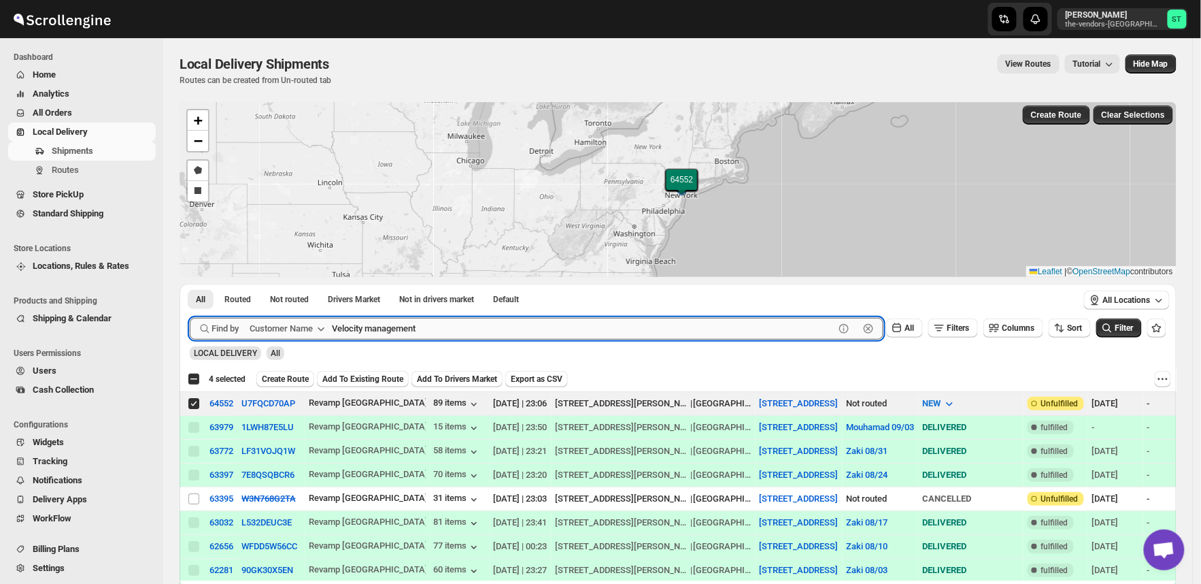
click at [190, 284] on button "Submit" at bounding box center [209, 291] width 39 height 14
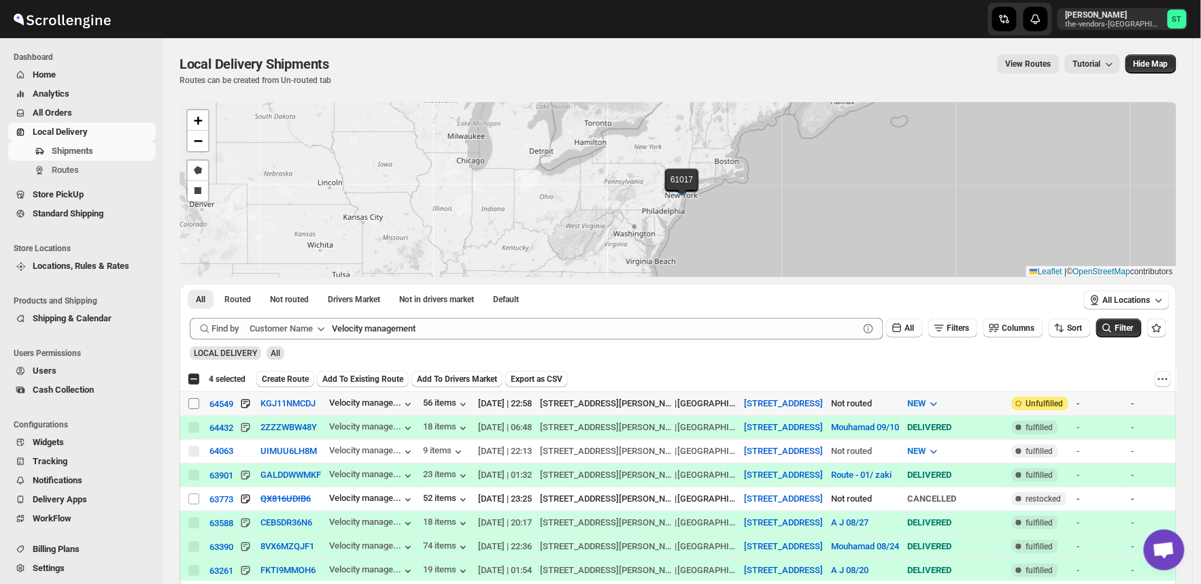
click at [188, 399] on input "Select shipment" at bounding box center [193, 403] width 11 height 11
checkbox input "true"
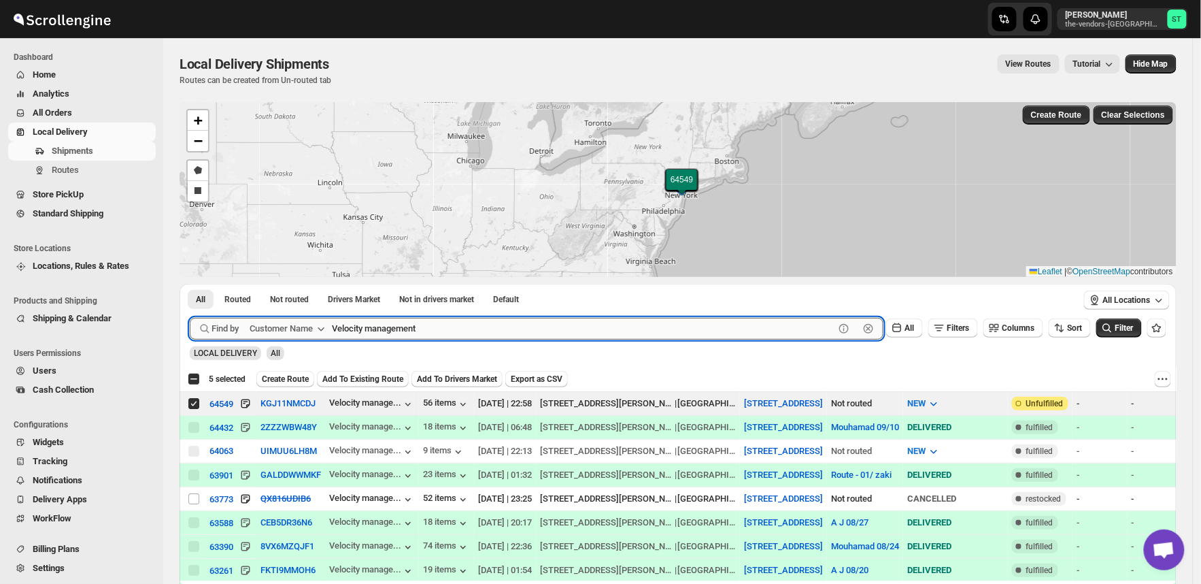
click at [488, 328] on input "Velocity management" at bounding box center [583, 329] width 503 height 22
paste input "[PERSON_NAME]"
click at [190, 284] on button "Submit" at bounding box center [209, 291] width 39 height 14
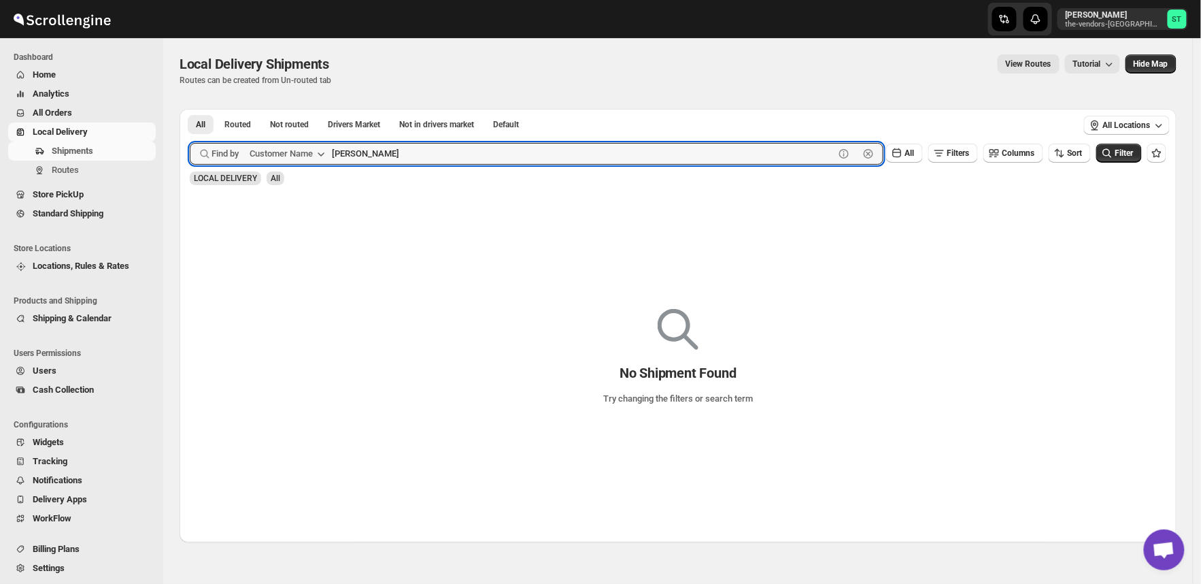
type input "[PERSON_NAME]"
click at [190, 109] on button "Submit" at bounding box center [209, 116] width 39 height 14
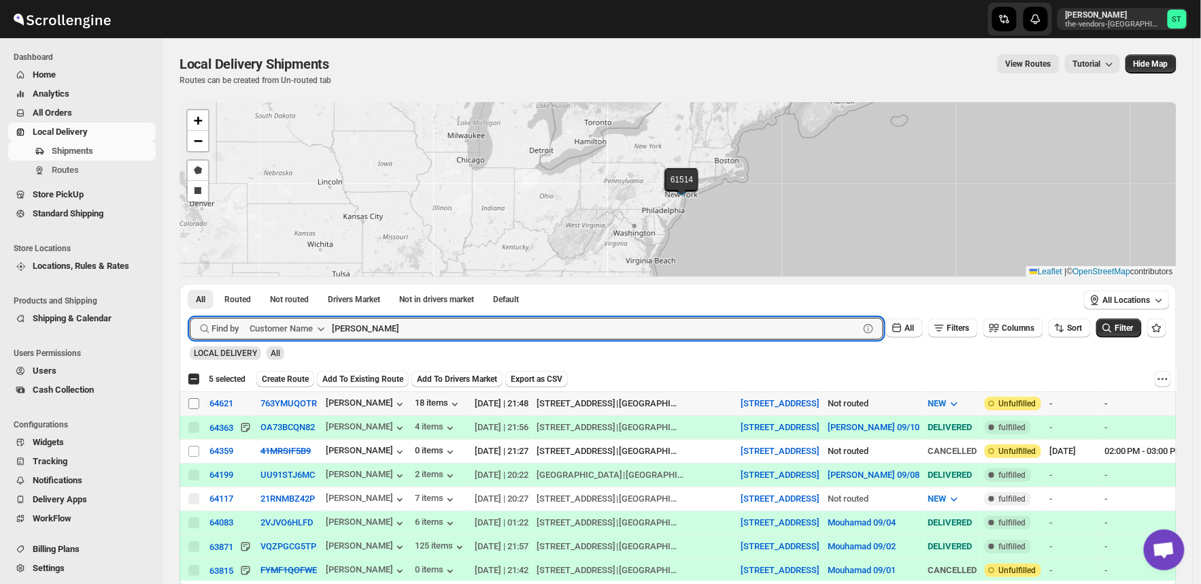
click at [192, 401] on input "Select shipment" at bounding box center [193, 403] width 11 height 11
checkbox input "true"
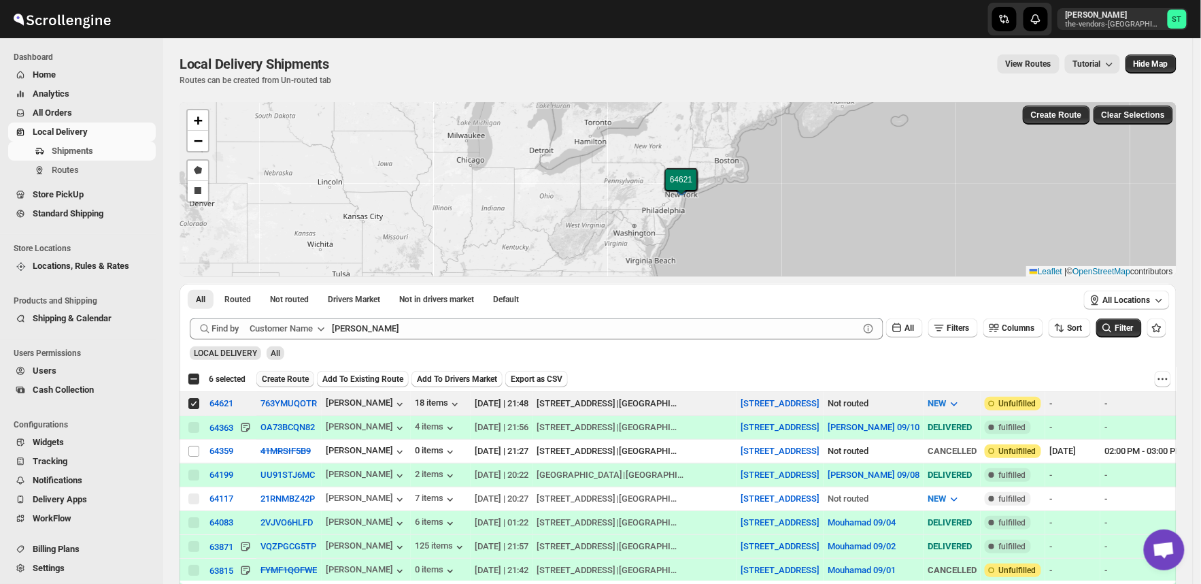
click at [290, 379] on span "Create Route" at bounding box center [285, 378] width 47 height 11
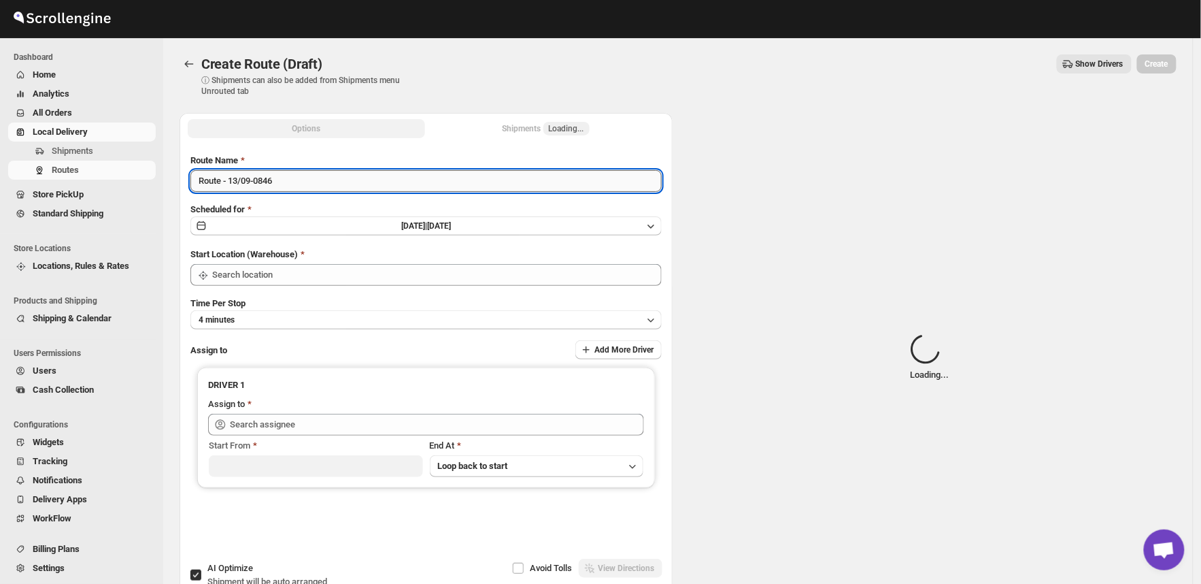
type input "[STREET_ADDRESS]"
click at [316, 178] on input "Route - 13/09-0846" at bounding box center [425, 181] width 471 height 22
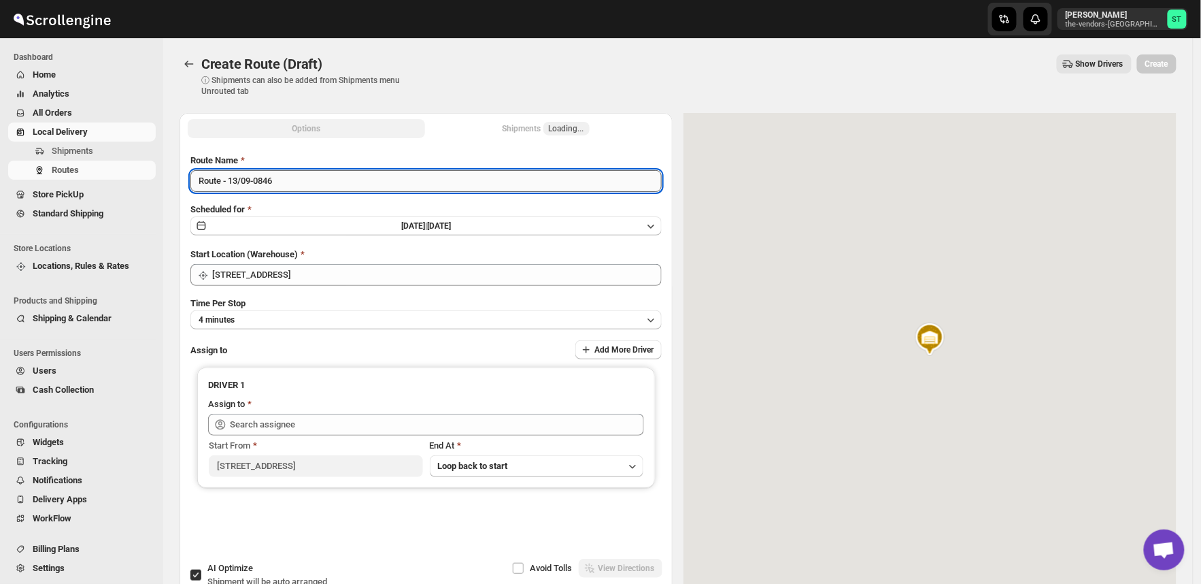
paste input "[PERSON_NAME]"
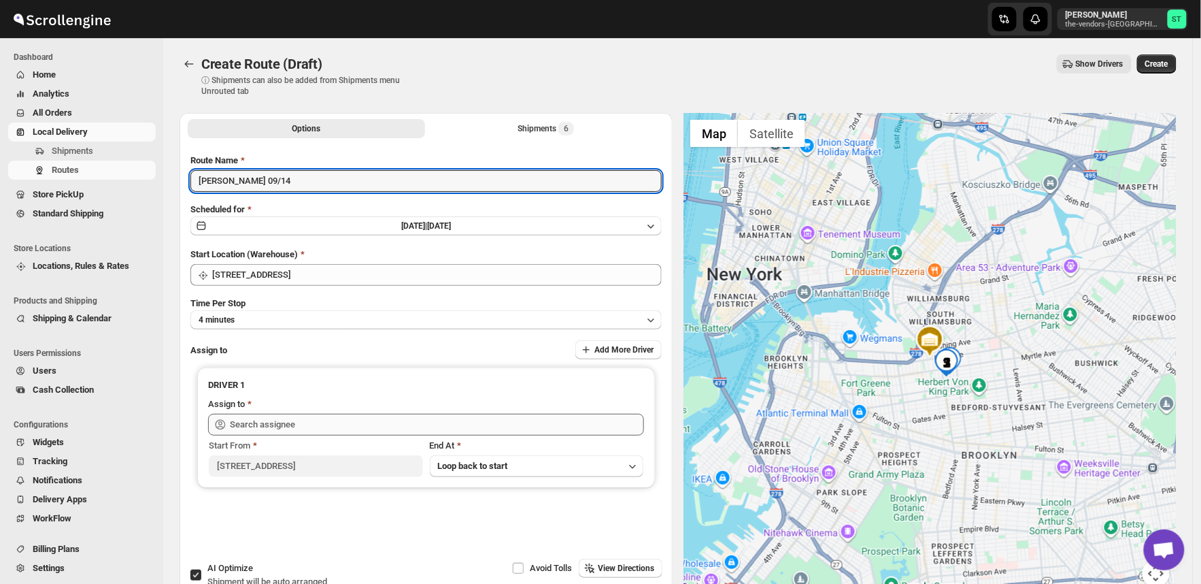
type input "[PERSON_NAME] 09/14"
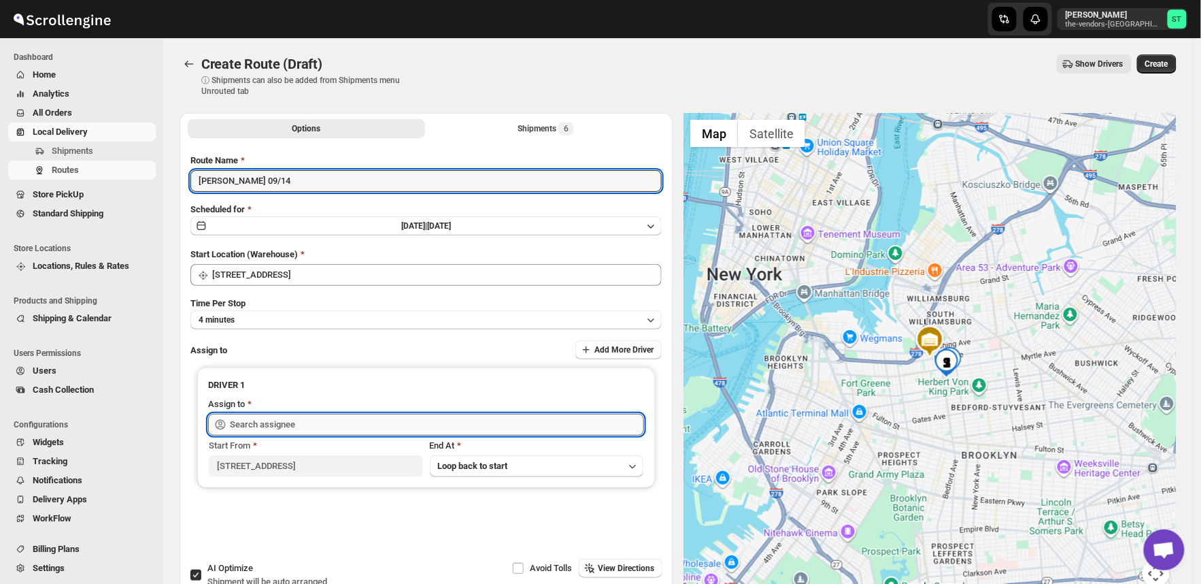
click at [286, 427] on input "text" at bounding box center [437, 425] width 414 height 22
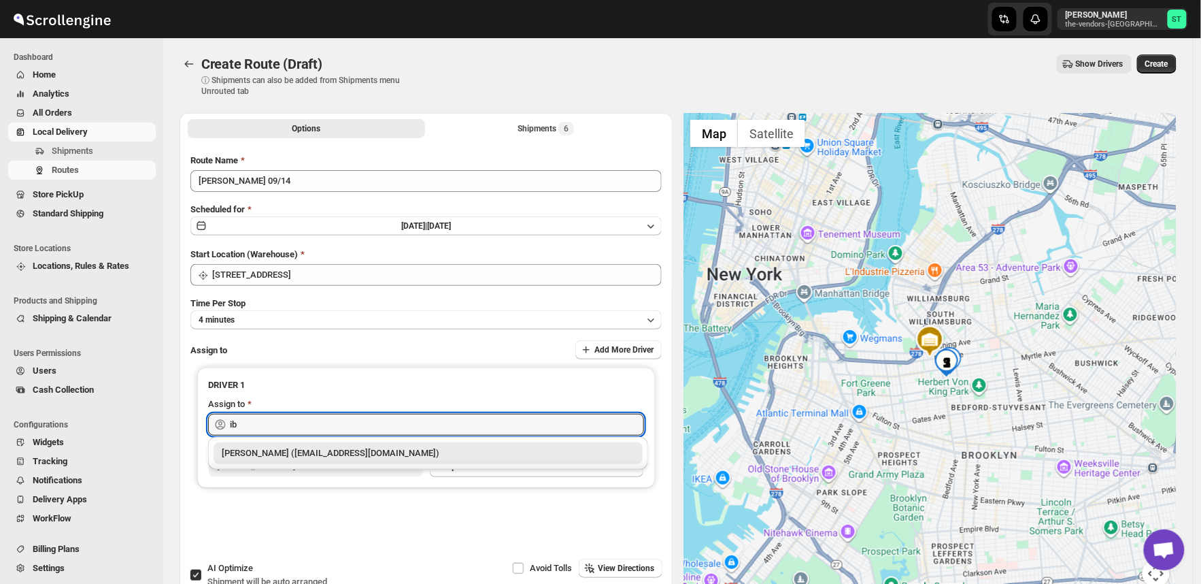
click at [284, 450] on div "[PERSON_NAME] ([EMAIL_ADDRESS][DOMAIN_NAME])" at bounding box center [428, 453] width 413 height 14
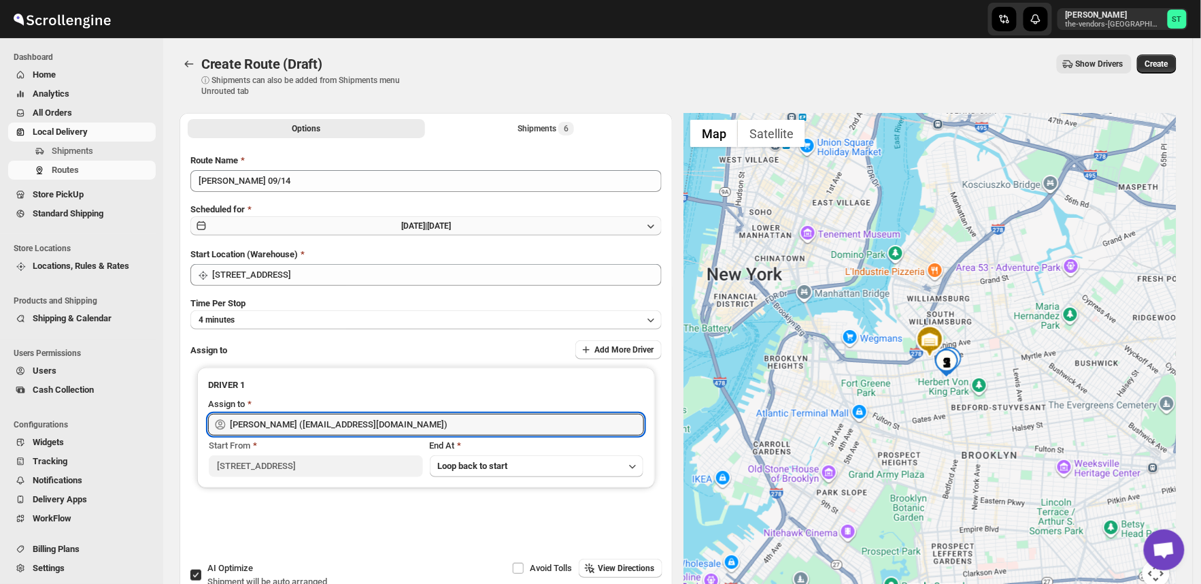
type input "[PERSON_NAME] ([EMAIL_ADDRESS][DOMAIN_NAME])"
click at [401, 227] on span "[DATE] |" at bounding box center [414, 226] width 26 height 10
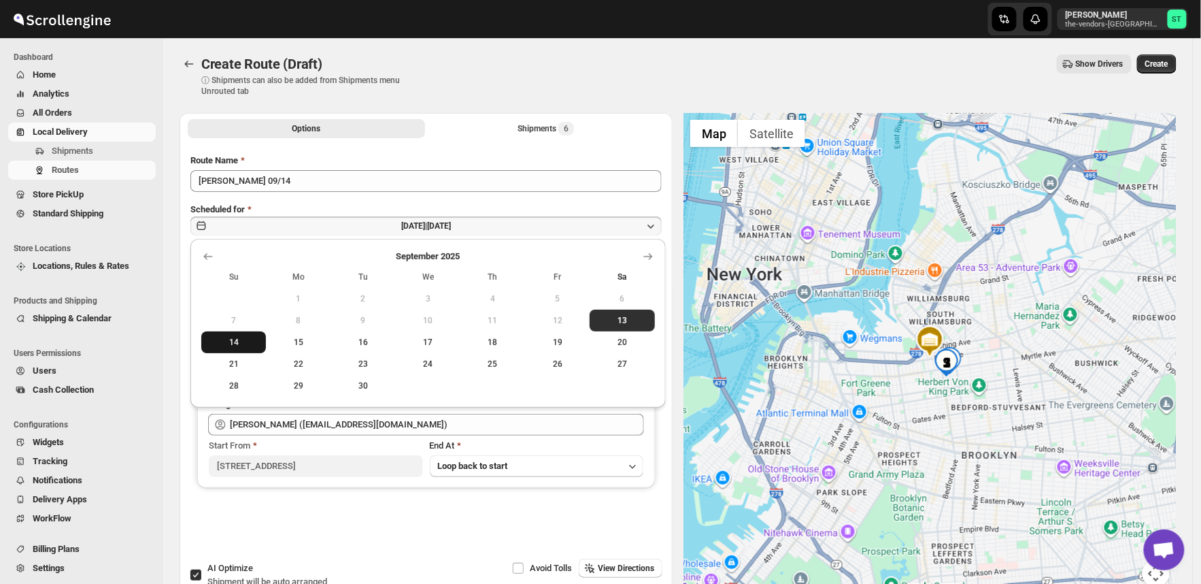
click at [236, 341] on span "14" at bounding box center [234, 342] width 54 height 11
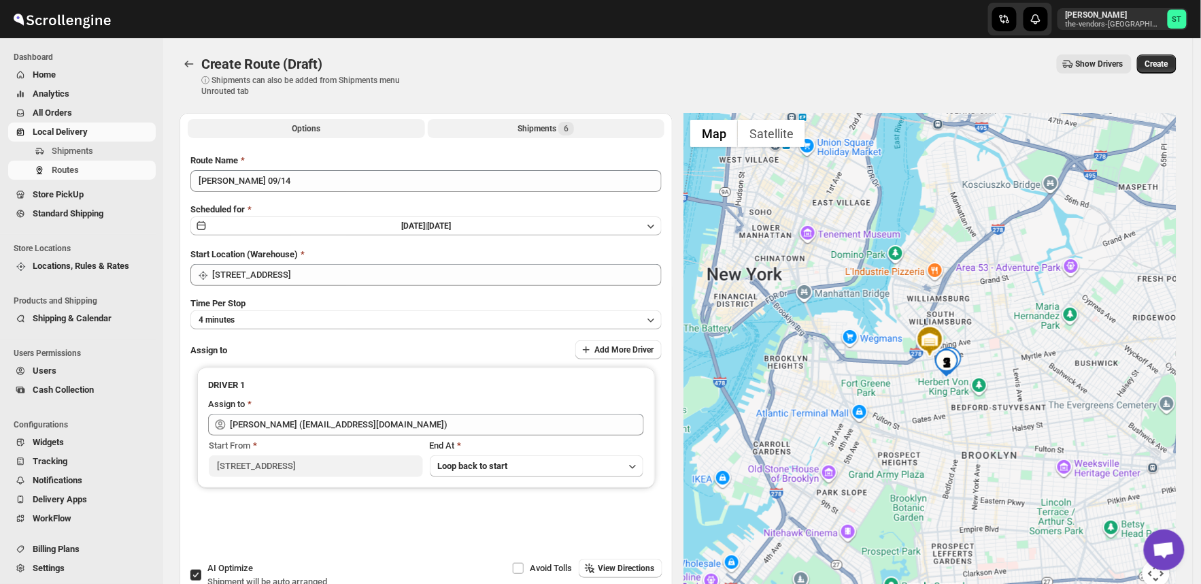
click at [546, 126] on div "Shipments 6" at bounding box center [546, 129] width 56 height 14
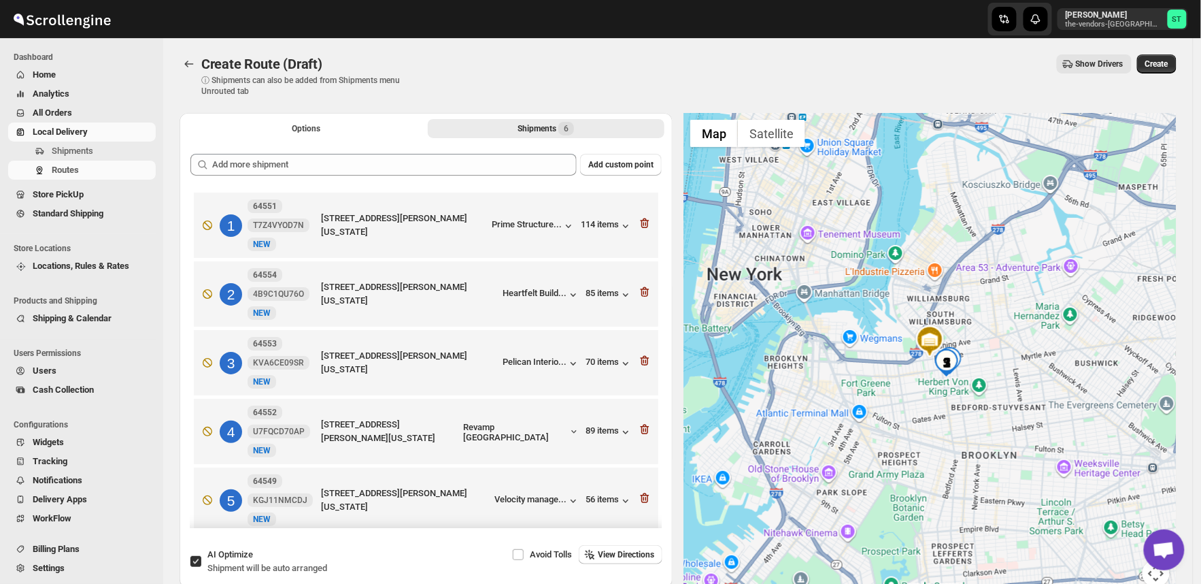
click at [196, 562] on input "AI Optimize Shipment will be auto arranged" at bounding box center [195, 561] width 11 height 11
checkbox input "false"
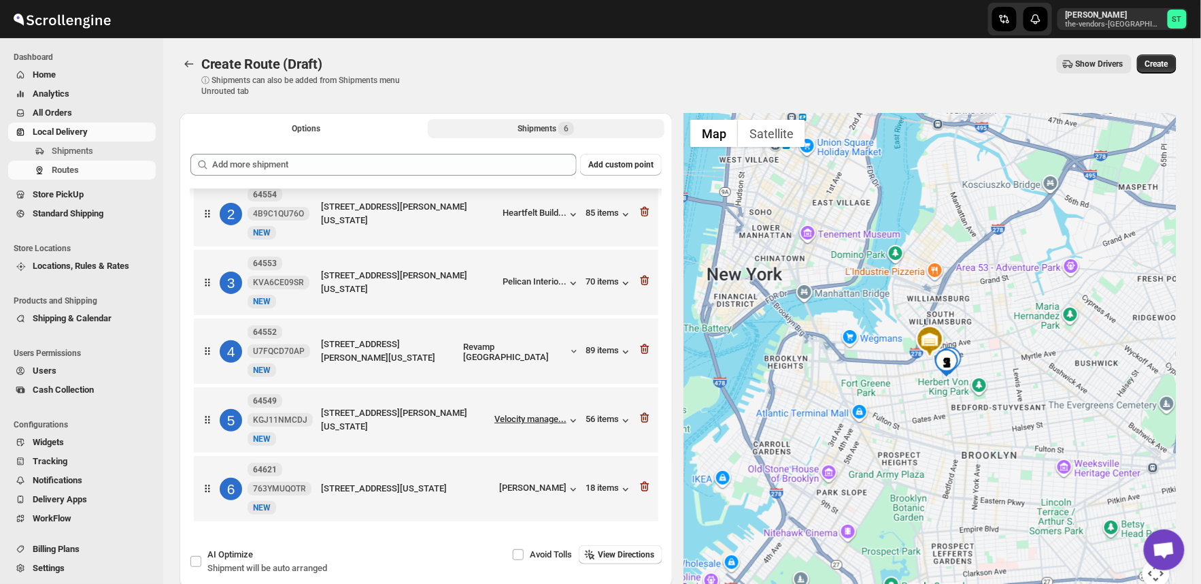
scroll to position [76, 0]
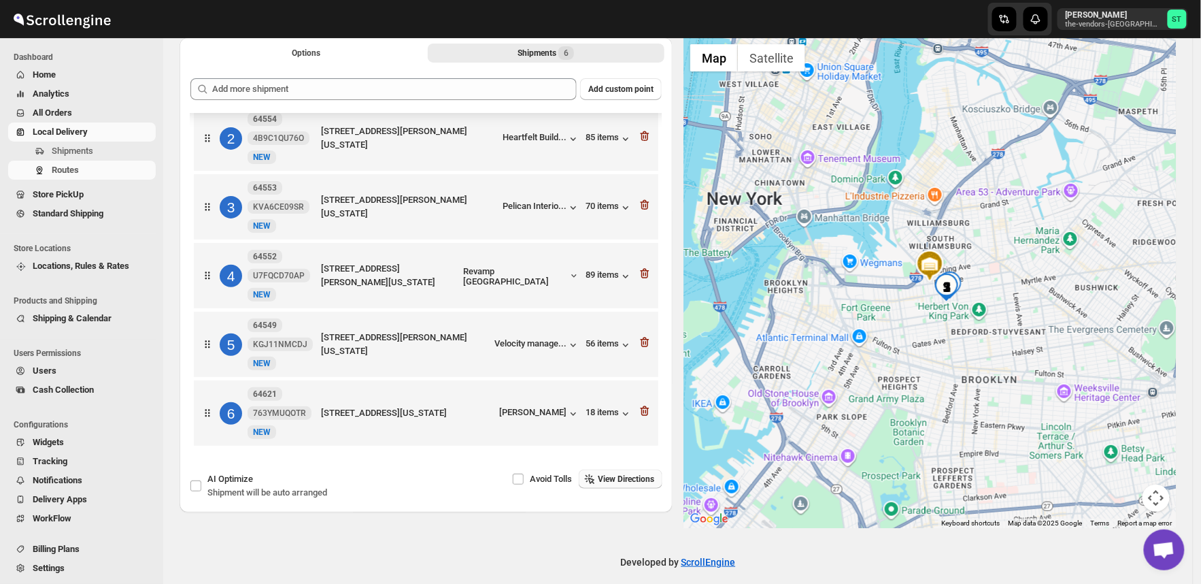
click at [633, 481] on span "View Directions" at bounding box center [626, 478] width 56 height 11
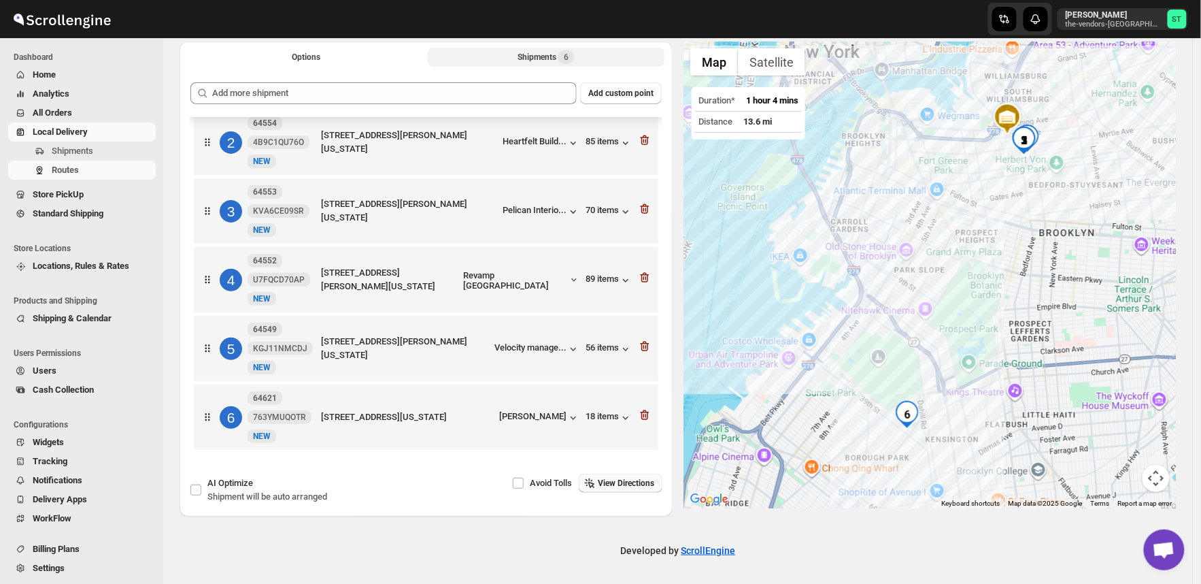
scroll to position [0, 0]
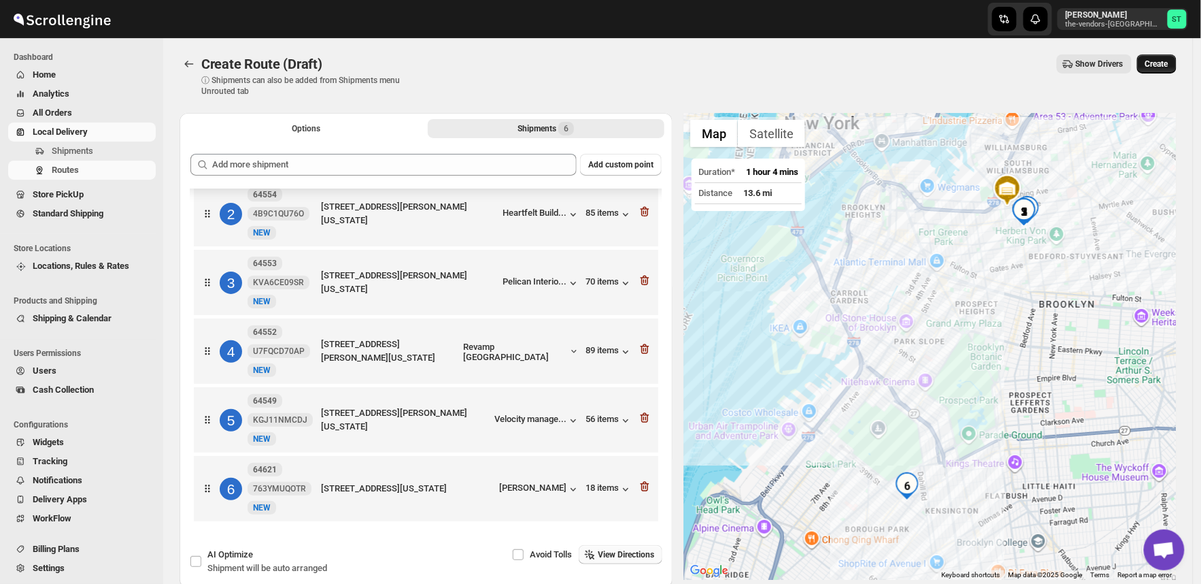
click at [1161, 59] on span "Create" at bounding box center [1157, 64] width 23 height 11
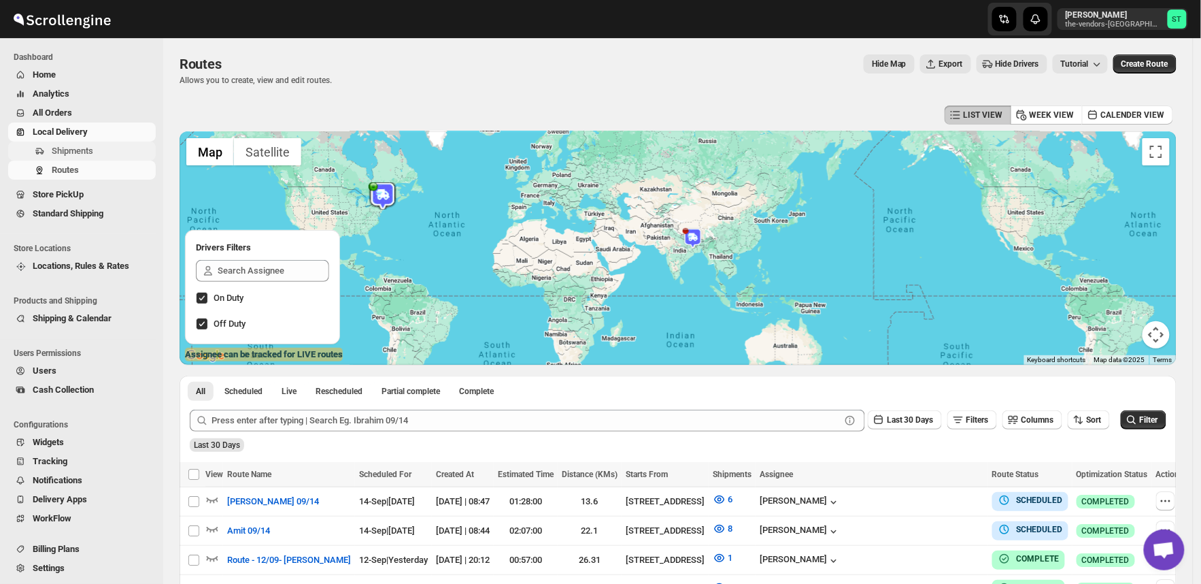
click at [66, 146] on span "Shipments" at bounding box center [72, 151] width 41 height 10
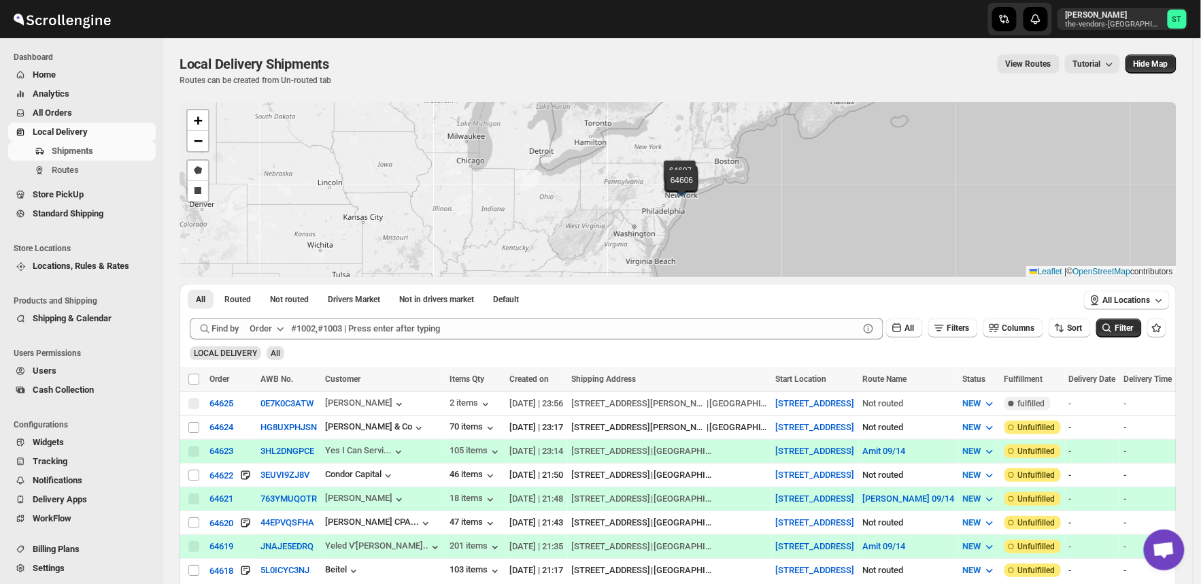
click at [276, 330] on icon "button" at bounding box center [280, 329] width 14 height 14
click at [286, 427] on div "Customer Name" at bounding box center [269, 431] width 63 height 14
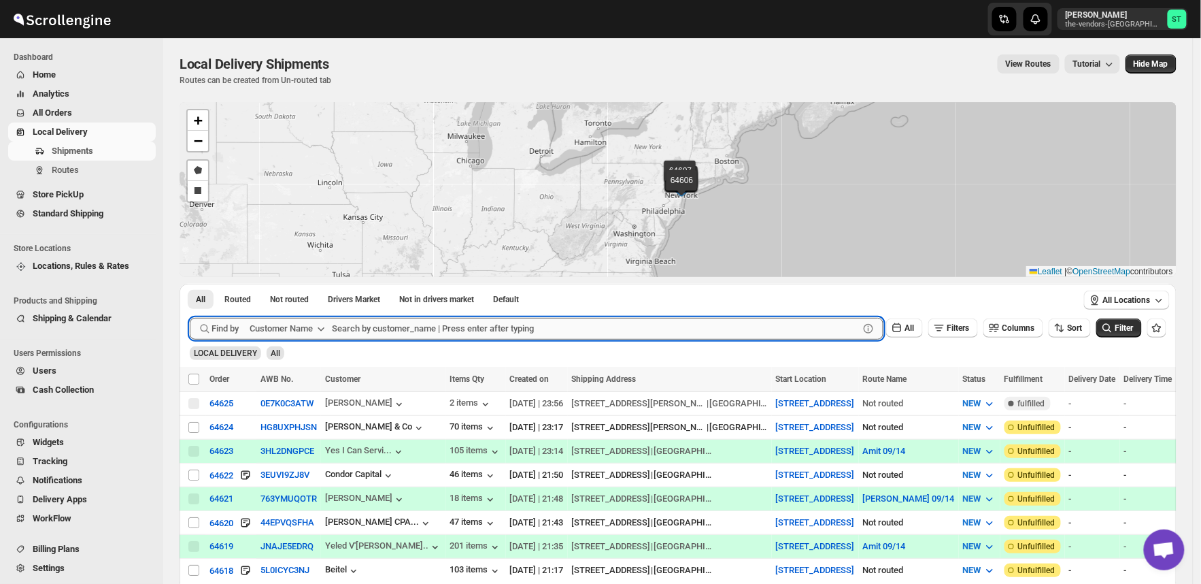
click at [505, 324] on input "text" at bounding box center [595, 329] width 527 height 22
paste input "MJH Construction Corp."
type input "MJH Construction"
click at [190, 284] on button "Submit" at bounding box center [209, 291] width 39 height 14
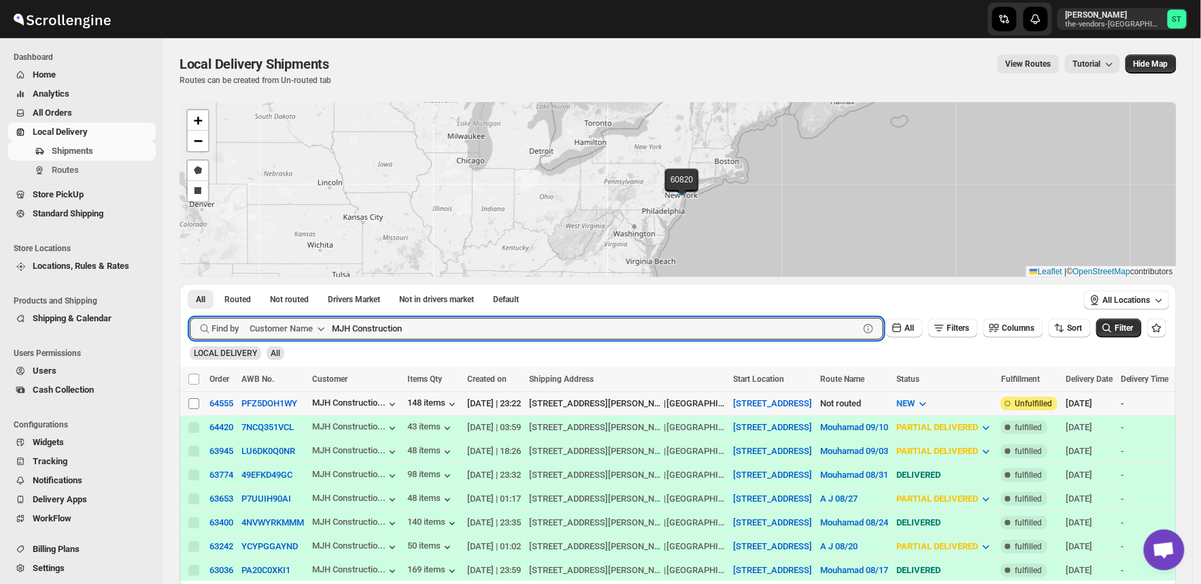
click at [195, 400] on input "Select shipment" at bounding box center [193, 403] width 11 height 11
checkbox input "true"
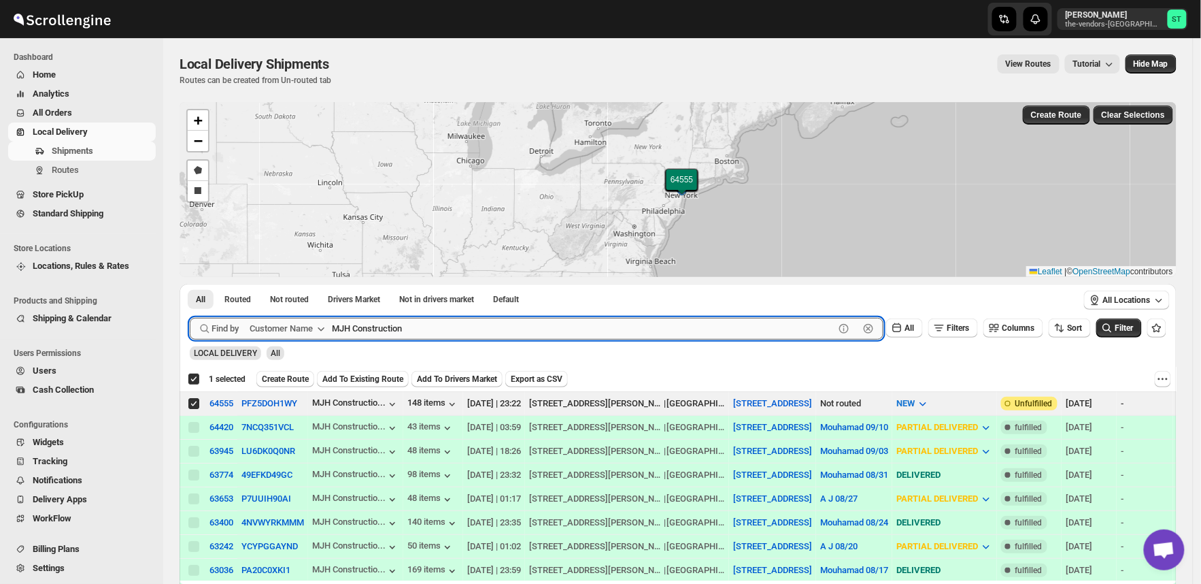
click at [423, 328] on input "MJH Construction" at bounding box center [583, 329] width 503 height 22
paste input "JCS Realty"
type input "JCS Realty"
click at [190, 284] on button "Submit" at bounding box center [209, 291] width 39 height 14
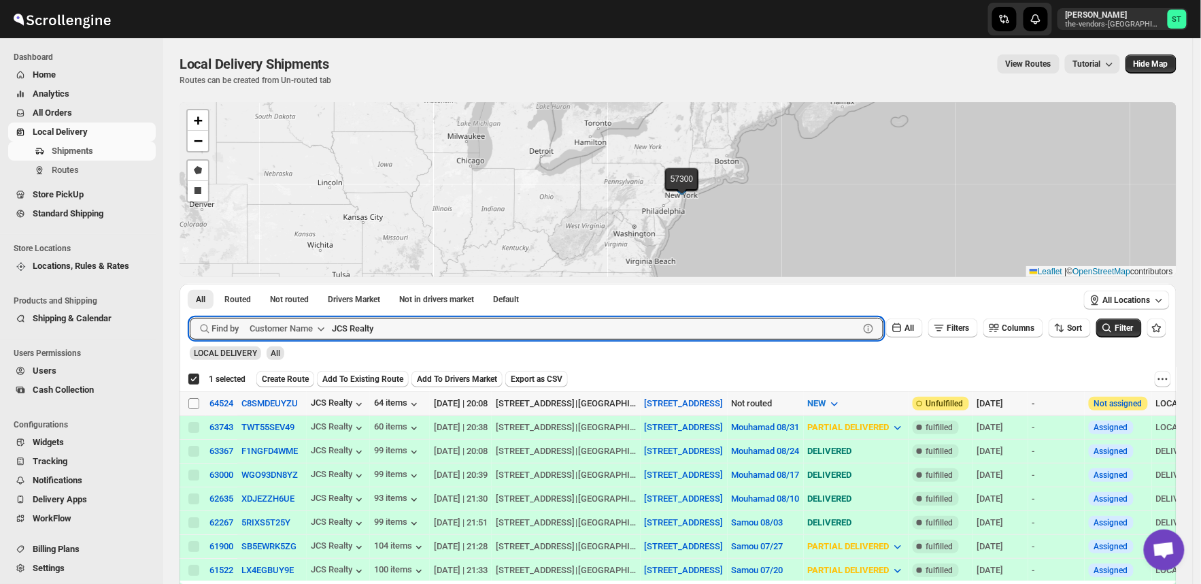
click at [193, 405] on input "Select shipment" at bounding box center [193, 403] width 11 height 11
checkbox input "true"
checkbox input "false"
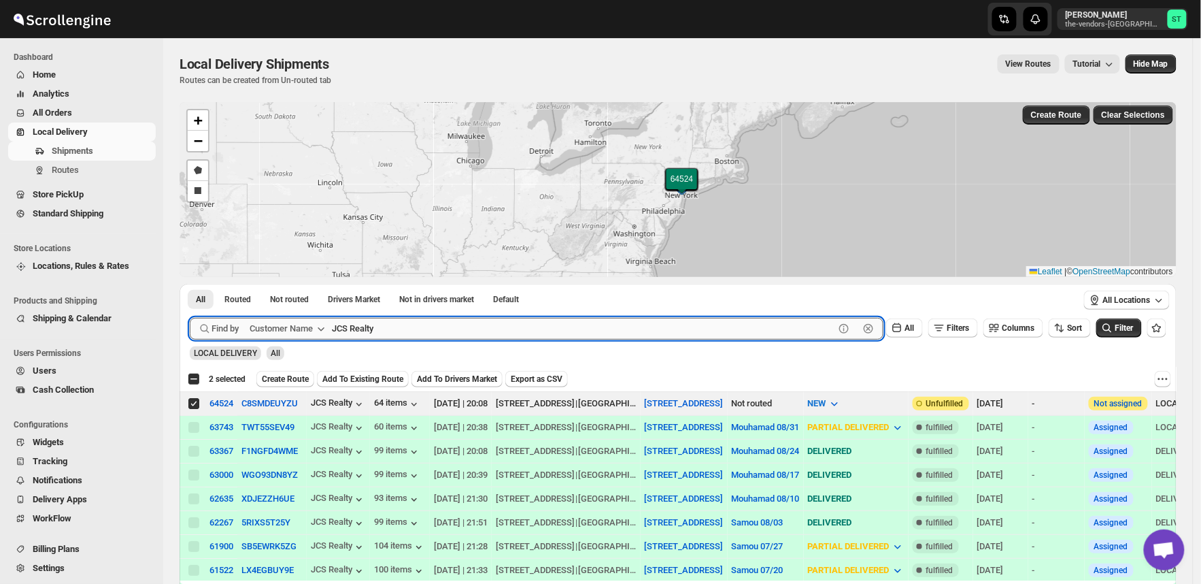
click at [464, 325] on input "JCS Realty" at bounding box center [583, 329] width 503 height 22
paste input "Smart Cafe Anchor Health Homecare Services Inc"
type input "Smart Cafe Anchor Health Homecare Services Inc"
click at [190, 284] on button "Submit" at bounding box center [209, 291] width 39 height 14
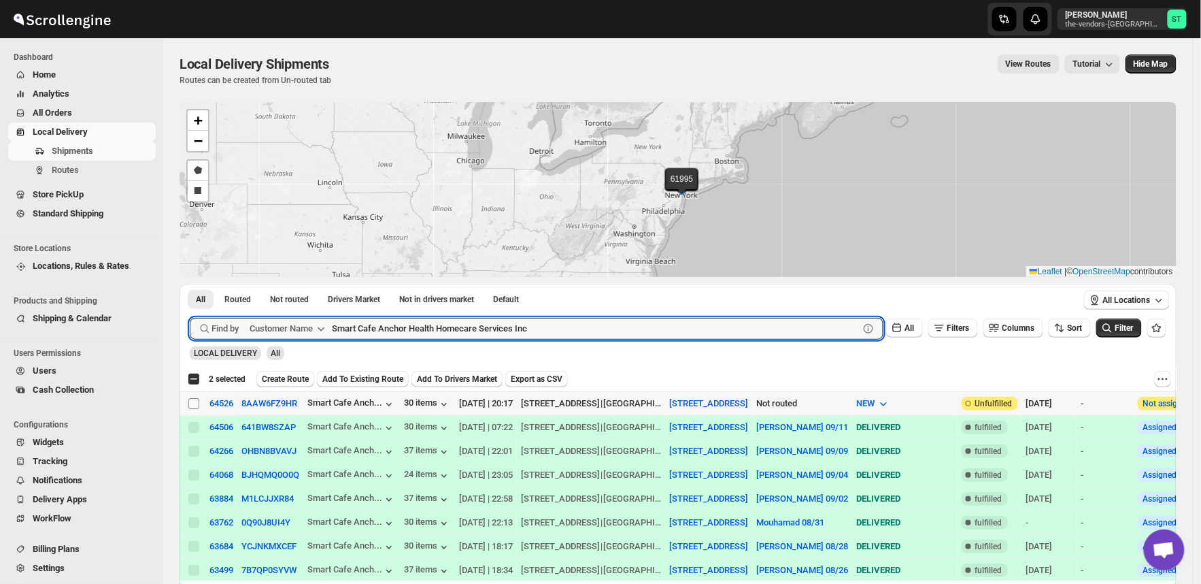
click at [196, 401] on input "Select shipment" at bounding box center [193, 403] width 11 height 11
checkbox input "true"
click at [447, 324] on input "Smart Cafe Anchor Health Homecare Services Inc" at bounding box center [583, 329] width 503 height 22
paste input "Apex Group"
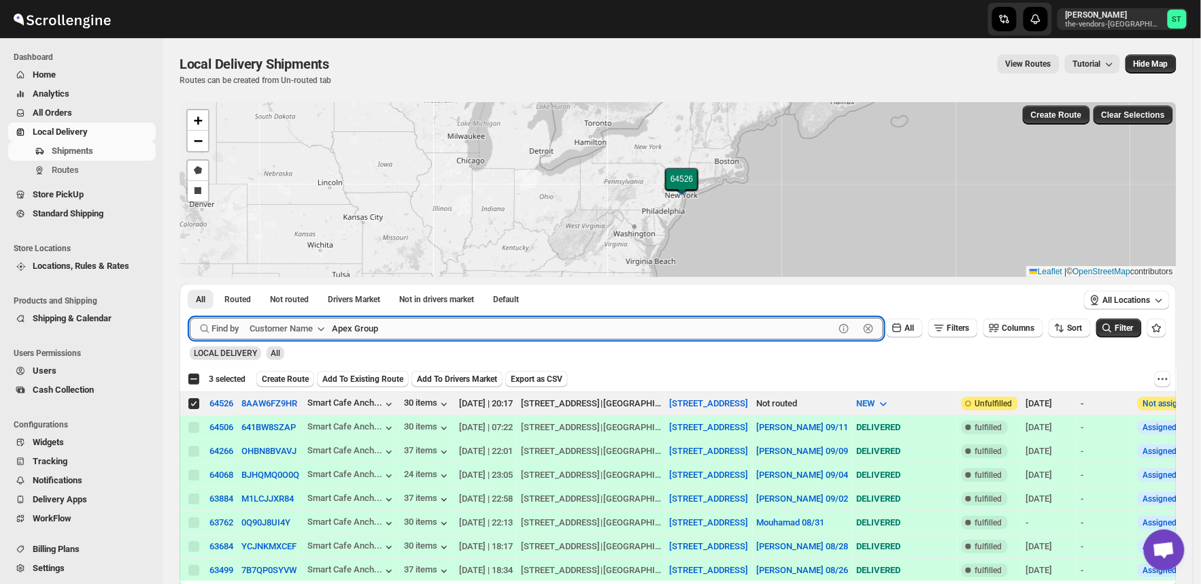
type input "Apex Group"
click at [190, 284] on button "Submit" at bounding box center [209, 291] width 39 height 14
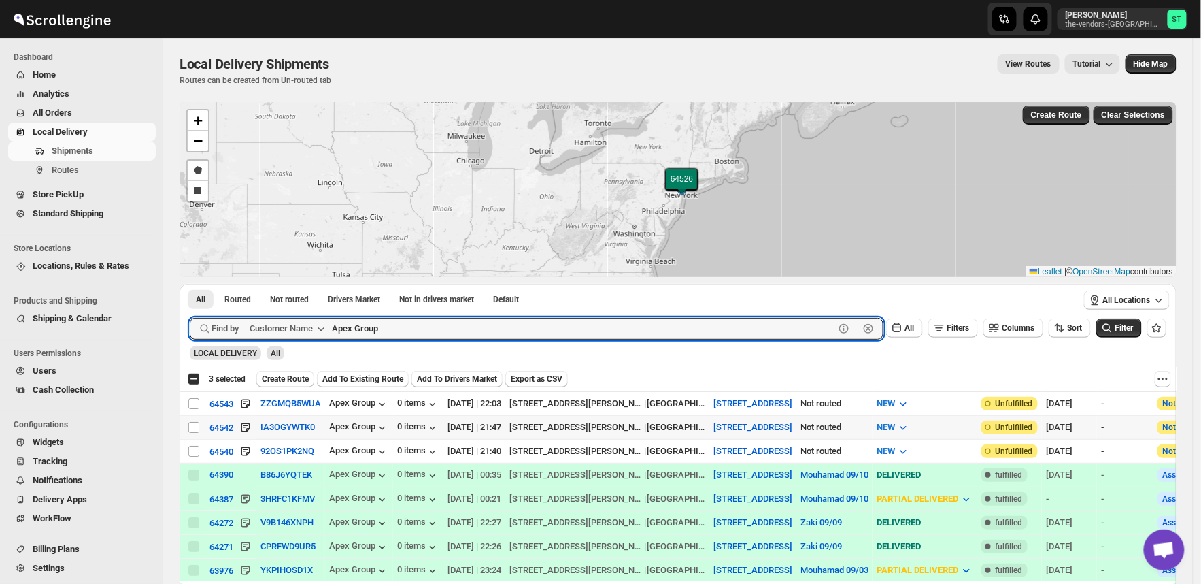
checkbox input "true"
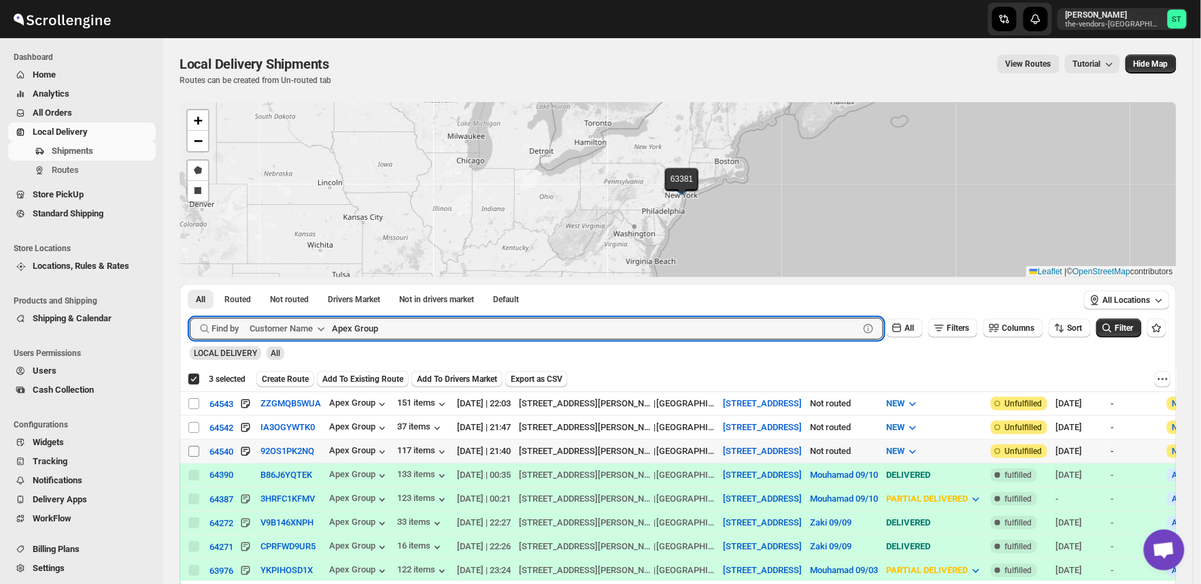
click at [191, 447] on input "Select shipment" at bounding box center [193, 451] width 11 height 11
checkbox input "true"
checkbox input "false"
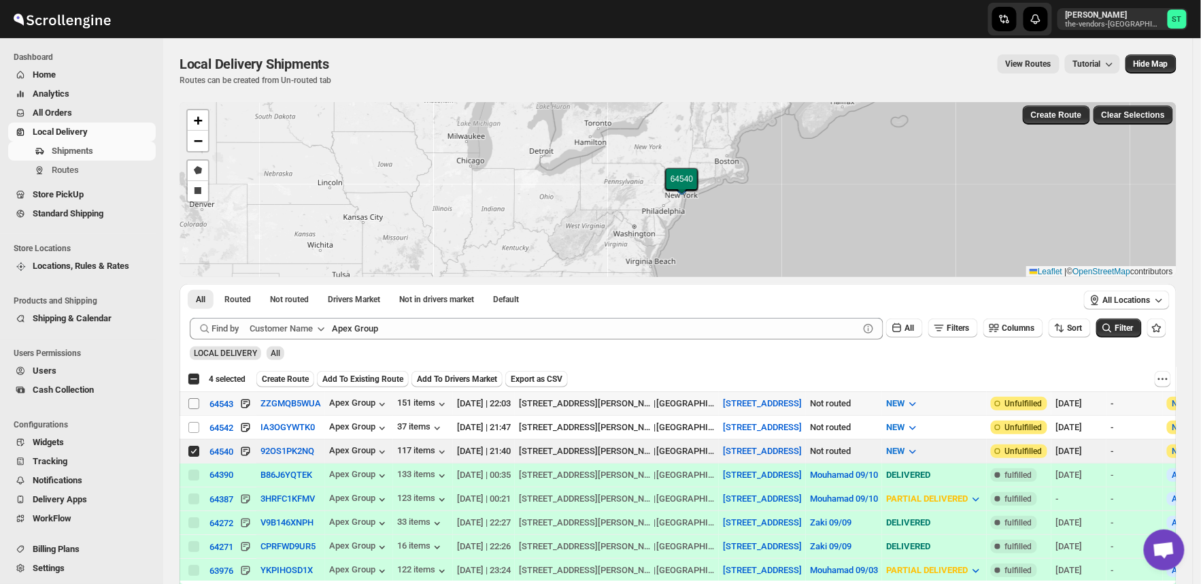
click at [189, 403] on input "Select shipment" at bounding box center [193, 403] width 11 height 11
checkbox input "true"
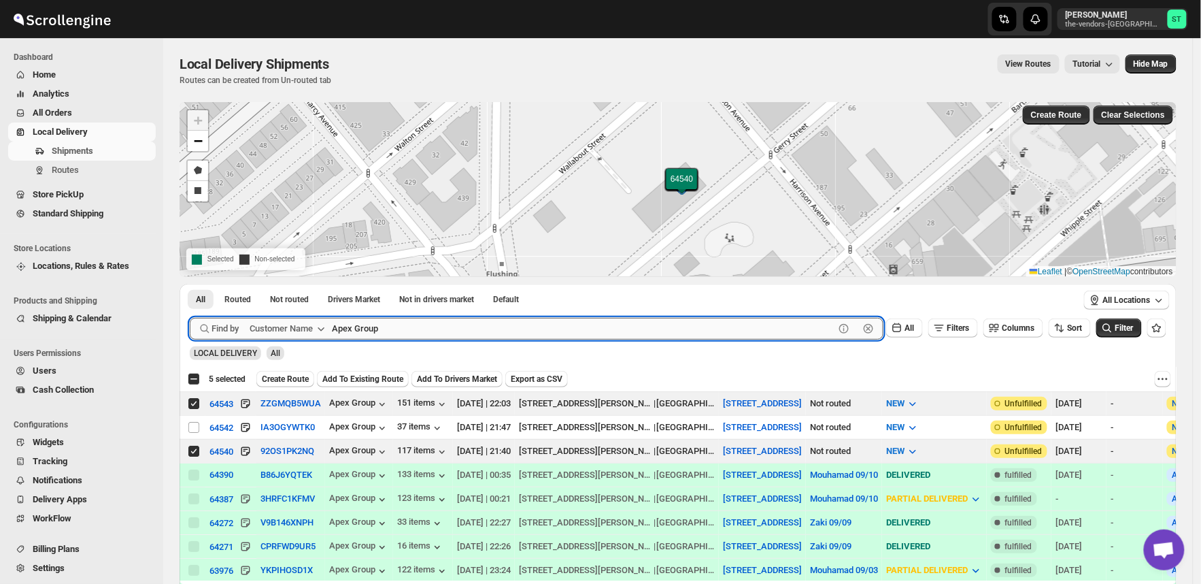
click at [402, 328] on input "Apex Group" at bounding box center [583, 329] width 503 height 22
paste input "Elite Miles Travel"
type input "Elite Miles Travel"
click at [190, 284] on button "Submit" at bounding box center [209, 291] width 39 height 14
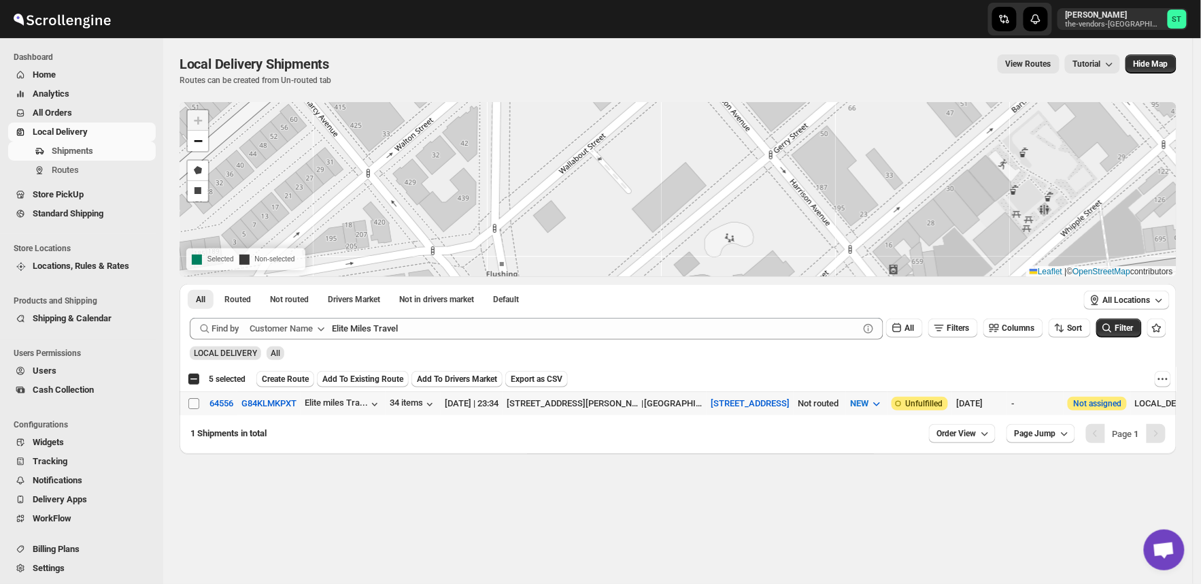
click at [191, 403] on input "Select shipment" at bounding box center [193, 403] width 11 height 11
checkbox input "true"
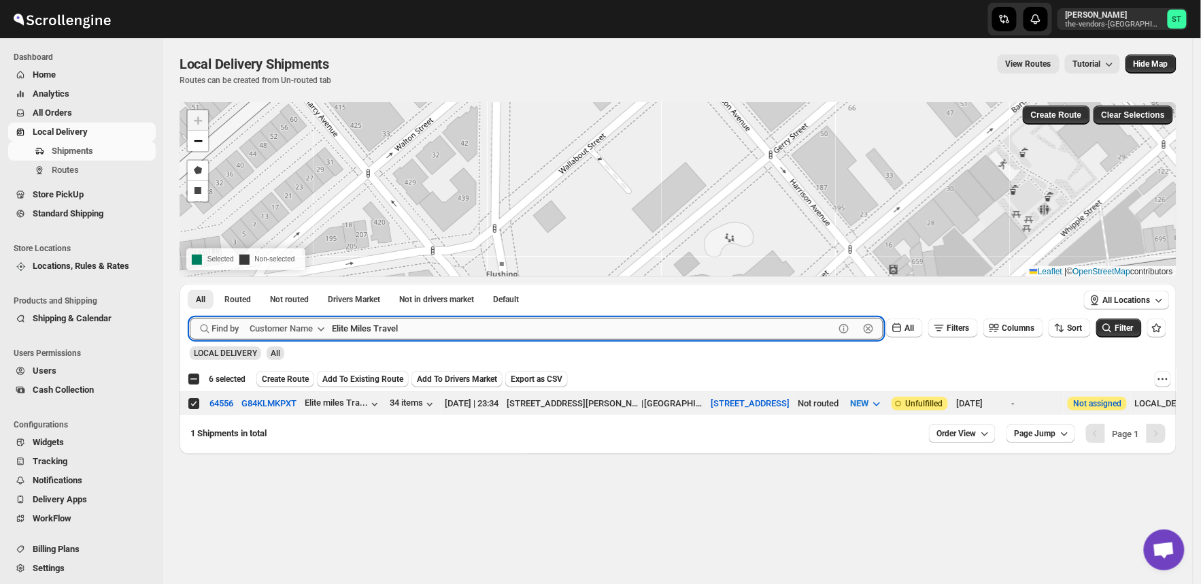
click at [437, 324] on input "Elite Miles Travel" at bounding box center [583, 329] width 503 height 22
paste input "HCS [PERSON_NAME]"
type input "HCS [PERSON_NAME]"
click at [190, 284] on button "Submit" at bounding box center [209, 291] width 39 height 14
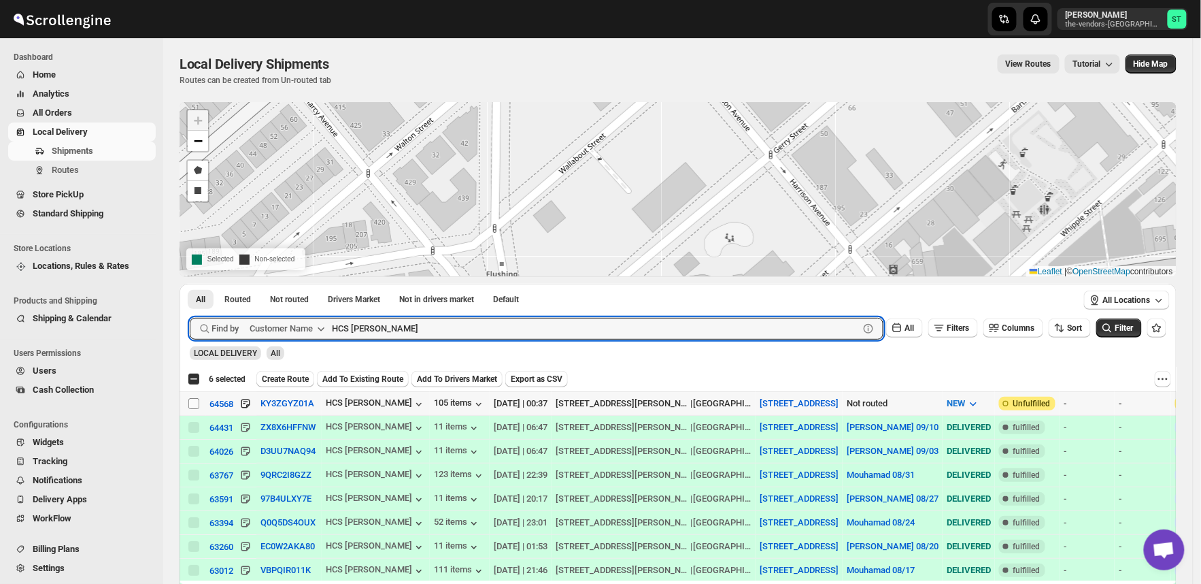
click at [193, 405] on input "Select shipment" at bounding box center [193, 403] width 11 height 11
checkbox input "true"
click at [412, 324] on input "HCS [PERSON_NAME]" at bounding box center [583, 329] width 503 height 22
paste input "Zack Teper - Pesach Tikvah 3rd floo"
type input "Zack Teper - Pesach Tikvah 3rd floor"
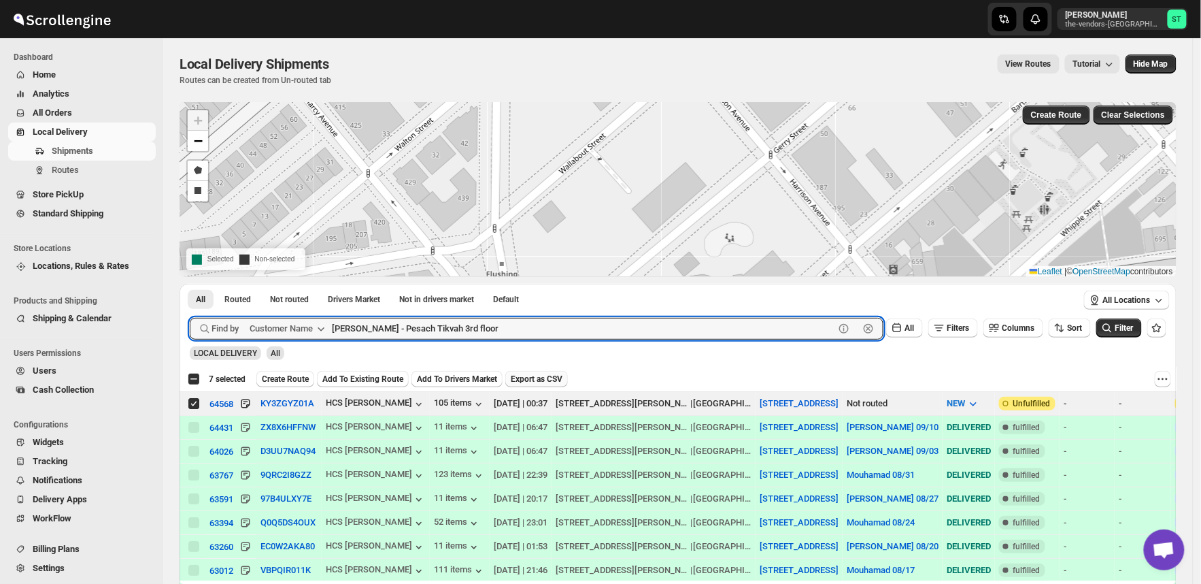
click at [190, 284] on button "Submit" at bounding box center [209, 291] width 39 height 14
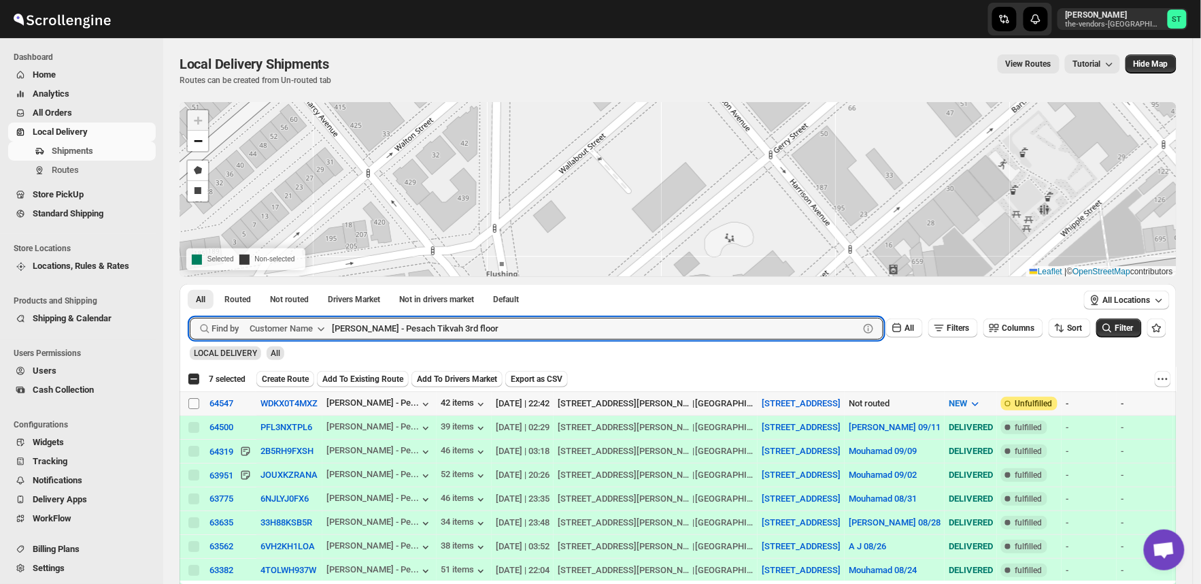
click at [190, 403] on input "Select shipment" at bounding box center [193, 403] width 11 height 11
checkbox input "true"
click at [513, 323] on input "Zack Teper - Pesach Tikvah 3rd floor" at bounding box center [583, 329] width 503 height 22
paste input "4th"
type input "Zack Teper - Pesach Tikvah 4th floor"
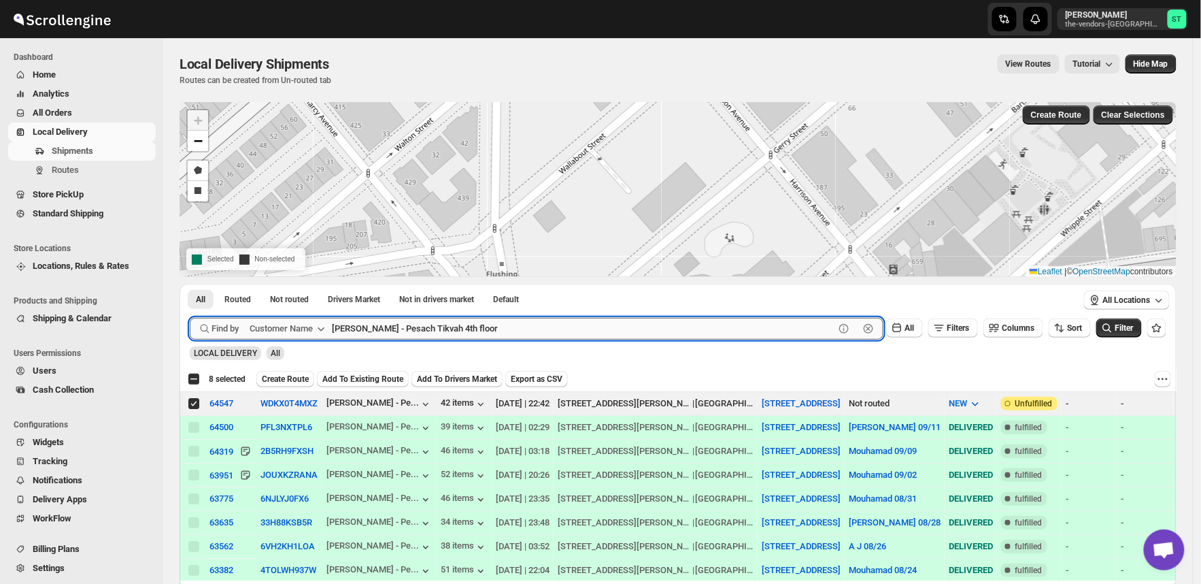
click at [190, 284] on button "Submit" at bounding box center [209, 291] width 39 height 14
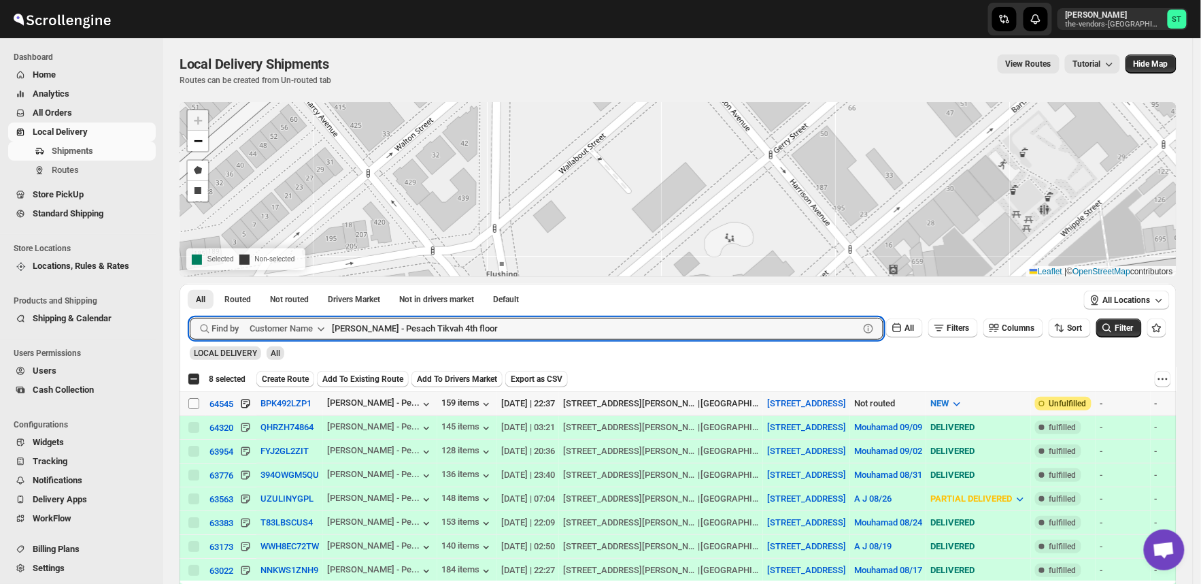
click at [195, 400] on input "Select shipment" at bounding box center [193, 403] width 11 height 11
checkbox input "true"
click at [501, 333] on input "Zack Teper - Pesach Tikvah 4th floor" at bounding box center [583, 329] width 503 height 22
paste input "Apex Group"
type input "Apex Group"
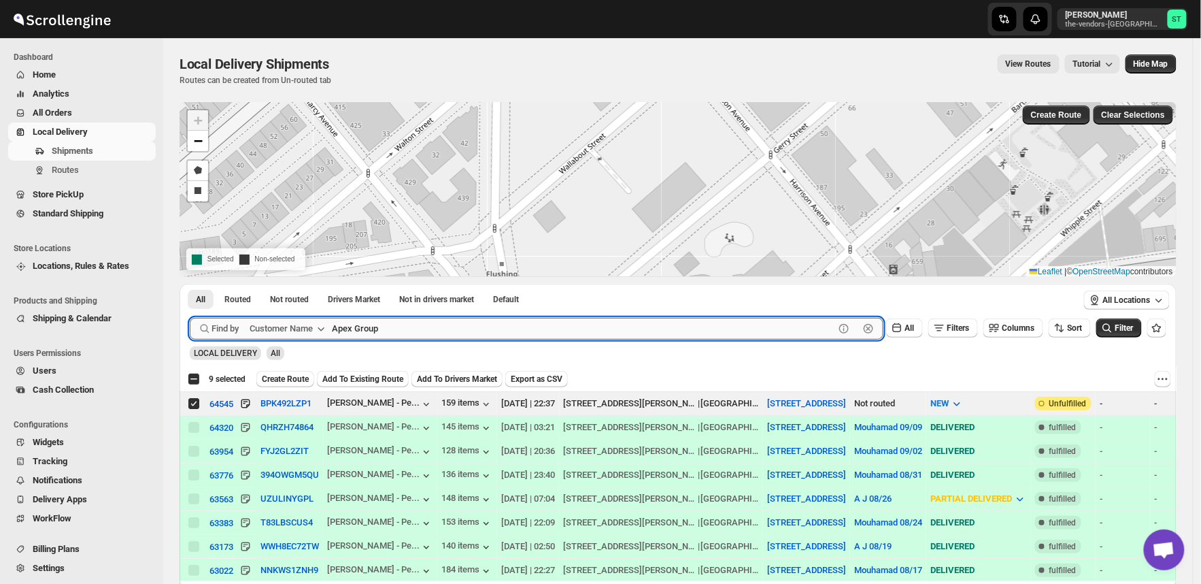
click at [190, 284] on button "Submit" at bounding box center [209, 291] width 39 height 14
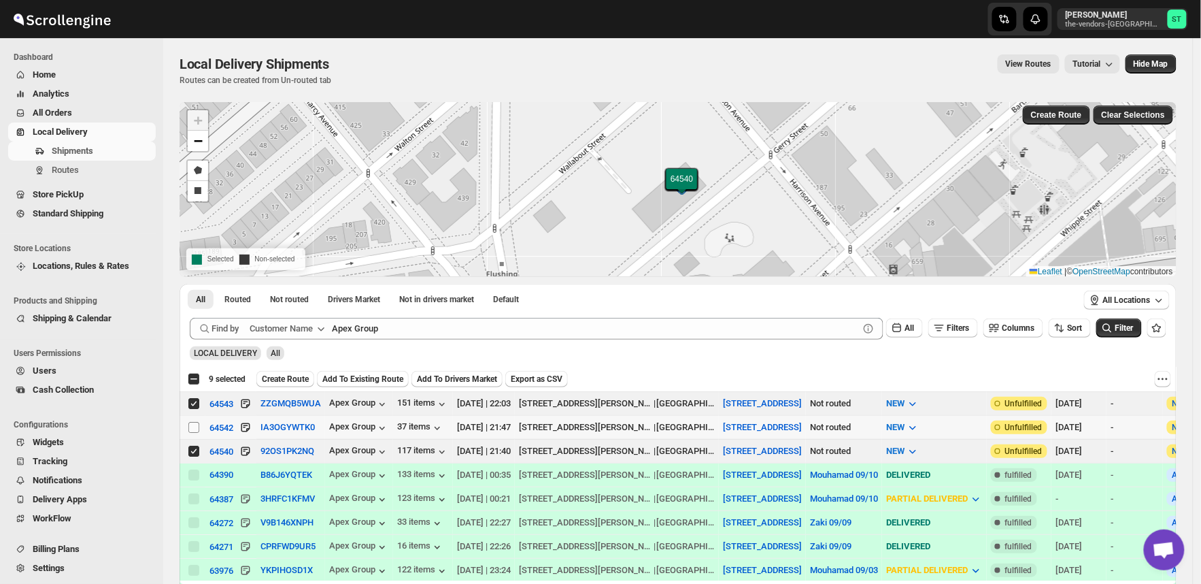
click at [194, 423] on input "Select shipment" at bounding box center [193, 427] width 11 height 11
checkbox input "true"
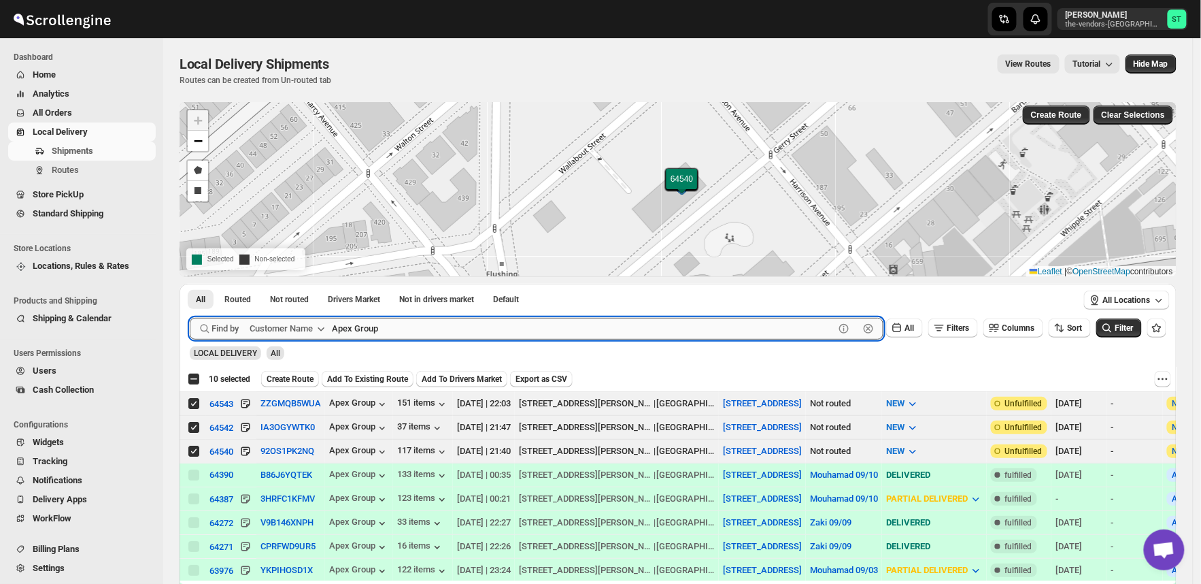
click at [416, 324] on input "Apex Group" at bounding box center [583, 329] width 503 height 22
paste input "[PERSON_NAME] & Co"
type input "[PERSON_NAME] & Co"
click at [190, 284] on button "Submit" at bounding box center [209, 291] width 39 height 14
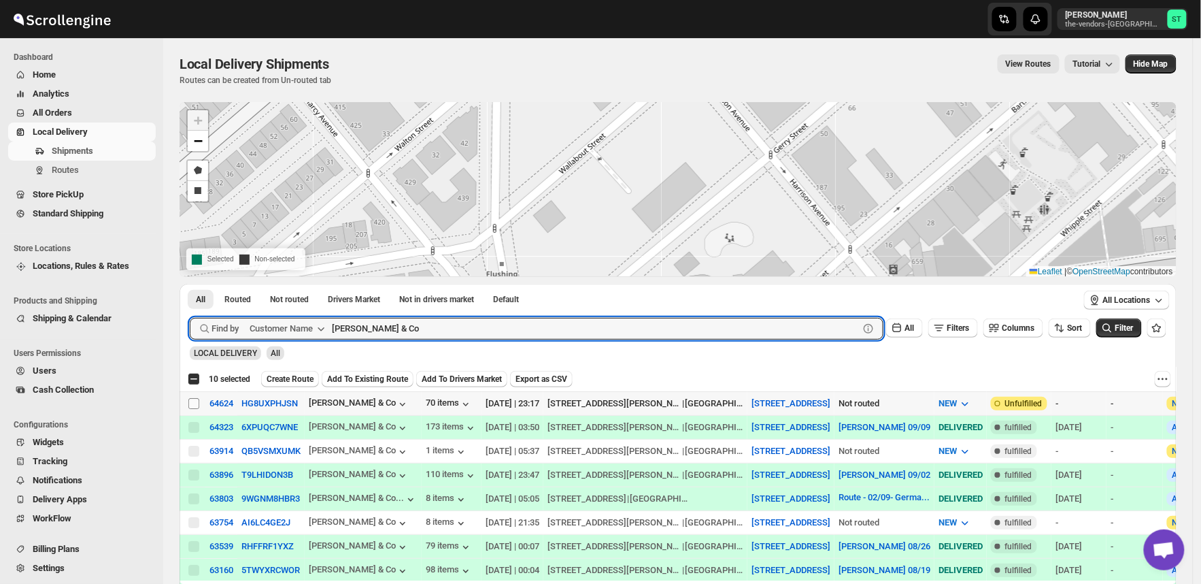
click at [192, 405] on input "Select shipment" at bounding box center [193, 403] width 11 height 11
checkbox input "true"
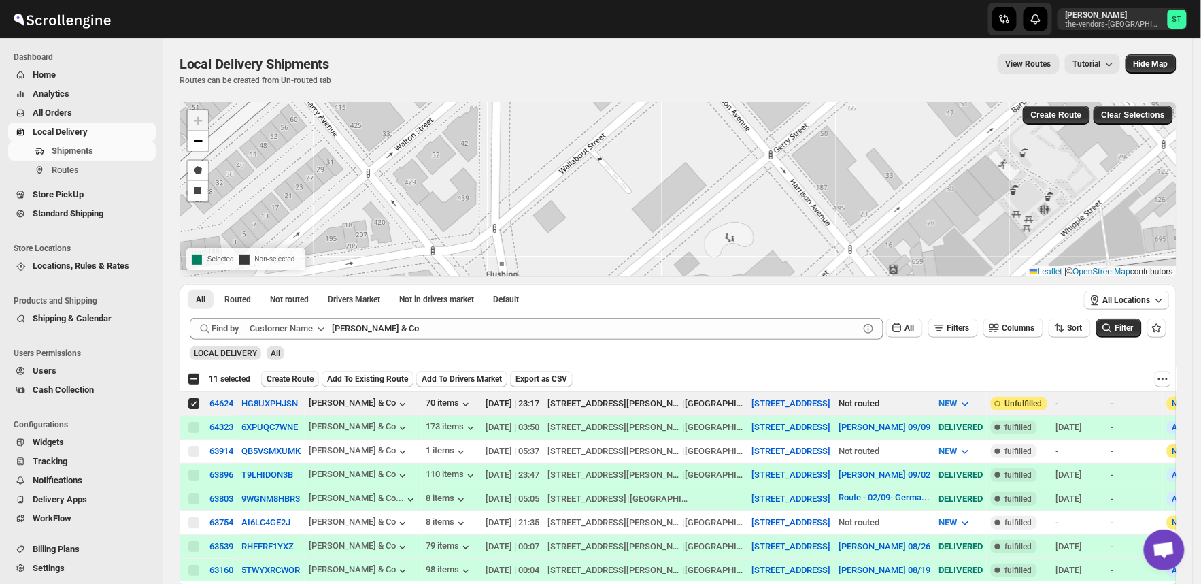
click at [289, 376] on span "Create Route" at bounding box center [290, 378] width 47 height 11
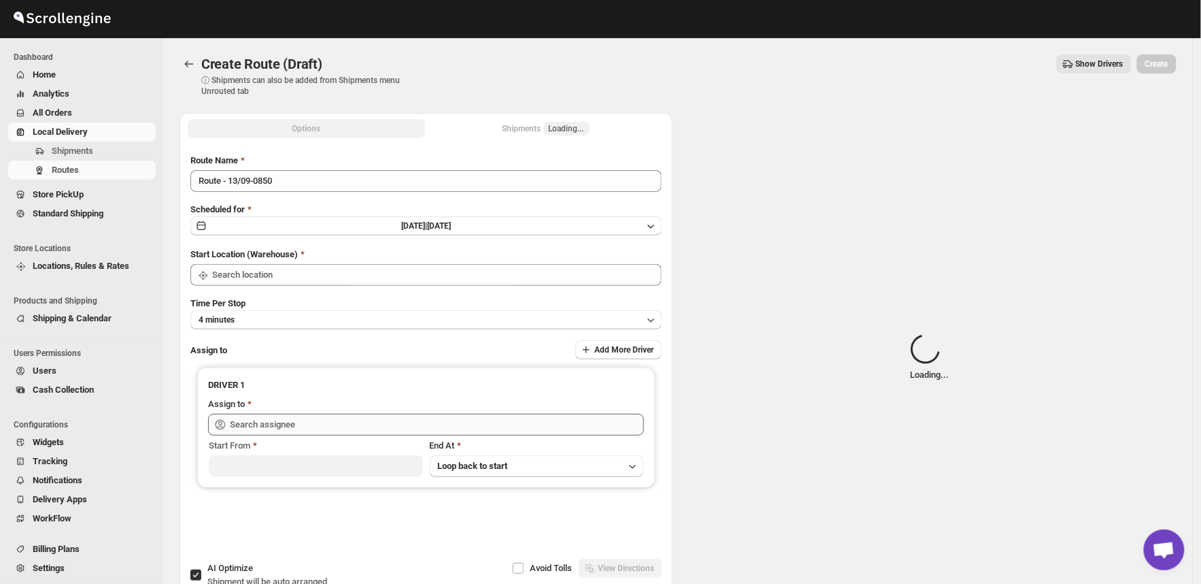
type input "[STREET_ADDRESS]"
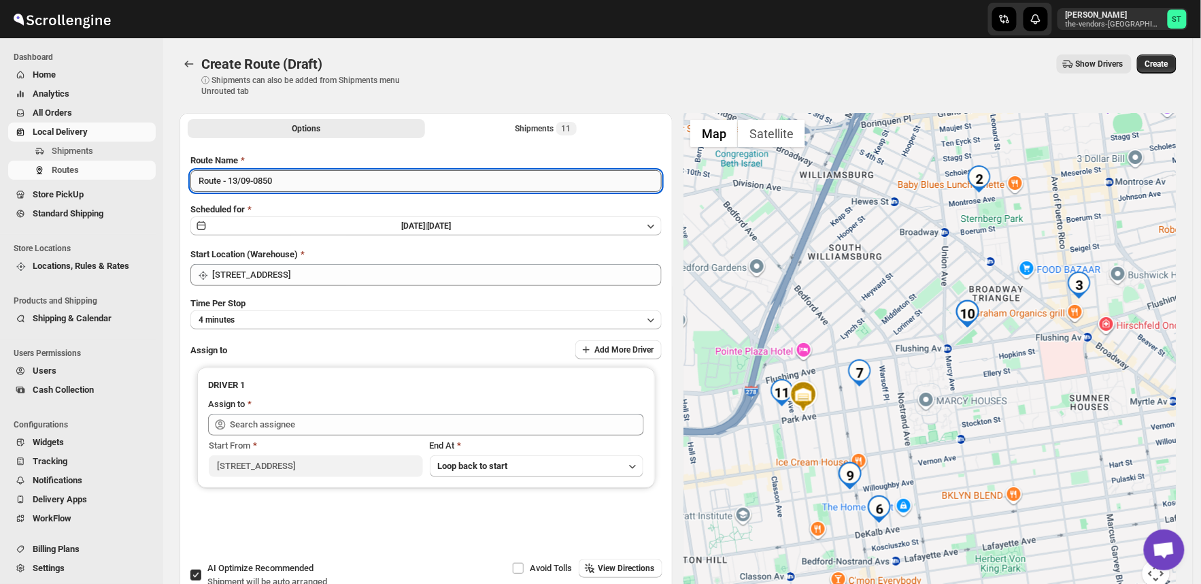
click at [297, 177] on input "Route - 13/09-0850" at bounding box center [425, 181] width 471 height 22
paste input "Mouhamad"
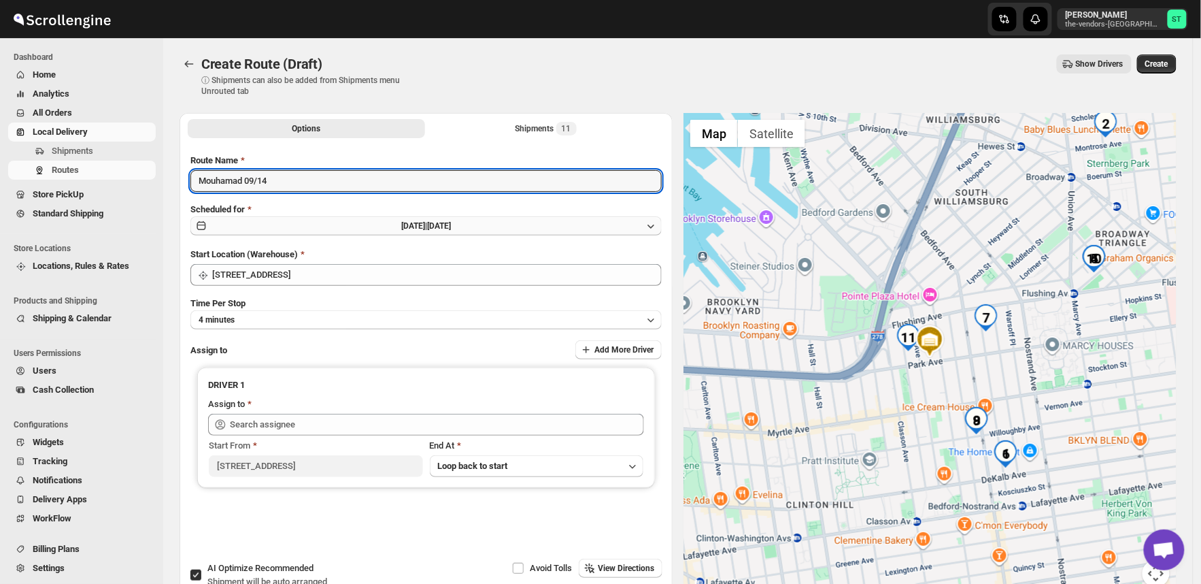
type input "Mouhamad 09/14"
click at [401, 226] on span "[DATE] |" at bounding box center [414, 226] width 26 height 10
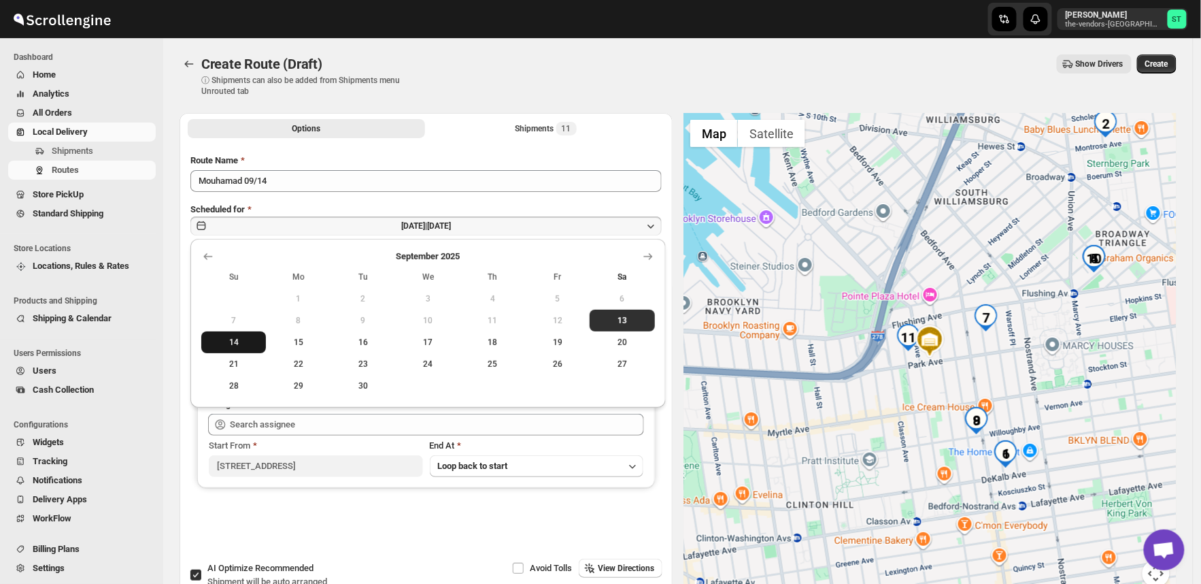
click at [237, 340] on span "14" at bounding box center [234, 342] width 54 height 11
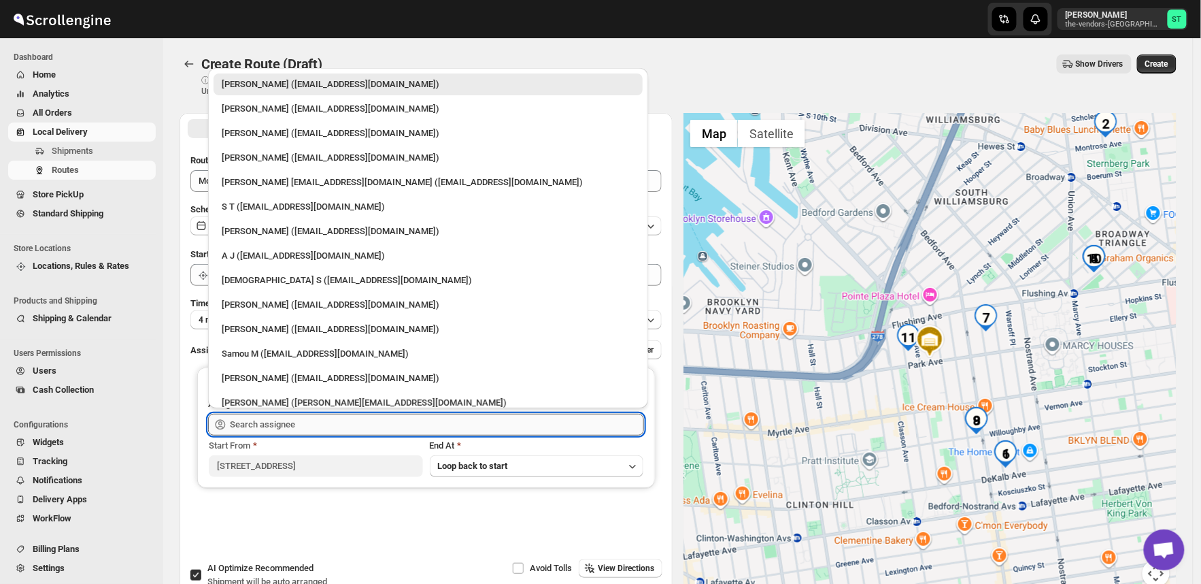
click at [327, 420] on input "text" at bounding box center [437, 425] width 414 height 22
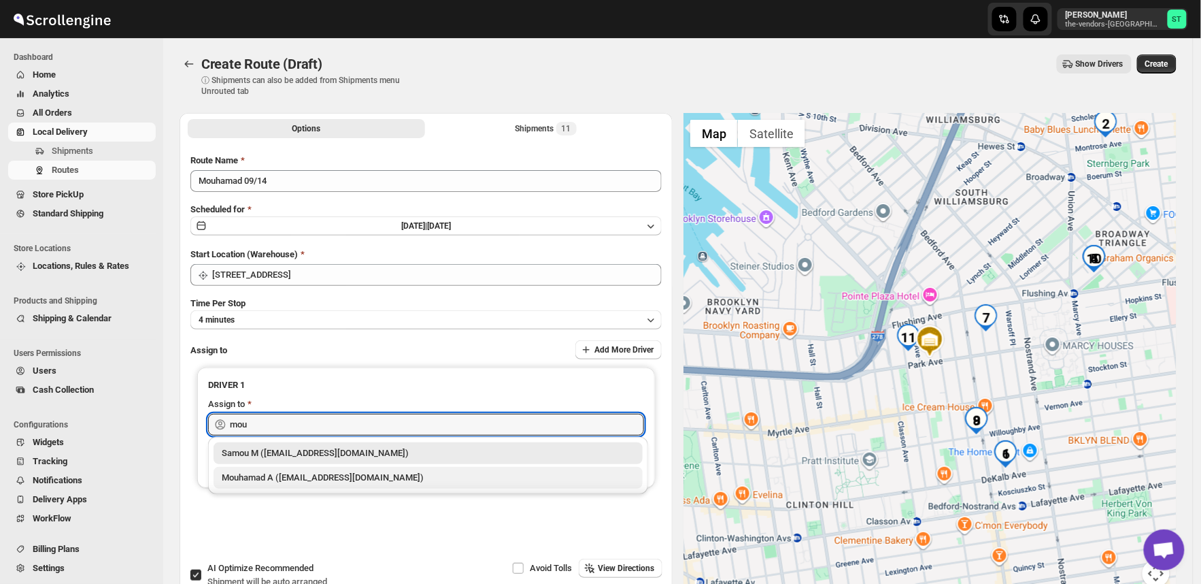
click at [318, 480] on div "Mouhamad A ([EMAIL_ADDRESS][DOMAIN_NAME])" at bounding box center [428, 478] width 413 height 14
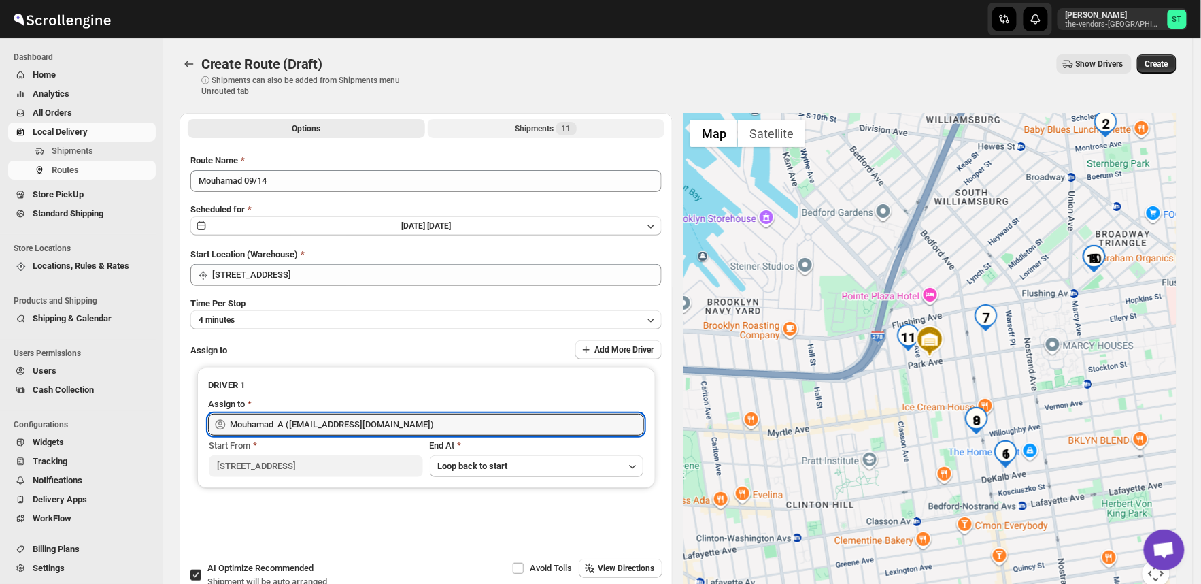
type input "Mouhamad A ([EMAIL_ADDRESS][DOMAIN_NAME])"
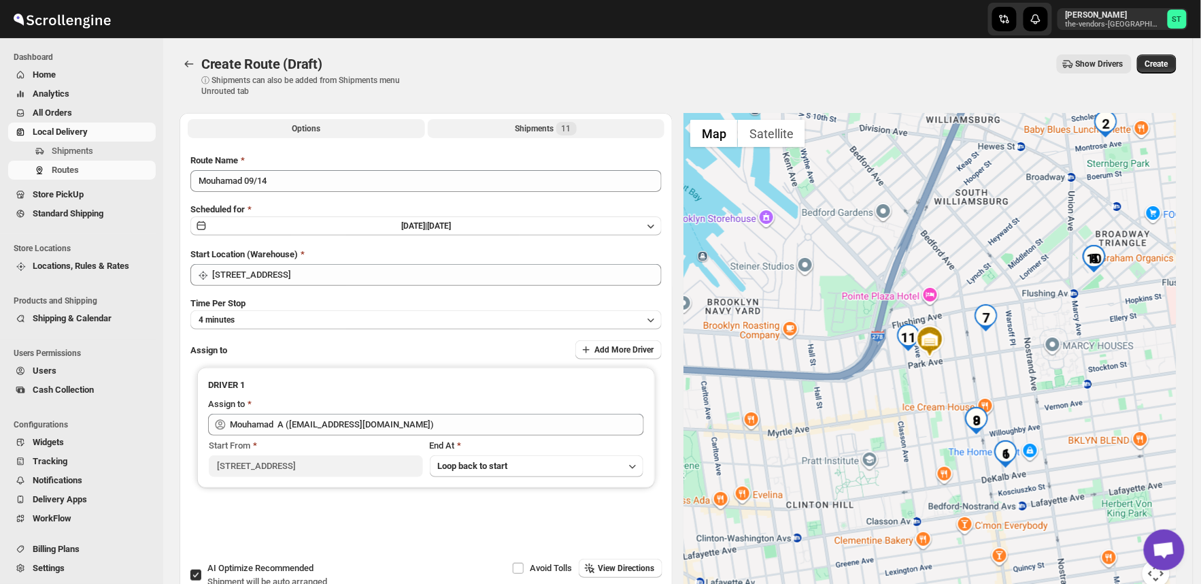
click at [500, 124] on button "Shipments 11" at bounding box center [546, 128] width 237 height 19
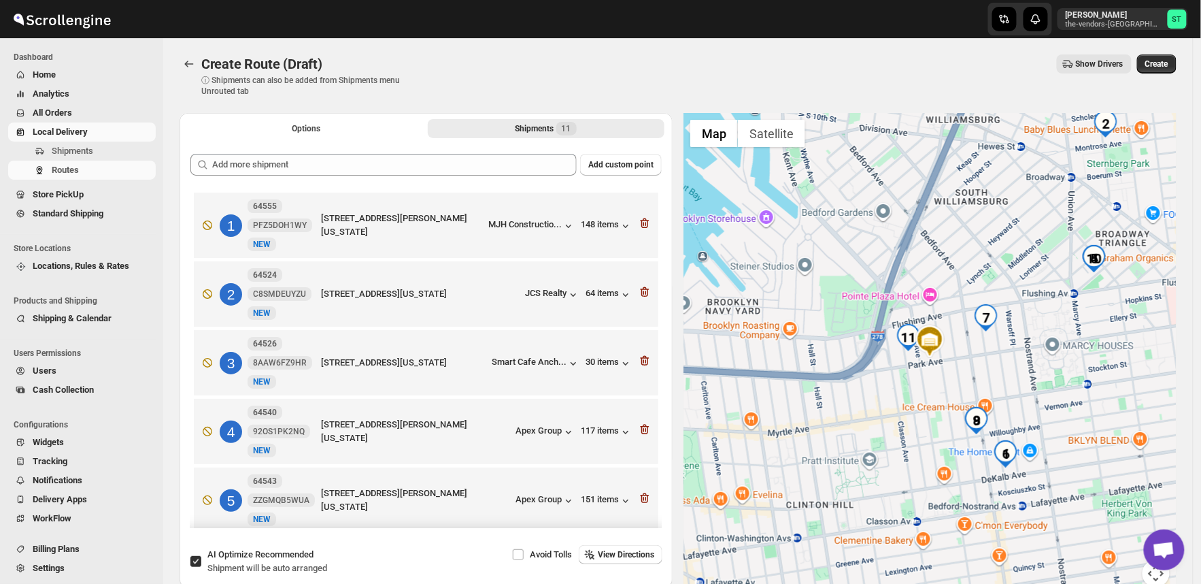
click at [196, 561] on input "AI Optimize Recommended Shipment will be auto arranged" at bounding box center [195, 561] width 11 height 11
checkbox input "false"
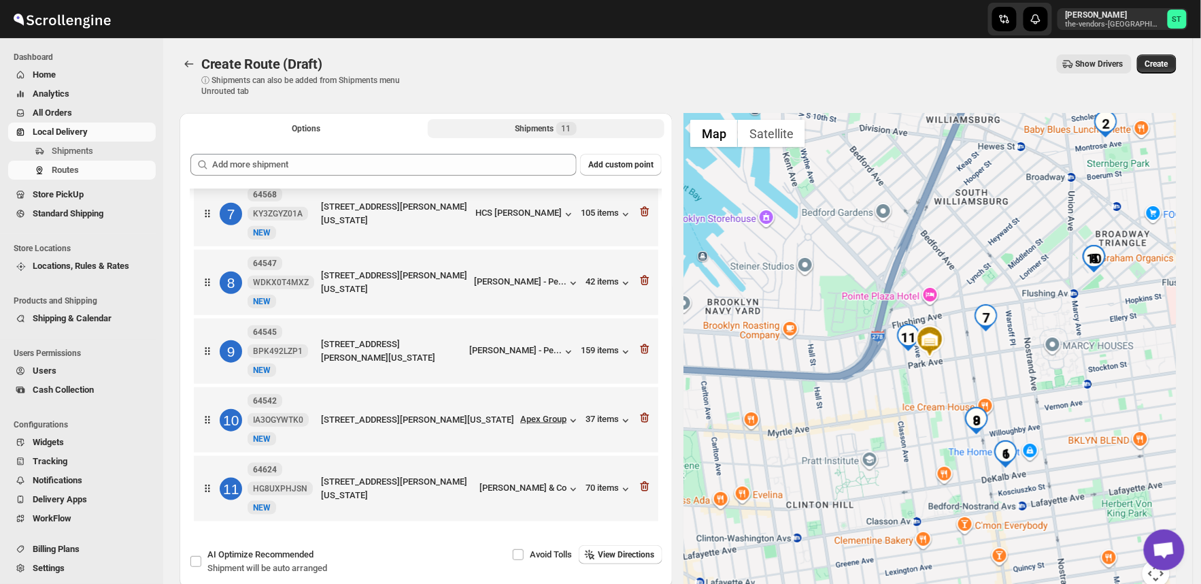
scroll to position [76, 0]
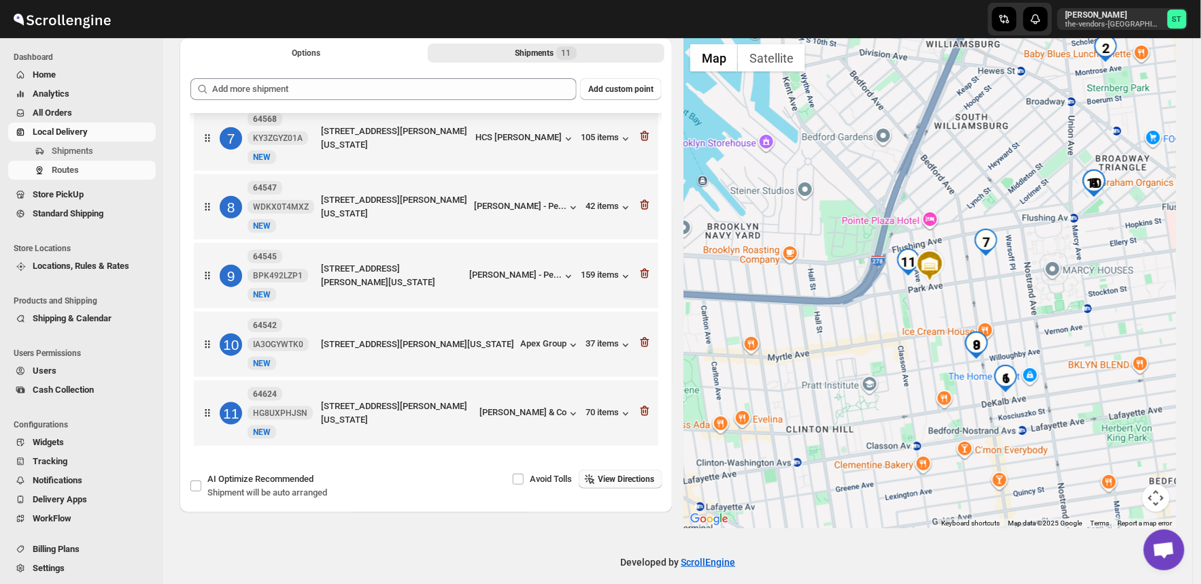
click at [627, 473] on span "View Directions" at bounding box center [626, 478] width 56 height 11
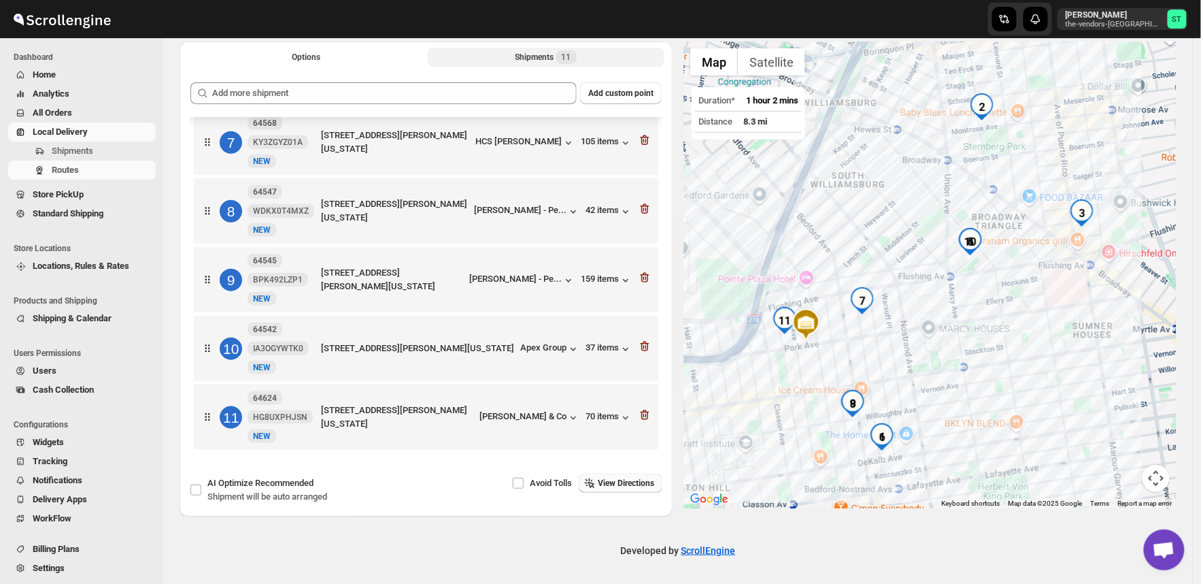
scroll to position [0, 0]
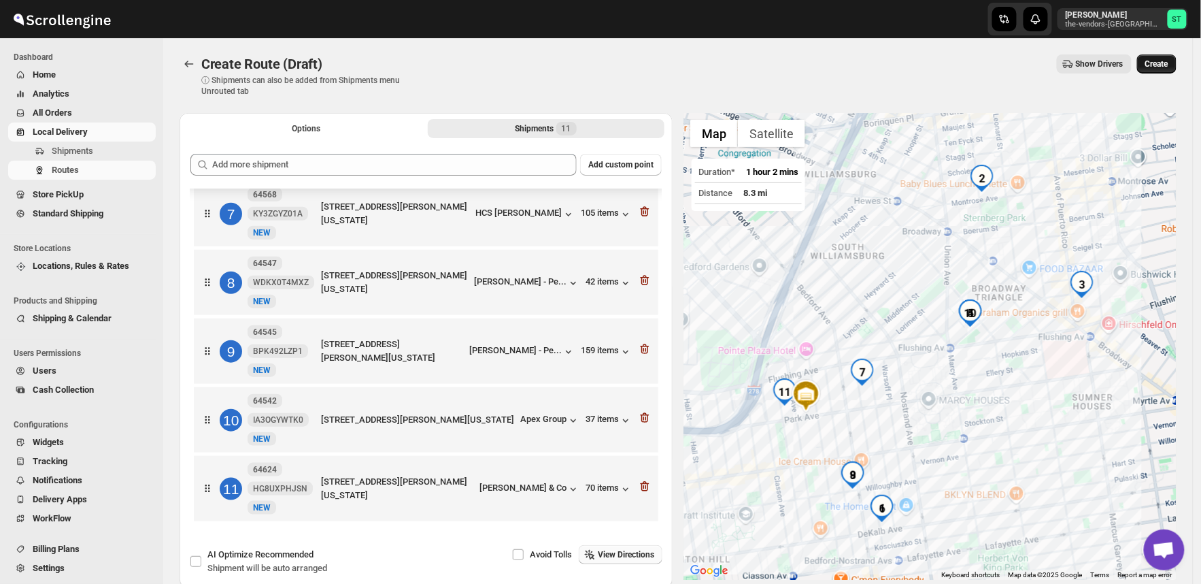
click at [1161, 60] on span "Create" at bounding box center [1157, 64] width 23 height 11
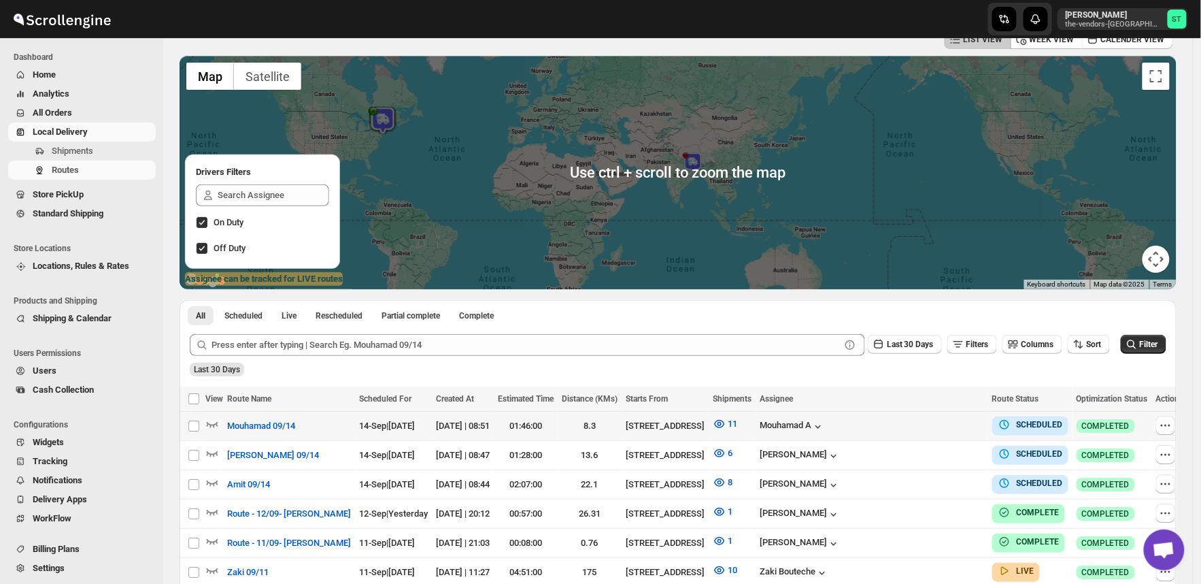
scroll to position [151, 0]
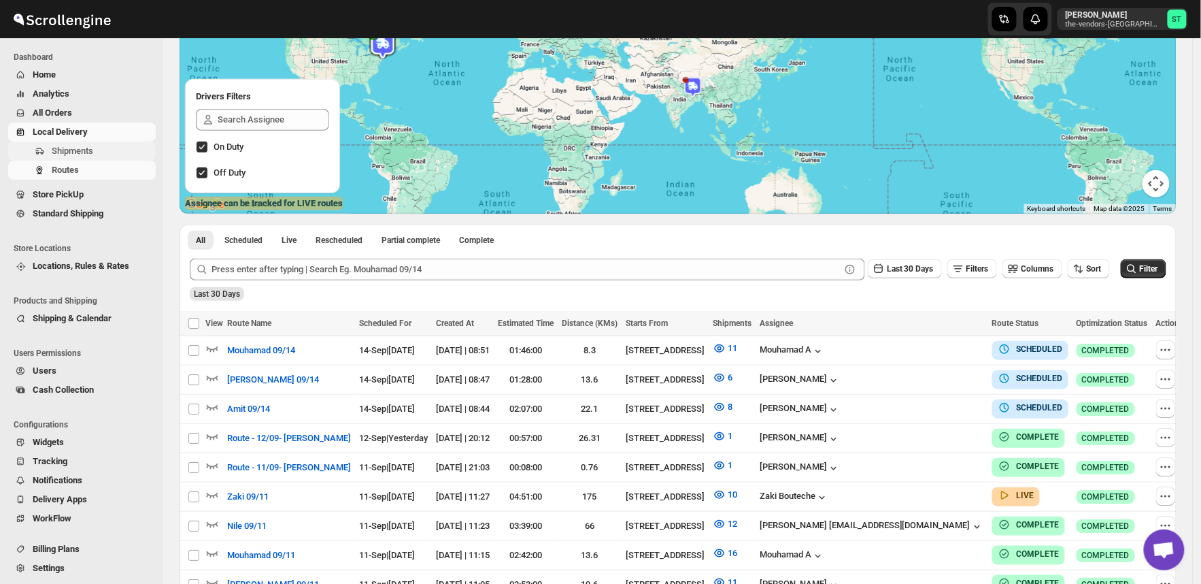
click at [69, 150] on span "Shipments" at bounding box center [72, 151] width 41 height 10
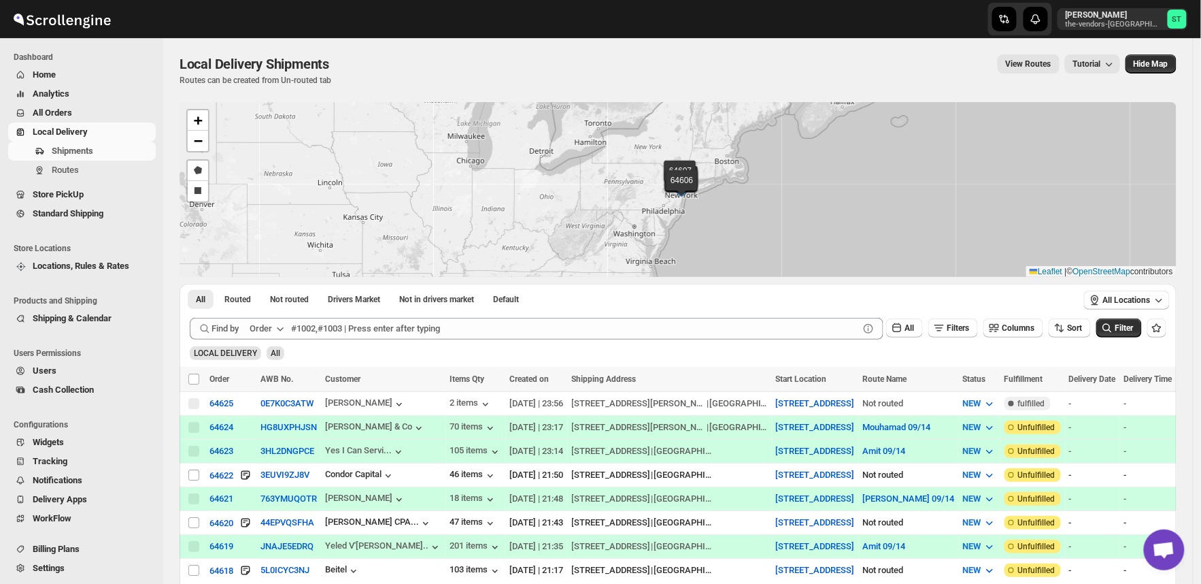
click at [269, 328] on div "Order" at bounding box center [261, 329] width 22 height 14
click at [274, 429] on div "Customer Name" at bounding box center [269, 431] width 63 height 14
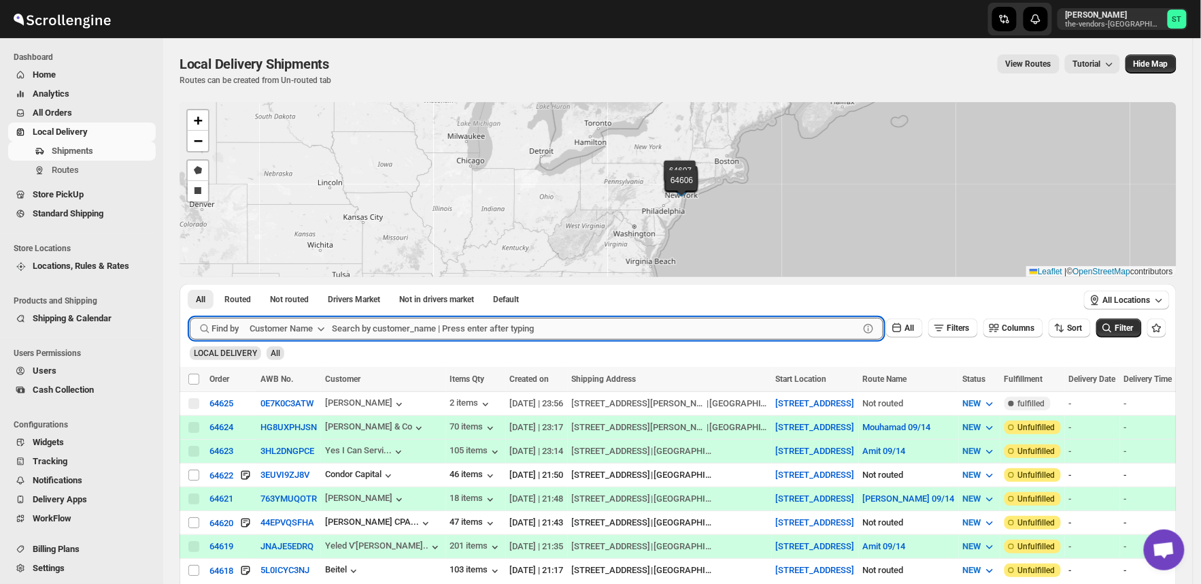
click at [397, 325] on input "text" at bounding box center [595, 329] width 527 height 22
paste input "Eli Freidman production"
click at [190, 284] on button "Submit" at bounding box center [209, 291] width 39 height 14
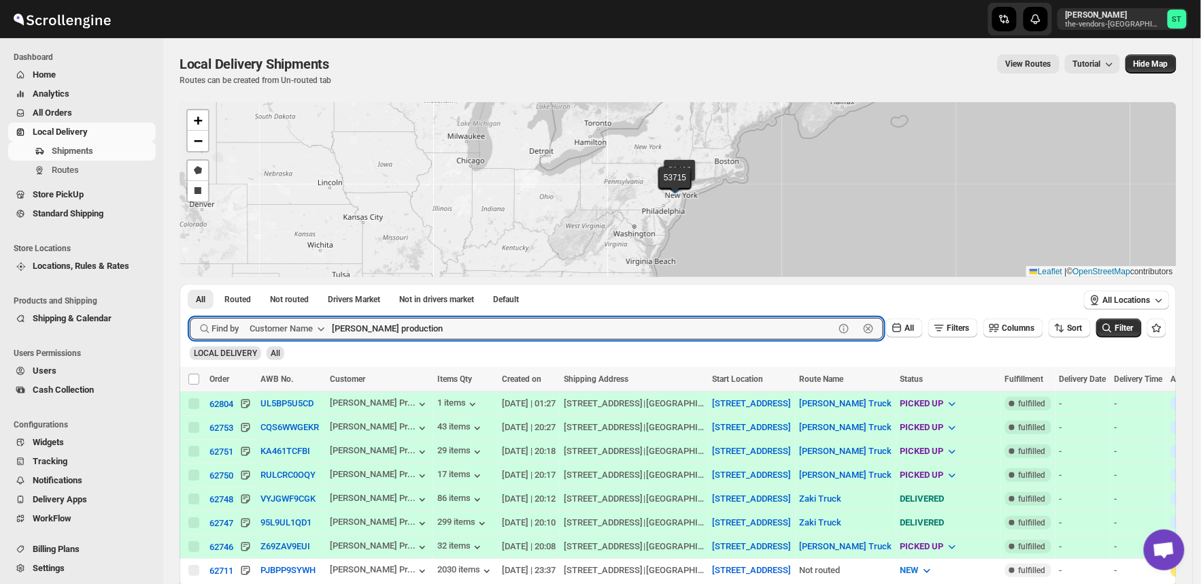
type input "Eli Freidman"
click at [190, 284] on button "Submit" at bounding box center [209, 291] width 39 height 14
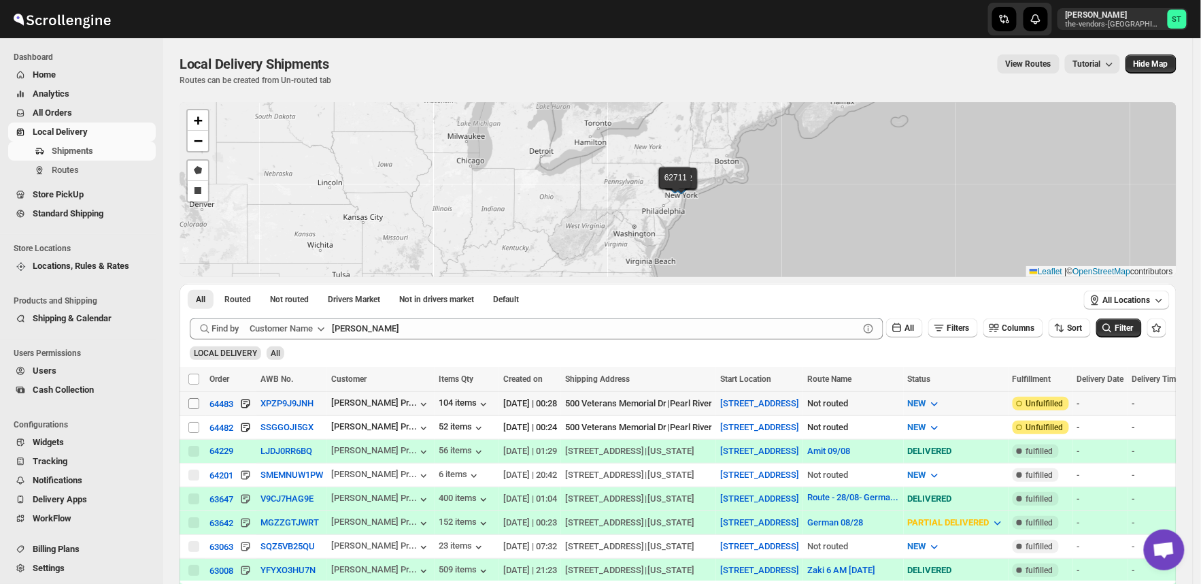
click at [193, 403] on input "Select shipment" at bounding box center [193, 403] width 11 height 11
checkbox input "true"
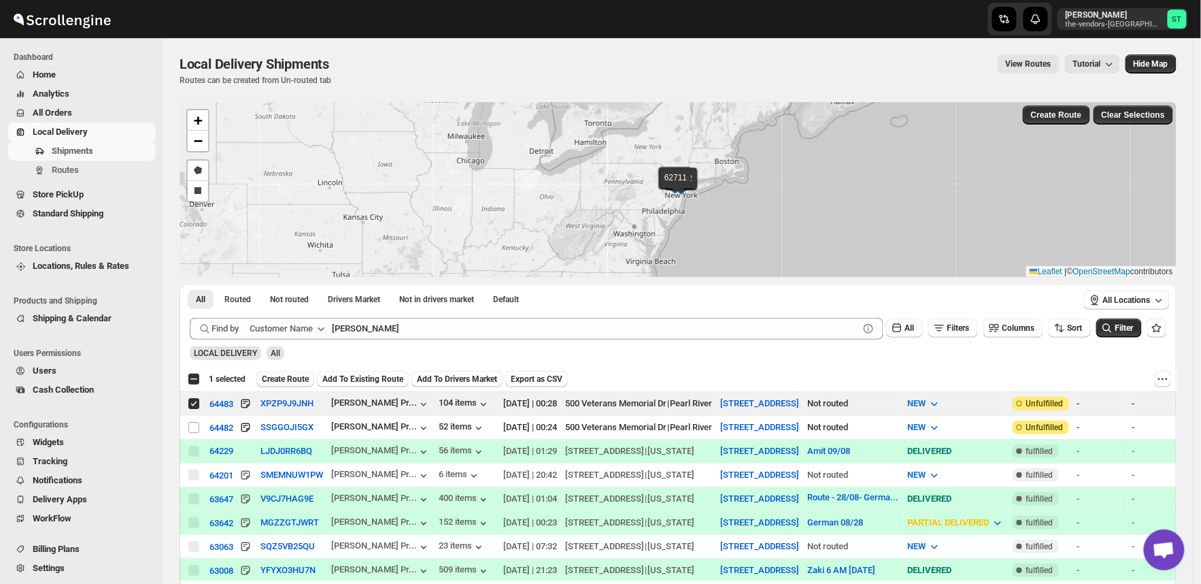
click at [284, 378] on span "Create Route" at bounding box center [285, 378] width 47 height 11
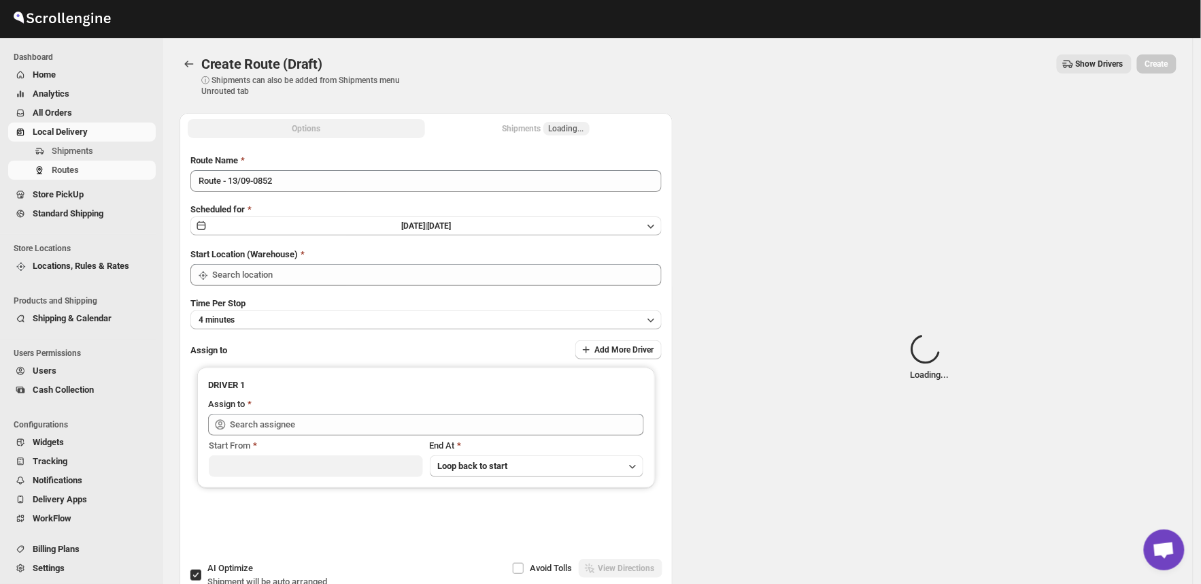
type input "[STREET_ADDRESS]"
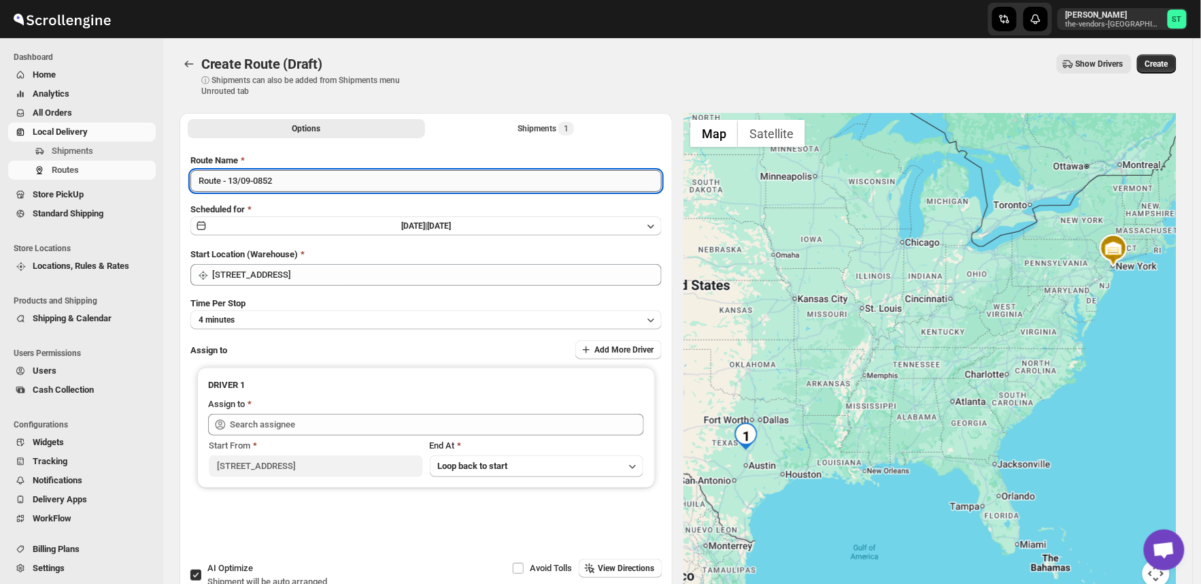
click at [298, 182] on input "Route - 13/09-0852" at bounding box center [425, 181] width 471 height 22
paste input "Zaki"
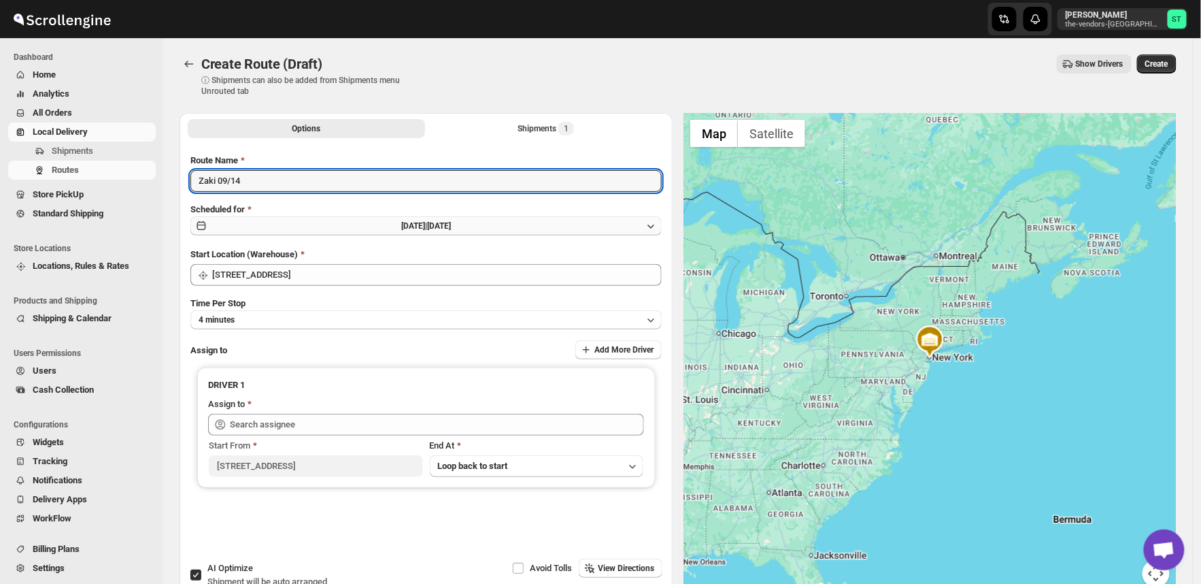
type input "Zaki 09/14"
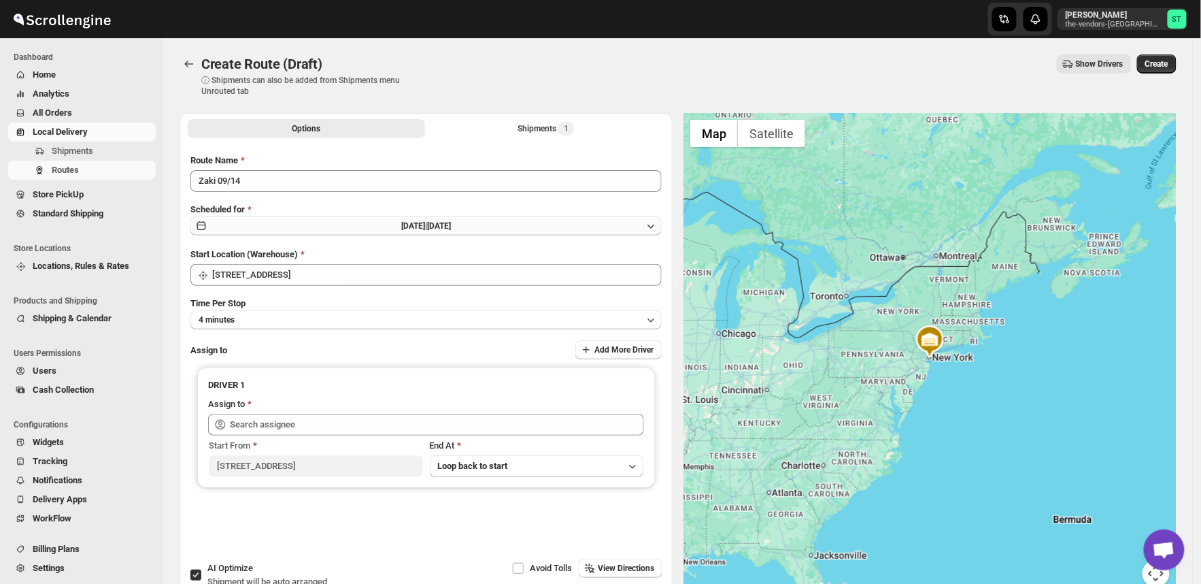
click at [378, 224] on button "[DATE] | [DATE]" at bounding box center [425, 225] width 471 height 19
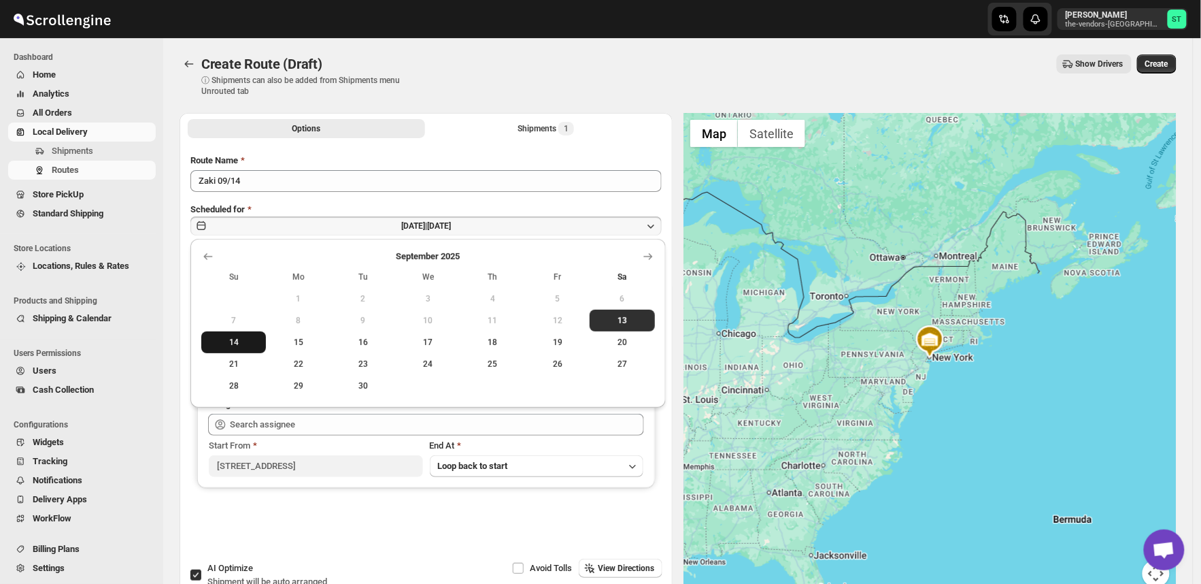
click at [229, 343] on span "14" at bounding box center [234, 342] width 54 height 11
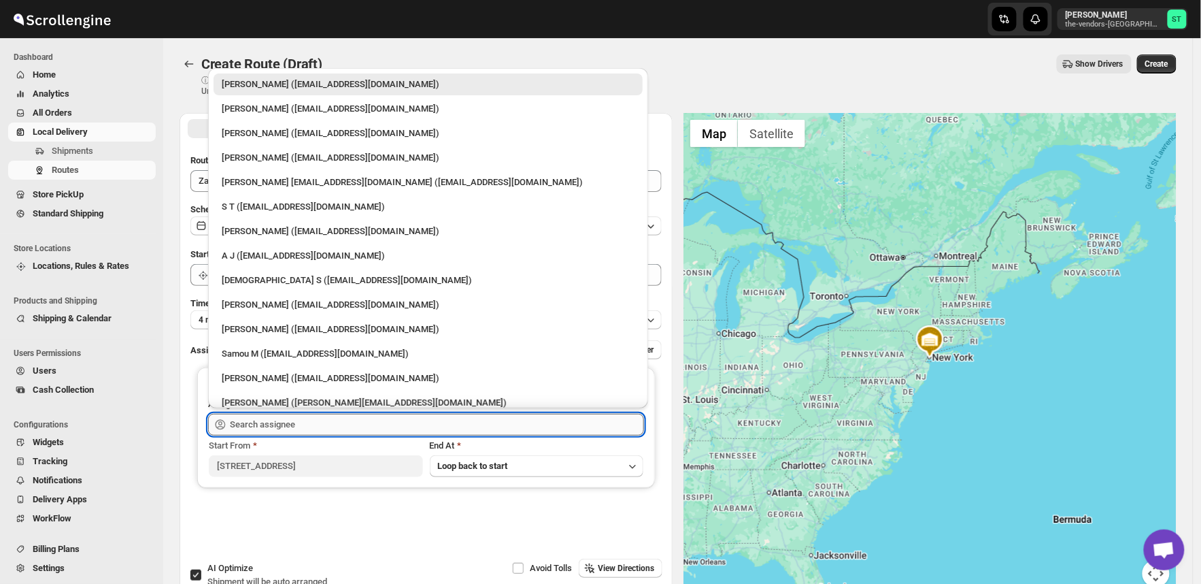
click at [263, 420] on input "text" at bounding box center [437, 425] width 414 height 22
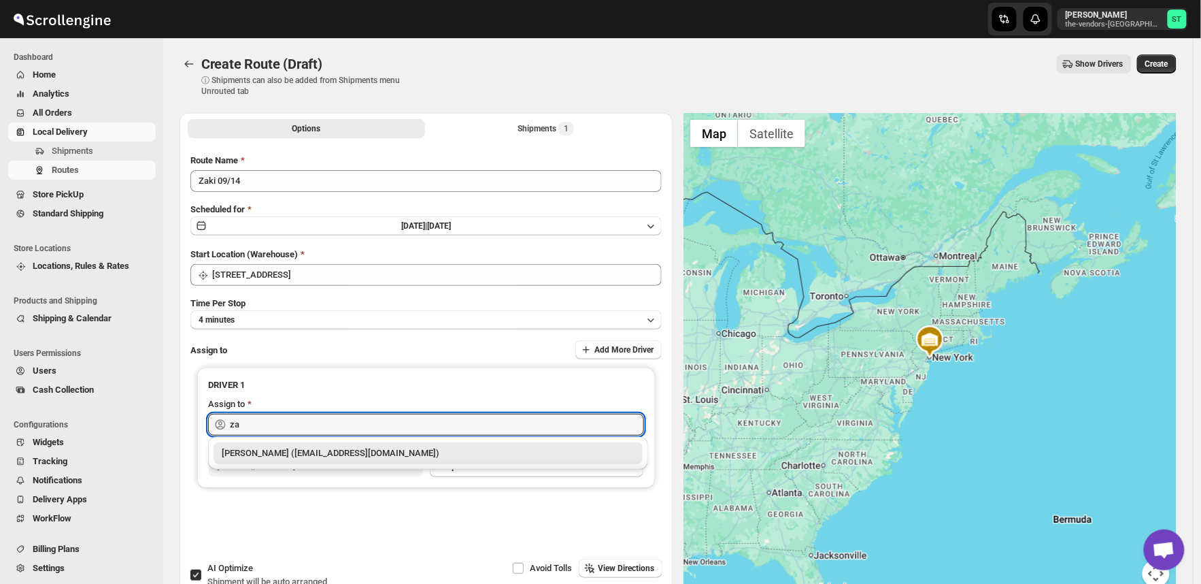
click at [269, 446] on div "[PERSON_NAME] ([EMAIL_ADDRESS][DOMAIN_NAME])" at bounding box center [428, 453] width 413 height 14
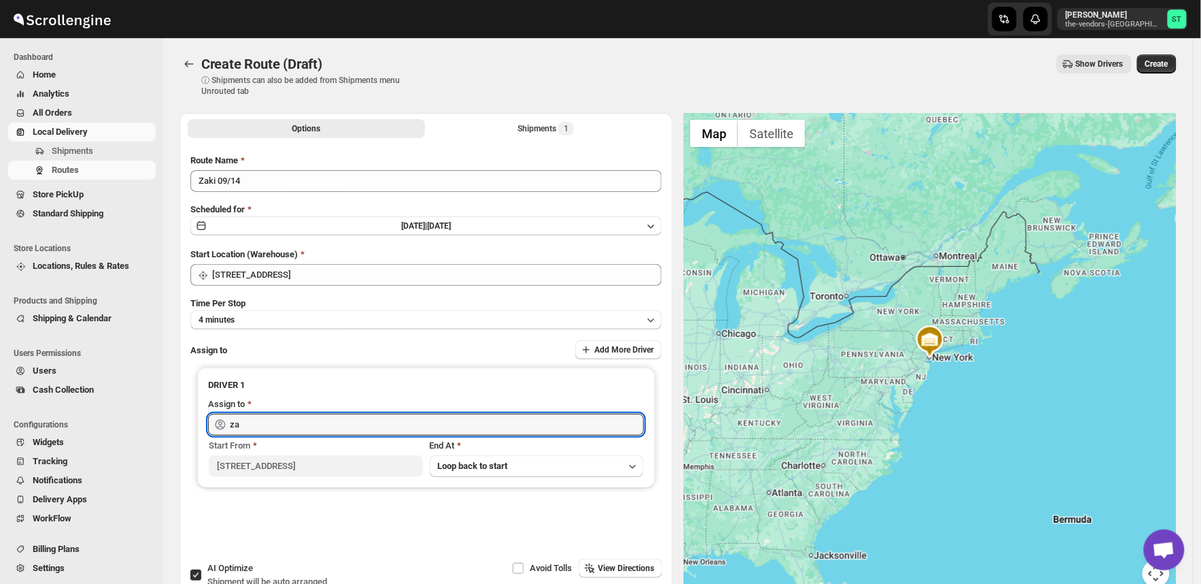
type input "[PERSON_NAME] ([EMAIL_ADDRESS][DOMAIN_NAME])"
click at [505, 129] on button "Shipments 1" at bounding box center [546, 128] width 237 height 19
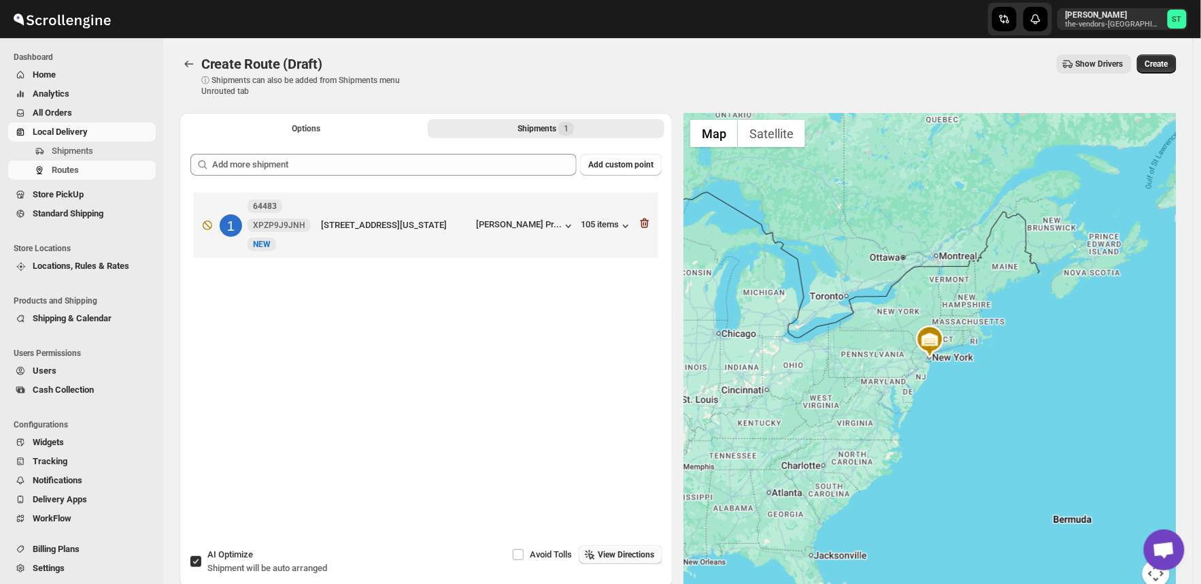
click at [615, 558] on span "View Directions" at bounding box center [626, 554] width 56 height 11
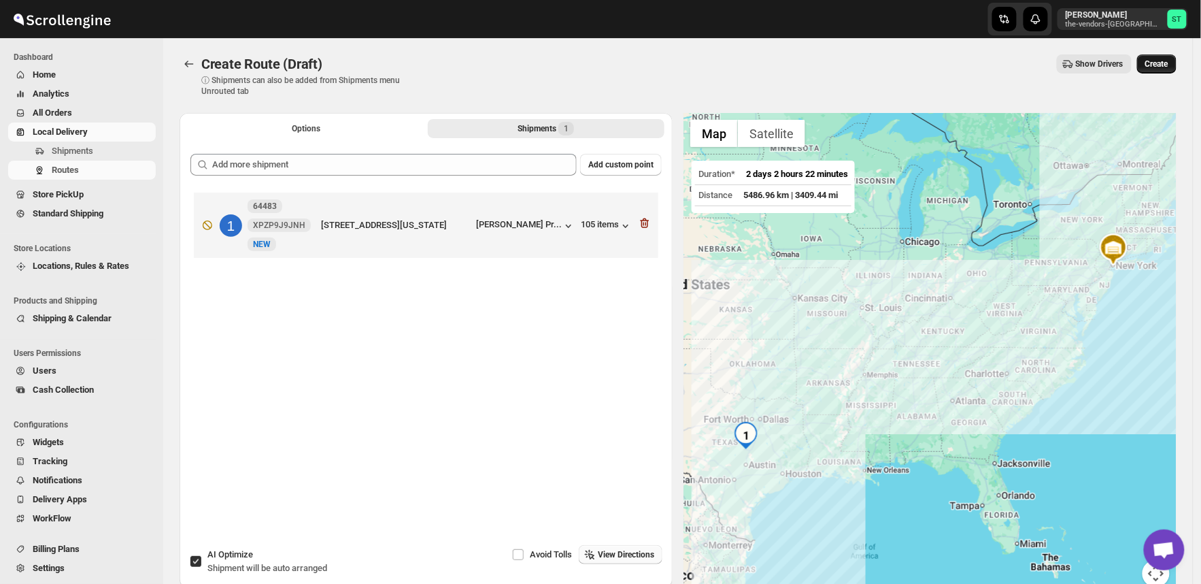
click at [1167, 60] on span "Create" at bounding box center [1157, 64] width 23 height 11
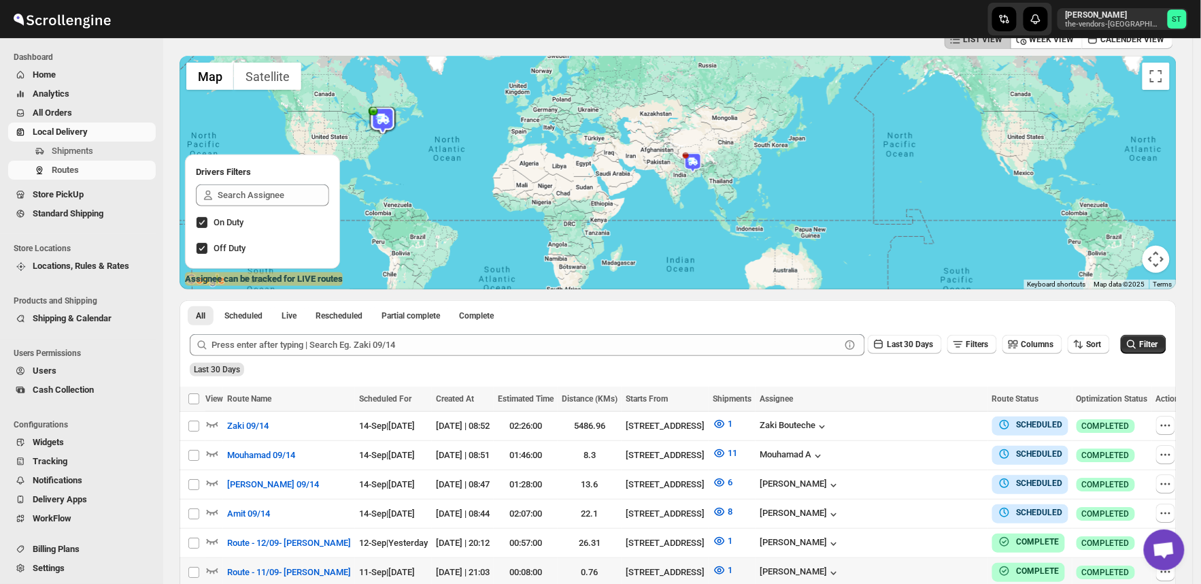
scroll to position [151, 0]
